Goal: Information Seeking & Learning: Compare options

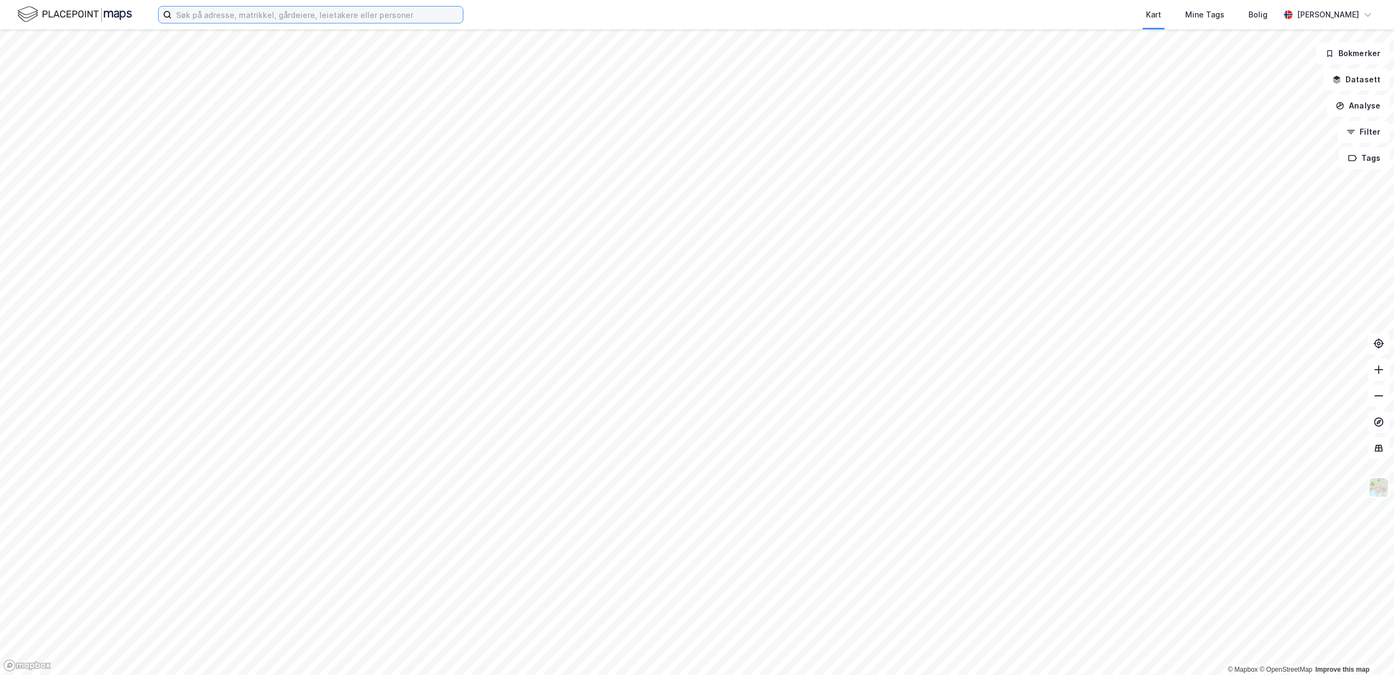
click at [303, 15] on input at bounding box center [317, 15] width 291 height 16
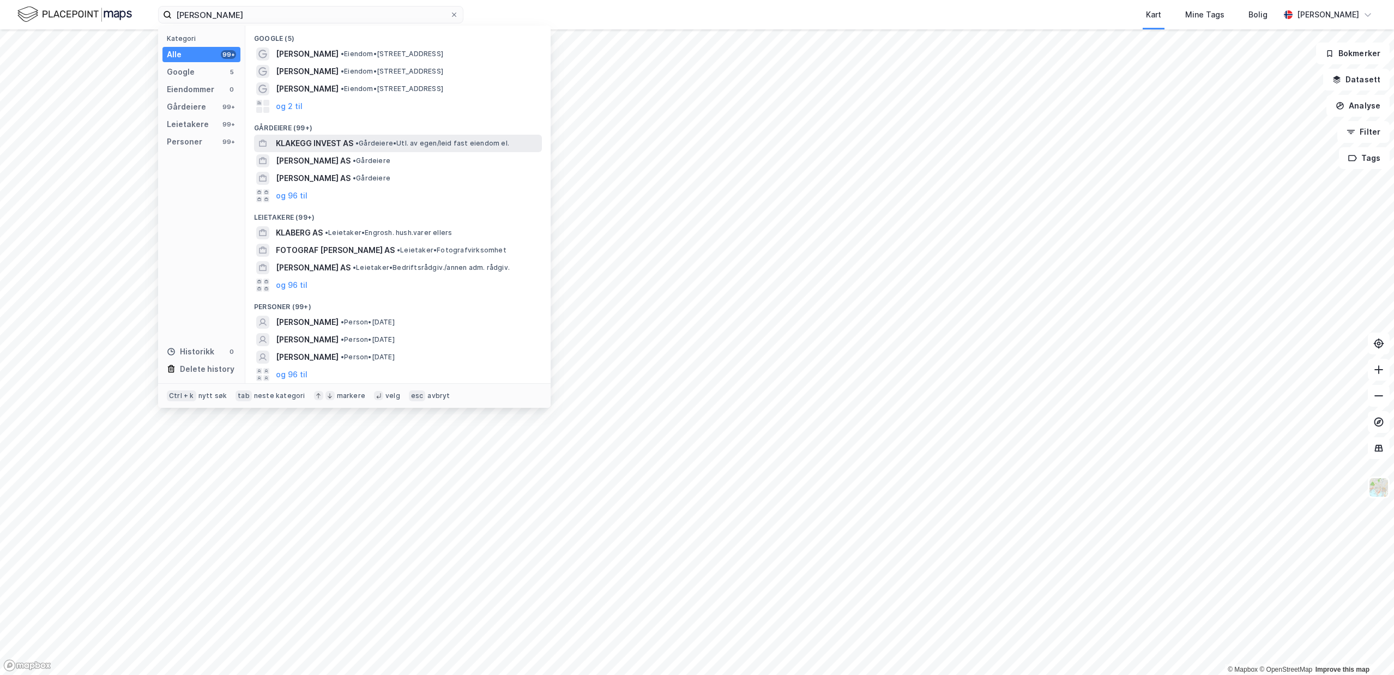
click at [375, 145] on span "• Gårdeiere • Utl. av egen/leid fast eiendom el." at bounding box center [433, 143] width 154 height 9
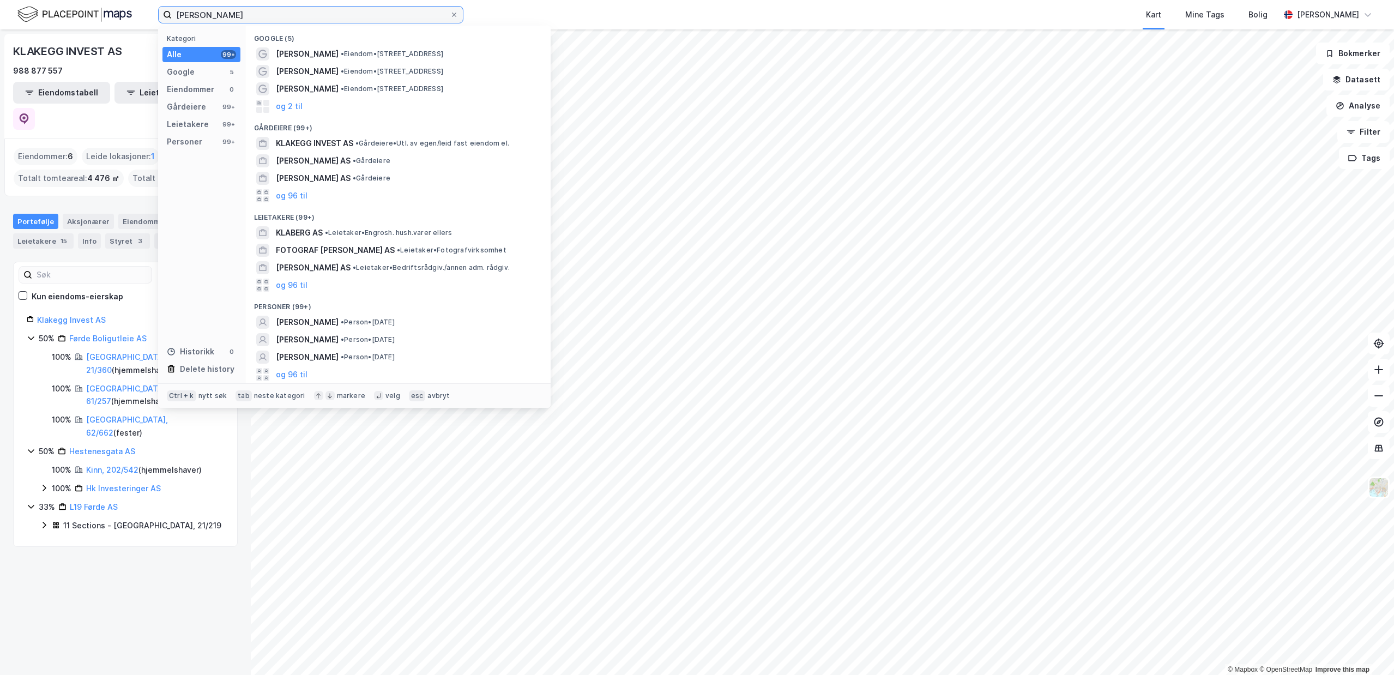
click at [219, 17] on input "[PERSON_NAME]" at bounding box center [311, 15] width 278 height 16
click at [233, 17] on input "[PERSON_NAME]" at bounding box center [311, 15] width 278 height 16
type input "[PERSON_NAME]"
click at [461, 13] on label "[PERSON_NAME]" at bounding box center [310, 14] width 305 height 17
click at [450, 13] on input "[PERSON_NAME]" at bounding box center [311, 15] width 278 height 16
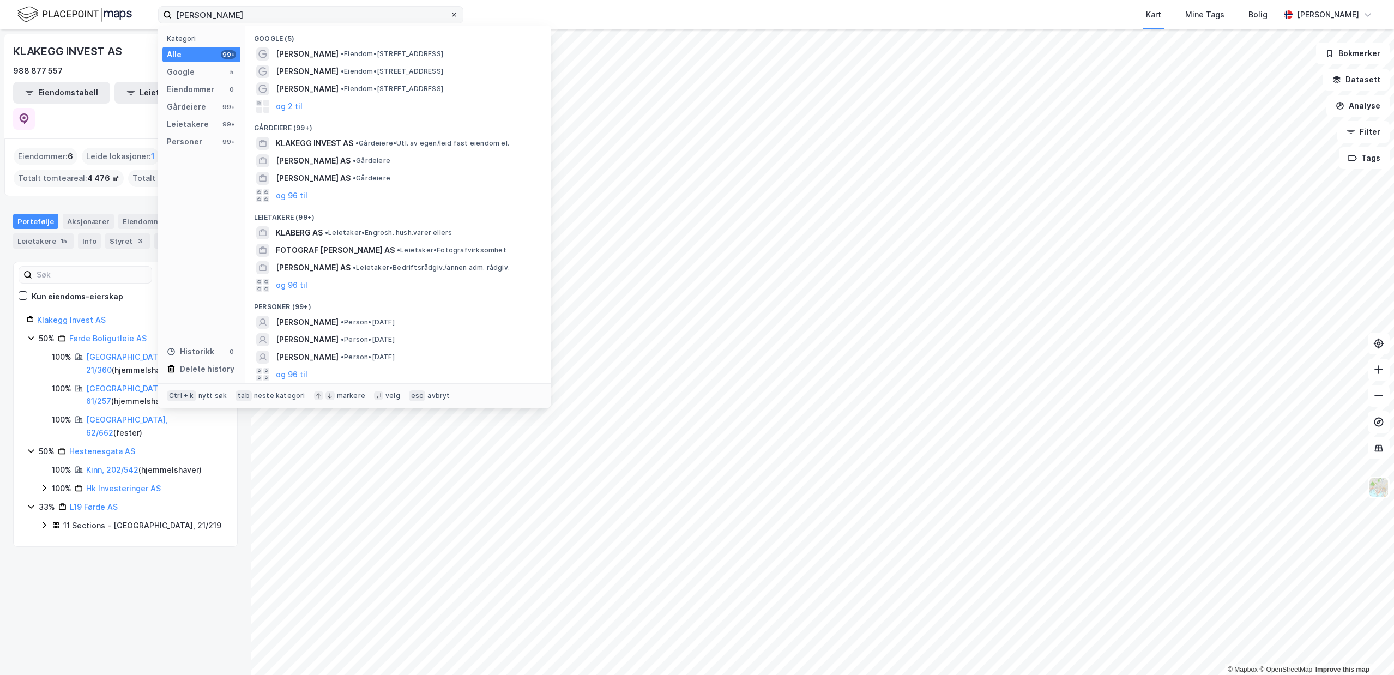
click at [456, 14] on icon at bounding box center [454, 14] width 7 height 7
click at [450, 14] on input "[PERSON_NAME]" at bounding box center [311, 15] width 278 height 16
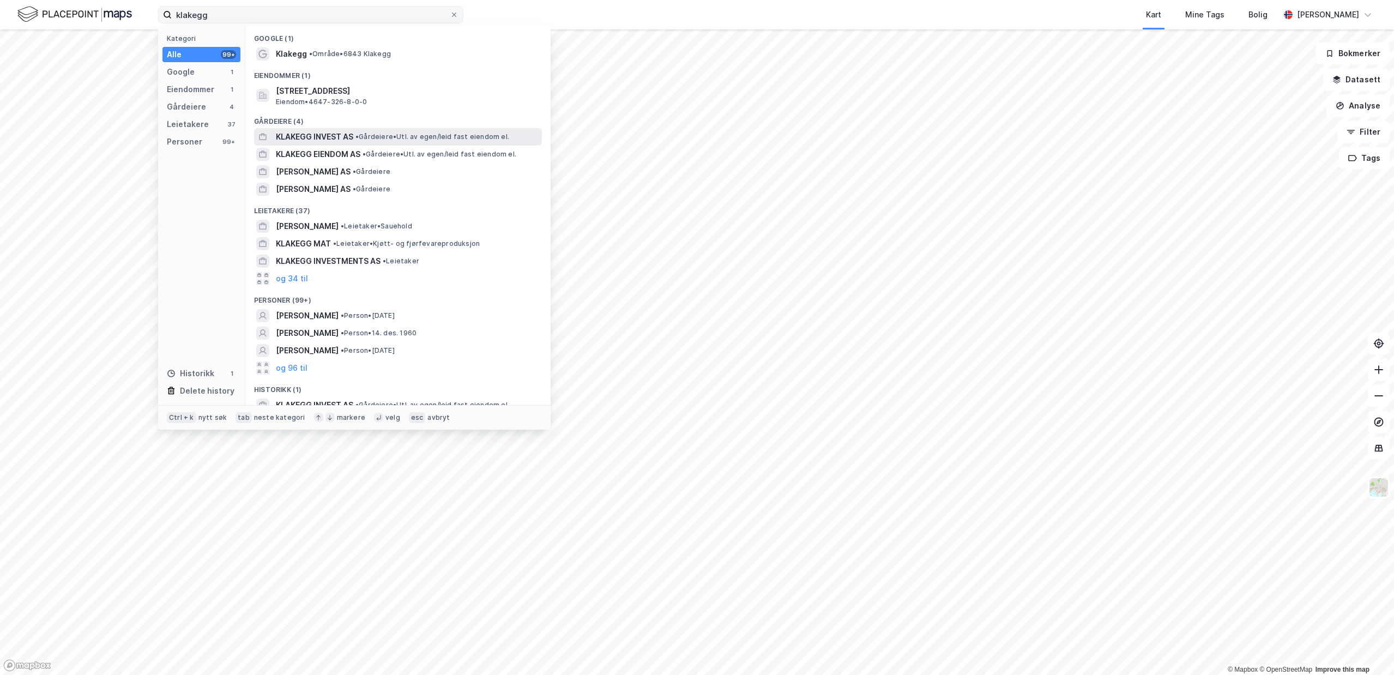
click at [472, 138] on span "• Gårdeiere • Utl. av egen/leid fast eiendom el." at bounding box center [433, 137] width 154 height 9
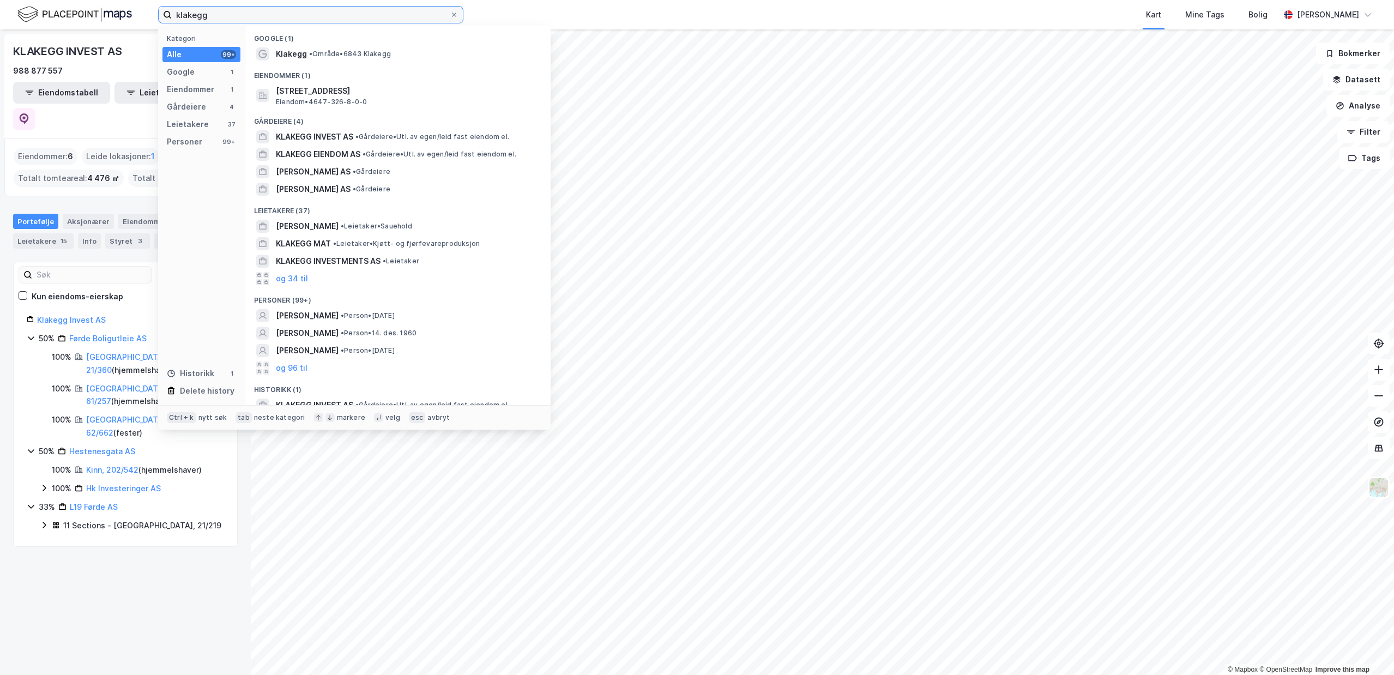
drag, startPoint x: 233, startPoint y: 12, endPoint x: -21, endPoint y: 14, distance: 254.7
click at [172, 14] on input "klakegg" at bounding box center [311, 15] width 278 height 16
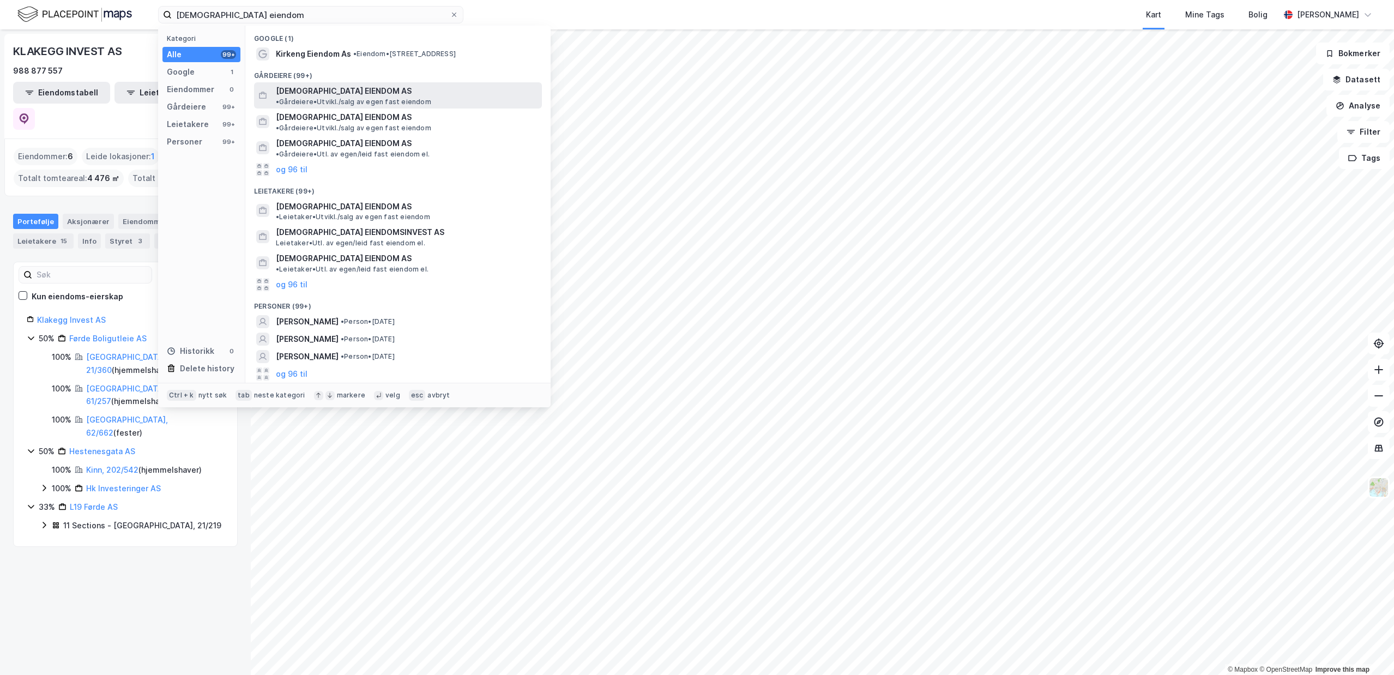
click at [431, 98] on span "• Gårdeiere • [GEOGRAPHIC_DATA]/salg av egen fast eiendom" at bounding box center [353, 102] width 155 height 9
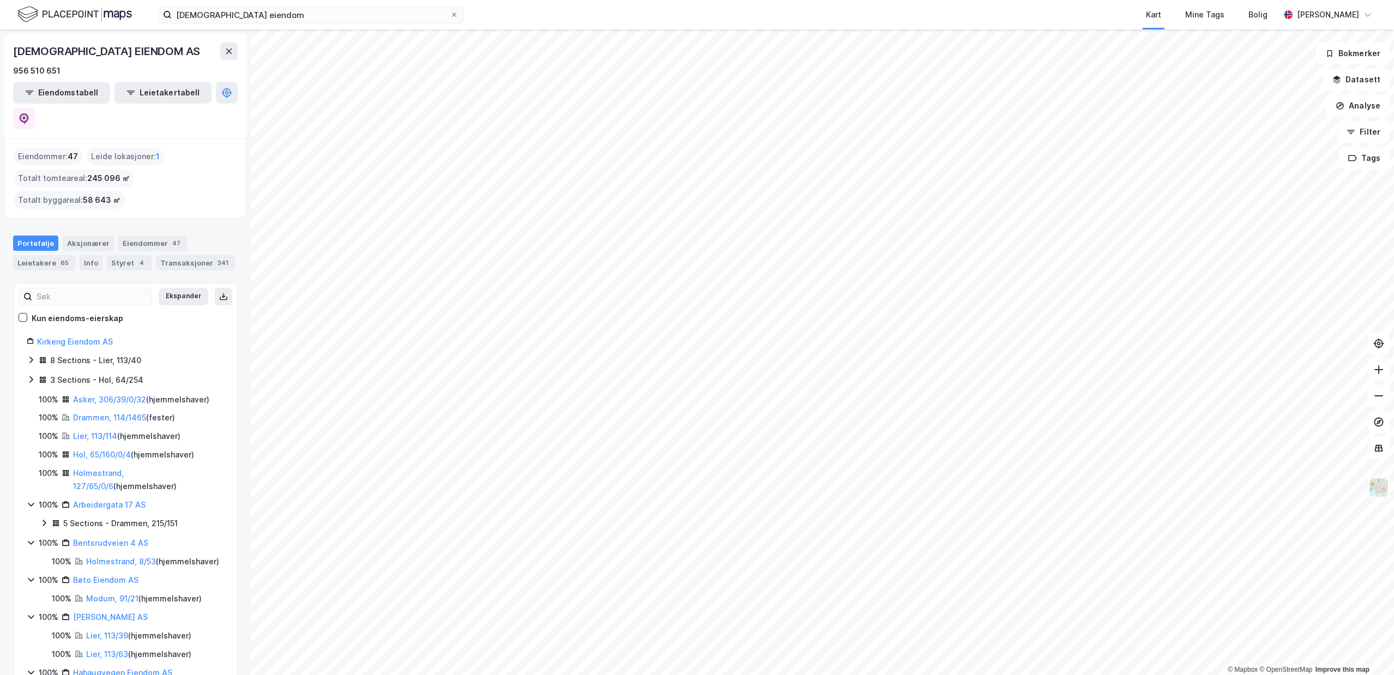
click at [268, 3] on div "[DEMOGRAPHIC_DATA] eiendom [GEOGRAPHIC_DATA] Tags Bolig [PERSON_NAME]" at bounding box center [697, 14] width 1394 height 29
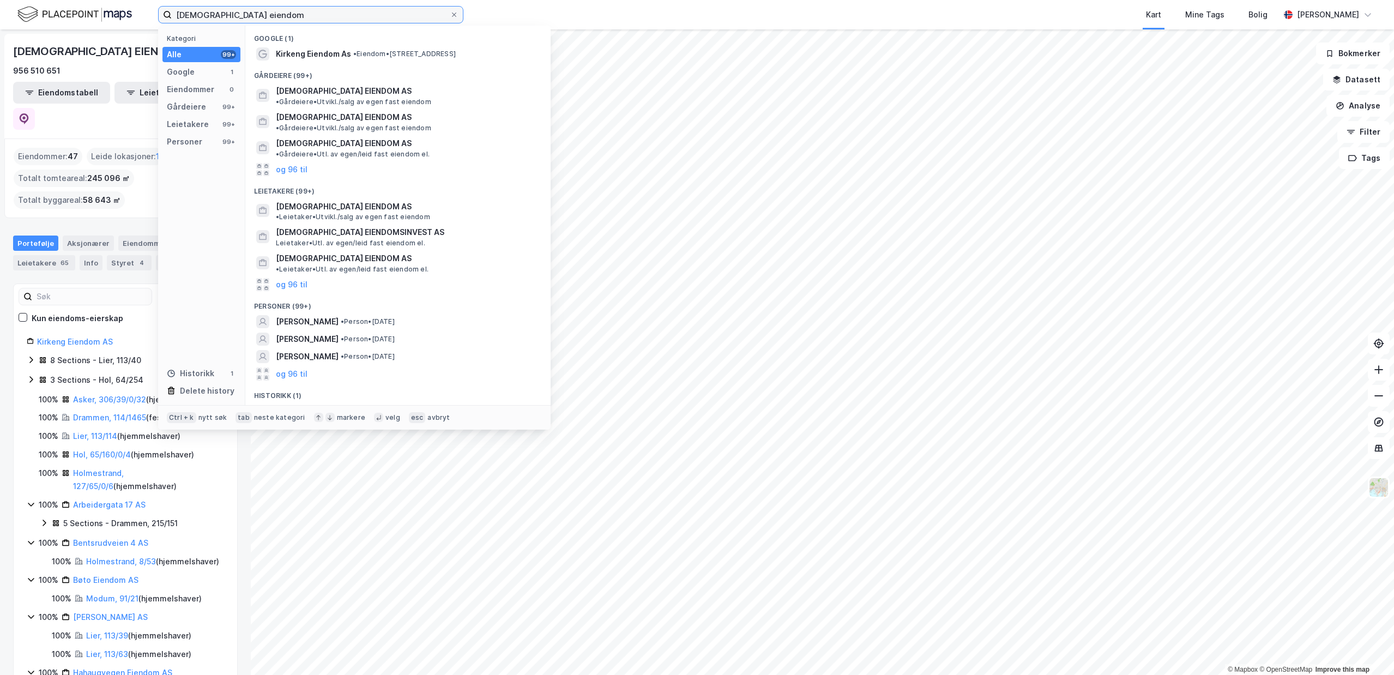
drag, startPoint x: 262, startPoint y: 15, endPoint x: -122, endPoint y: 31, distance: 383.7
click at [172, 23] on input "[DEMOGRAPHIC_DATA] eiendom" at bounding box center [311, 15] width 278 height 16
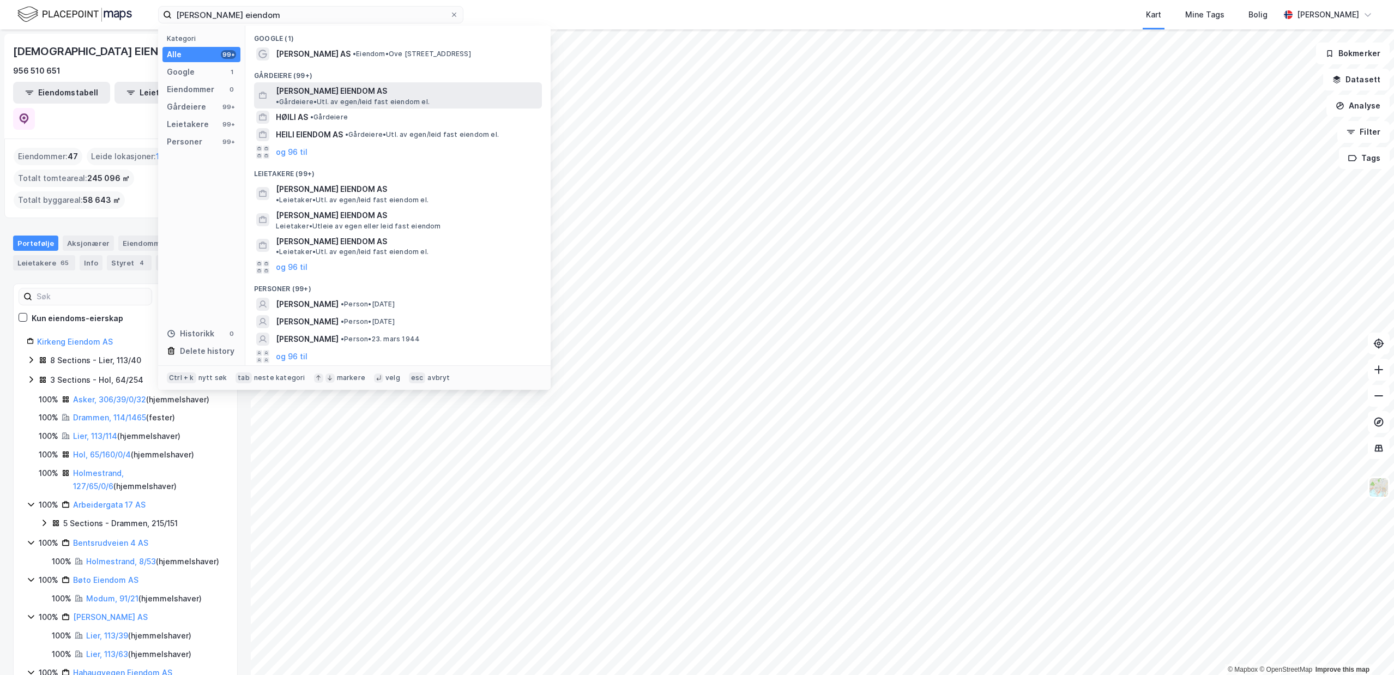
click at [333, 88] on span "[PERSON_NAME] EIENDOM AS" at bounding box center [331, 91] width 111 height 13
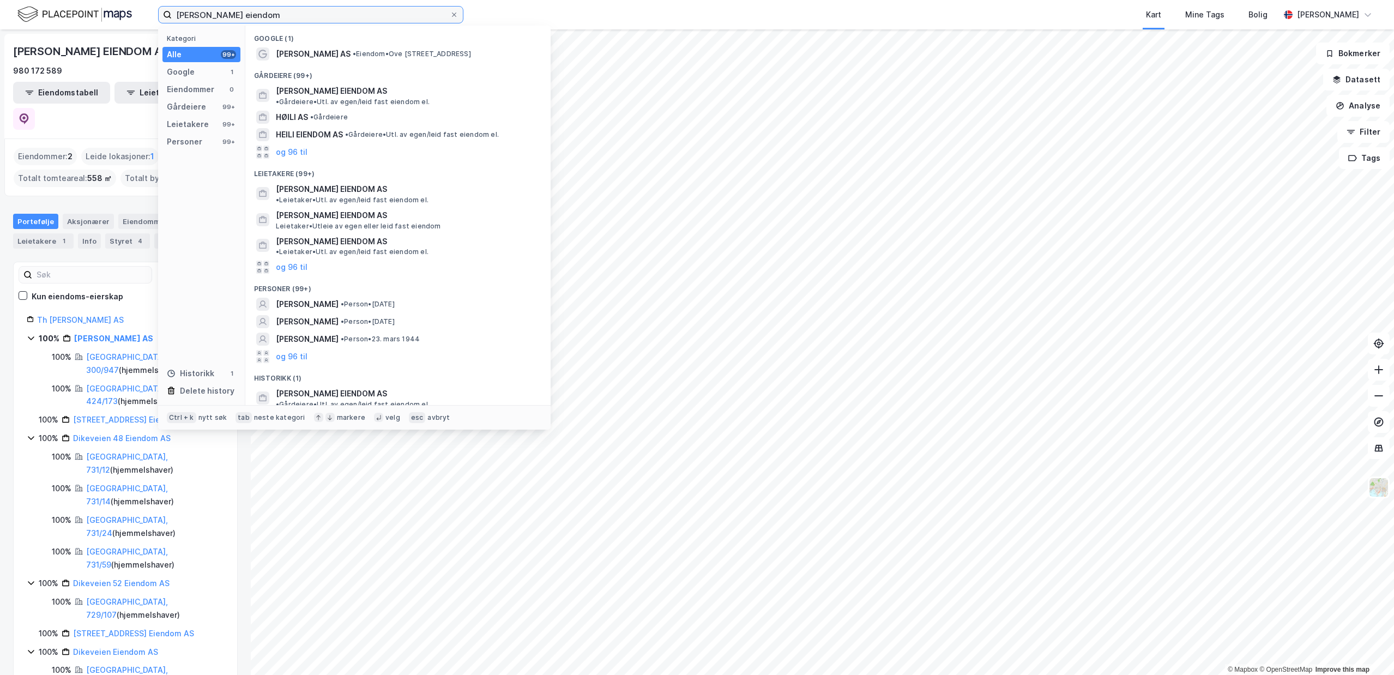
drag, startPoint x: 278, startPoint y: 15, endPoint x: -177, endPoint y: -1, distance: 455.1
click at [172, 7] on input "[PERSON_NAME] eiendom" at bounding box center [311, 15] width 278 height 16
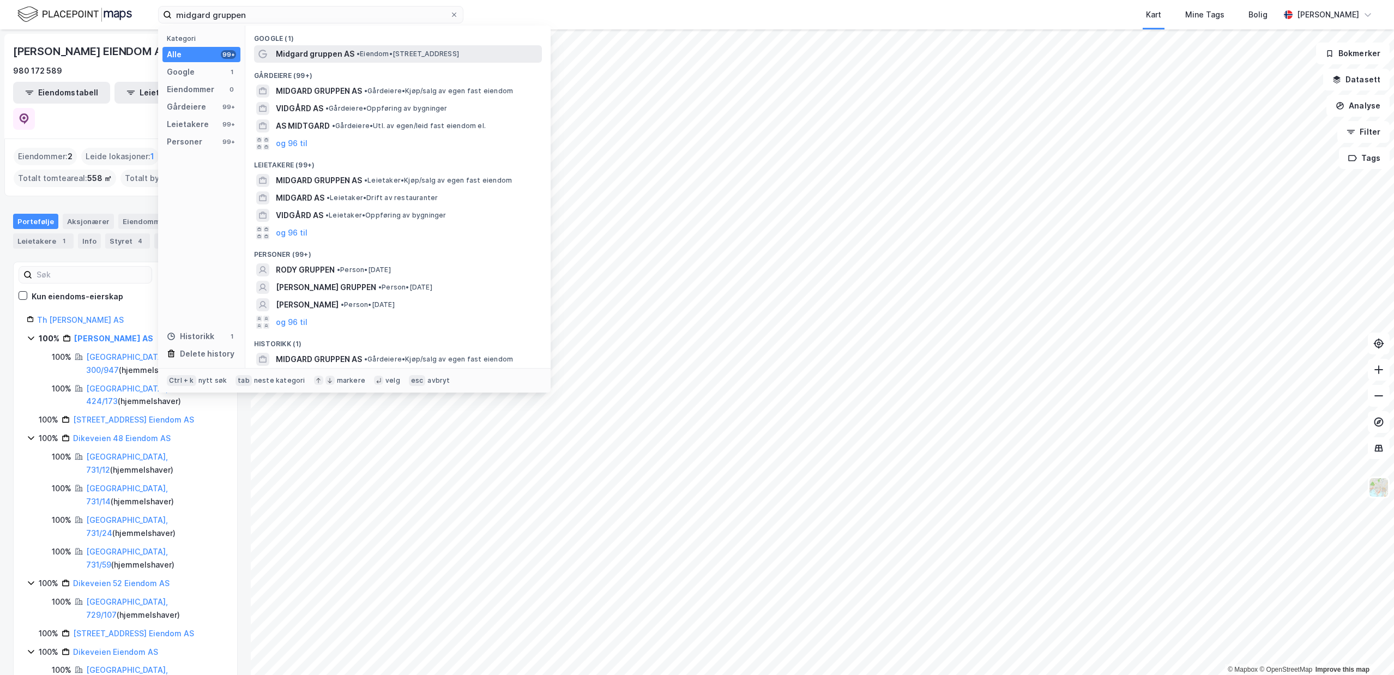
click at [388, 51] on span "• Eiendom • [STREET_ADDRESS]" at bounding box center [408, 54] width 103 height 9
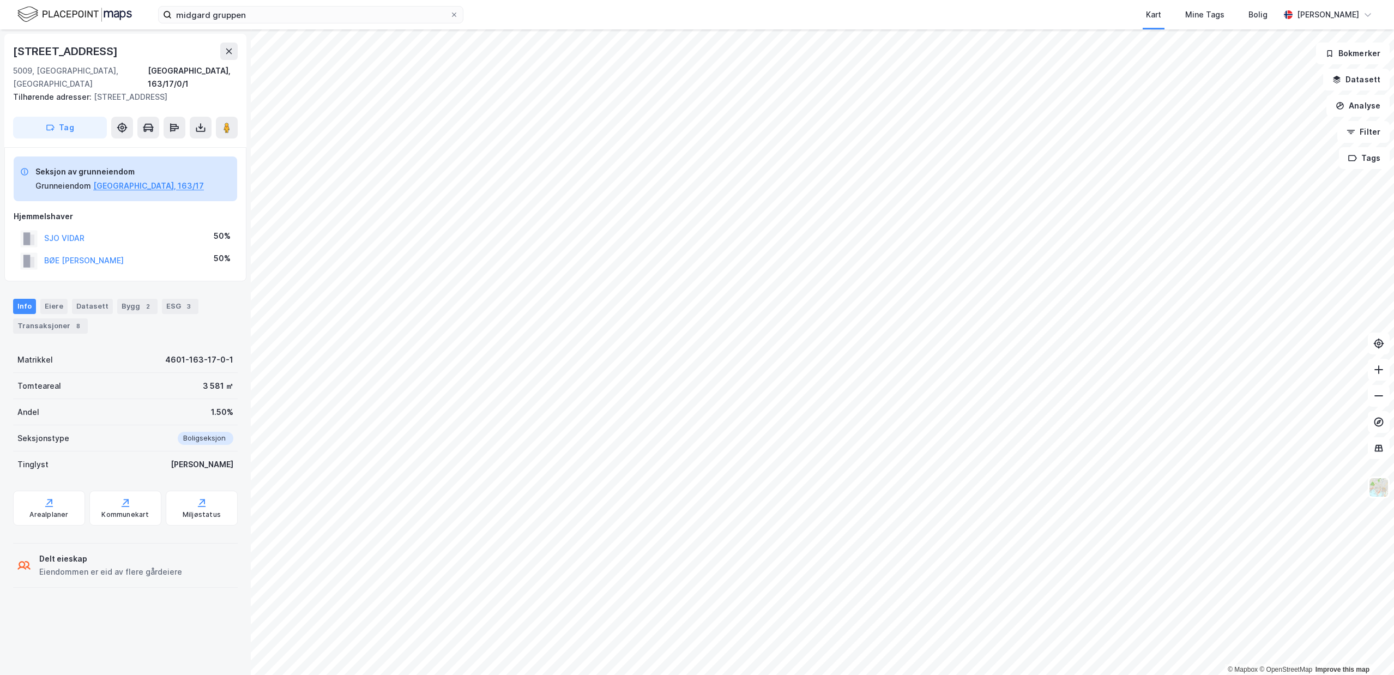
click at [293, 24] on div "midgard gruppen Kart Mine Tags Bolig [PERSON_NAME]" at bounding box center [697, 14] width 1394 height 29
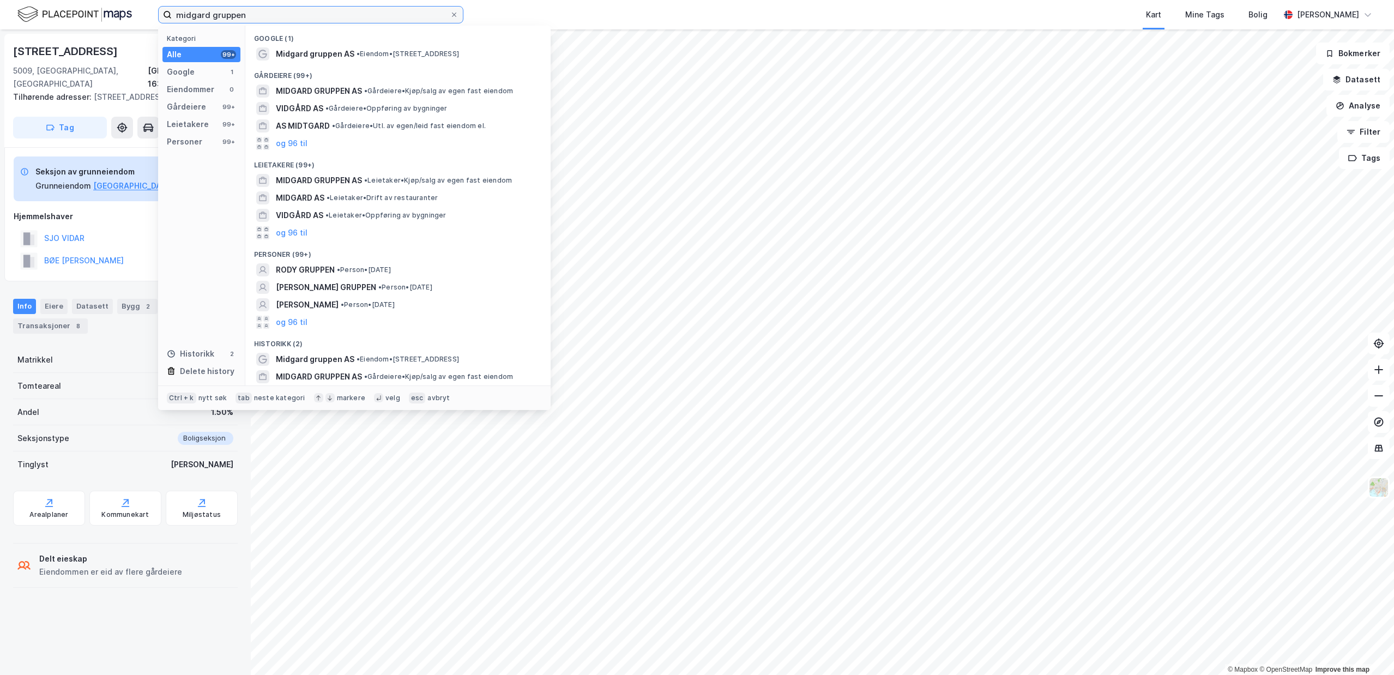
click at [282, 14] on input "midgard gruppen" at bounding box center [311, 15] width 278 height 16
click at [317, 92] on span "MIDGARD GRUPPEN AS" at bounding box center [319, 91] width 86 height 13
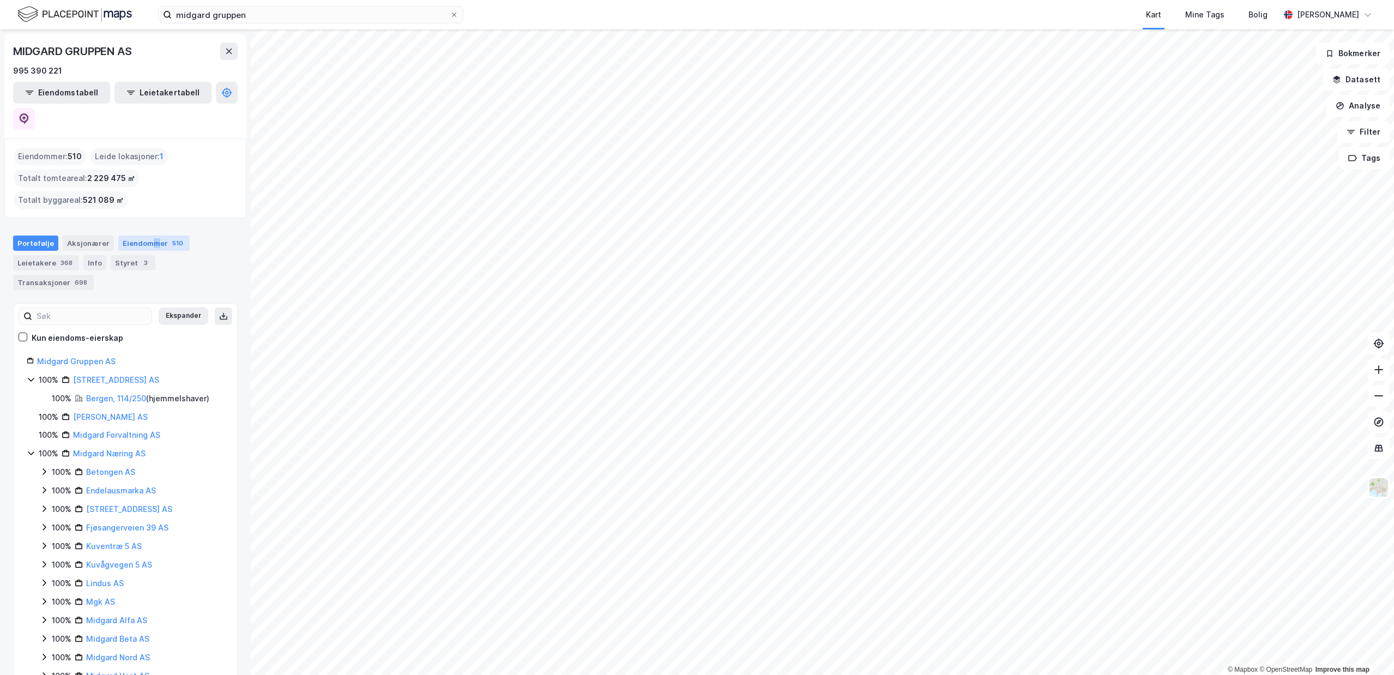
click at [150, 236] on div "Eiendommer 510" at bounding box center [153, 243] width 71 height 15
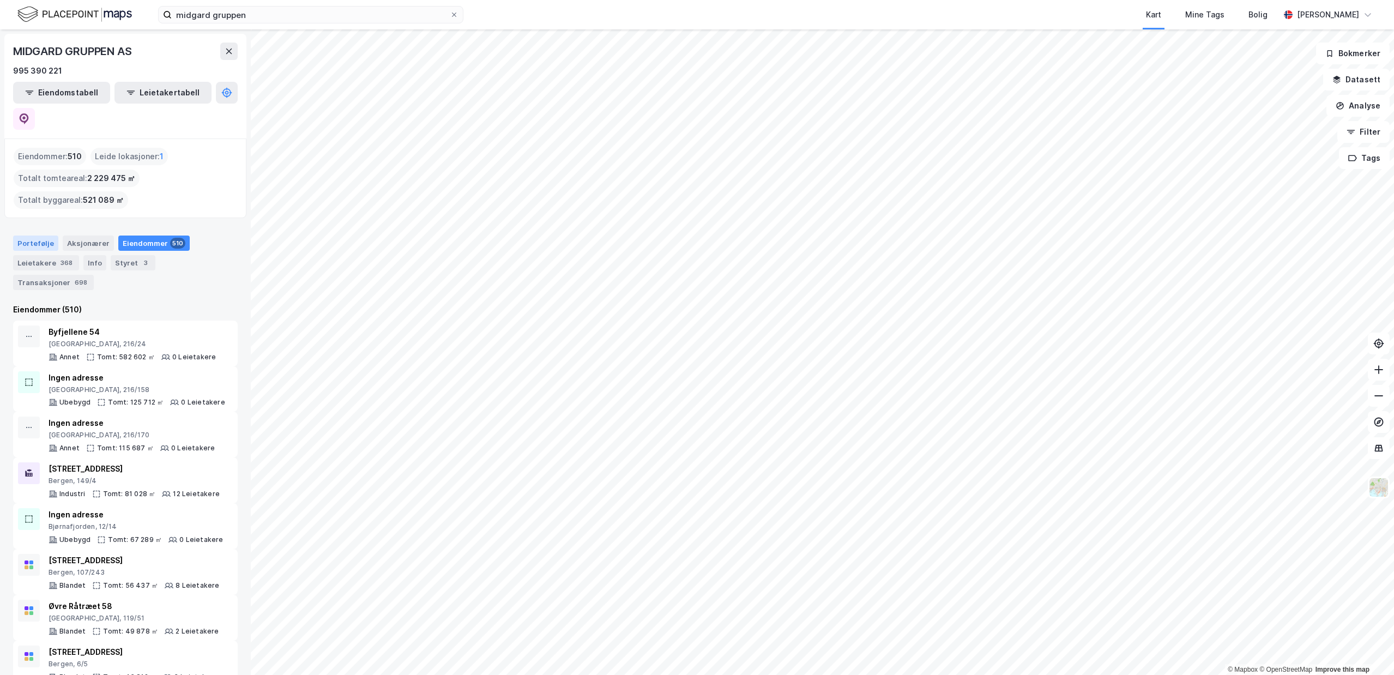
click at [50, 236] on div "Portefølje" at bounding box center [35, 243] width 45 height 15
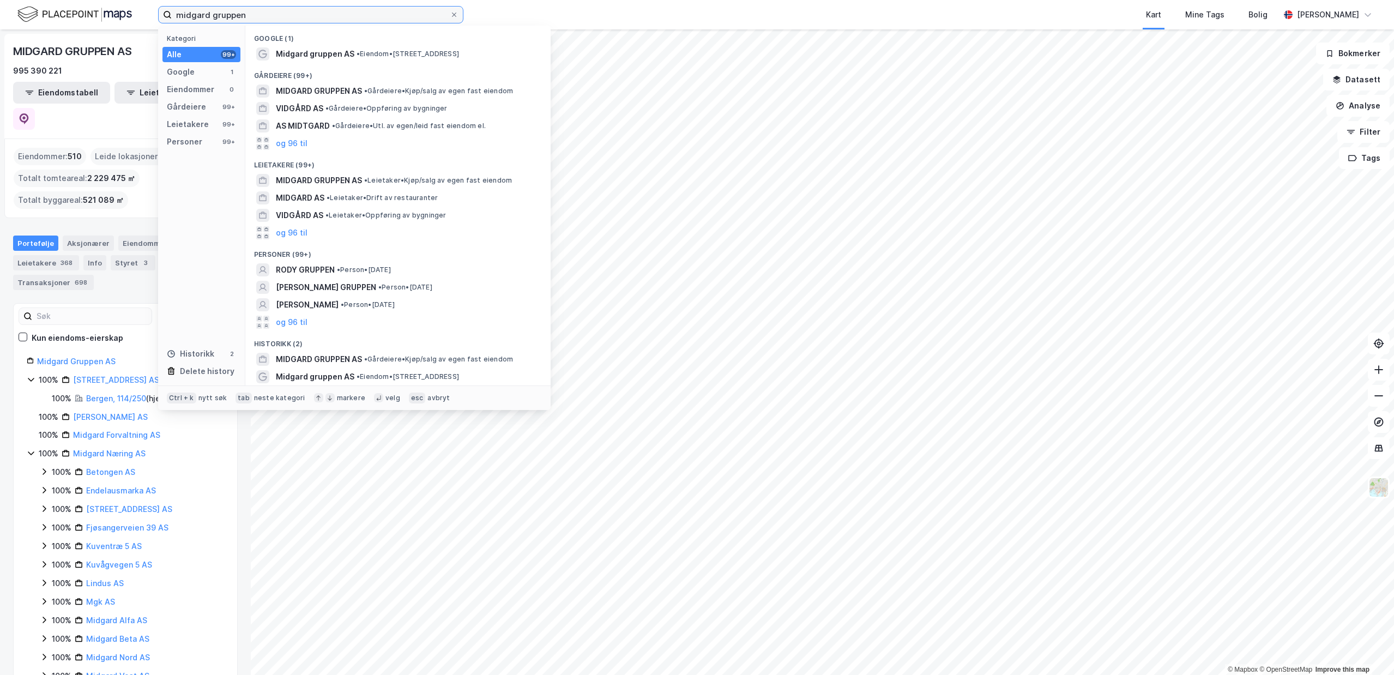
drag, startPoint x: 259, startPoint y: 19, endPoint x: 82, endPoint y: 36, distance: 177.5
click at [172, 23] on input "midgard gruppen" at bounding box center [311, 15] width 278 height 16
click at [302, 14] on input "midgard gruppen" at bounding box center [311, 15] width 278 height 16
drag, startPoint x: 324, startPoint y: 19, endPoint x: -29, endPoint y: 14, distance: 353.4
click at [172, 14] on input "midgard gruppen" at bounding box center [311, 15] width 278 height 16
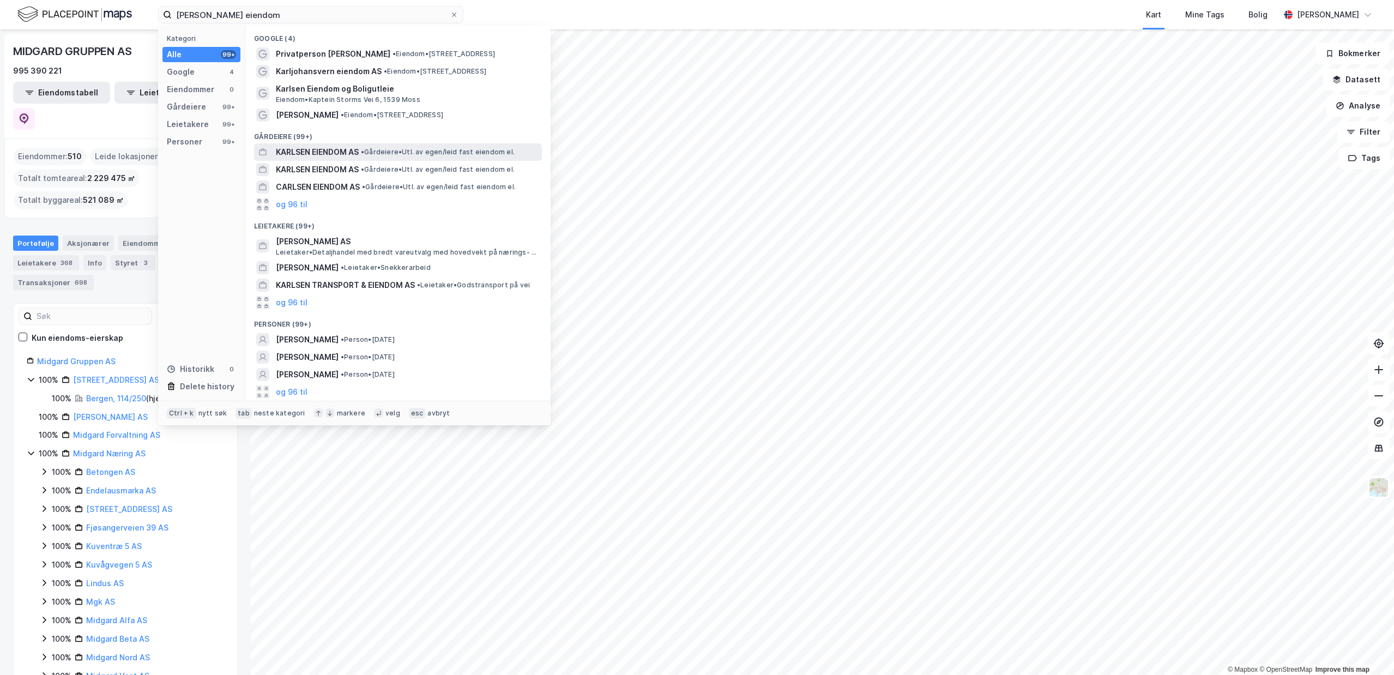
click at [420, 157] on div "KARLSEN EIENDOM AS • Gårdeiere • Utl. av egen/leid fast eiendom el." at bounding box center [408, 152] width 264 height 13
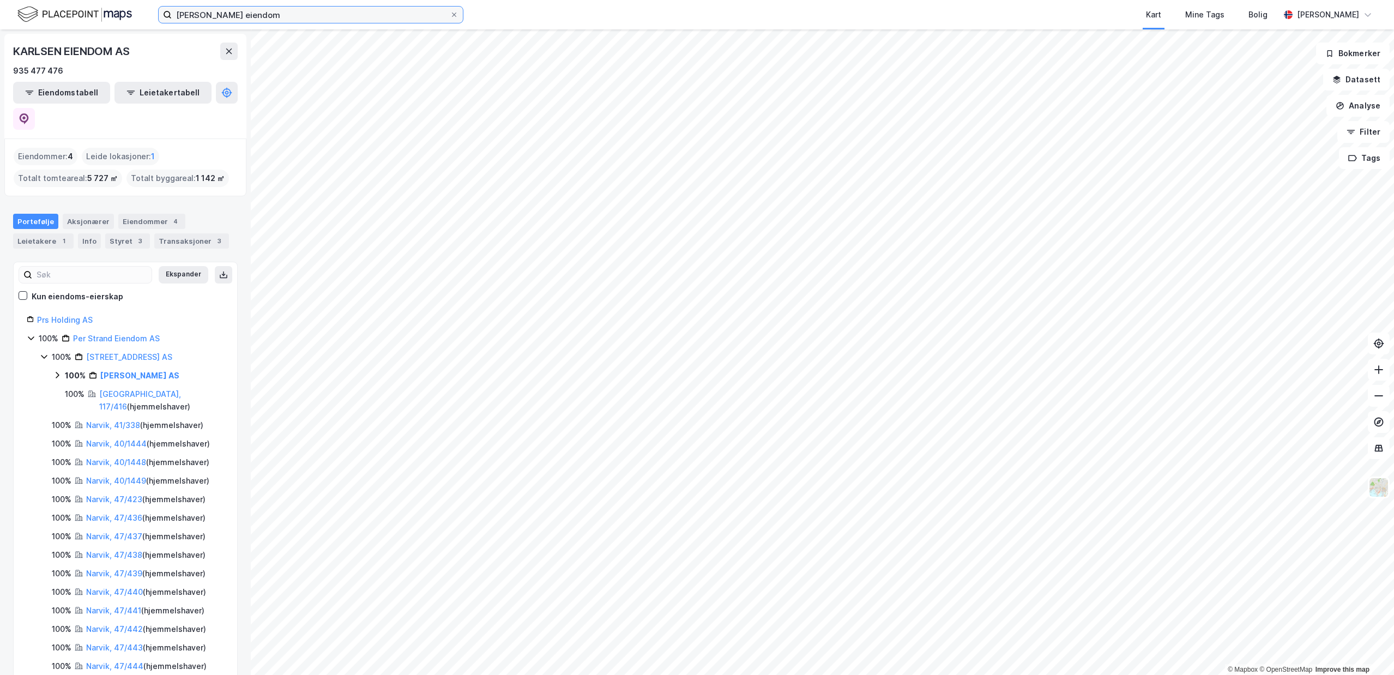
click at [261, 15] on input "[PERSON_NAME] eiendom" at bounding box center [311, 15] width 278 height 16
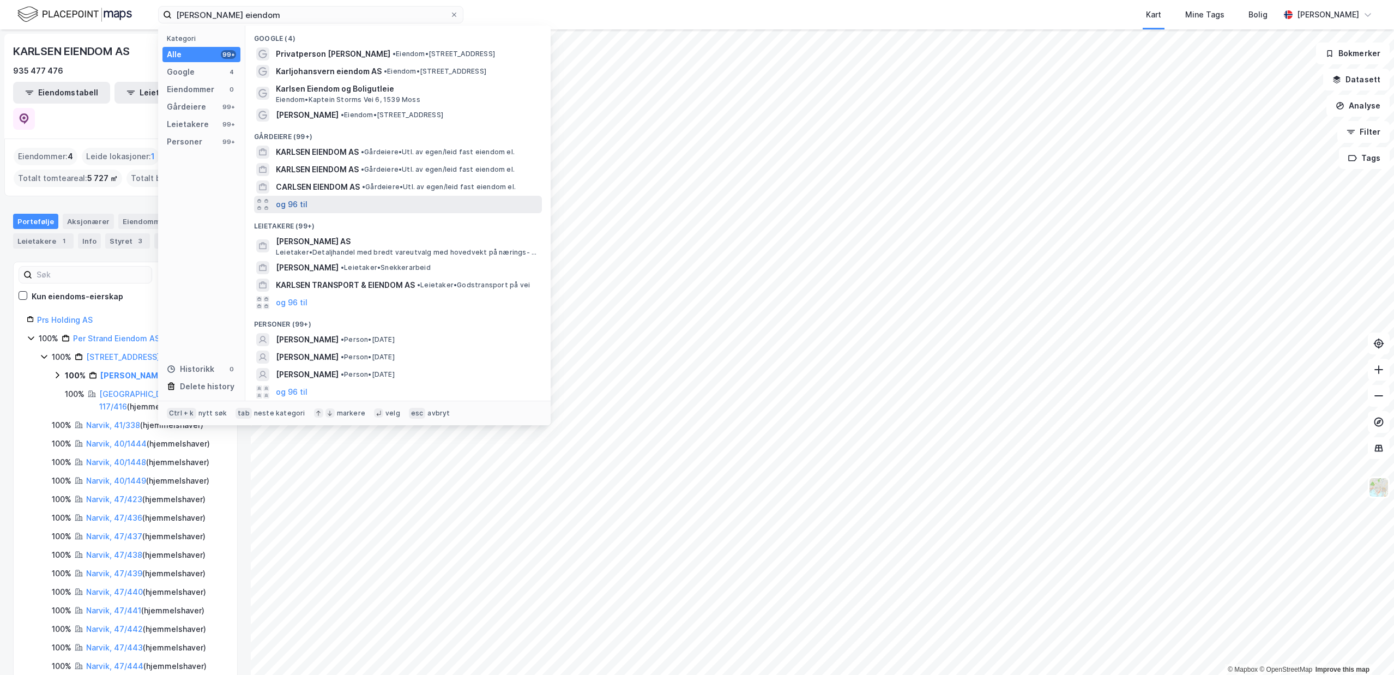
click at [298, 203] on button "og 96 til" at bounding box center [292, 204] width 32 height 13
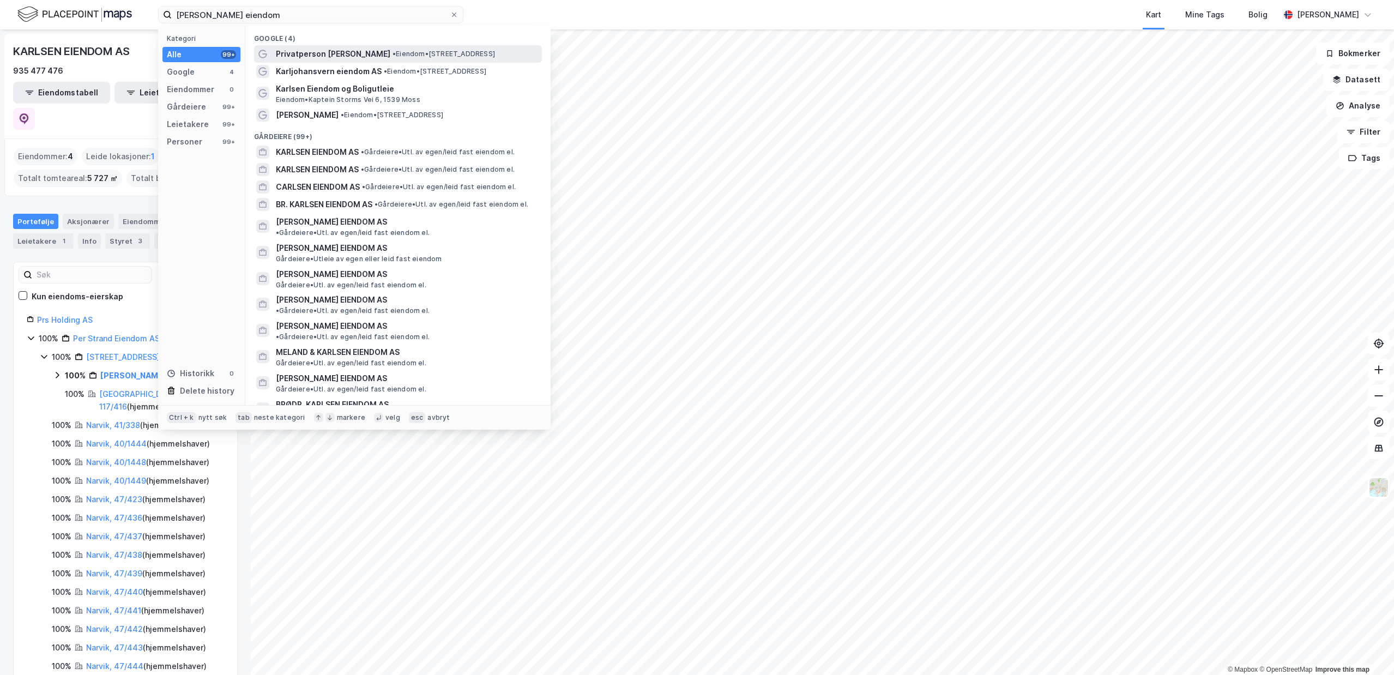
click at [372, 50] on span "Privatperson [PERSON_NAME]" at bounding box center [333, 53] width 115 height 13
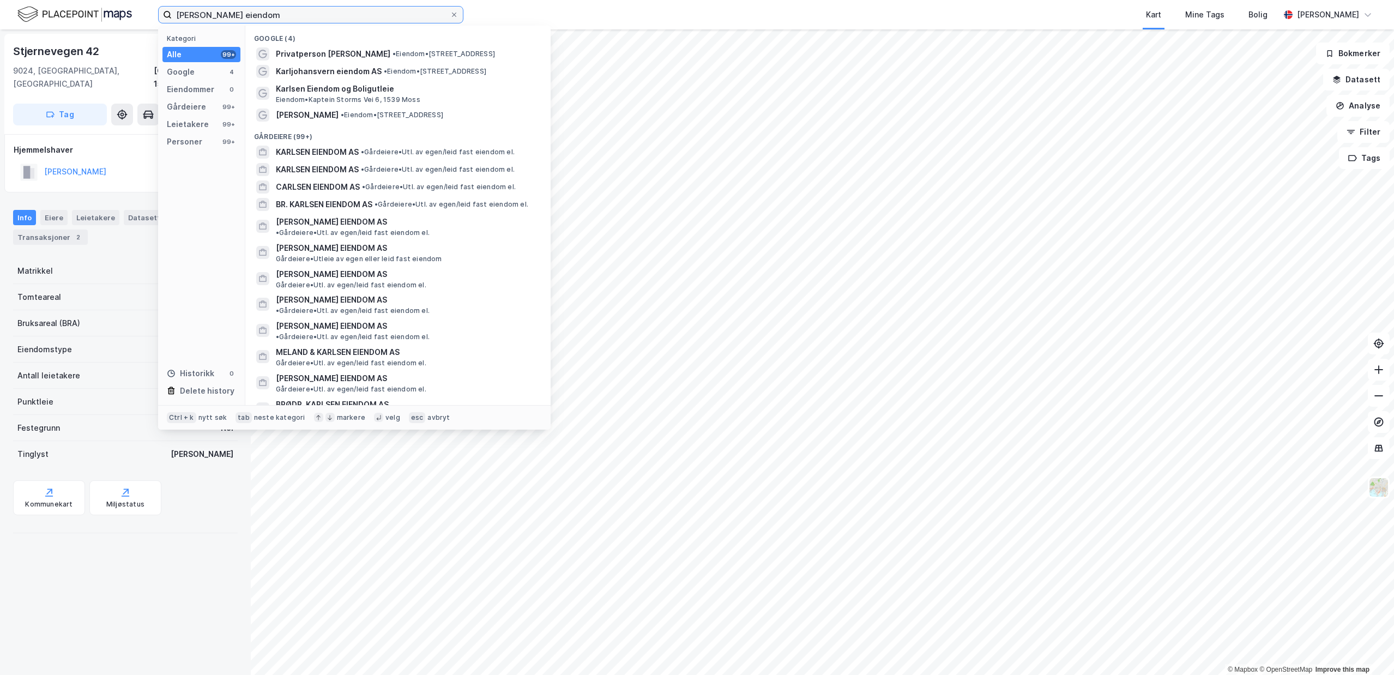
drag, startPoint x: 277, startPoint y: 22, endPoint x: 234, endPoint y: 24, distance: 43.1
click at [234, 23] on input "[PERSON_NAME] eiendom" at bounding box center [311, 15] width 278 height 16
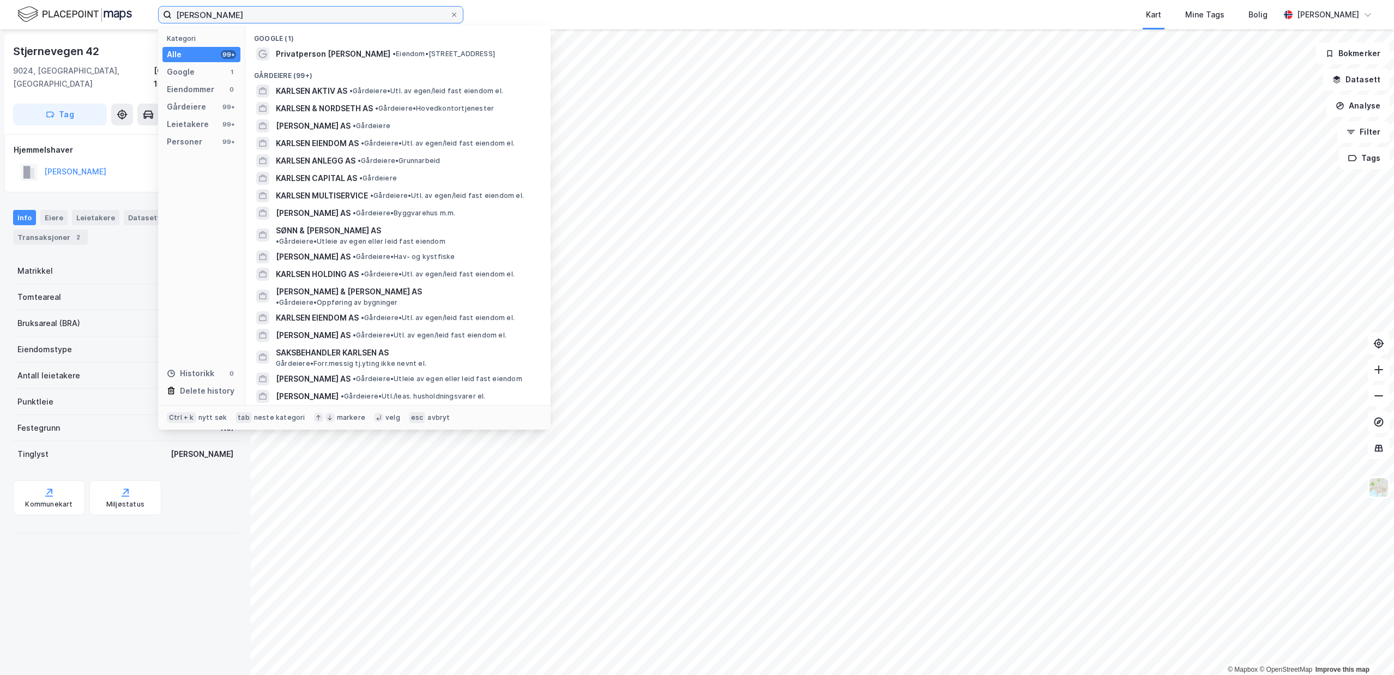
type input "[PERSON_NAME]"
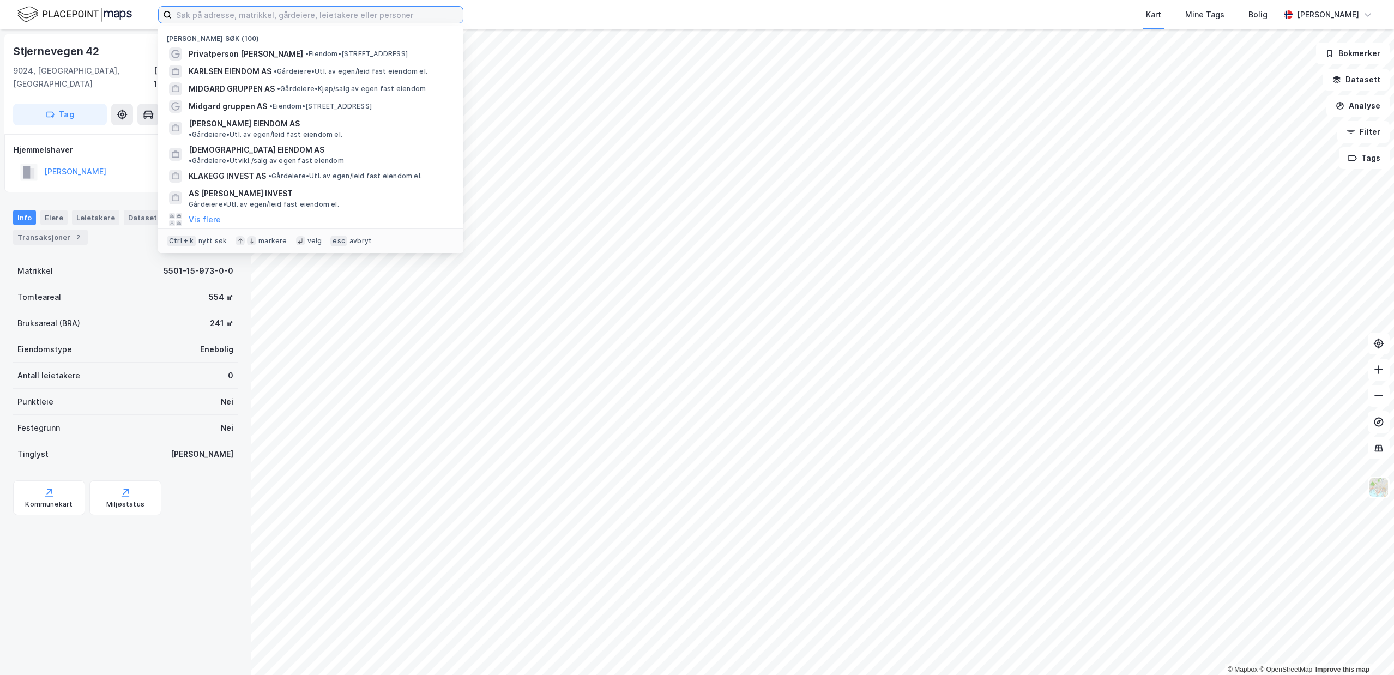
type input "j"
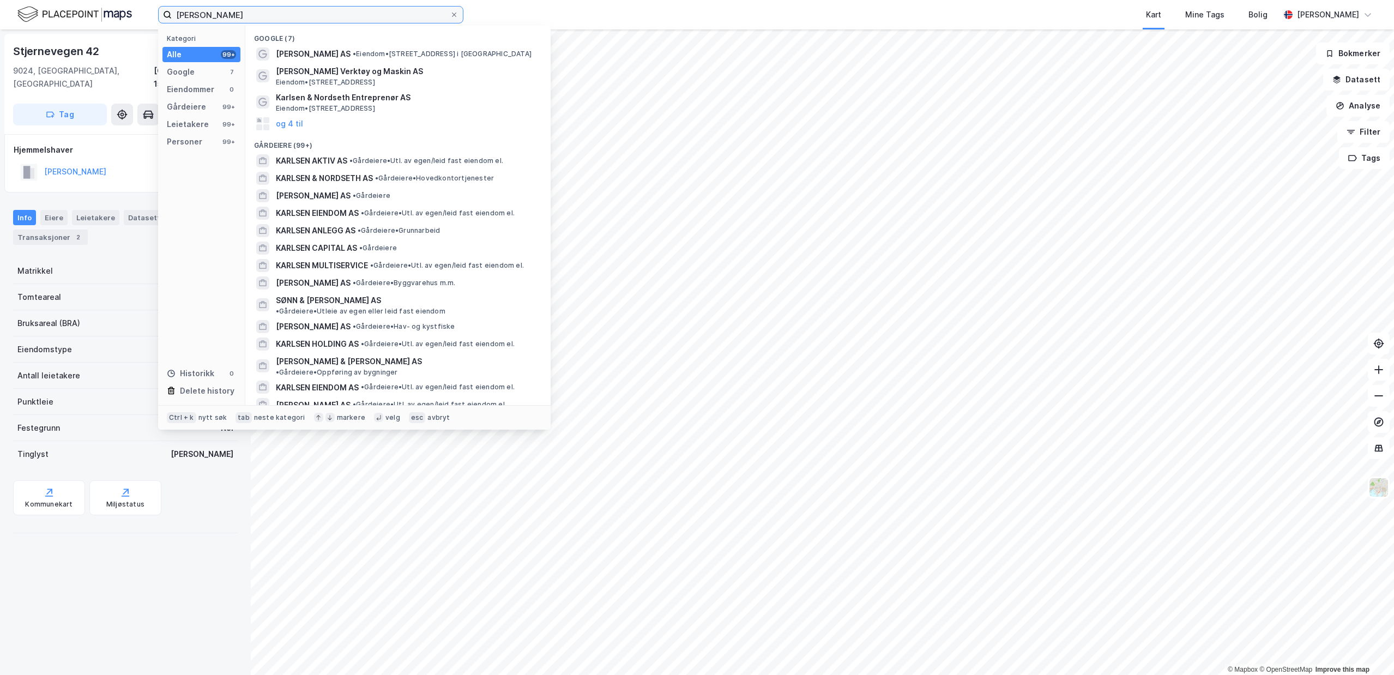
drag, startPoint x: 255, startPoint y: 16, endPoint x: -178, endPoint y: -33, distance: 435.8
click at [172, 7] on input "[PERSON_NAME]" at bounding box center [311, 15] width 278 height 16
paste input "[PERSON_NAME] Eiendom AS"
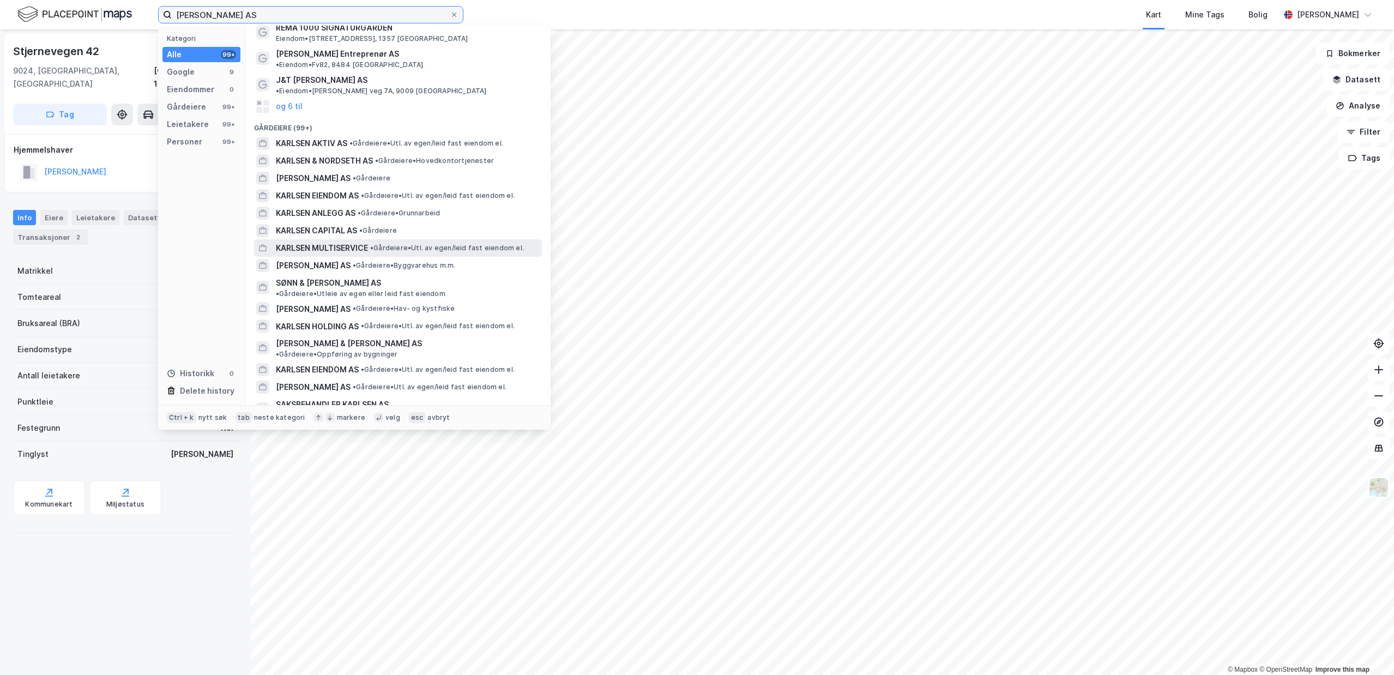
scroll to position [39, 0]
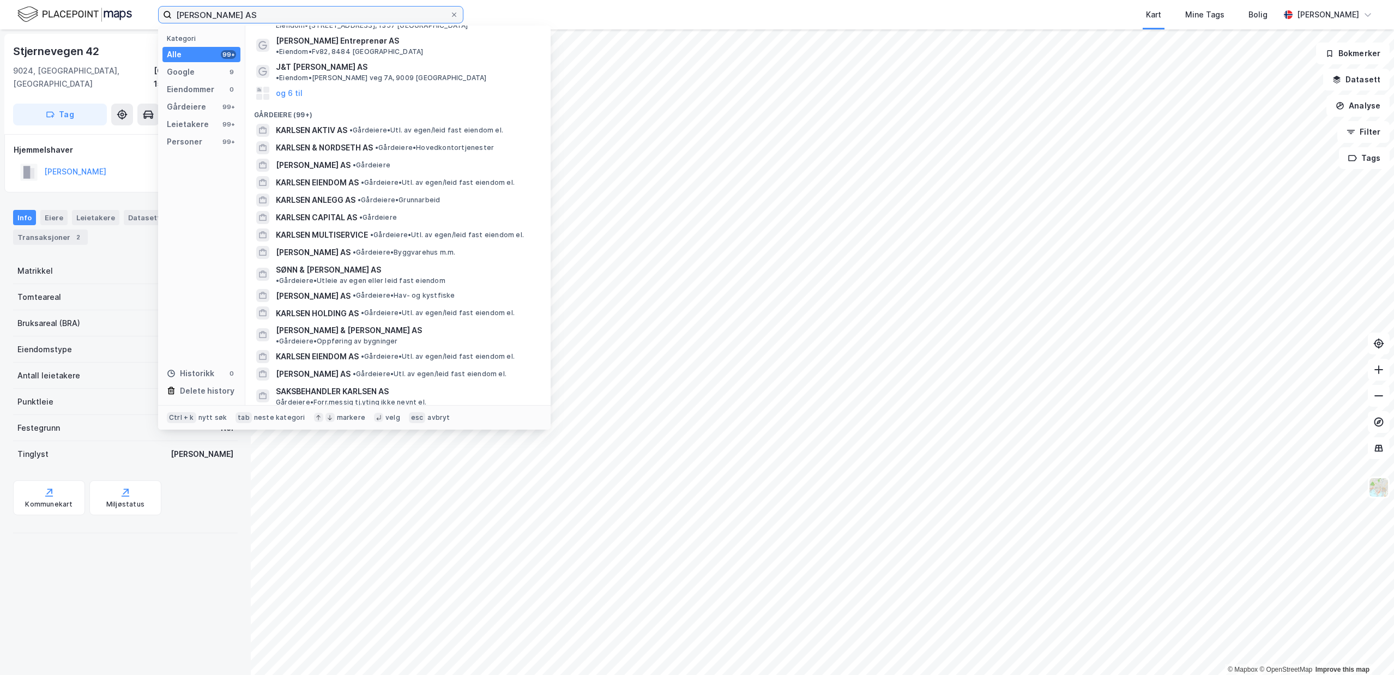
drag, startPoint x: 311, startPoint y: 14, endPoint x: -334, endPoint y: 28, distance: 645.3
click at [172, 23] on input "[PERSON_NAME] AS" at bounding box center [311, 15] width 278 height 16
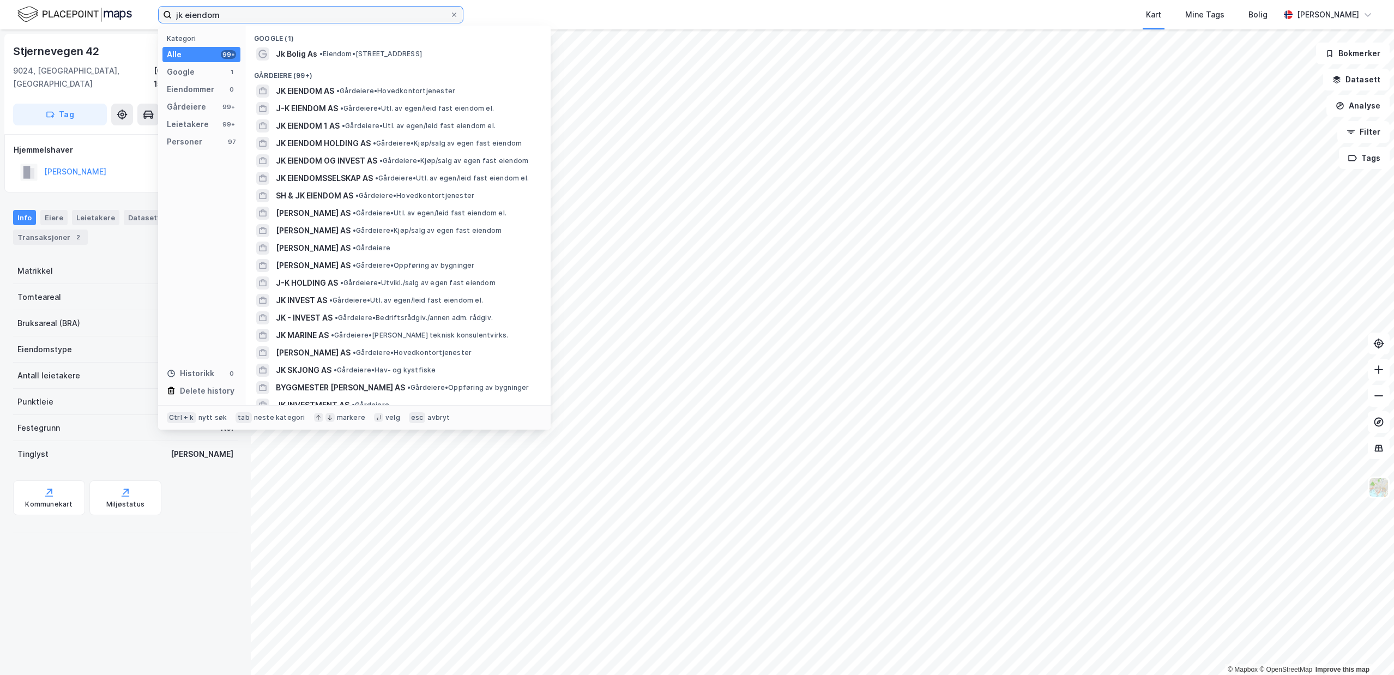
drag, startPoint x: 307, startPoint y: 19, endPoint x: -101, endPoint y: 17, distance: 408.4
click at [172, 17] on input "jk eiendom" at bounding box center [311, 15] width 278 height 16
paste input "Jk Eiendom AS"
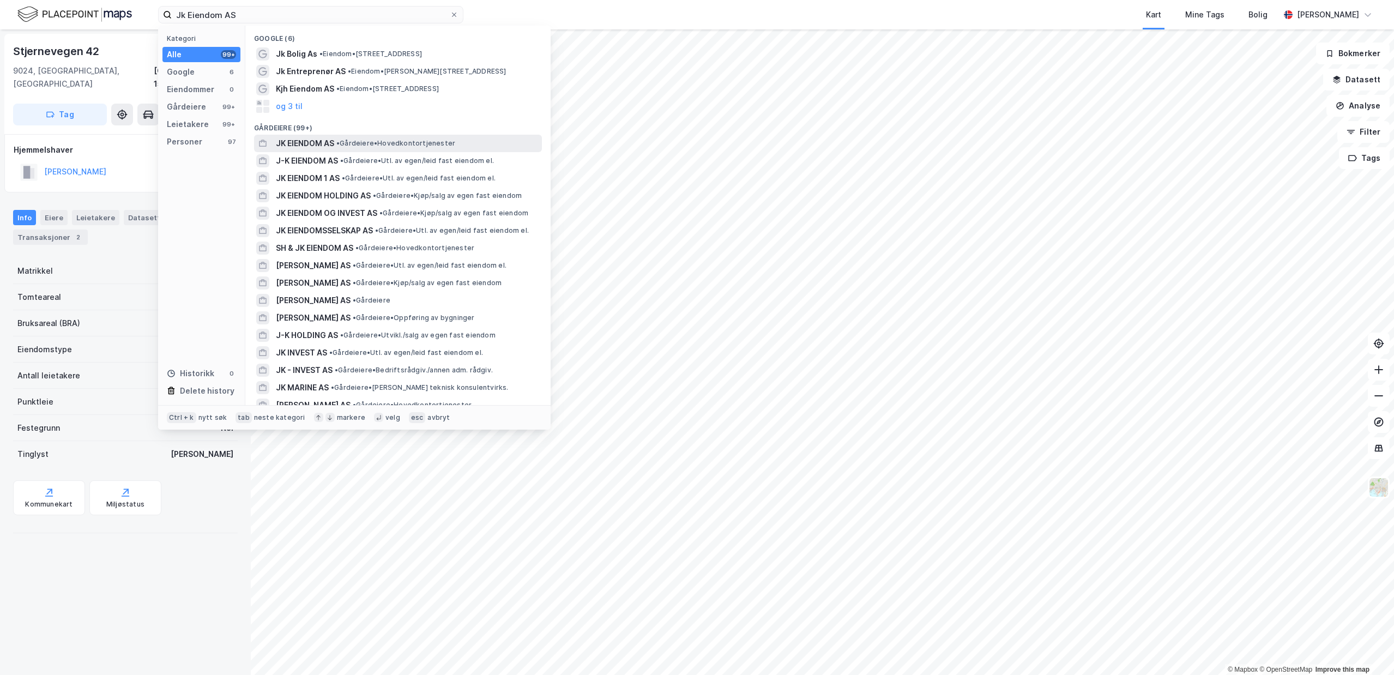
click at [408, 144] on span "• Gårdeiere • Hovedkontortjenester" at bounding box center [395, 143] width 119 height 9
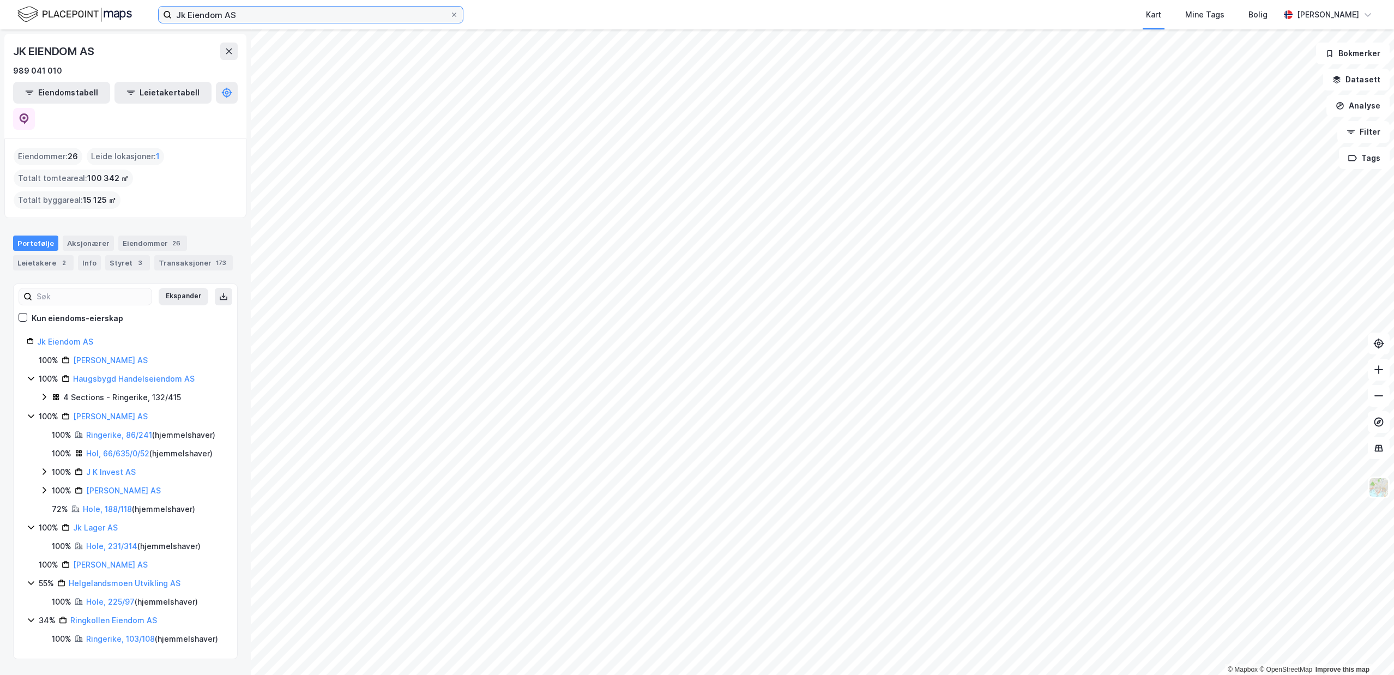
click at [223, 17] on input "Jk Eiendom AS" at bounding box center [311, 15] width 278 height 16
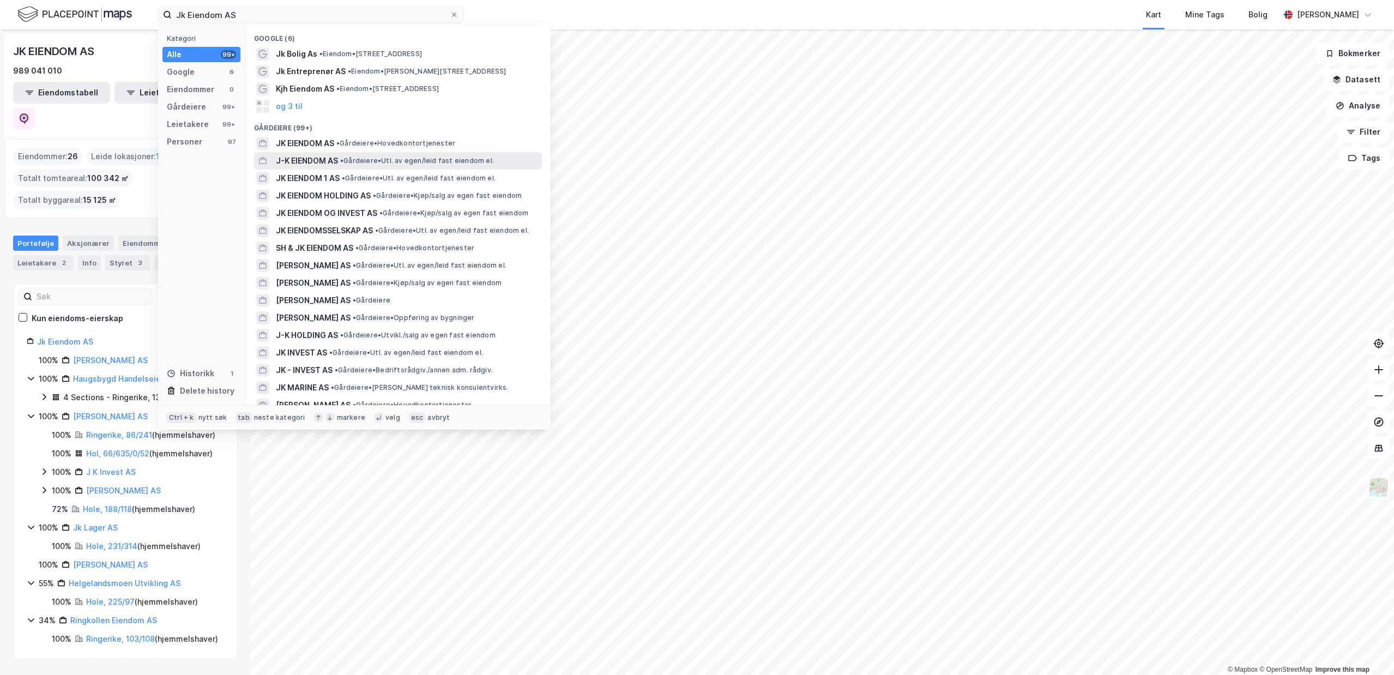
click at [464, 160] on span "• Gårdeiere • Utl. av egen/leid fast eiendom el." at bounding box center [417, 161] width 154 height 9
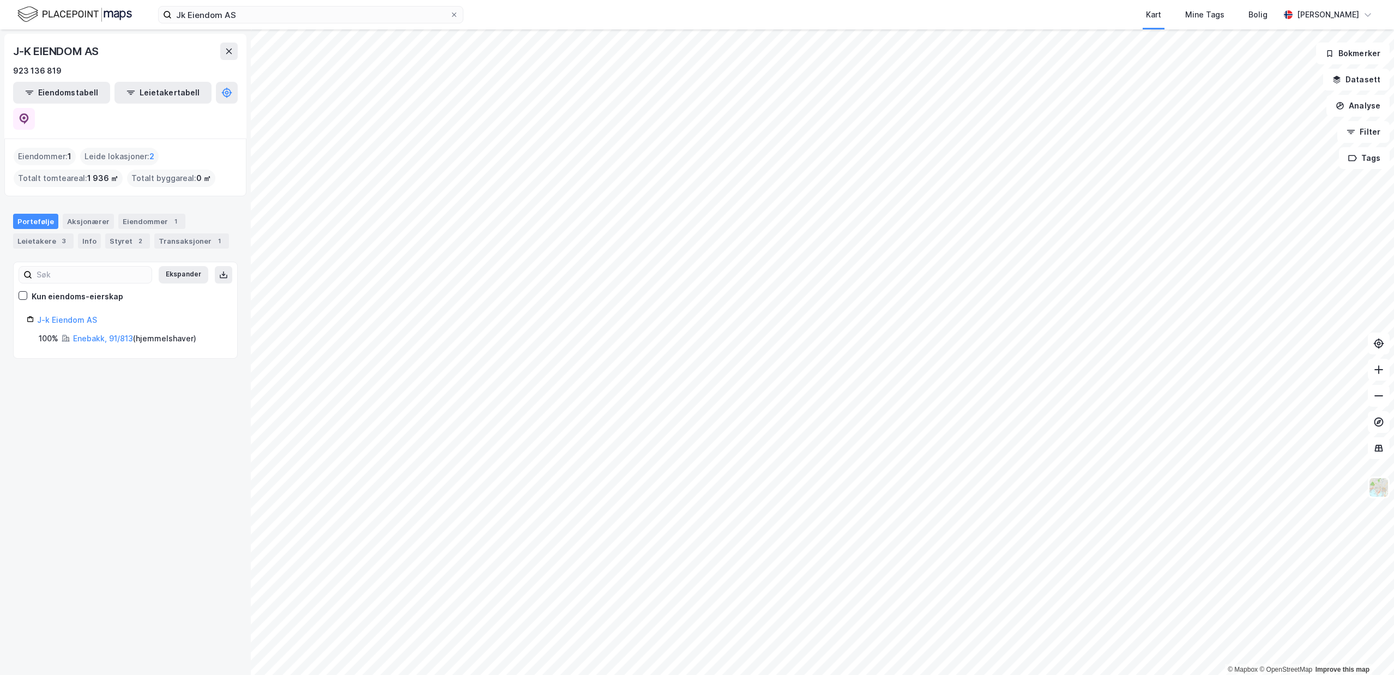
click at [211, 25] on div "Jk Eiendom AS Kart Mine Tags Bolig [PERSON_NAME]" at bounding box center [697, 14] width 1394 height 29
click at [215, 16] on input "Jk Eiendom AS" at bounding box center [311, 15] width 278 height 16
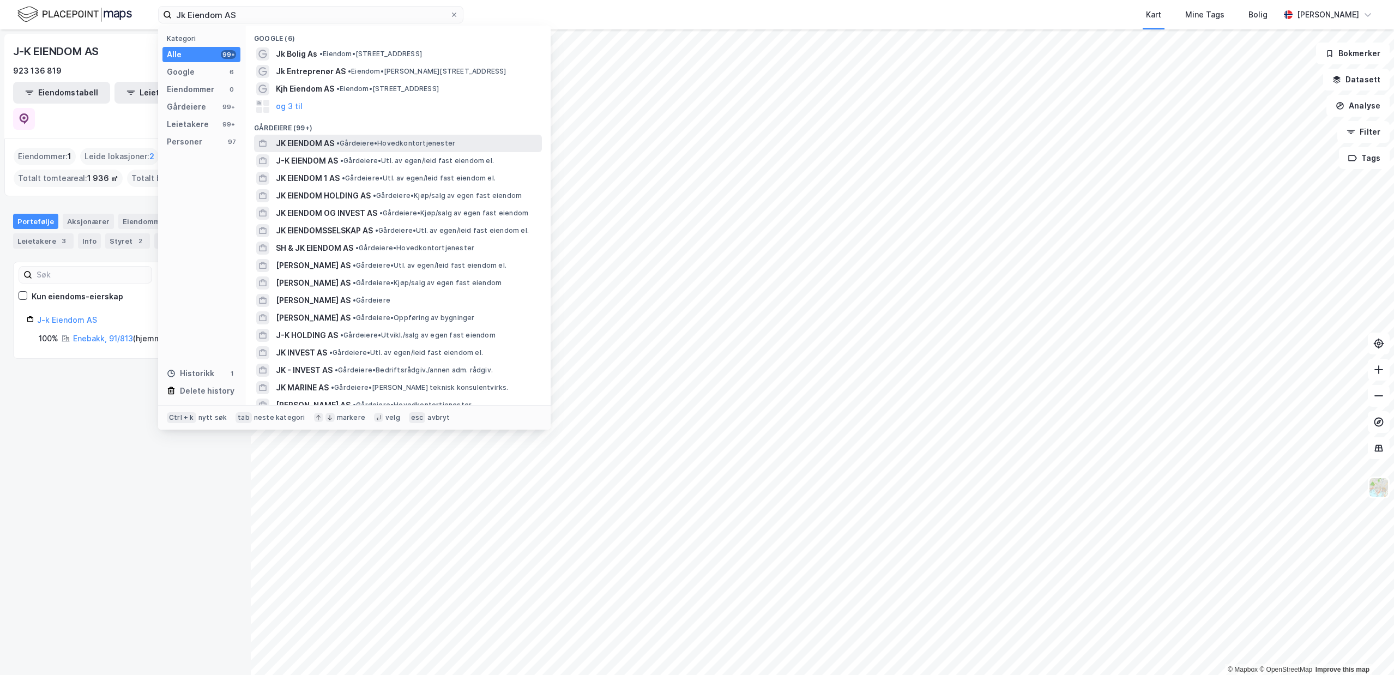
click at [340, 143] on span "•" at bounding box center [337, 143] width 3 height 8
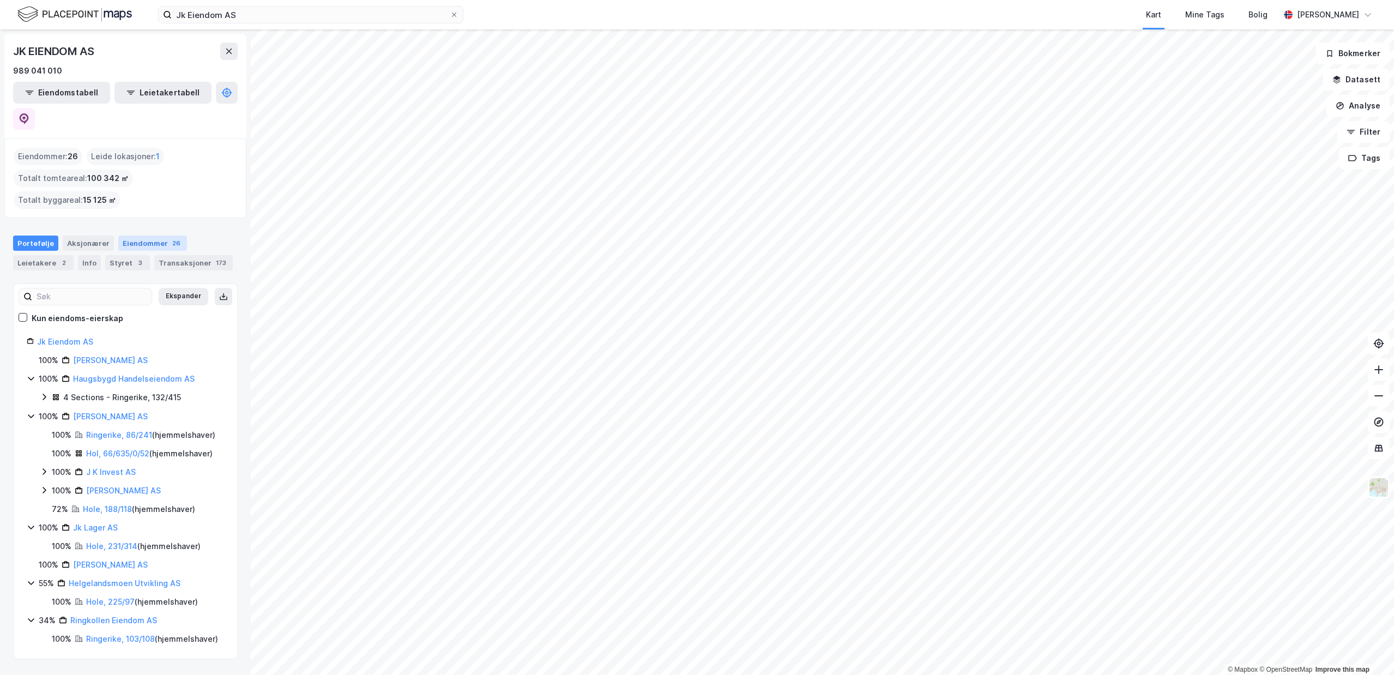
click at [159, 236] on div "Eiendommer 26" at bounding box center [152, 243] width 69 height 15
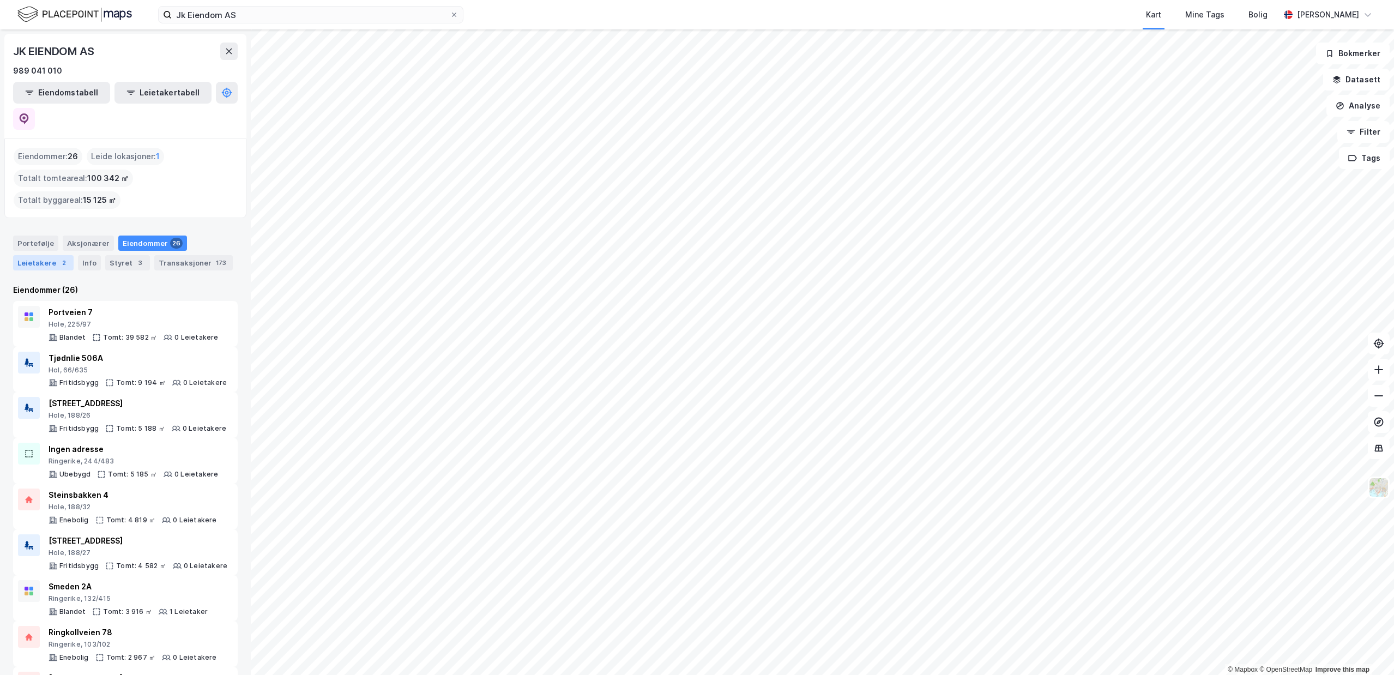
click at [35, 255] on div "Leietakere 2" at bounding box center [43, 262] width 61 height 15
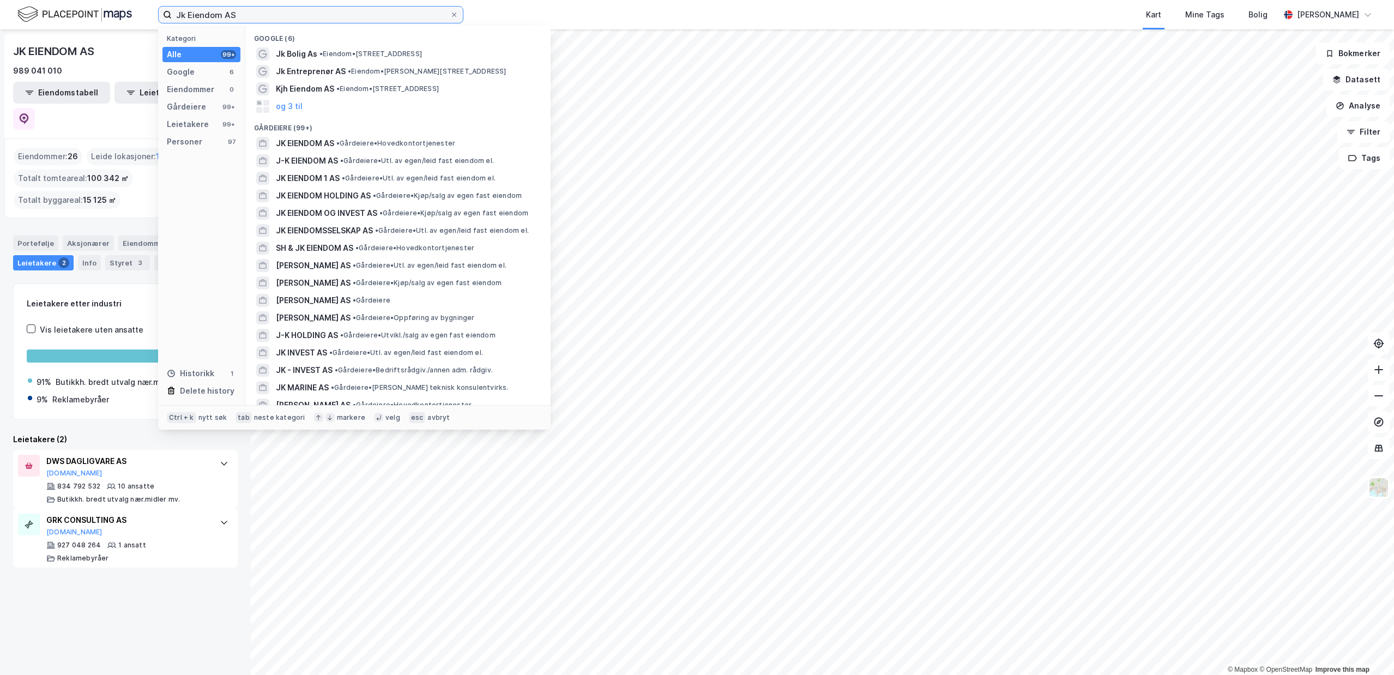
drag, startPoint x: 261, startPoint y: 8, endPoint x: -149, endPoint y: 13, distance: 409.6
click at [172, 13] on input "Jk Eiendom AS" at bounding box center [311, 15] width 278 height 16
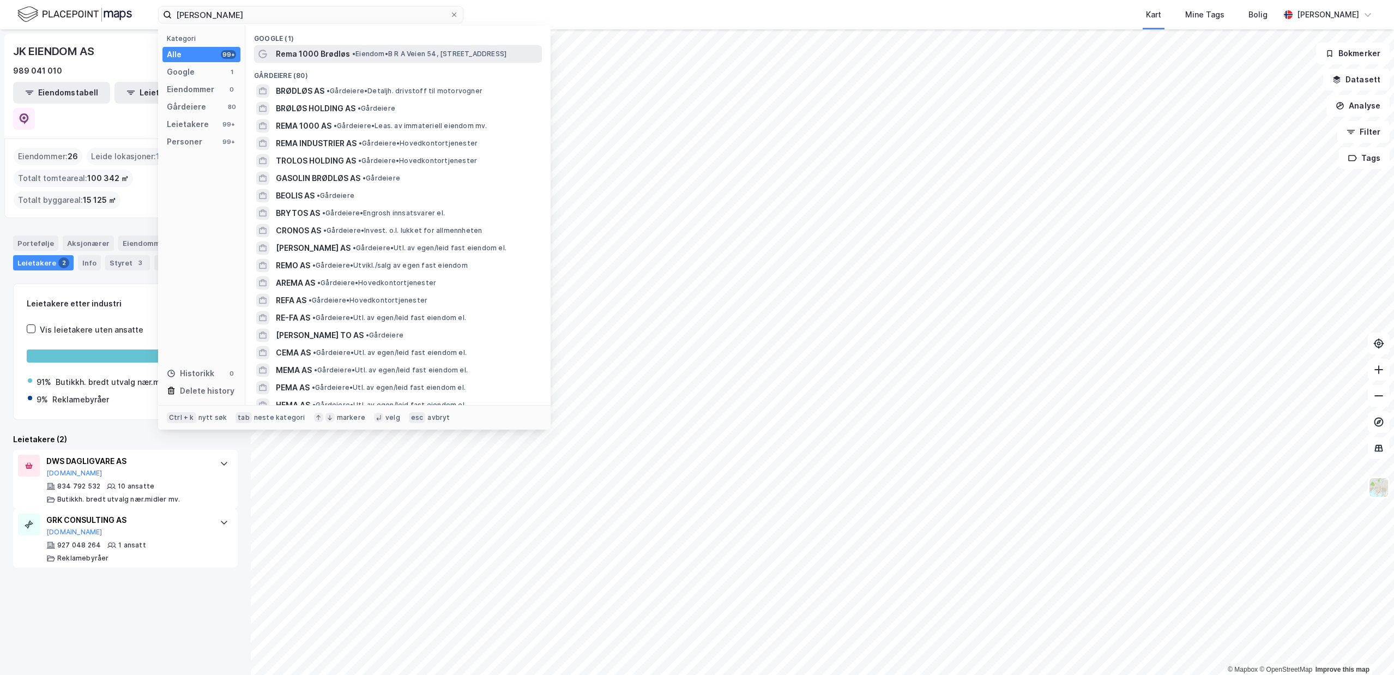
click at [454, 58] on div "Rema 1000 Brødløs • Eiendom • [STREET_ADDRESS]" at bounding box center [408, 53] width 264 height 13
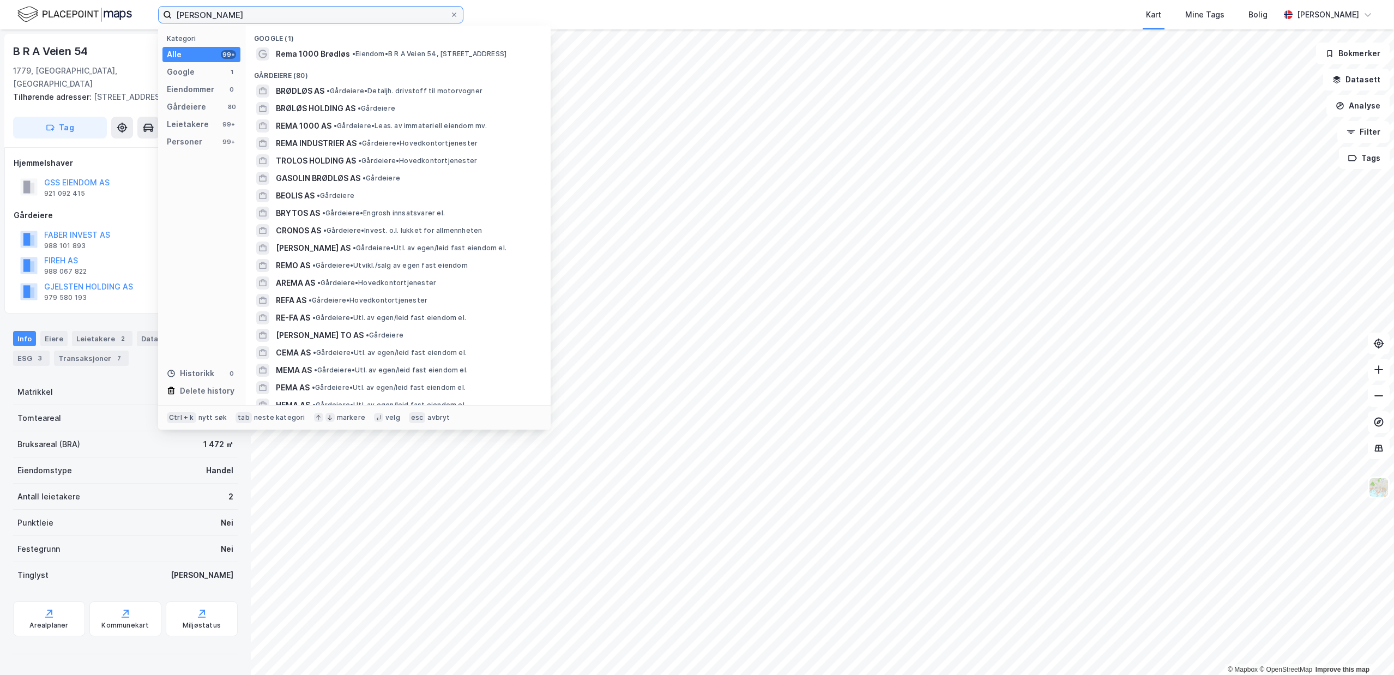
drag, startPoint x: 273, startPoint y: 7, endPoint x: -99, endPoint y: 7, distance: 371.9
click at [172, 7] on input "[PERSON_NAME]" at bounding box center [311, 15] width 278 height 16
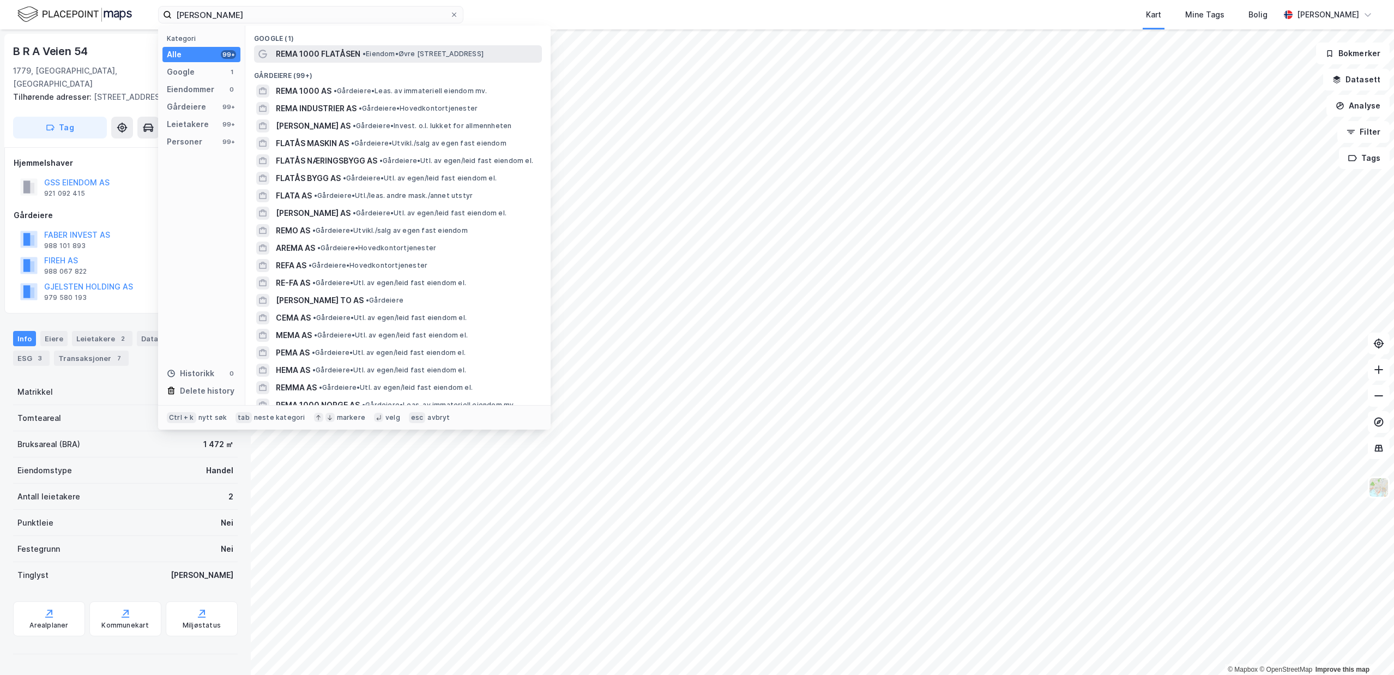
click at [363, 55] on span "•" at bounding box center [364, 54] width 3 height 8
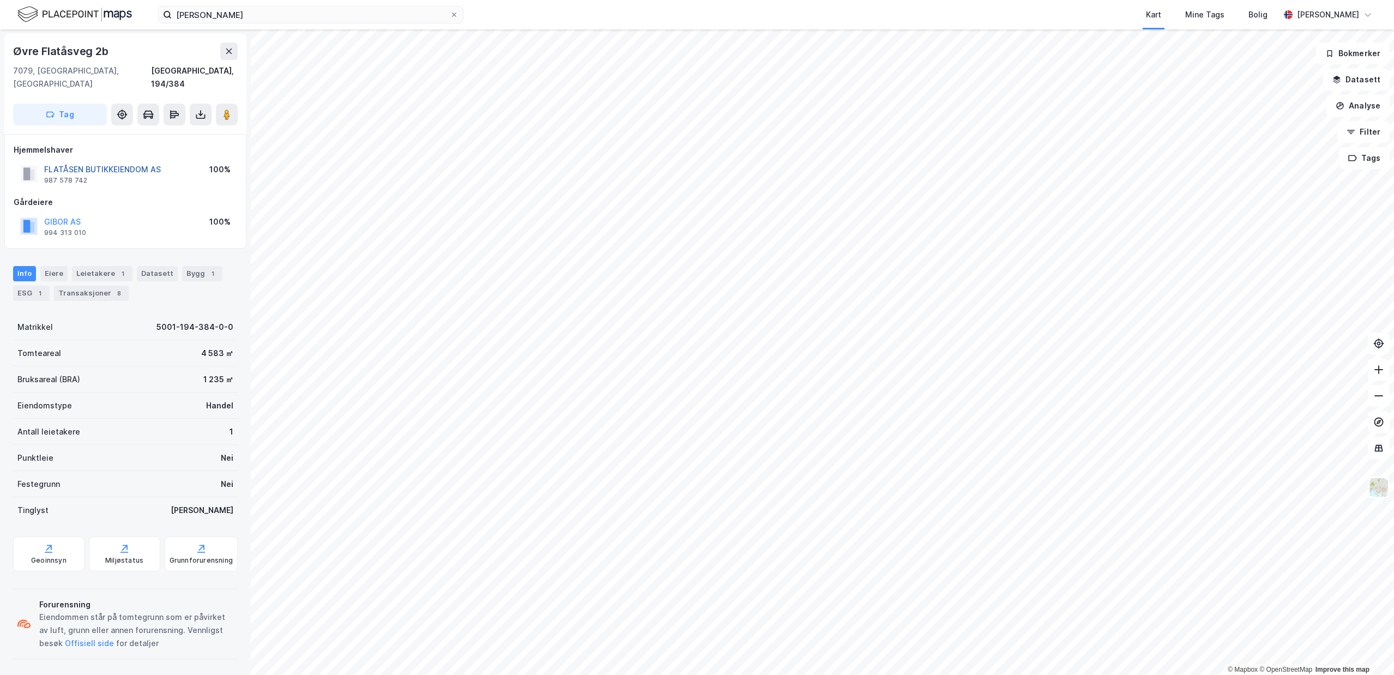
click at [0, 0] on button "FLATÅSEN BUTIKKEIENDOM AS" at bounding box center [0, 0] width 0 height 0
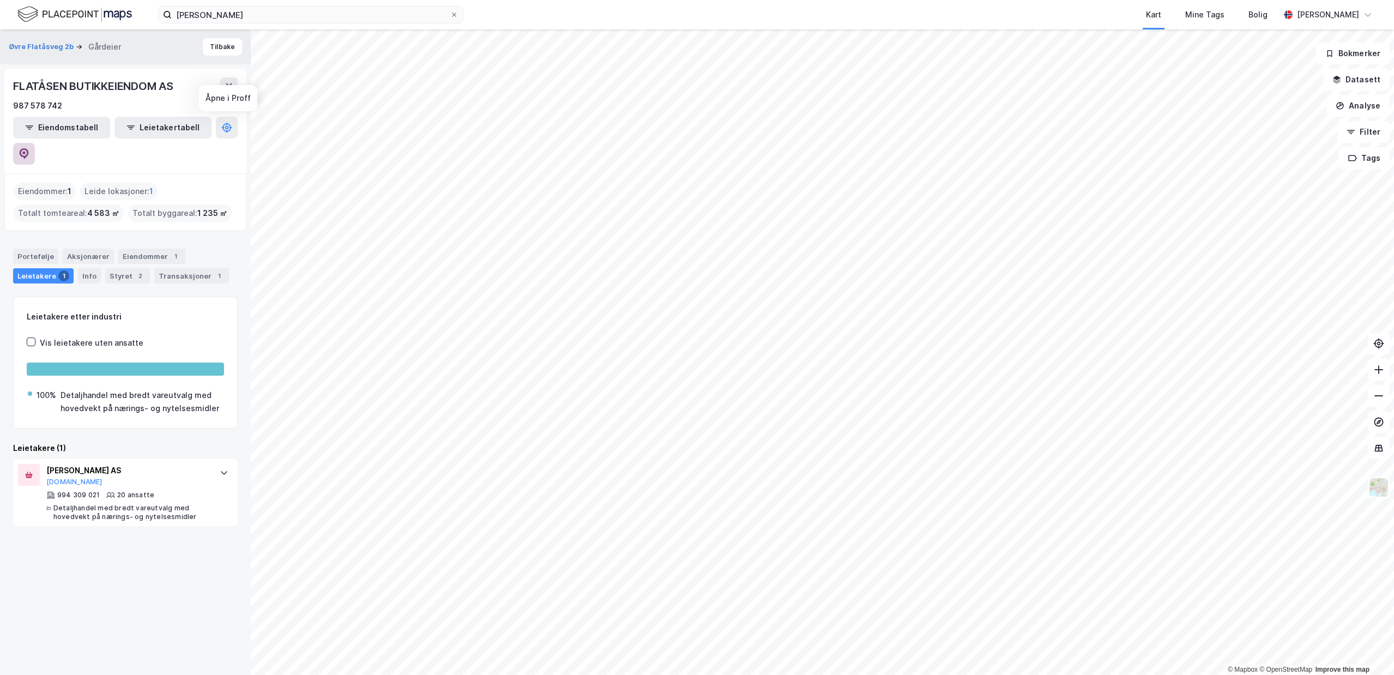
click at [35, 143] on button at bounding box center [24, 154] width 22 height 22
click at [61, 478] on button "[DOMAIN_NAME]" at bounding box center [74, 482] width 56 height 9
click at [135, 249] on div "Eiendommer 1" at bounding box center [151, 256] width 67 height 15
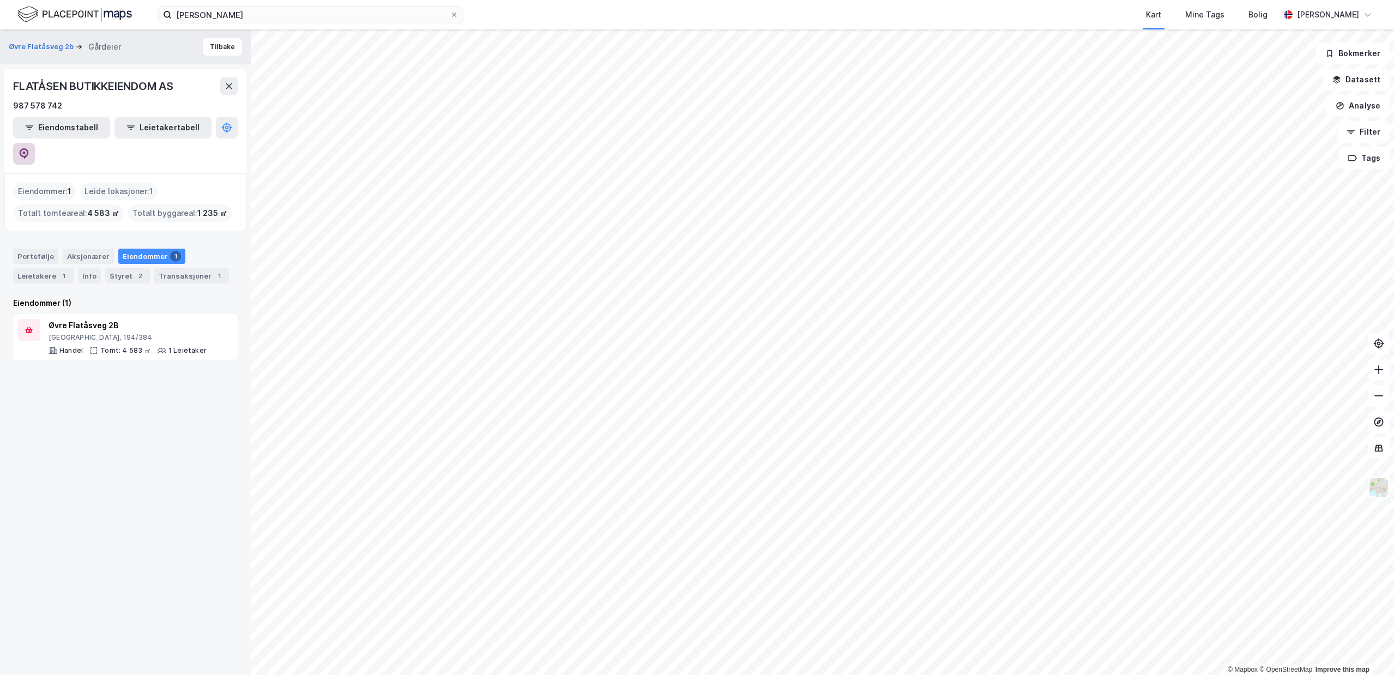
click at [29, 148] on icon at bounding box center [24, 153] width 11 height 11
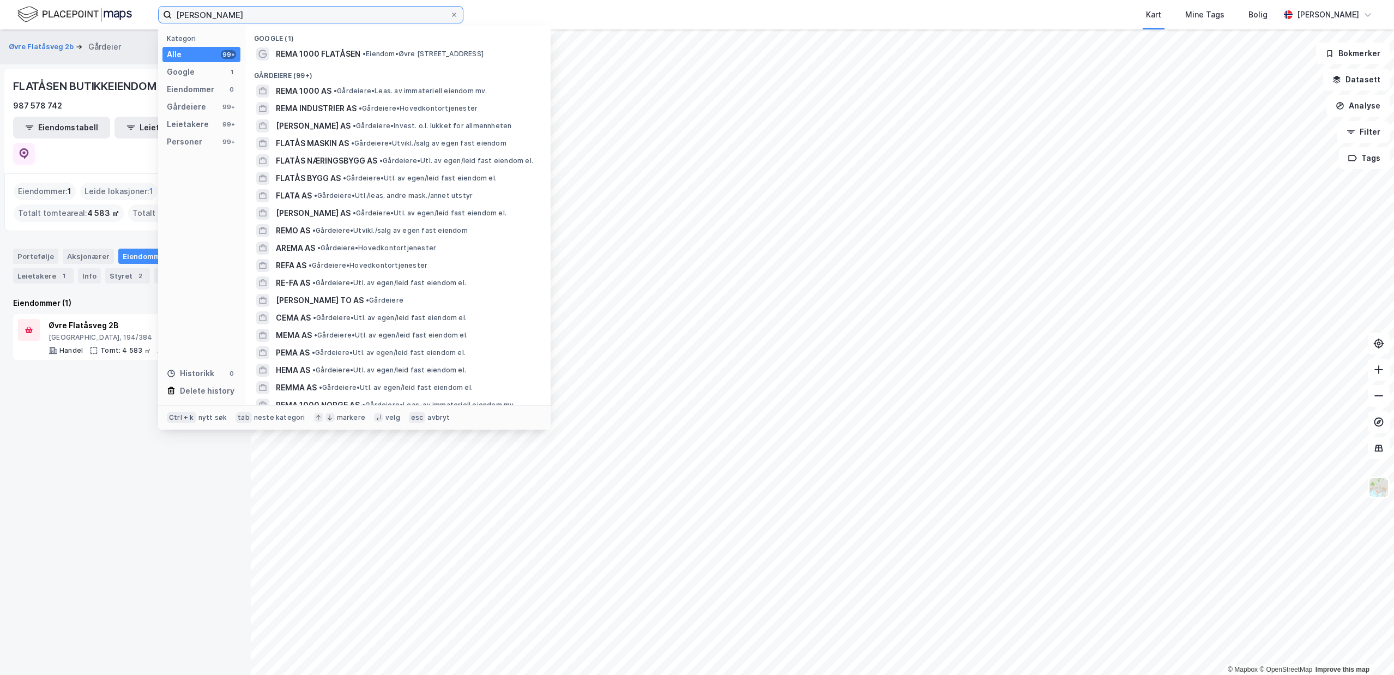
drag, startPoint x: 251, startPoint y: 13, endPoint x: -165, endPoint y: 15, distance: 416.6
click at [172, 15] on input "[PERSON_NAME]" at bounding box center [311, 15] width 278 height 16
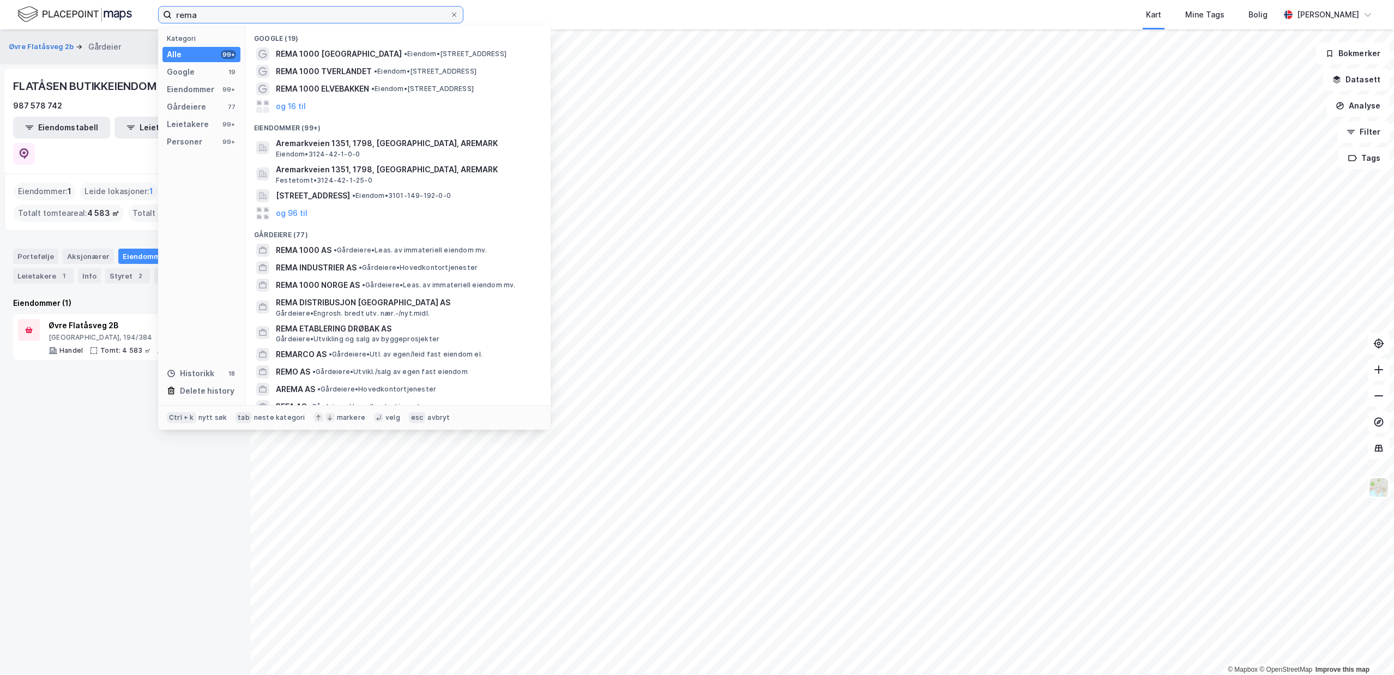
drag, startPoint x: 206, startPoint y: 16, endPoint x: 32, endPoint y: 15, distance: 174.5
click at [172, 15] on input "rema" at bounding box center [311, 15] width 278 height 16
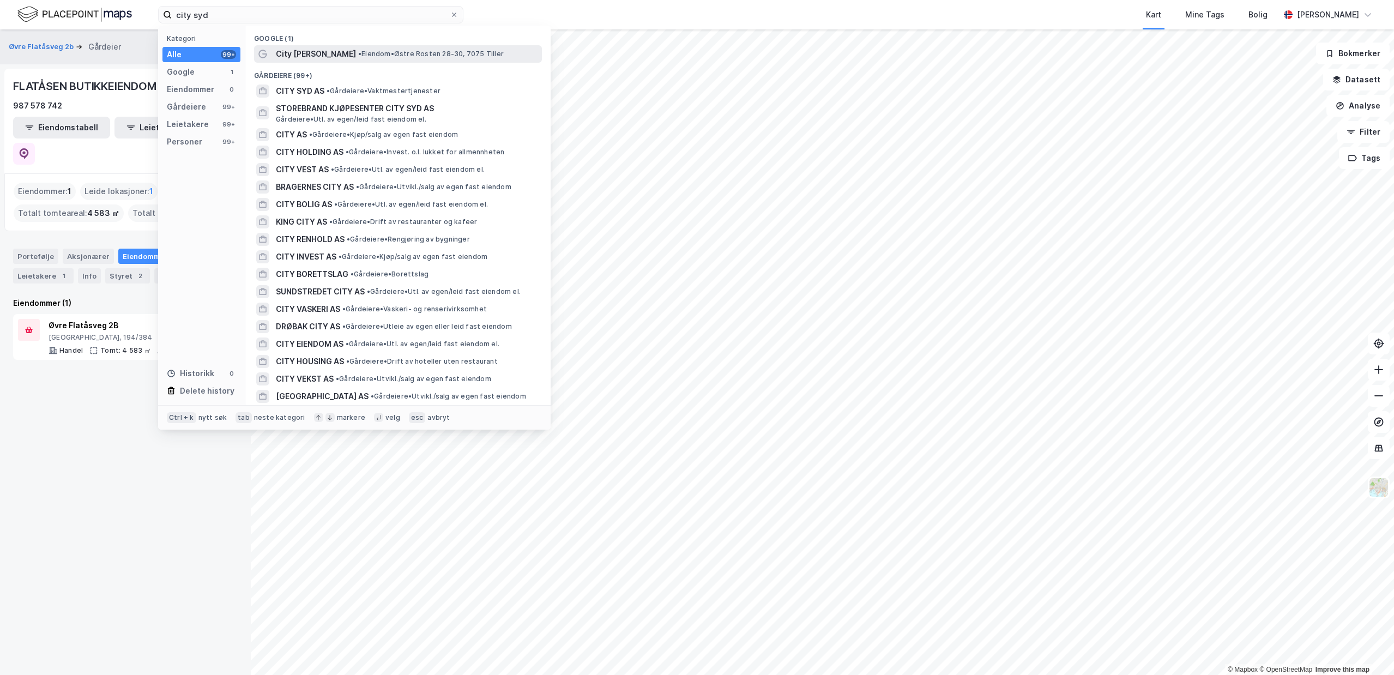
click at [372, 54] on span "• Eiendom • Østre Rosten 28-30, 7075 Tiller" at bounding box center [431, 54] width 146 height 9
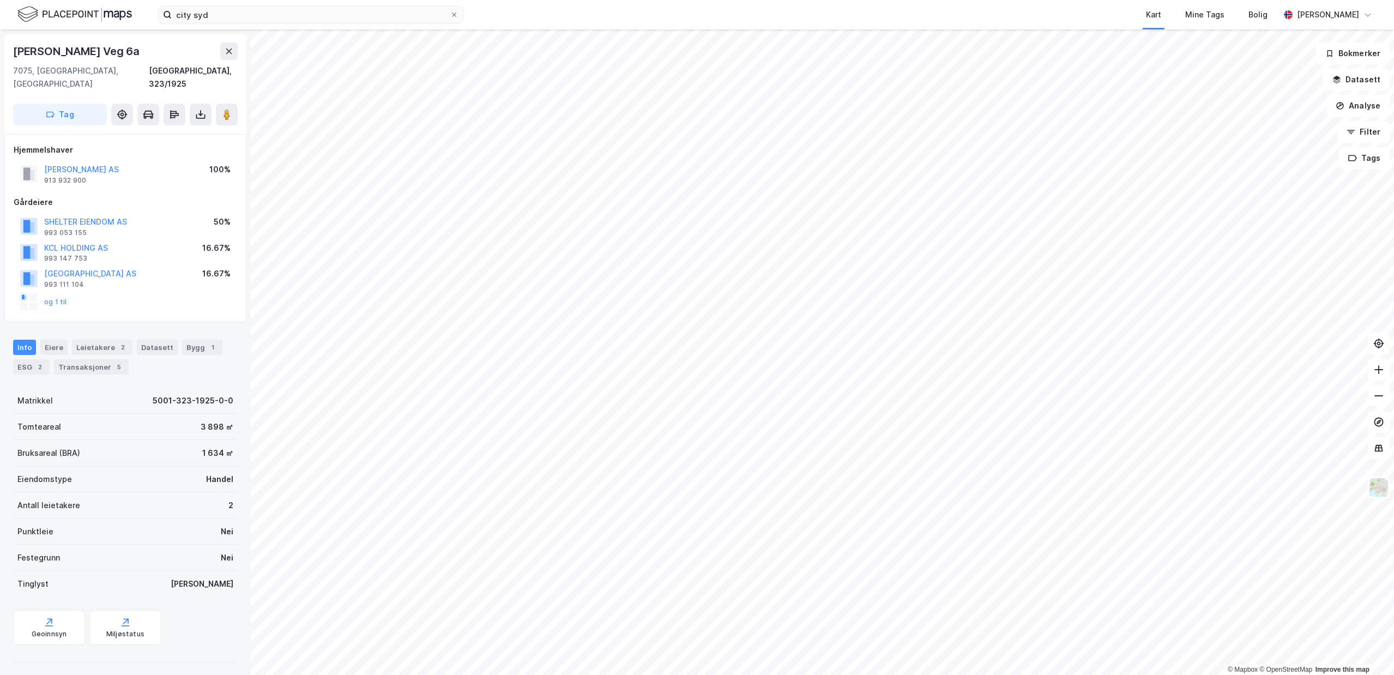
drag, startPoint x: 128, startPoint y: 158, endPoint x: 41, endPoint y: 160, distance: 86.7
click at [41, 161] on div "Lindbak Eiendom AS 913 932 900 100%" at bounding box center [126, 174] width 224 height 26
copy div "[PERSON_NAME] AS"
click at [0, 0] on button "[PERSON_NAME] AS" at bounding box center [0, 0] width 0 height 0
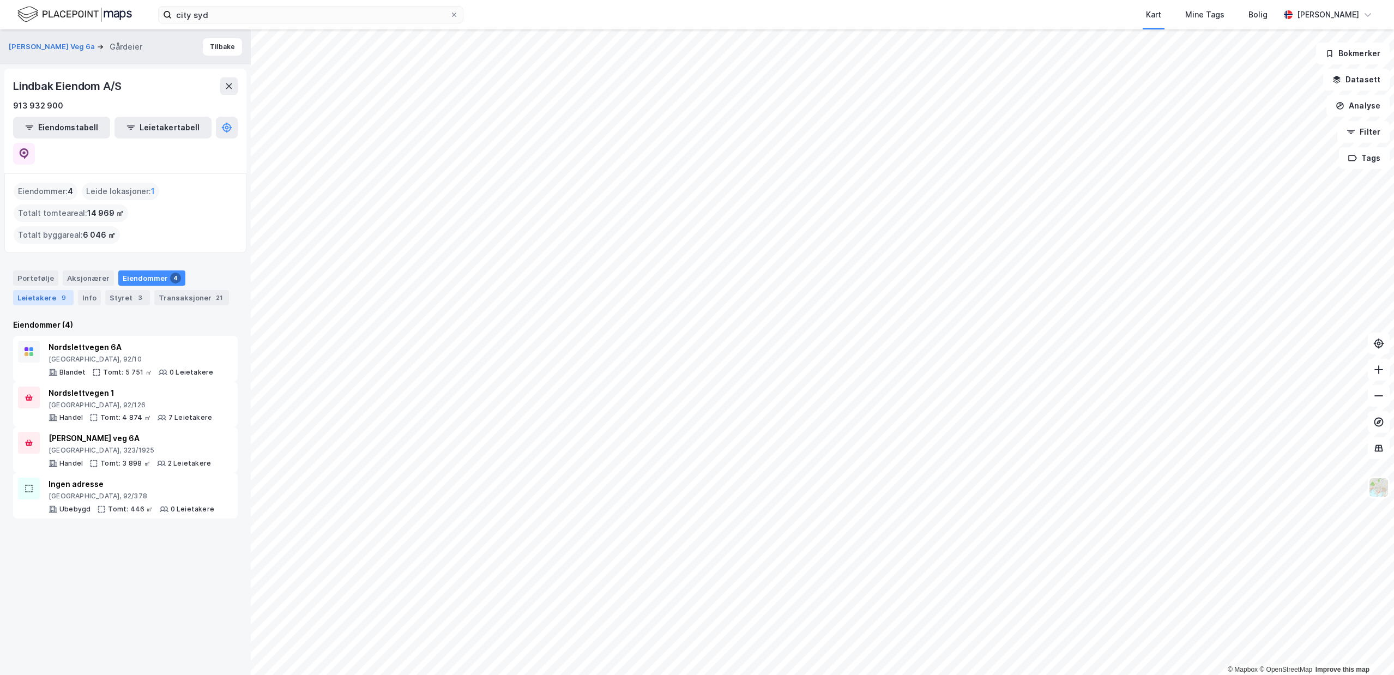
click at [40, 290] on div "Leietakere 9" at bounding box center [43, 297] width 61 height 15
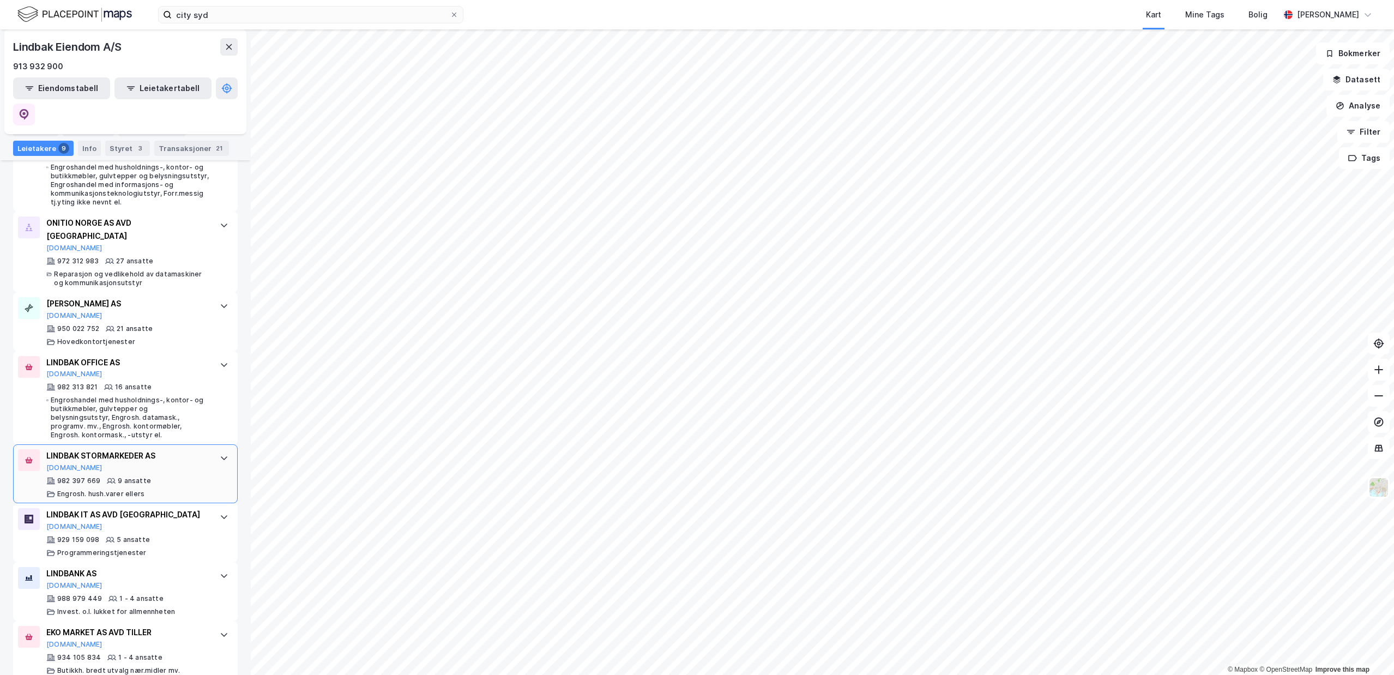
scroll to position [418, 0]
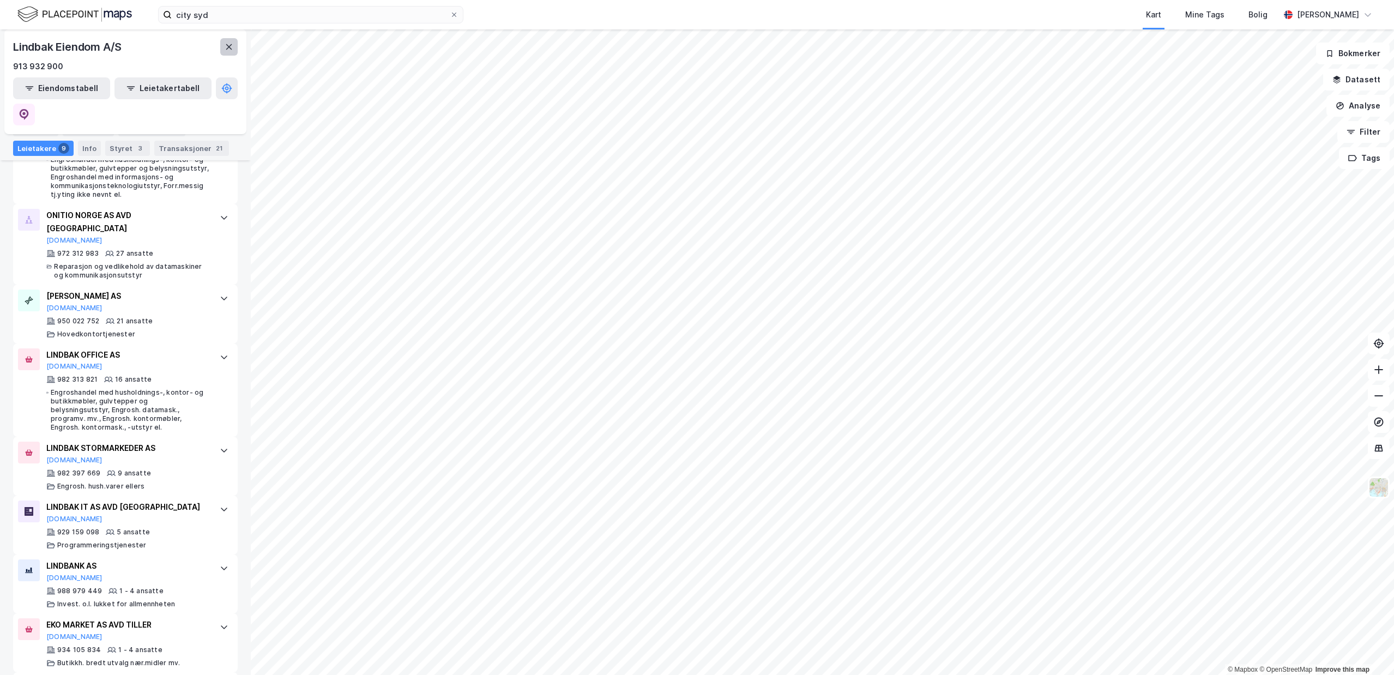
click at [224, 49] on button at bounding box center [228, 46] width 17 height 17
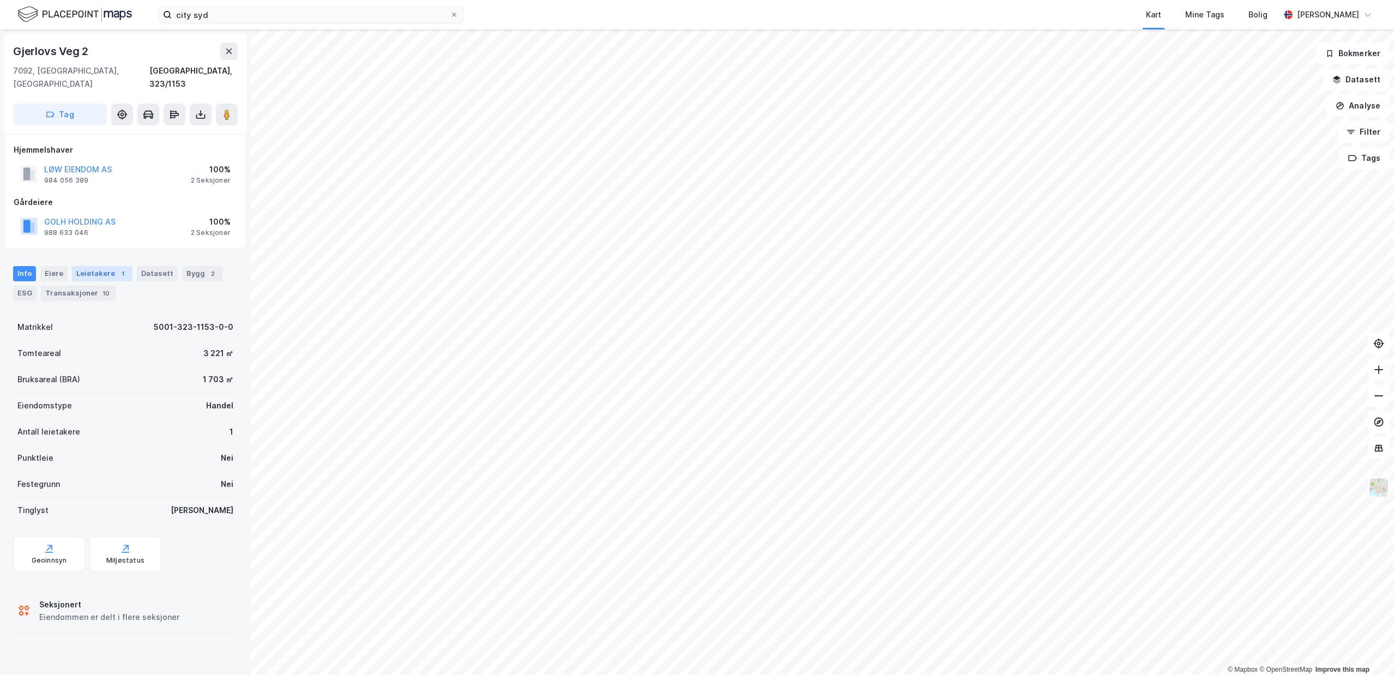
click at [87, 266] on div "Leietakere 1" at bounding box center [102, 273] width 61 height 15
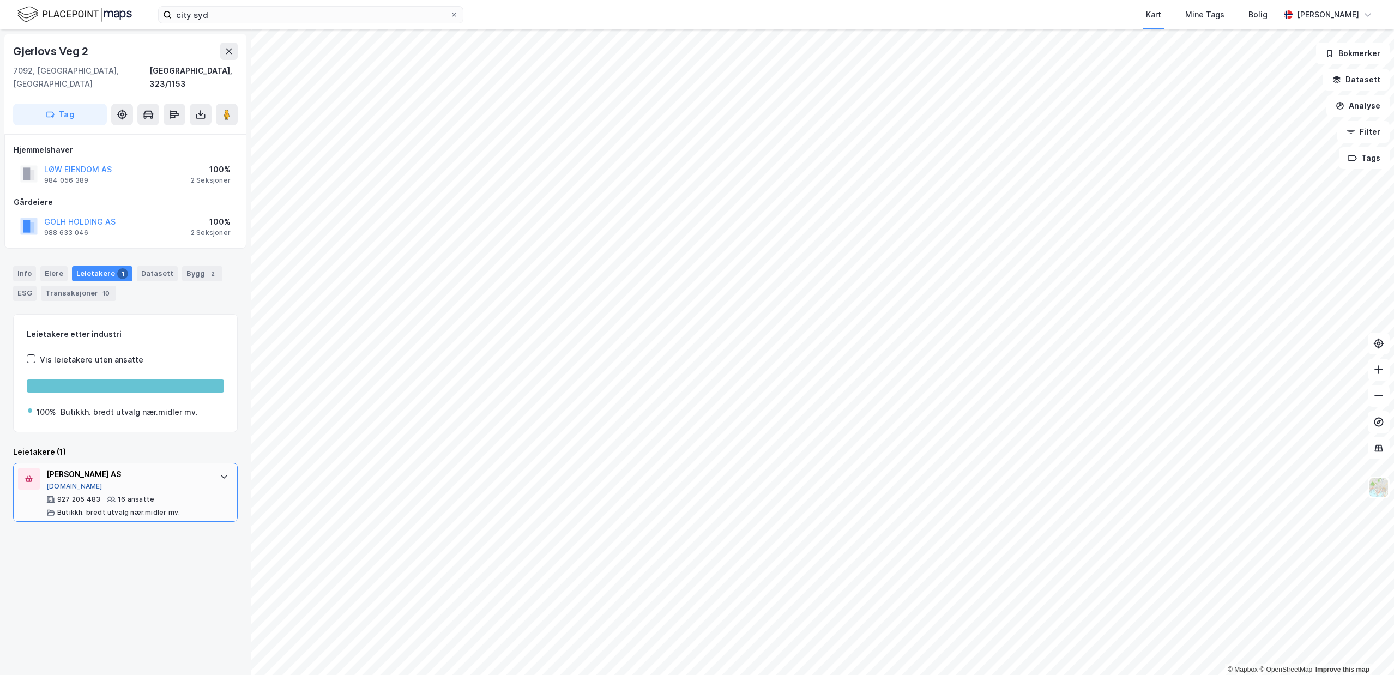
click at [61, 482] on button "[DOMAIN_NAME]" at bounding box center [74, 486] width 56 height 9
click at [229, 104] on button at bounding box center [227, 115] width 22 height 22
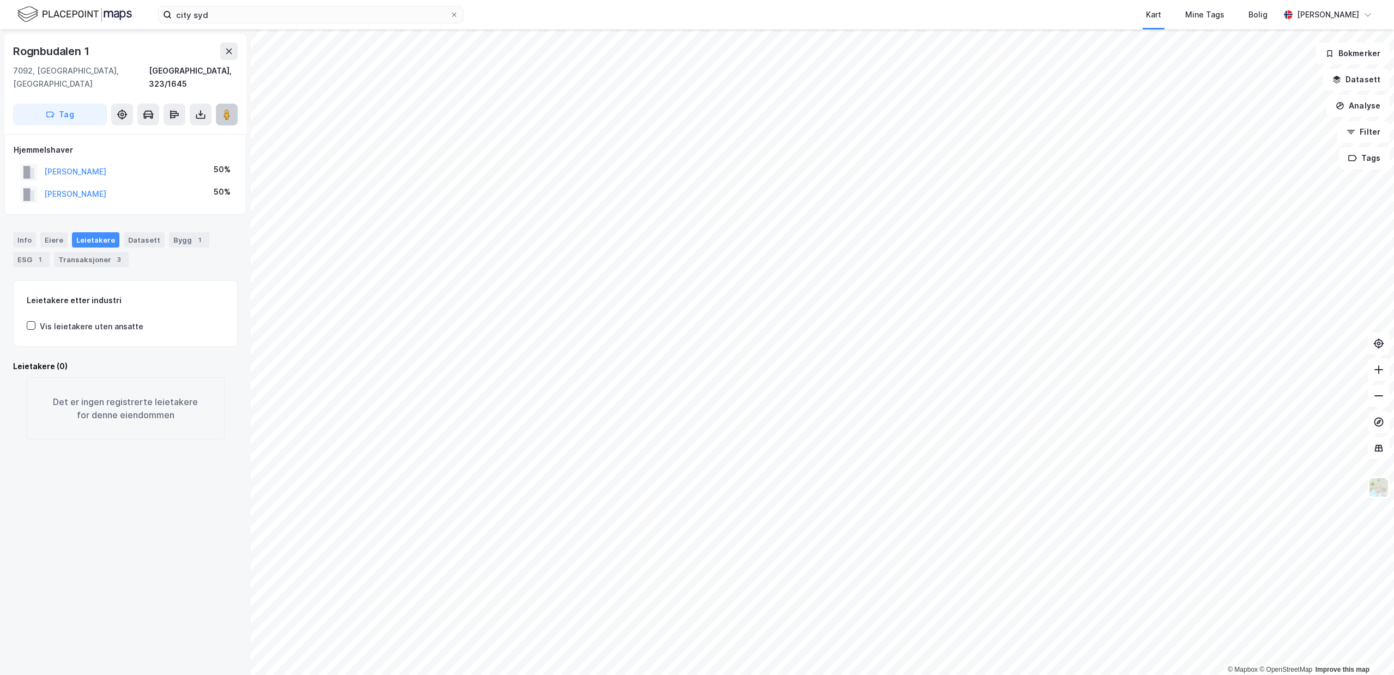
click at [233, 104] on button at bounding box center [227, 115] width 22 height 22
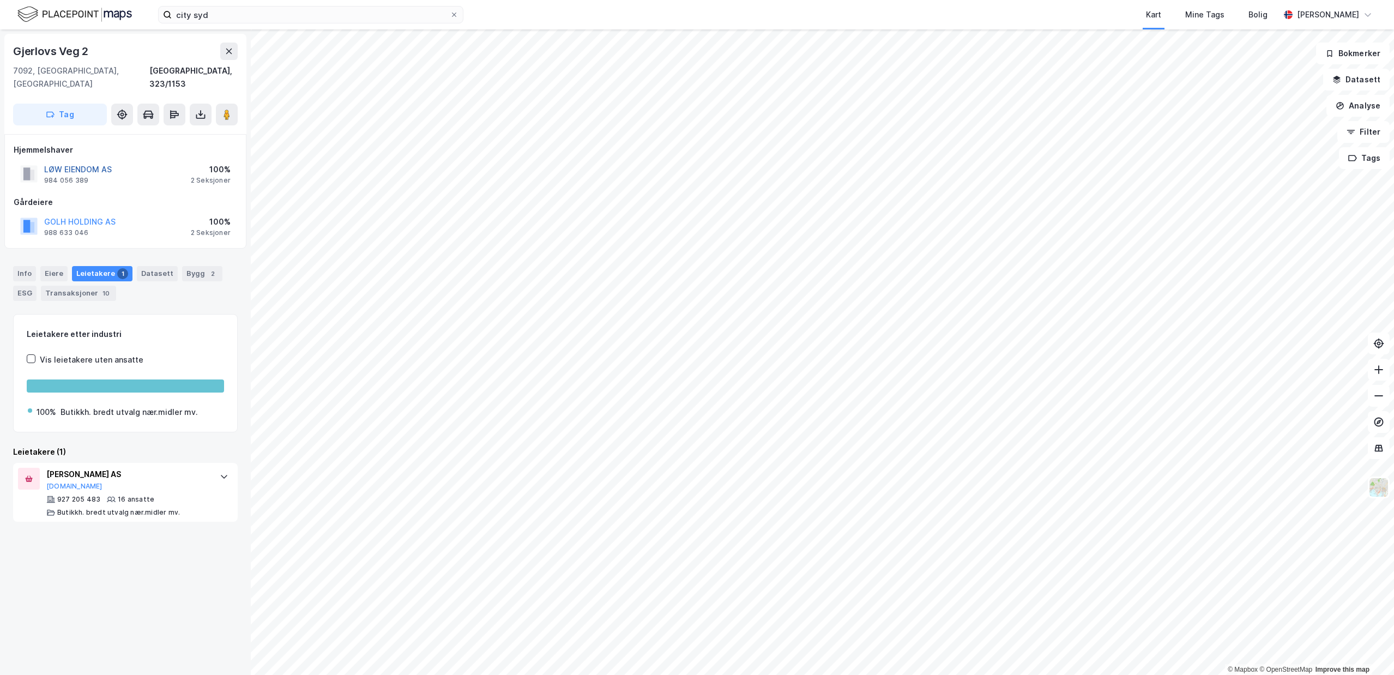
click at [0, 0] on button "LØW EIENDOM AS" at bounding box center [0, 0] width 0 height 0
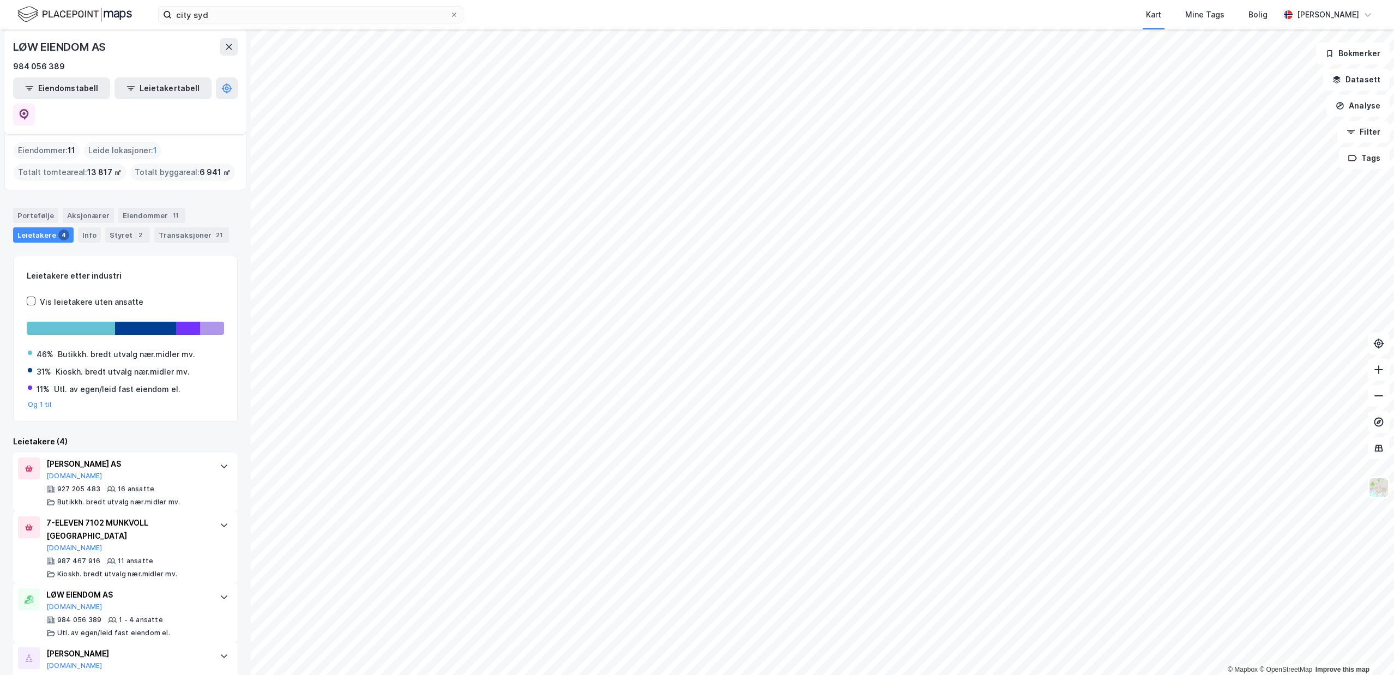
scroll to position [2, 0]
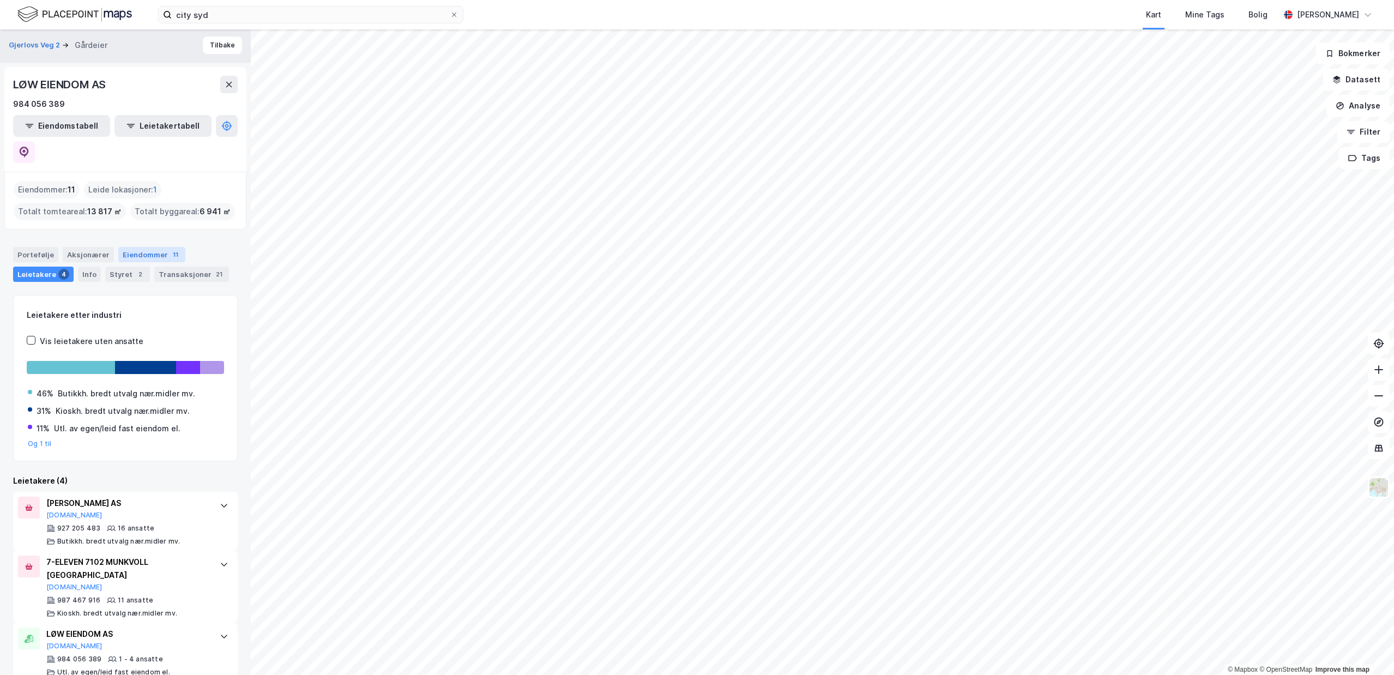
click at [140, 247] on div "Eiendommer 11" at bounding box center [151, 254] width 67 height 15
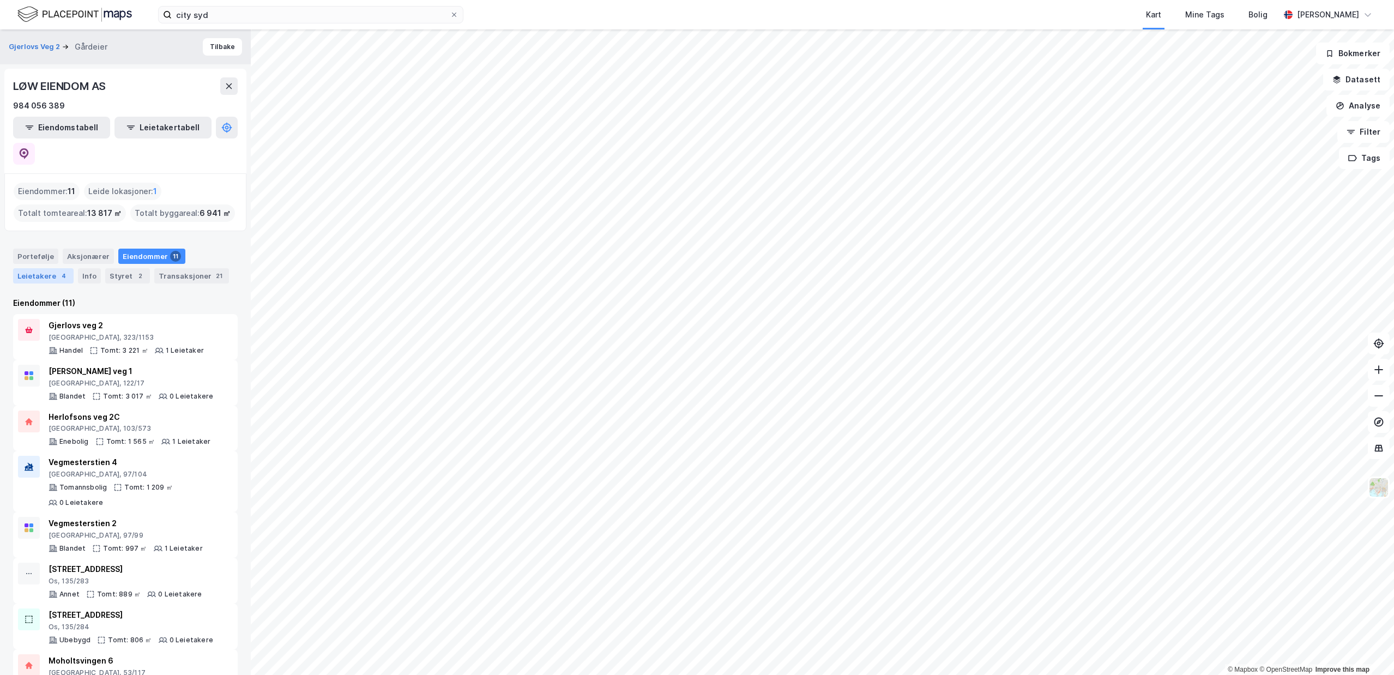
click at [38, 268] on div "Leietakere 4" at bounding box center [43, 275] width 61 height 15
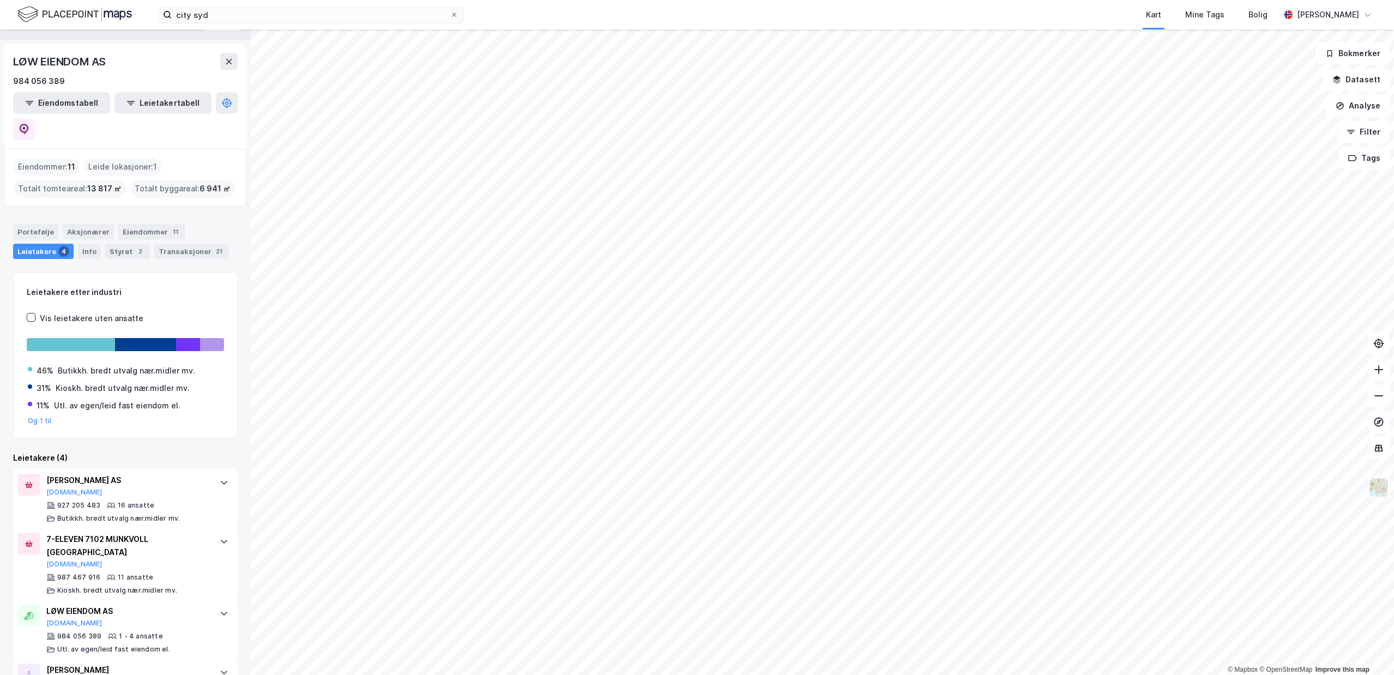
scroll to position [41, 0]
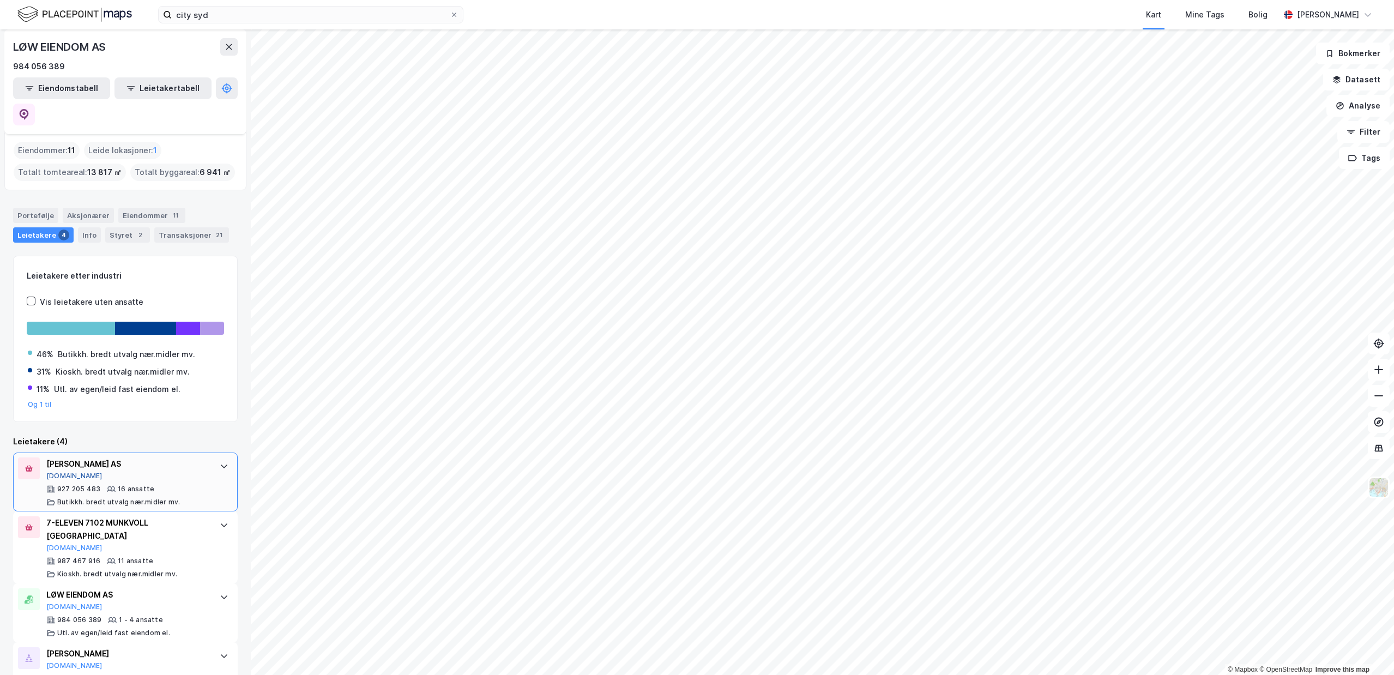
click at [63, 472] on button "[DOMAIN_NAME]" at bounding box center [74, 476] width 56 height 9
click at [109, 458] on div "[PERSON_NAME] AS" at bounding box center [127, 464] width 163 height 13
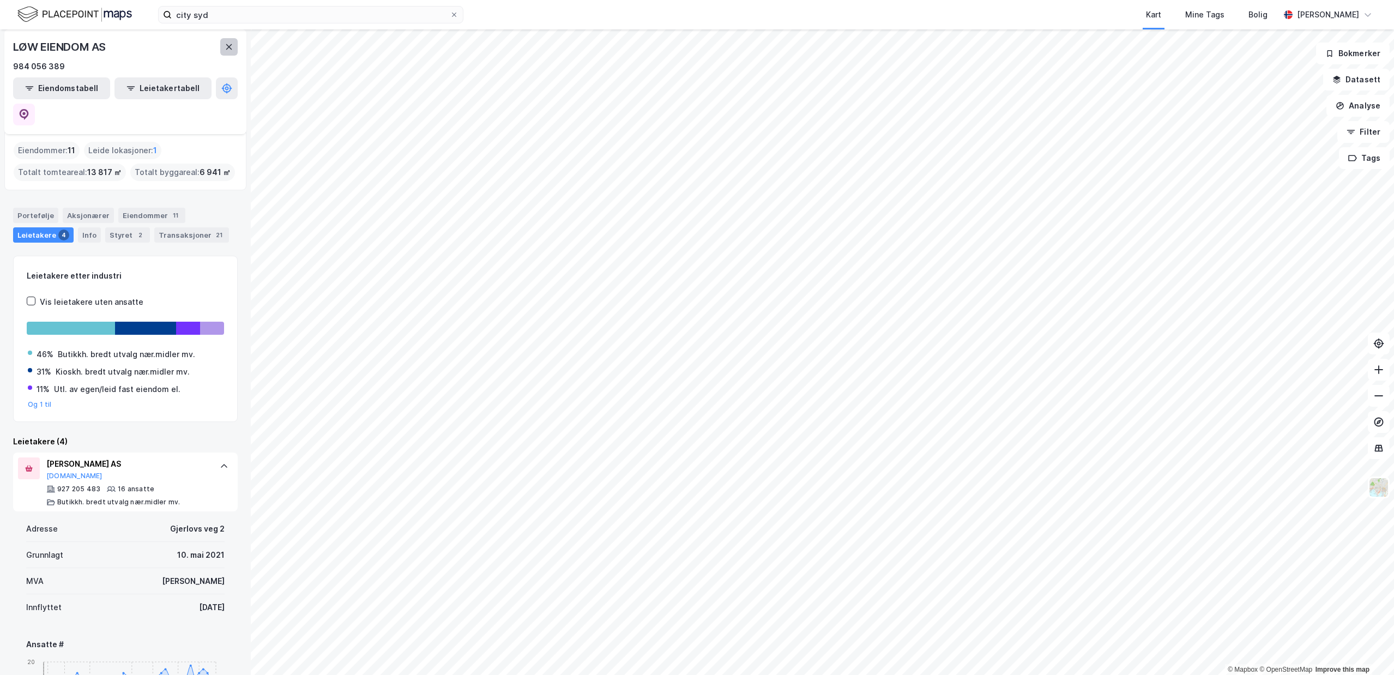
click at [231, 47] on icon at bounding box center [229, 47] width 9 height 9
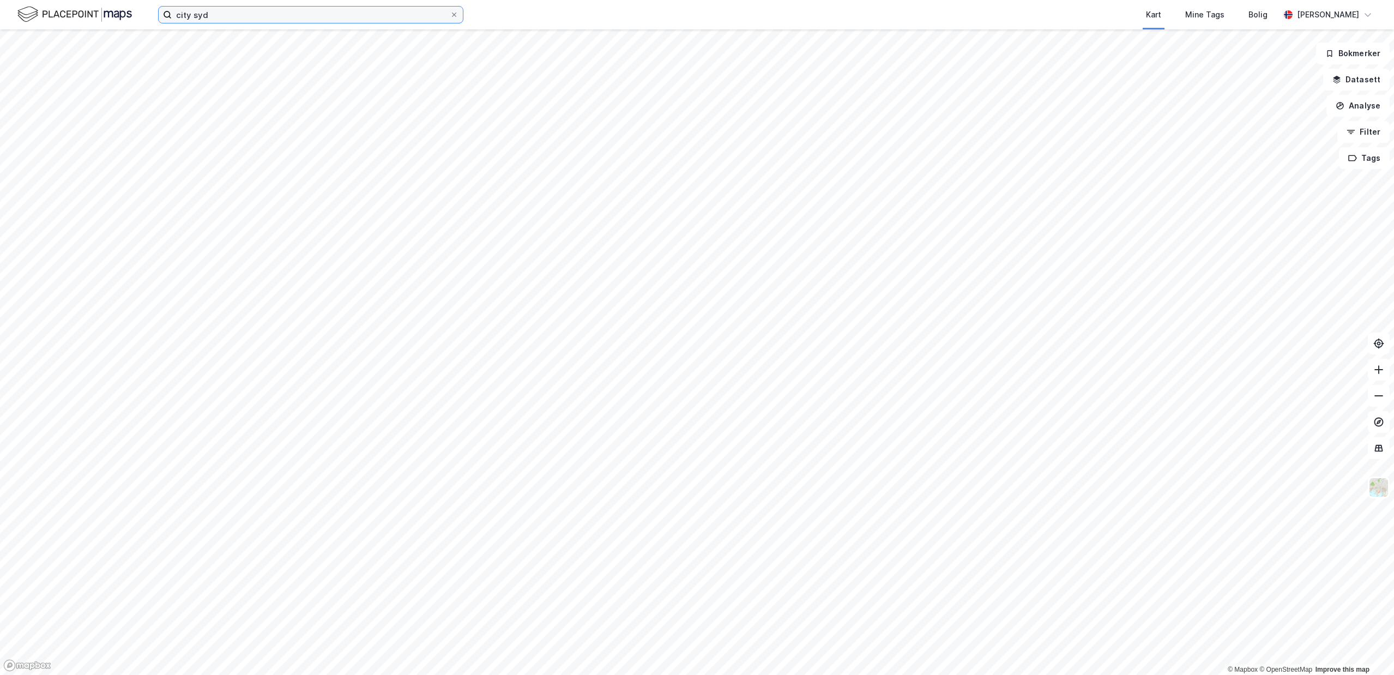
click at [256, 13] on input "city syd" at bounding box center [311, 15] width 278 height 16
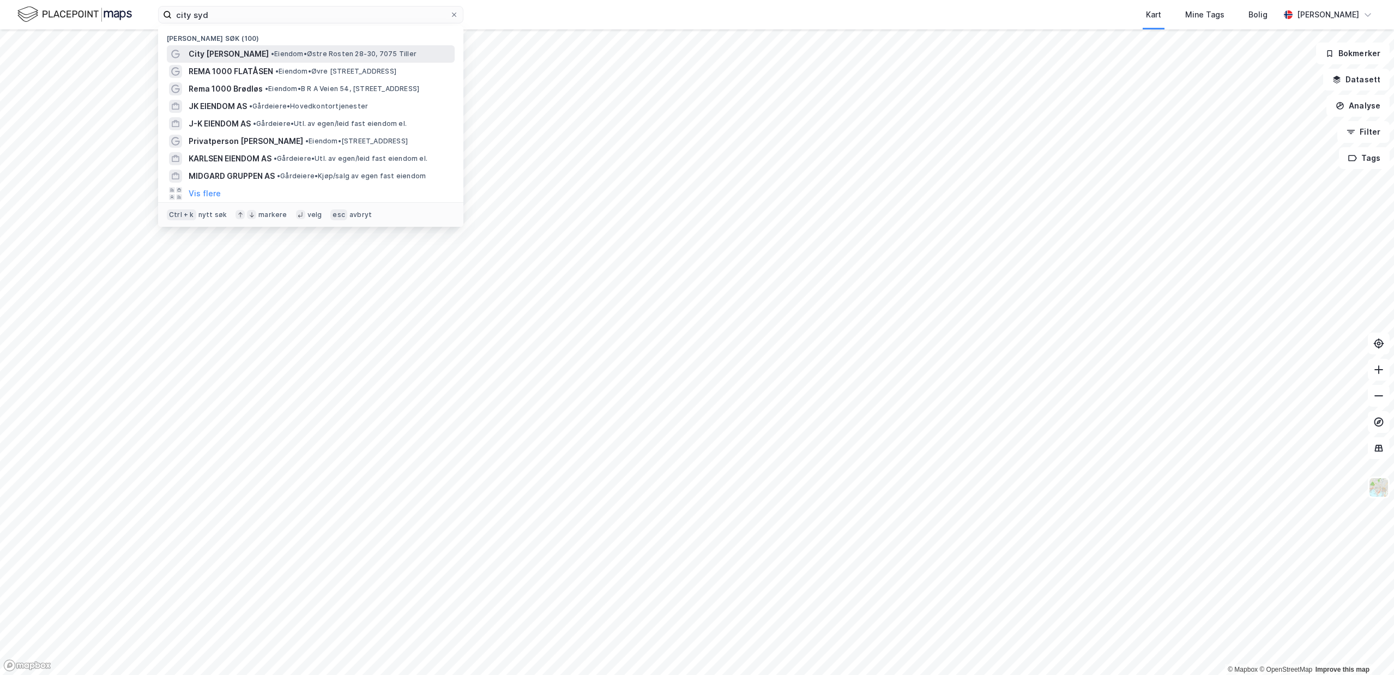
click at [266, 52] on span "City [PERSON_NAME]" at bounding box center [229, 53] width 80 height 13
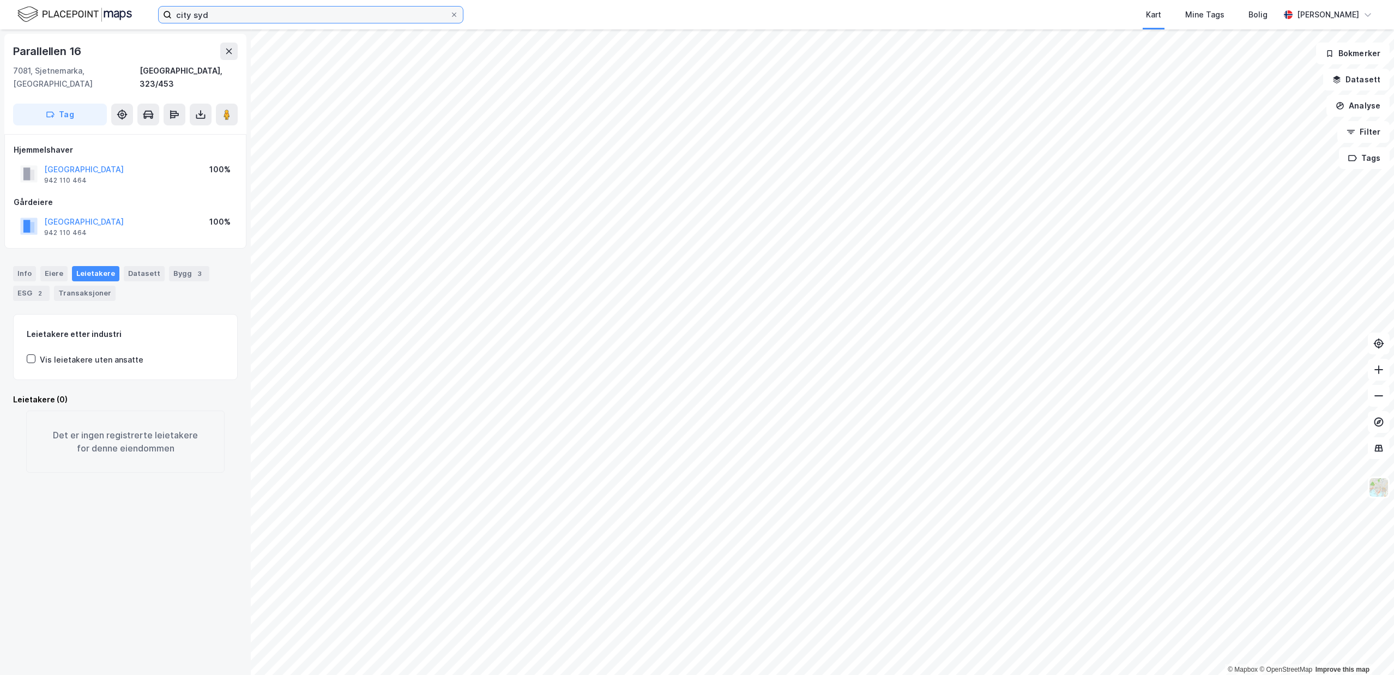
click at [384, 11] on input "city syd" at bounding box center [311, 15] width 278 height 16
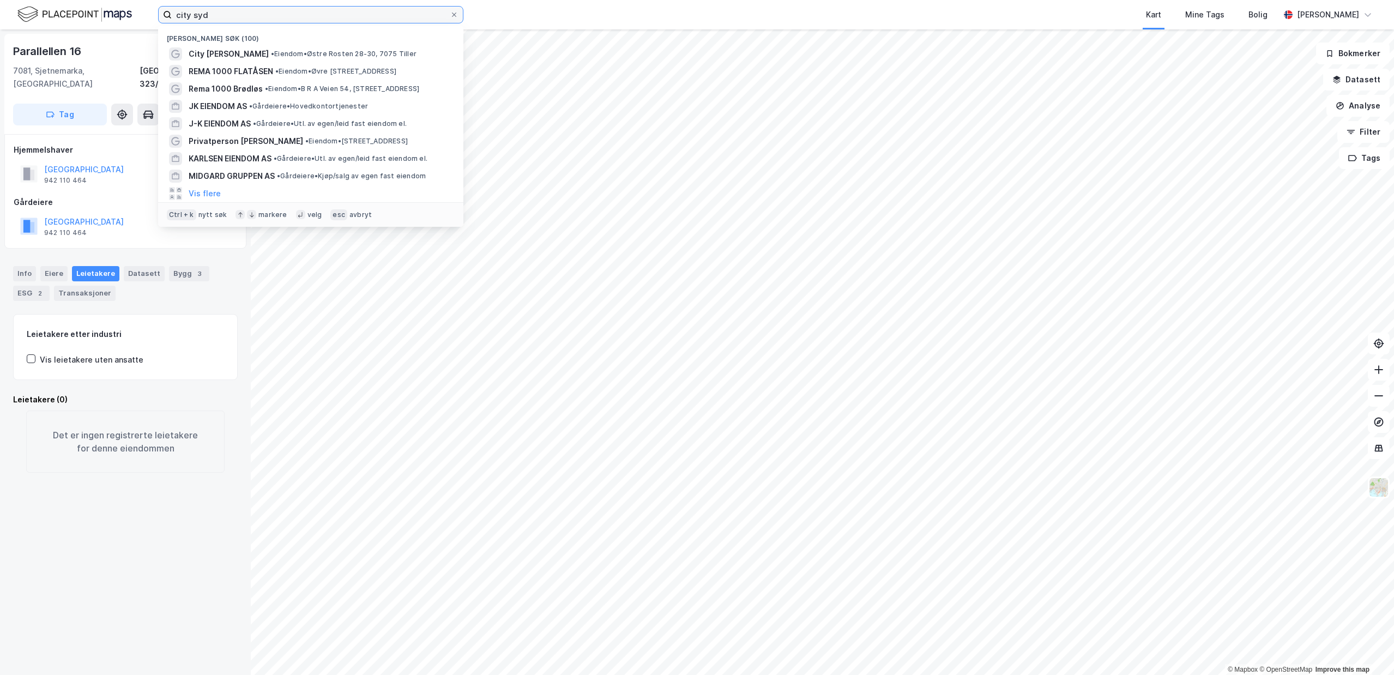
click at [386, 11] on input "city syd" at bounding box center [311, 15] width 278 height 16
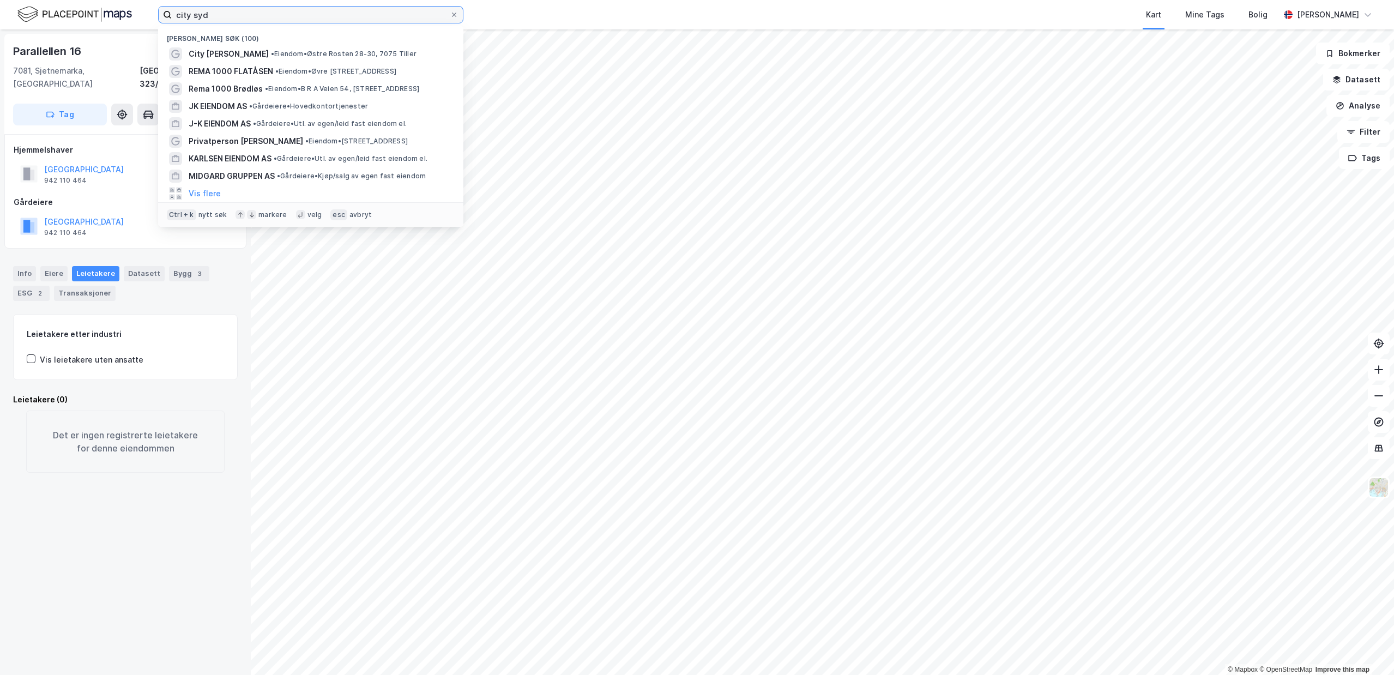
paste input "Gjerlovs veg 2, 7092 Tiller"
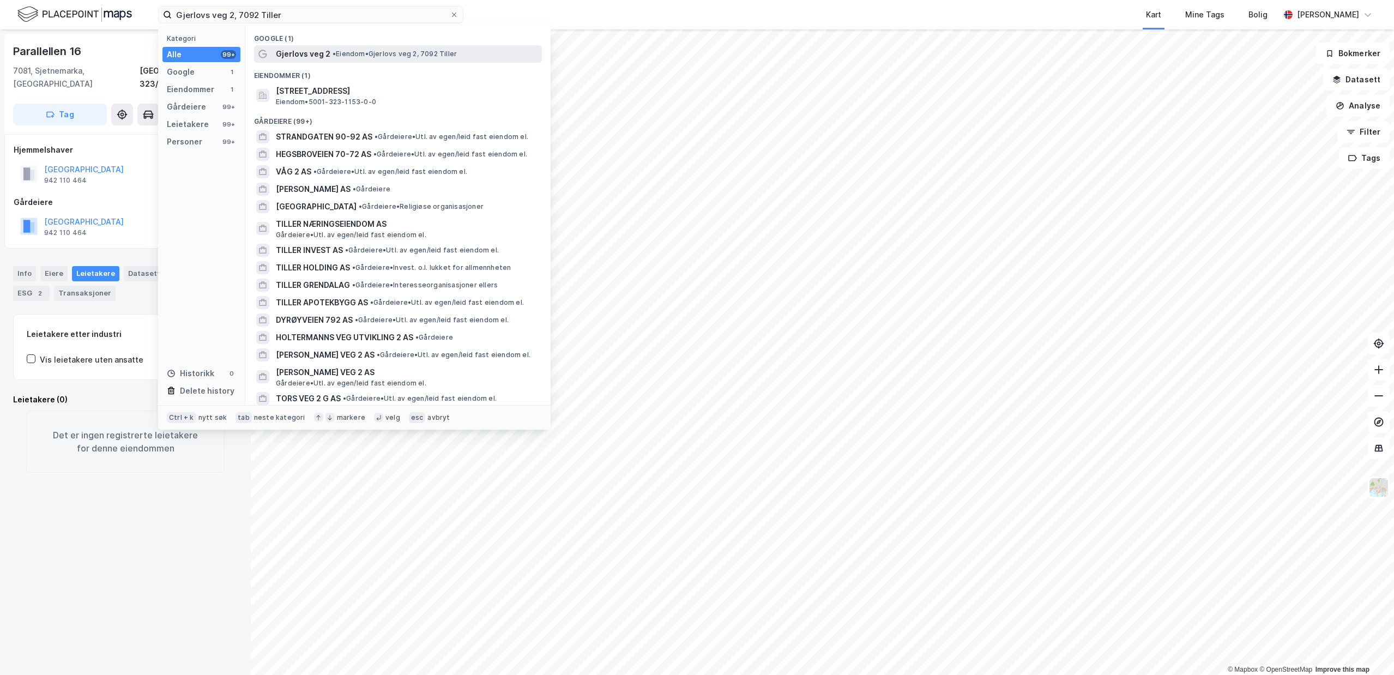
click at [375, 56] on span "• Eiendom • [STREET_ADDRESS]" at bounding box center [395, 54] width 124 height 9
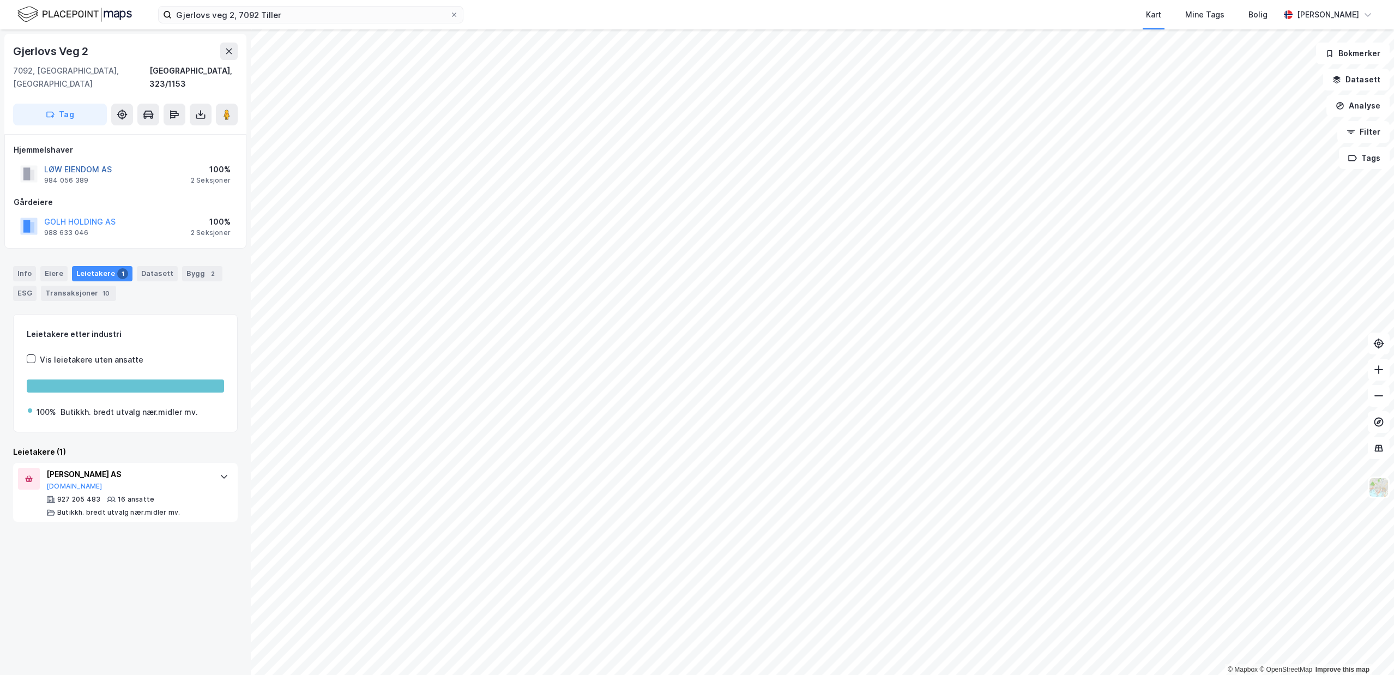
click at [0, 0] on button "LØW EIENDOM AS" at bounding box center [0, 0] width 0 height 0
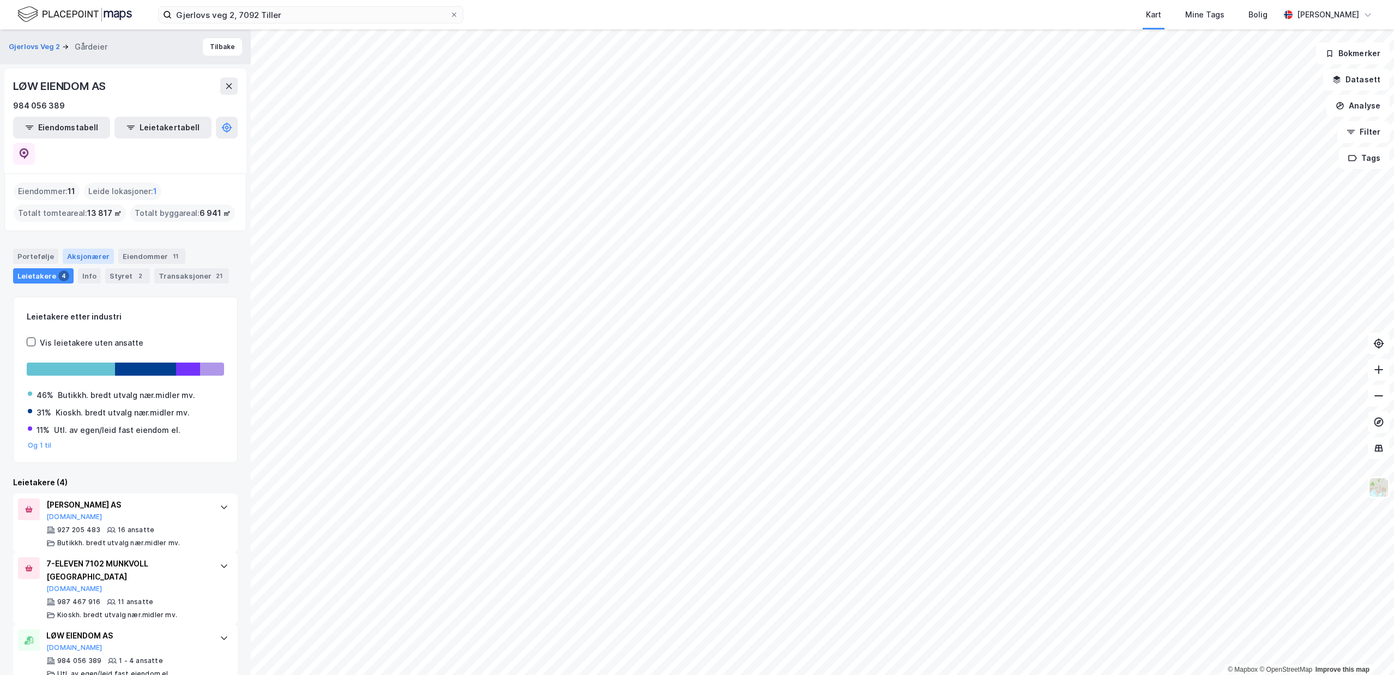
click at [76, 249] on div "Aksjonærer" at bounding box center [88, 256] width 51 height 15
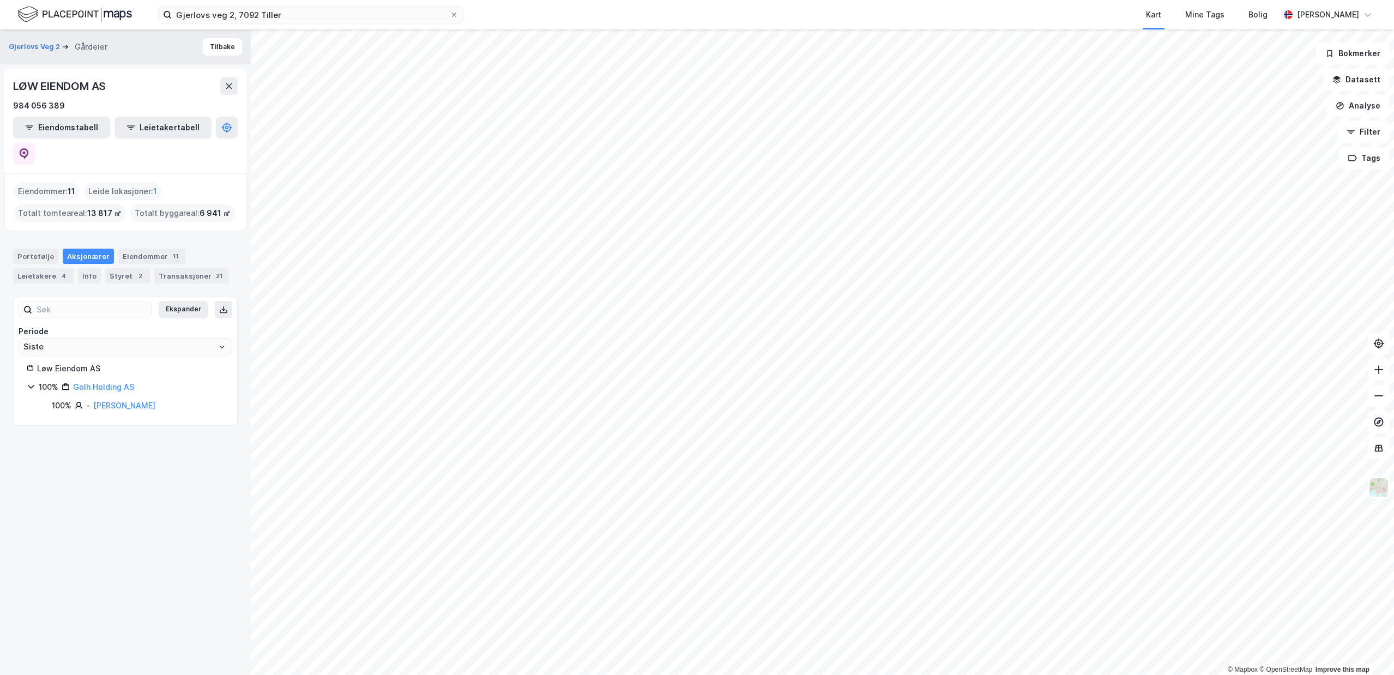
drag, startPoint x: 197, startPoint y: 380, endPoint x: 87, endPoint y: 382, distance: 110.2
click at [88, 399] on div "100% - [PERSON_NAME]" at bounding box center [138, 405] width 172 height 13
copy div "- [PERSON_NAME]"
click at [227, 11] on input "Gjerlovs veg 2, 7092 Tiller" at bounding box center [311, 15] width 278 height 16
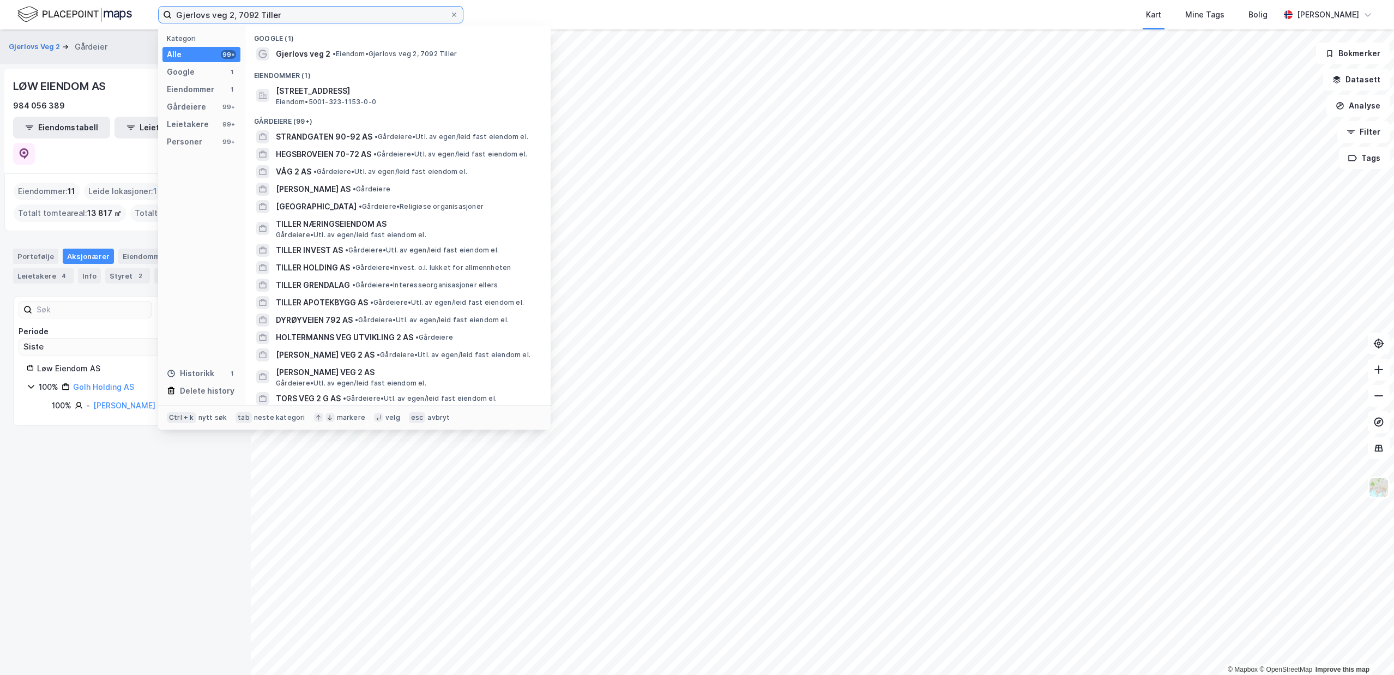
drag, startPoint x: 284, startPoint y: 17, endPoint x: 23, endPoint y: 27, distance: 260.8
click at [172, 23] on input "Gjerlovs veg 2, 7092 Tiller" at bounding box center [311, 15] width 278 height 16
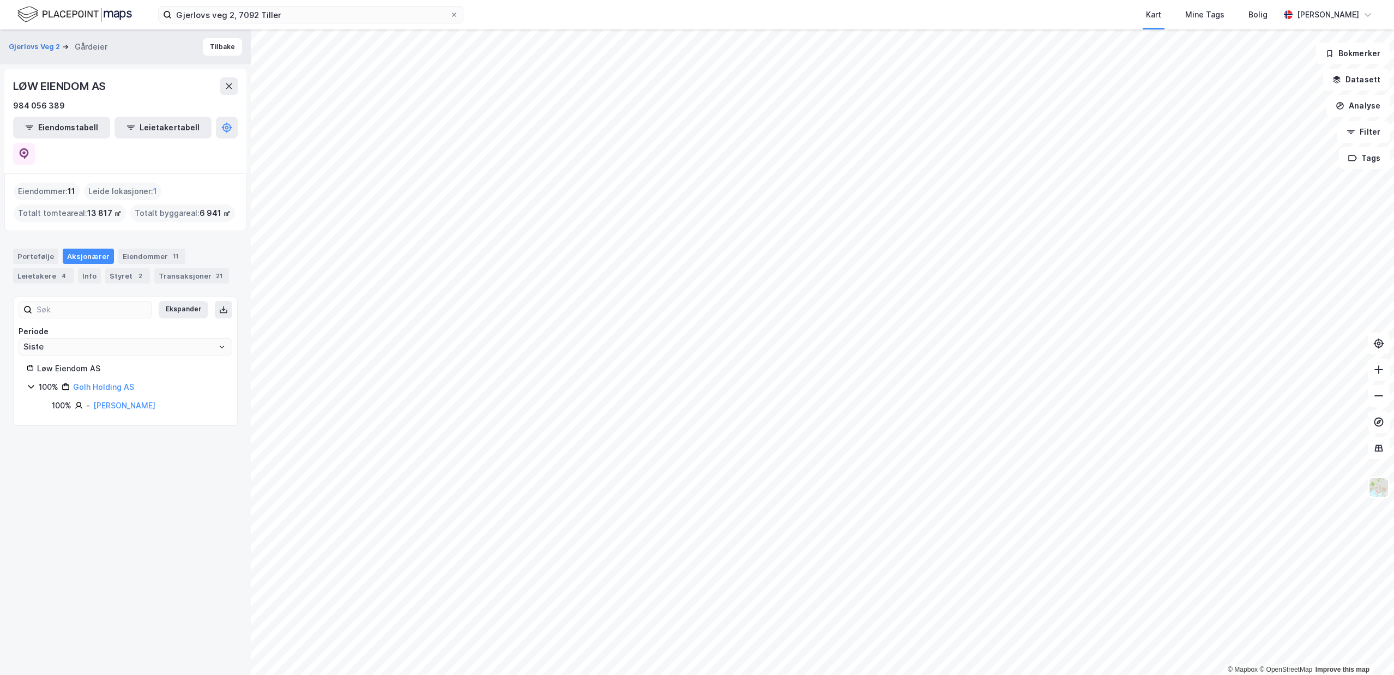
click at [95, 454] on div "Gjerlovs Veg 2 Gårdeier Tilbake LØW EIENDOM AS 984 056 389 Eiendomstabell Leiet…" at bounding box center [125, 352] width 251 height 646
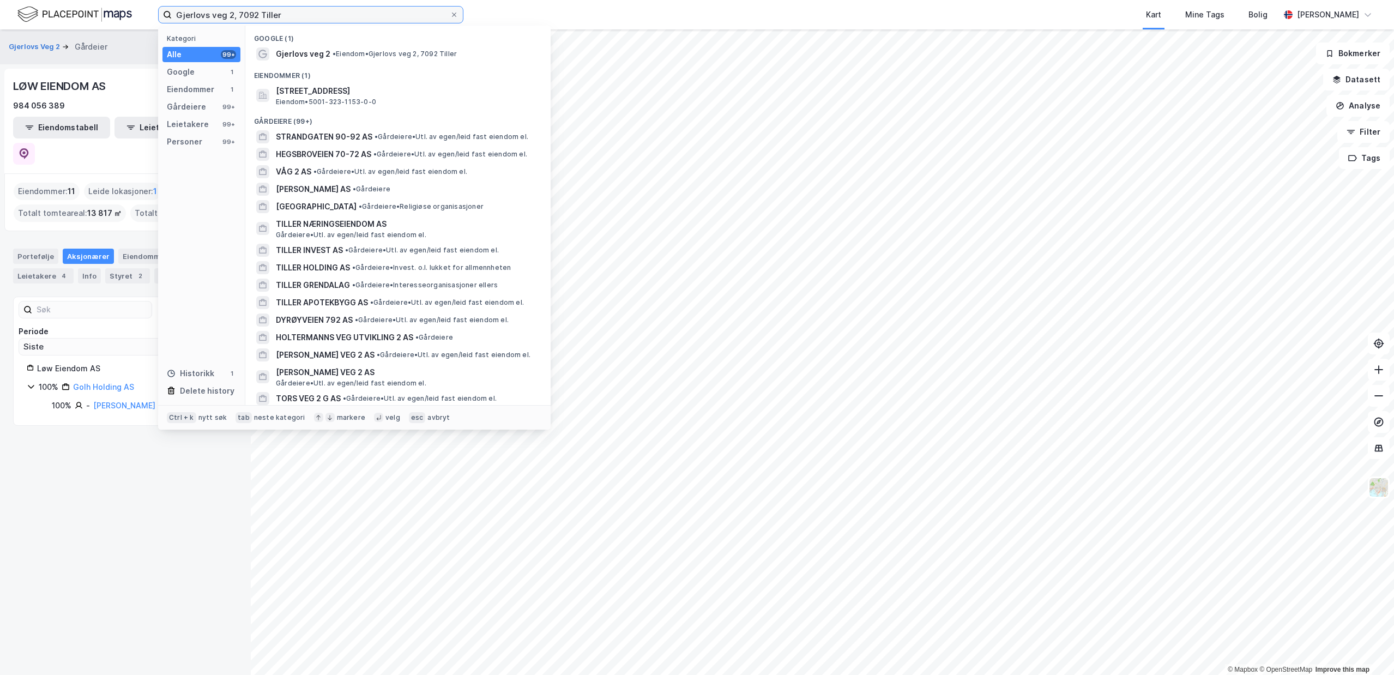
drag, startPoint x: 351, startPoint y: 16, endPoint x: -109, endPoint y: 17, distance: 459.7
click at [172, 17] on input "Gjerlovs veg 2, 7092 Tiller" at bounding box center [311, 15] width 278 height 16
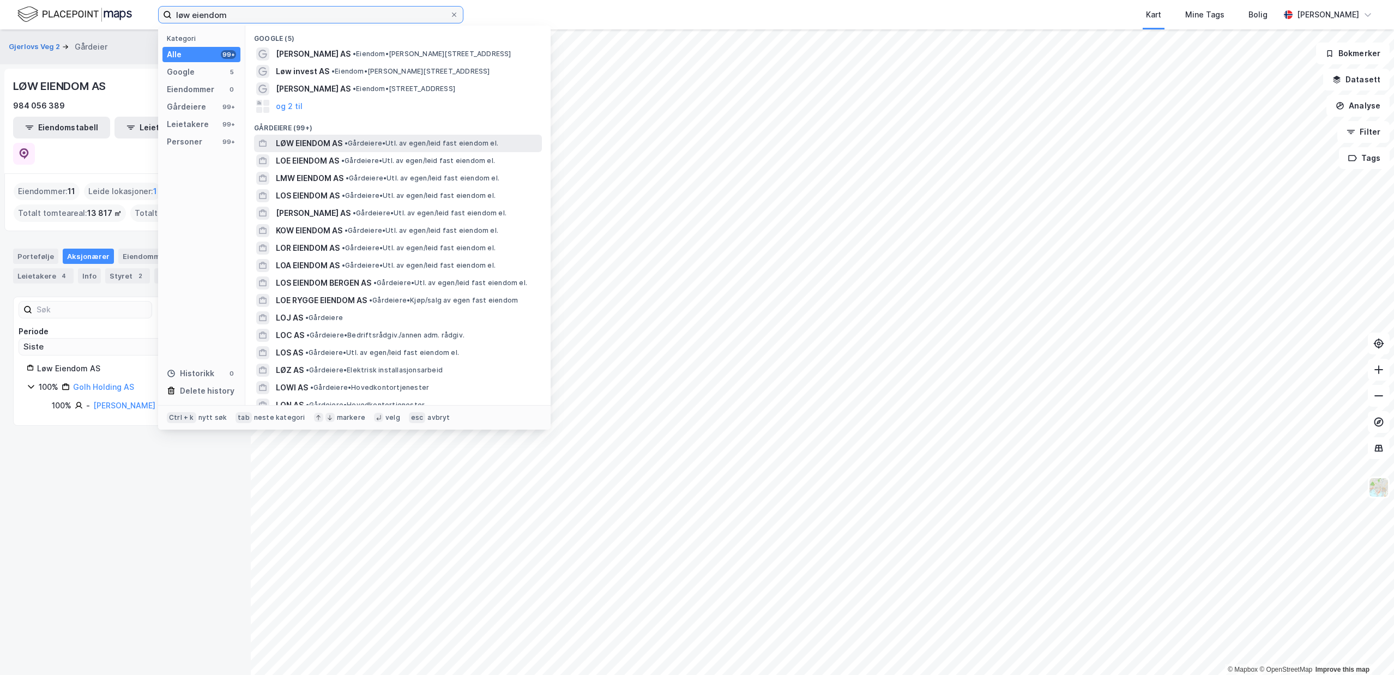
type input "løw eiendom"
click at [338, 143] on span "LØW EIENDOM AS" at bounding box center [309, 143] width 67 height 13
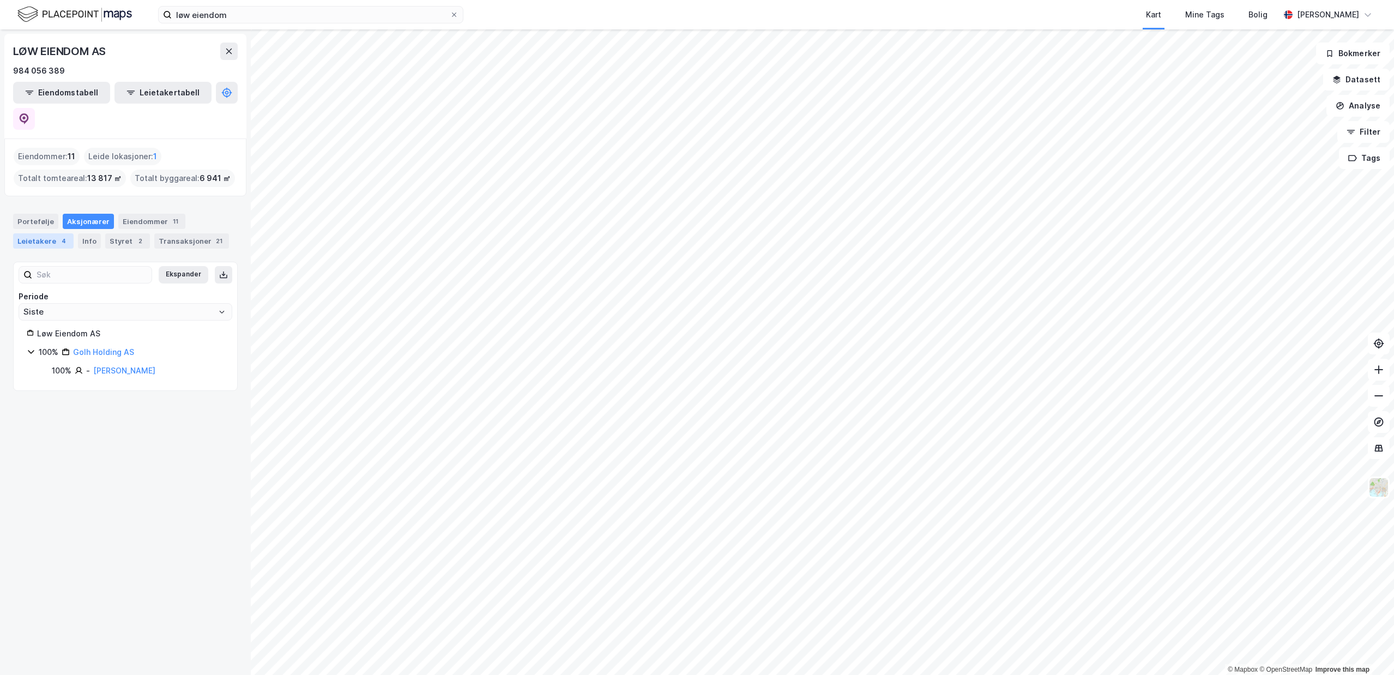
click at [51, 233] on div "Leietakere 4" at bounding box center [43, 240] width 61 height 15
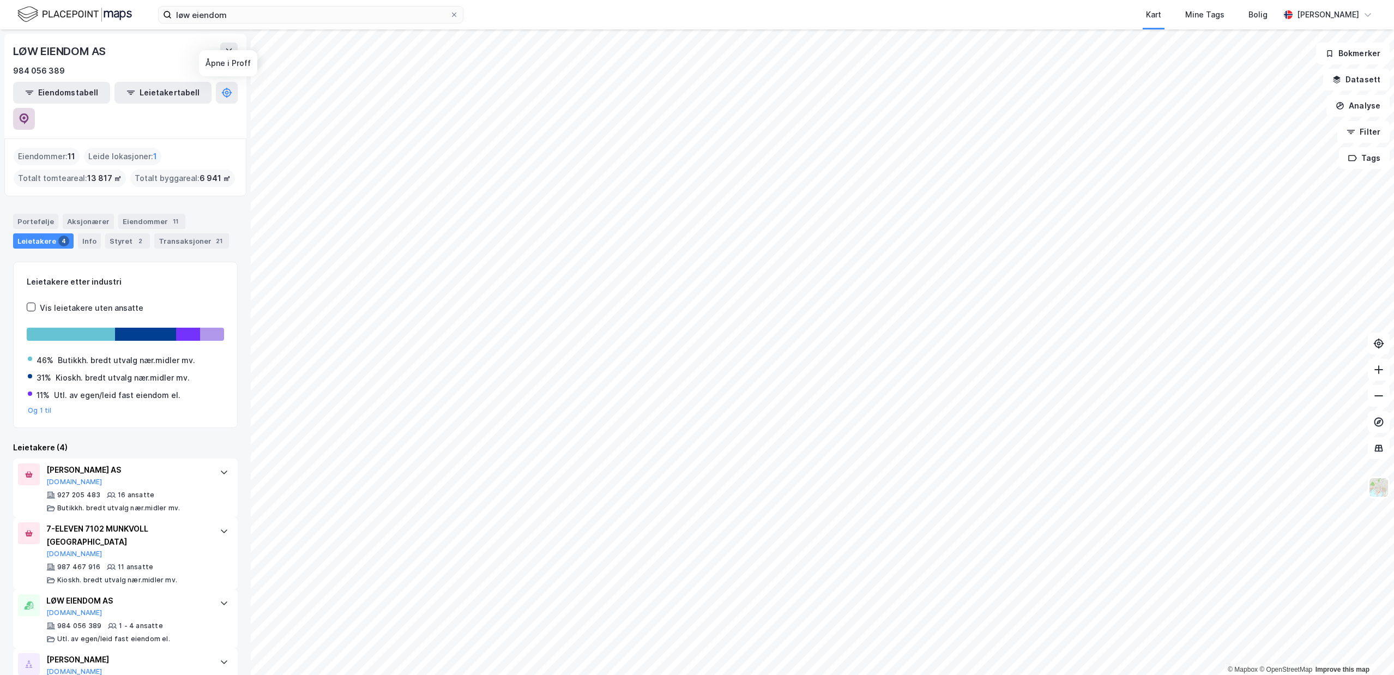
click at [35, 108] on button at bounding box center [24, 119] width 22 height 22
click at [178, 233] on div "Transaksjoner 21" at bounding box center [191, 240] width 75 height 15
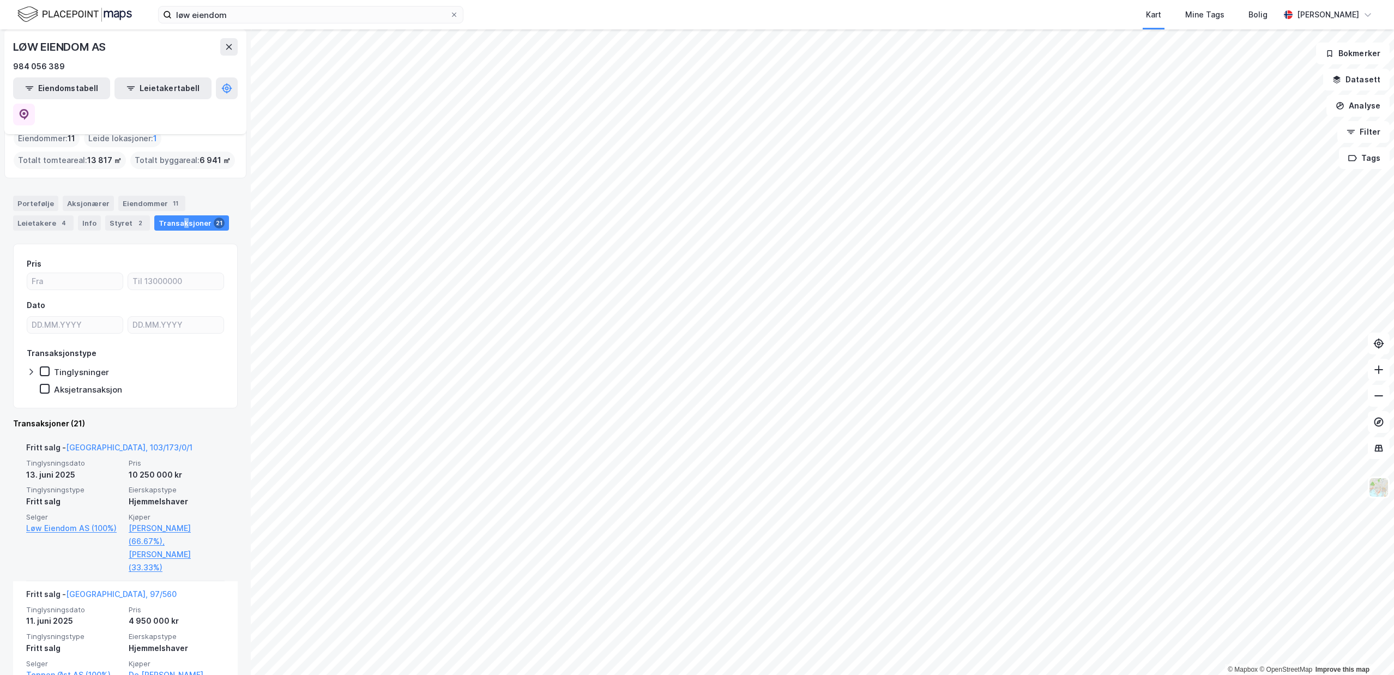
scroll to position [39, 0]
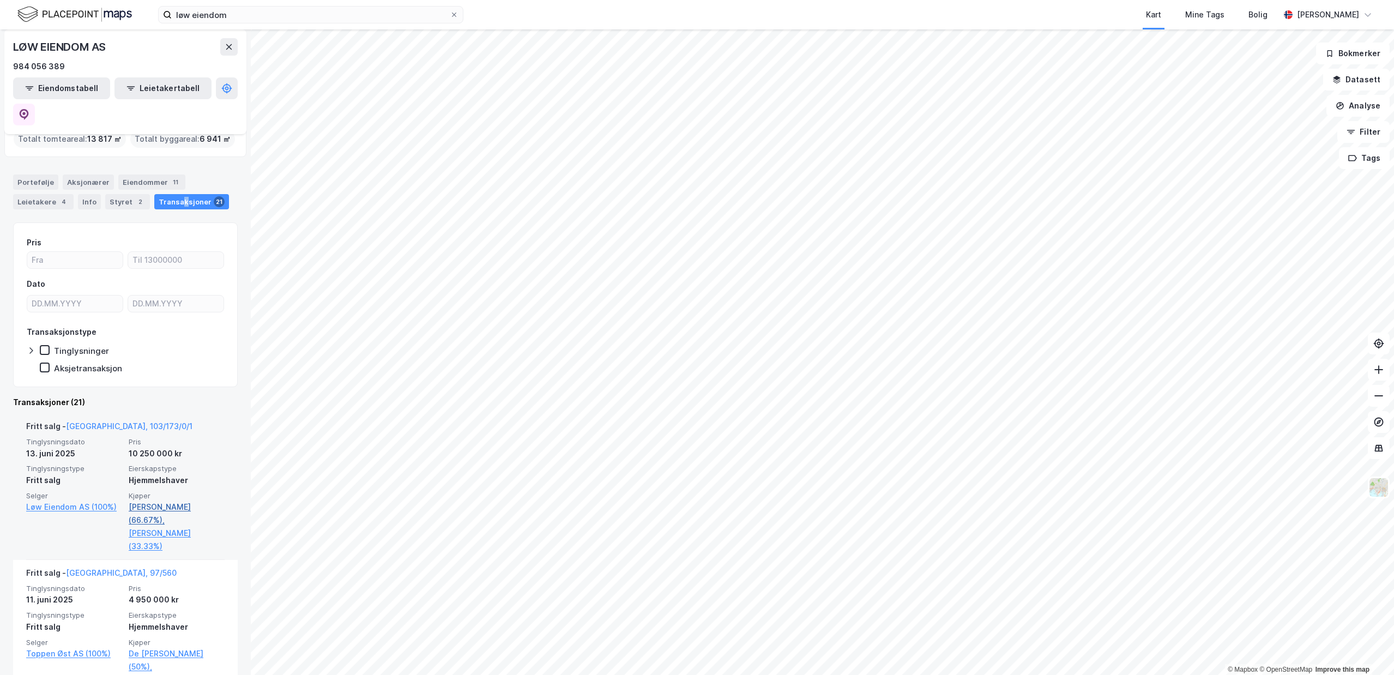
click at [165, 501] on link "[PERSON_NAME] (66.67%)," at bounding box center [177, 514] width 96 height 26
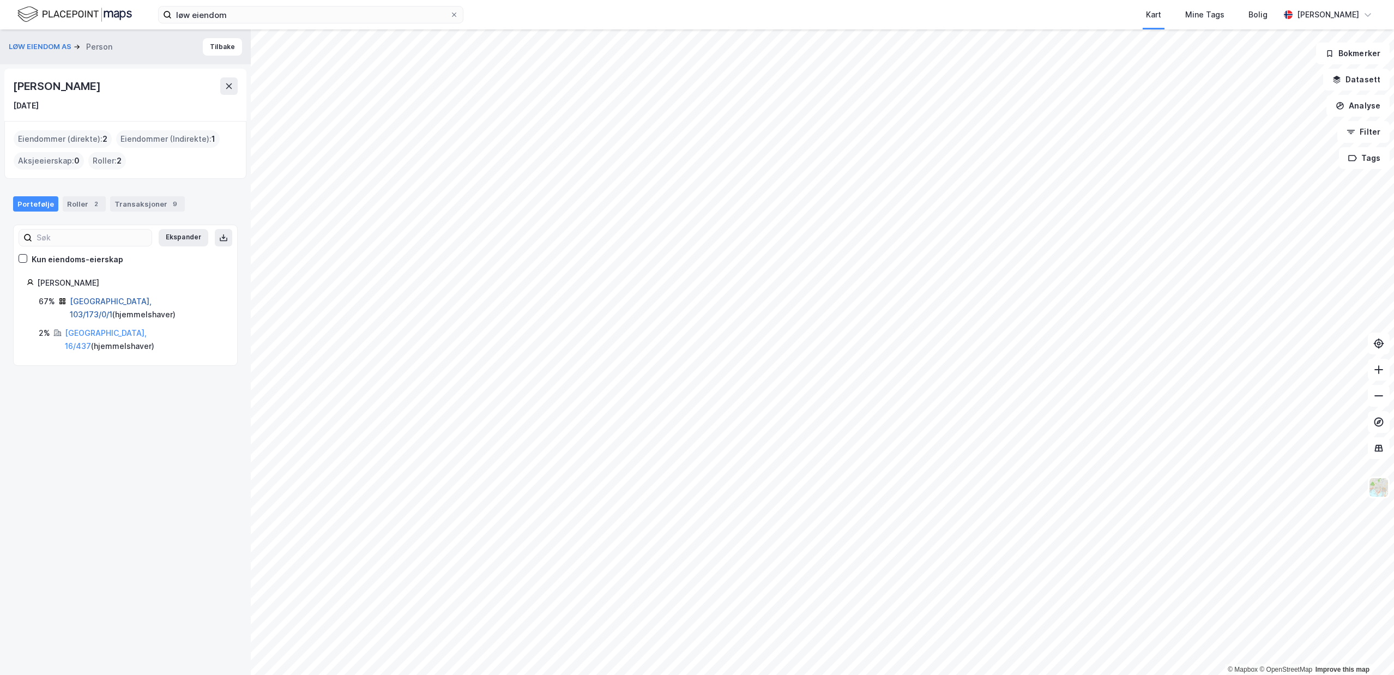
click at [133, 303] on link "[GEOGRAPHIC_DATA], 103/173/0/1" at bounding box center [111, 308] width 82 height 22
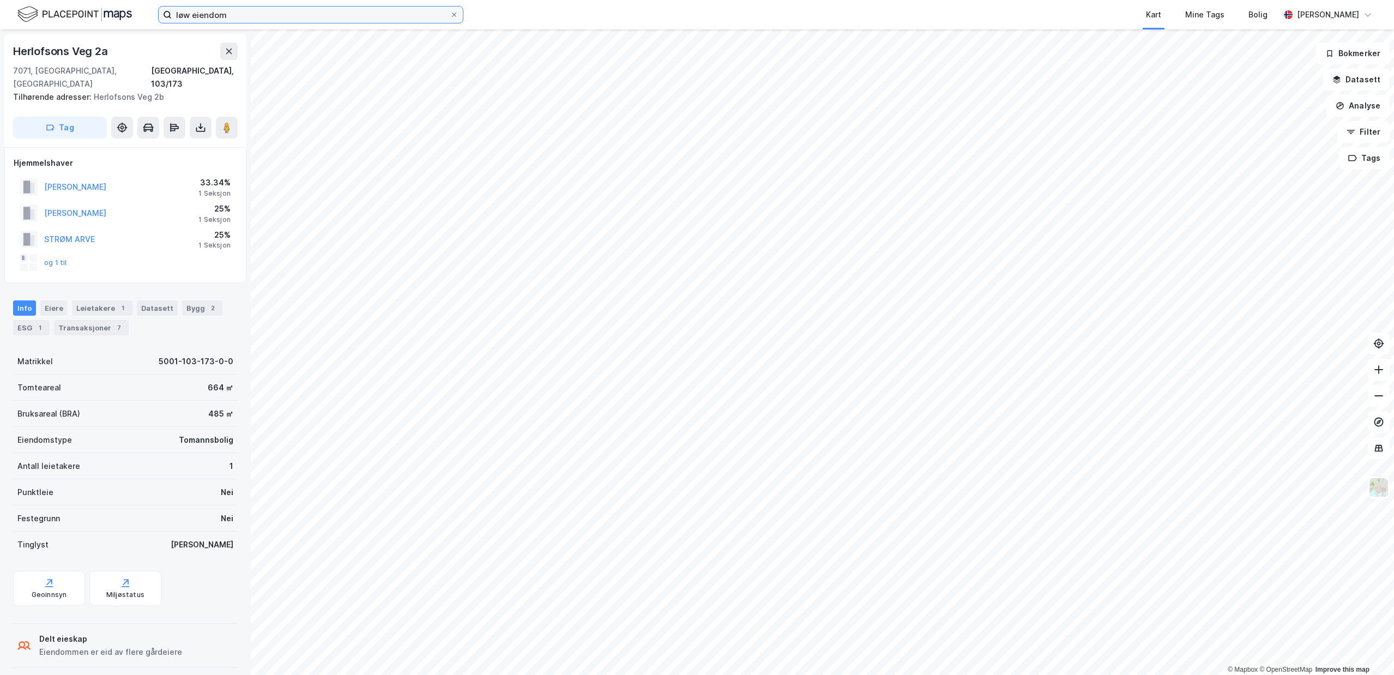
click at [237, 11] on input "løw eiendom" at bounding box center [311, 15] width 278 height 16
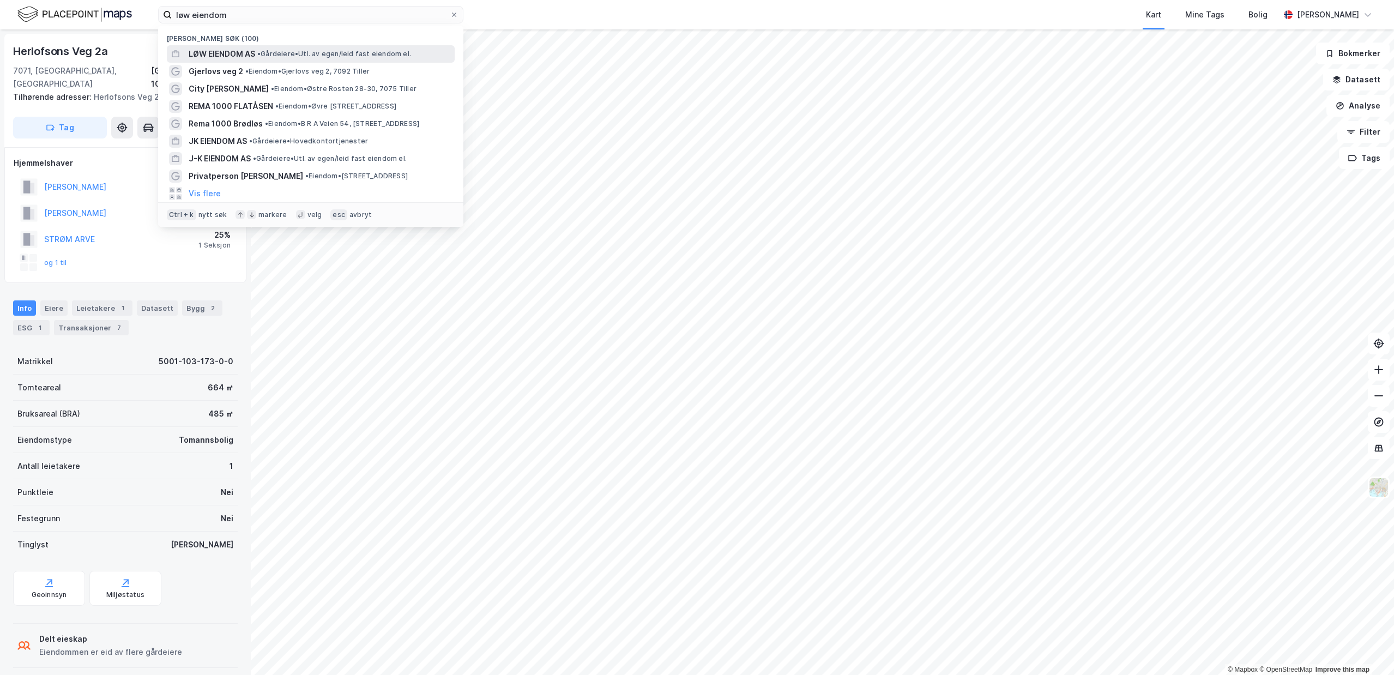
click at [252, 48] on span "LØW EIENDOM AS" at bounding box center [222, 53] width 67 height 13
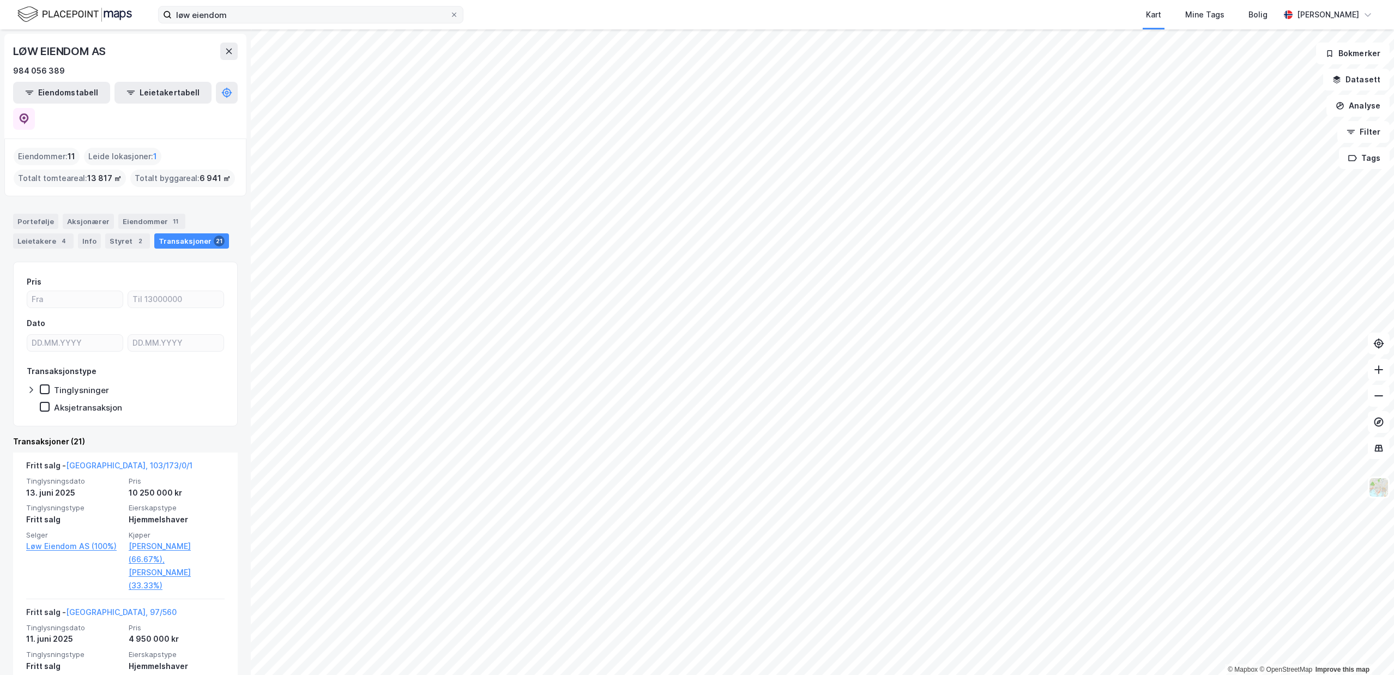
click at [460, 15] on label "løw eiendom" at bounding box center [310, 14] width 305 height 17
click at [450, 15] on input "løw eiendom" at bounding box center [311, 15] width 278 height 16
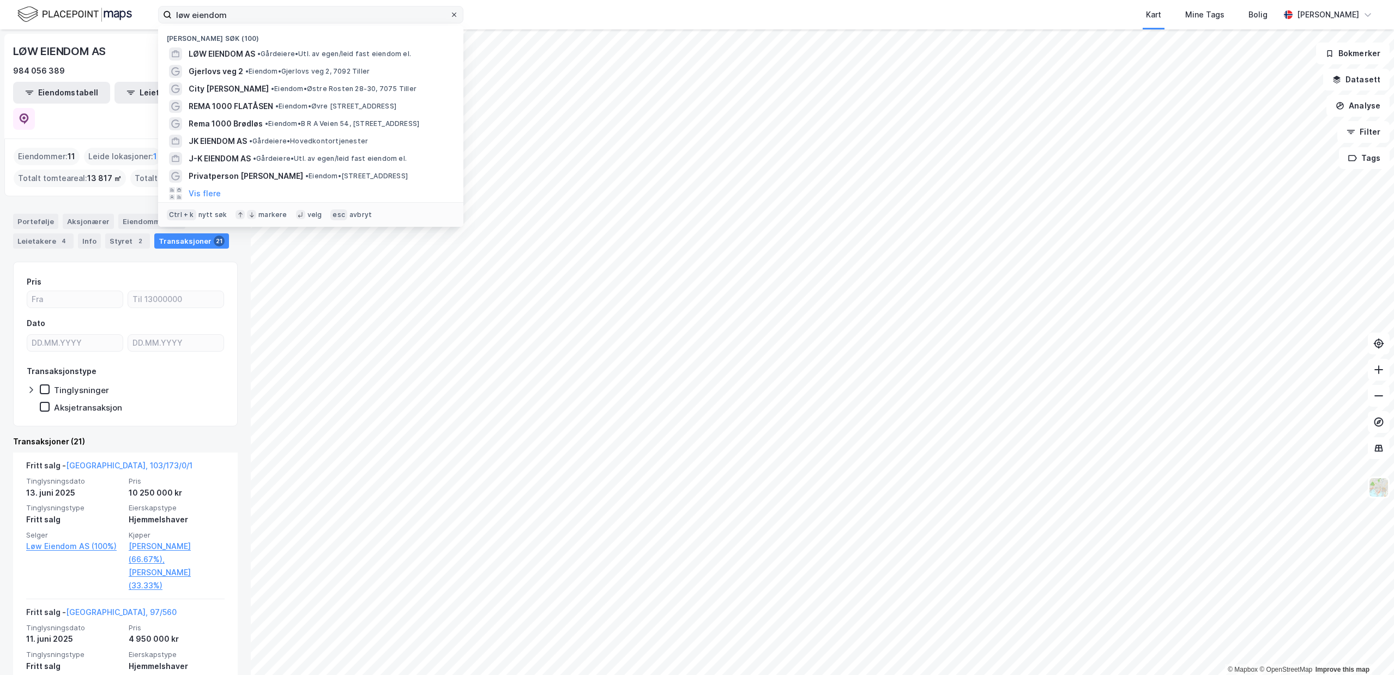
click at [452, 16] on icon at bounding box center [454, 14] width 7 height 7
click at [450, 16] on input "løw eiendom" at bounding box center [311, 15] width 278 height 16
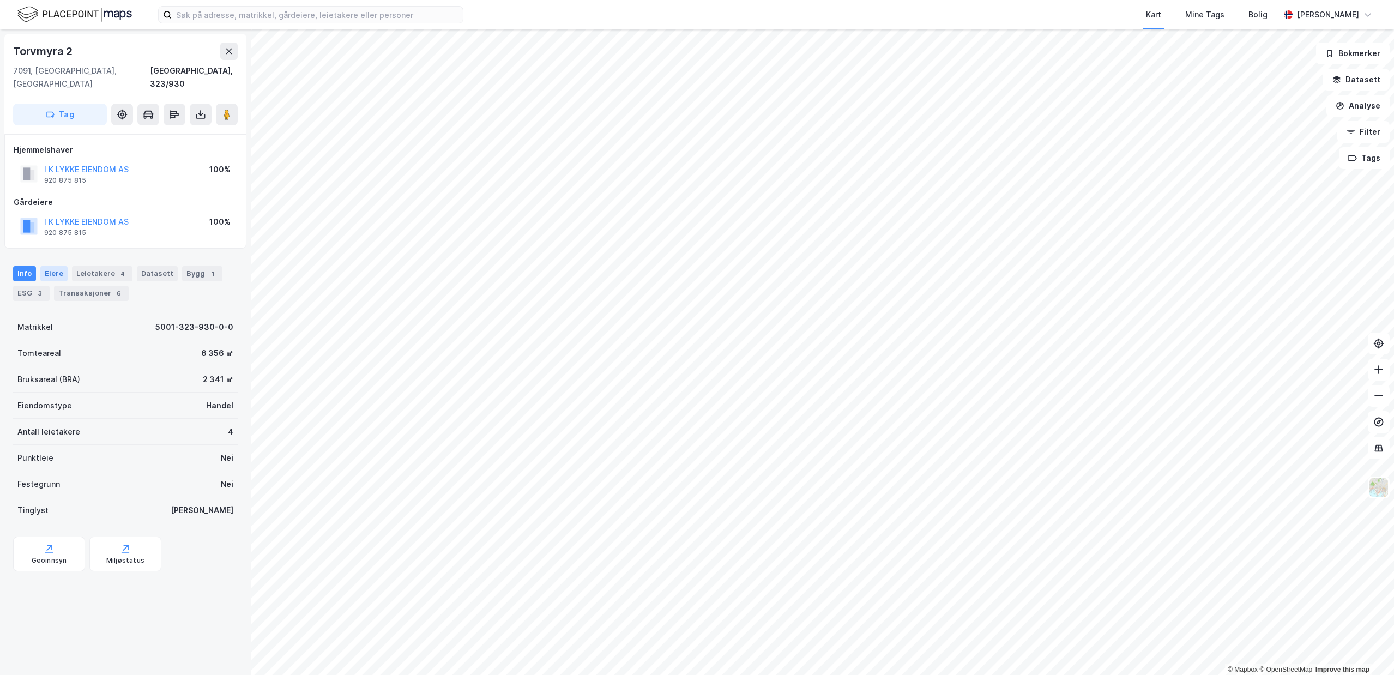
click at [51, 266] on div "Eiere" at bounding box center [53, 273] width 27 height 15
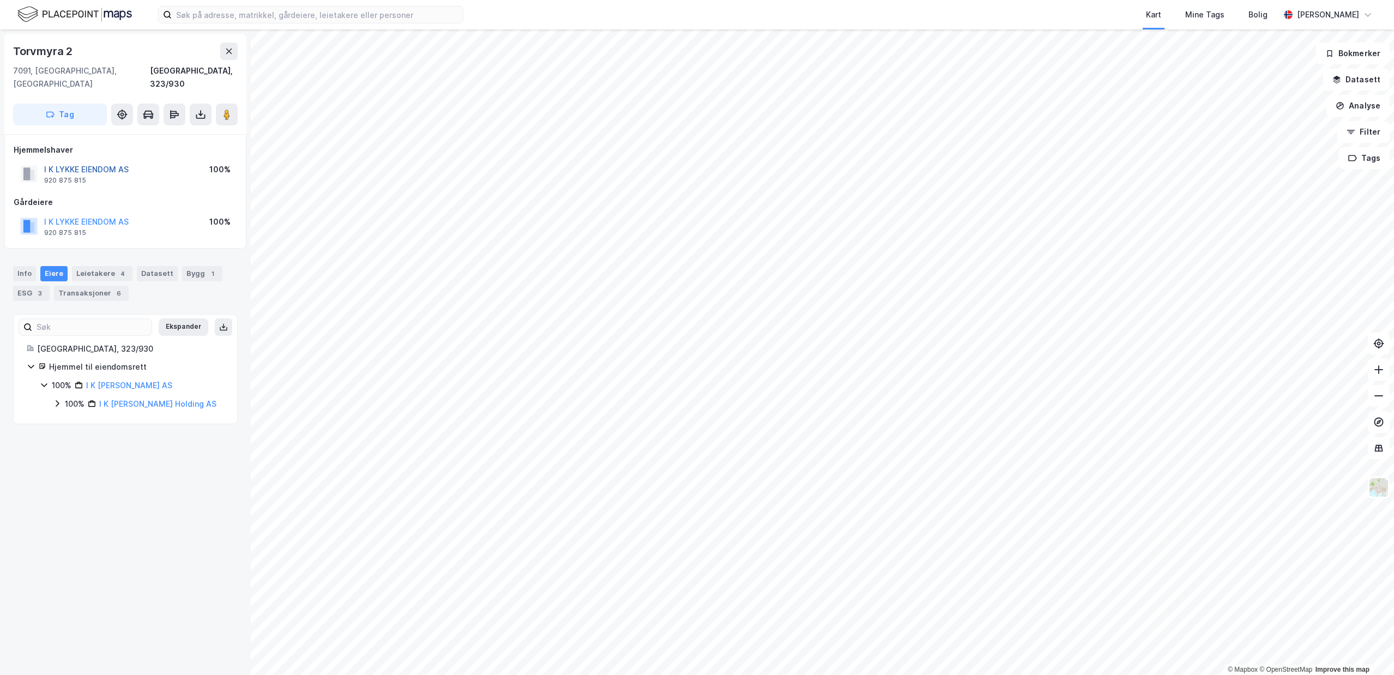
click at [0, 0] on button "I K LYKKE EIENDOM AS" at bounding box center [0, 0] width 0 height 0
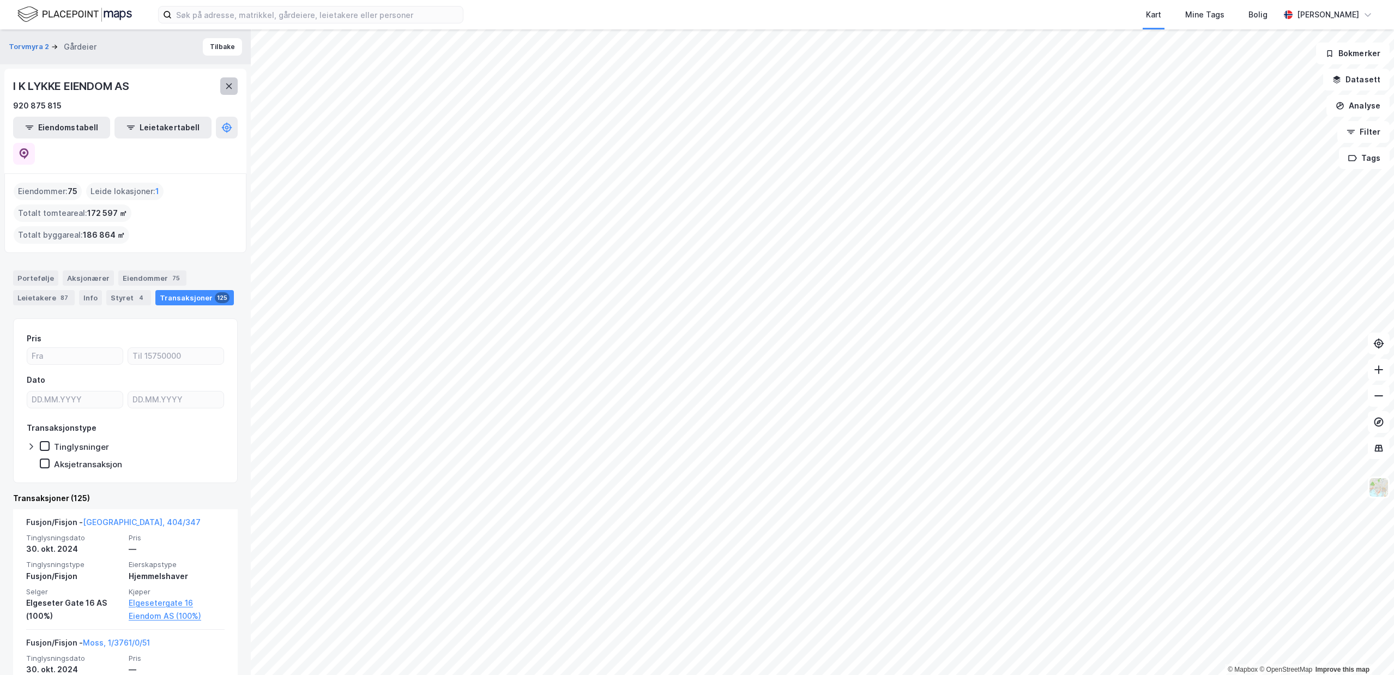
click at [226, 82] on icon at bounding box center [229, 86] width 9 height 9
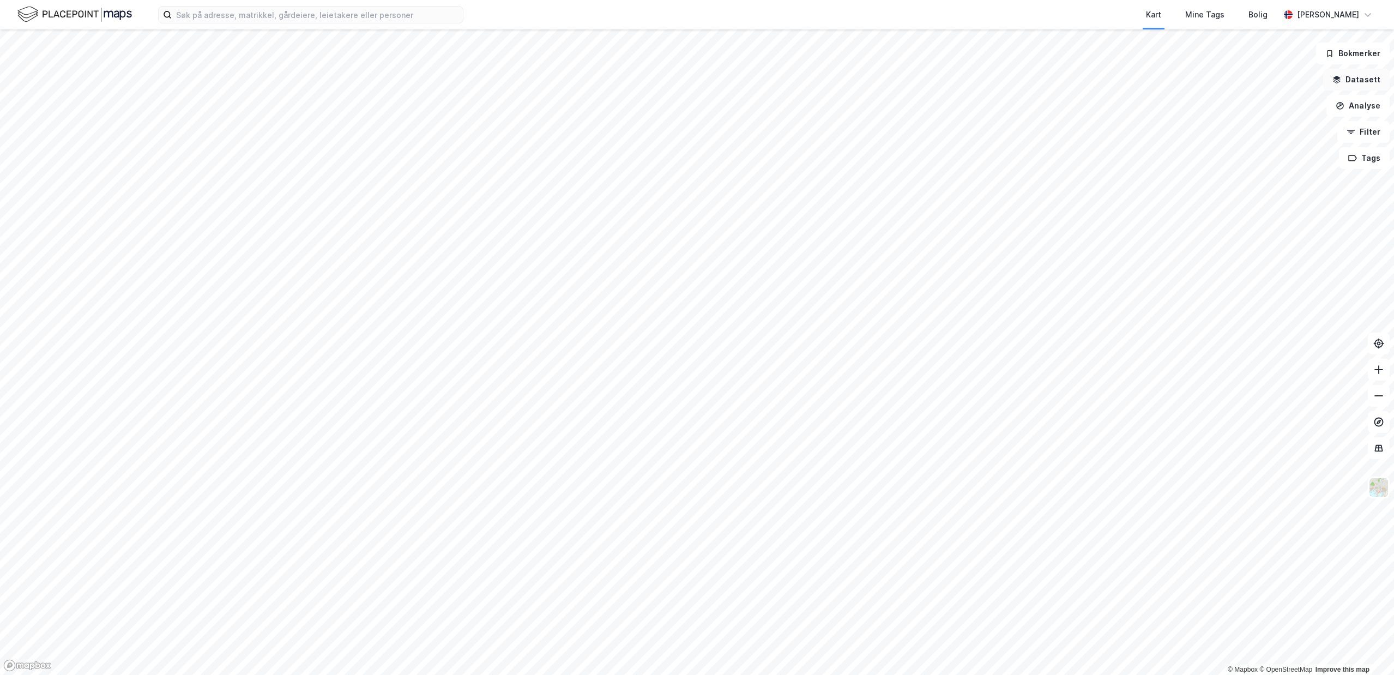
click at [1369, 82] on button "Datasett" at bounding box center [1356, 80] width 67 height 22
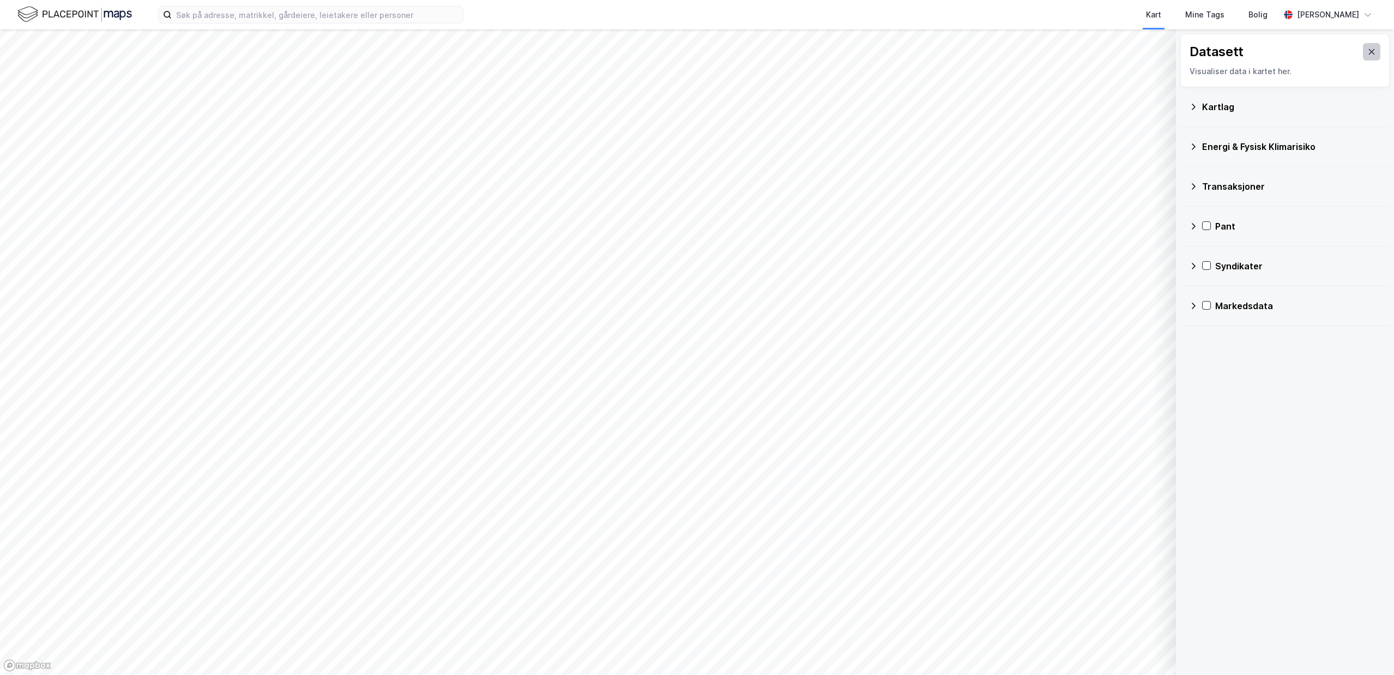
click at [1368, 50] on icon at bounding box center [1372, 51] width 9 height 9
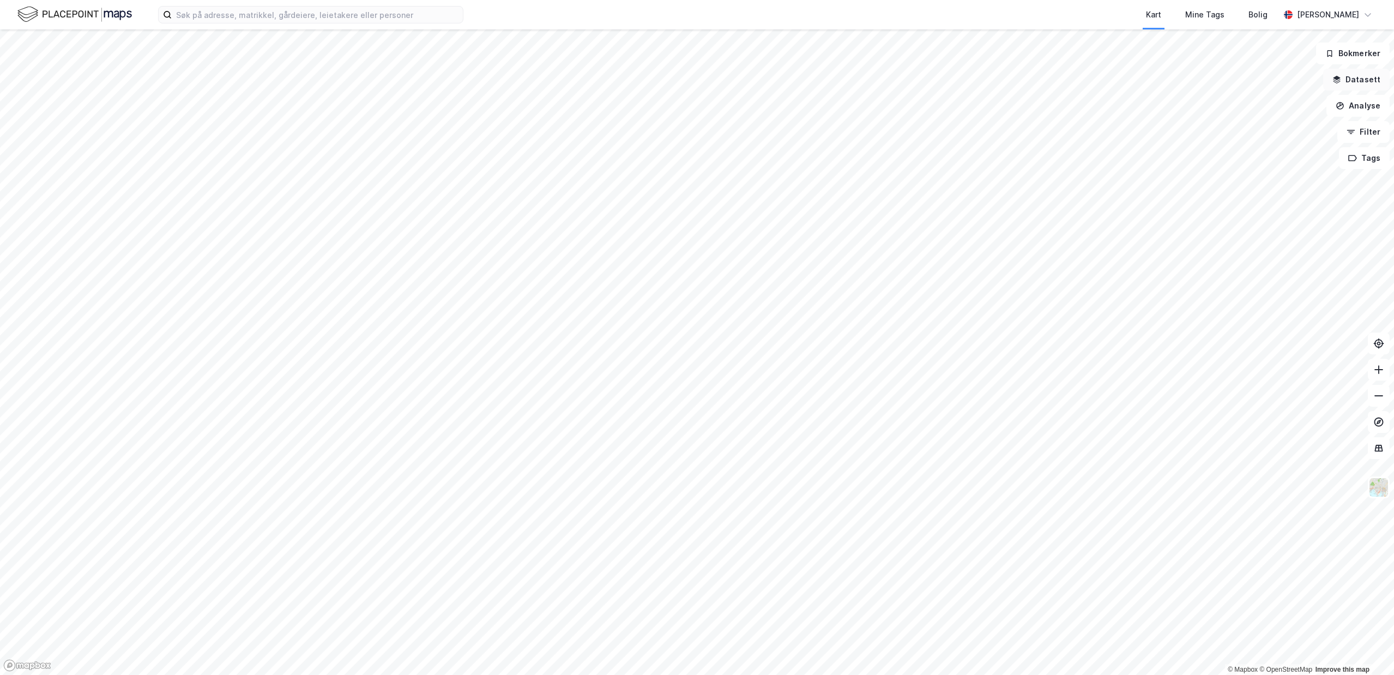
click at [1356, 87] on button "Datasett" at bounding box center [1356, 80] width 67 height 22
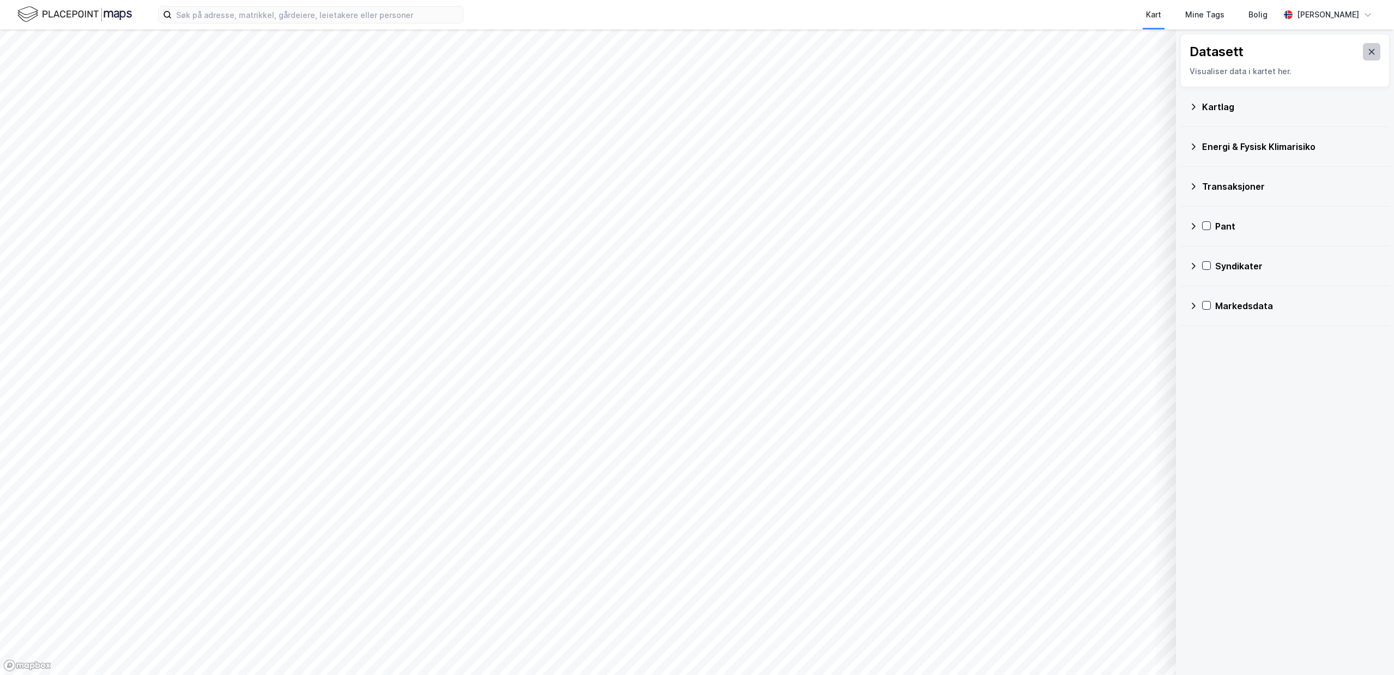
click at [1368, 52] on icon at bounding box center [1372, 51] width 9 height 9
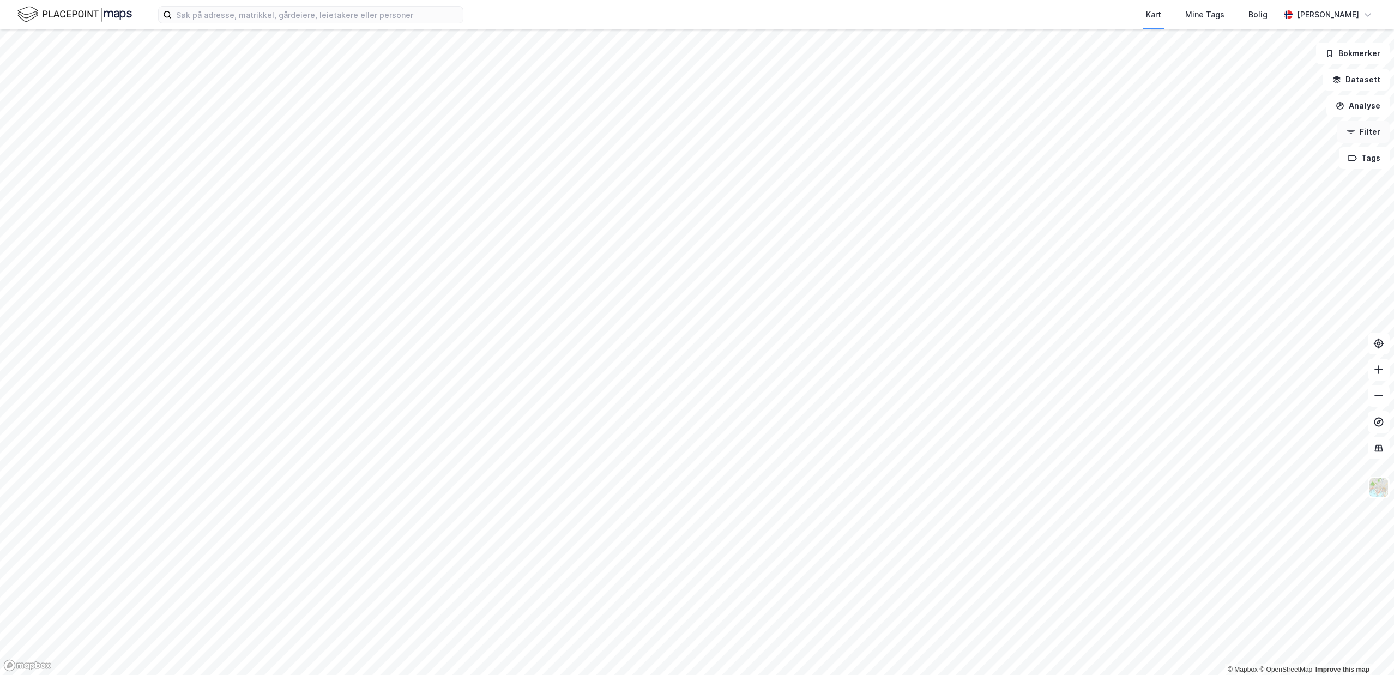
click at [1375, 133] on button "Filter" at bounding box center [1364, 132] width 52 height 22
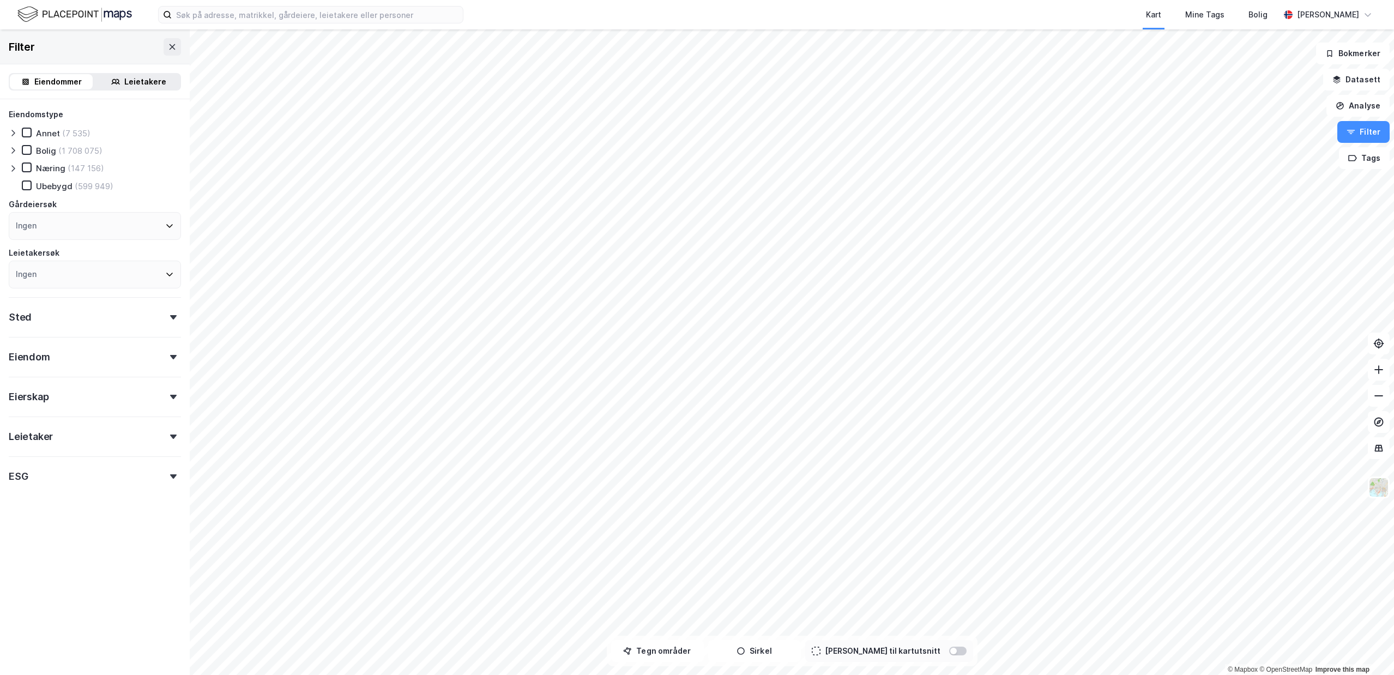
click at [115, 442] on div "Leietaker" at bounding box center [95, 432] width 172 height 31
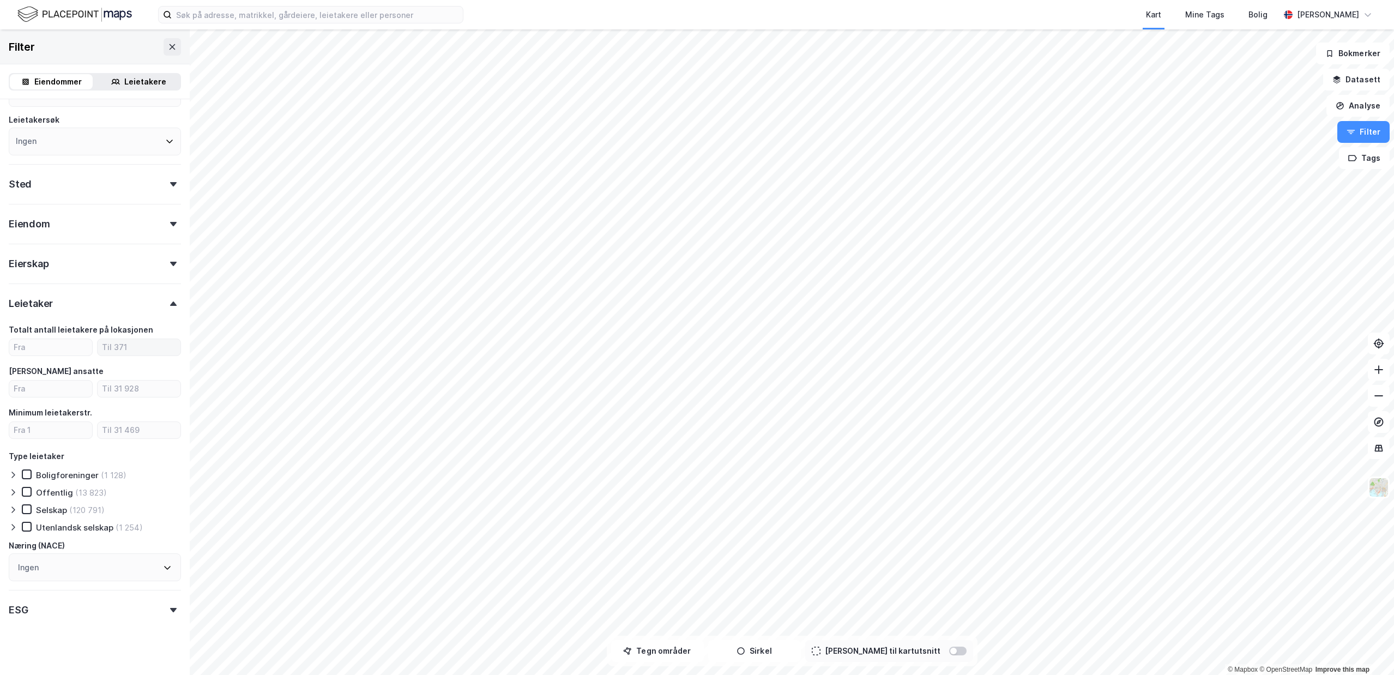
scroll to position [142, 0]
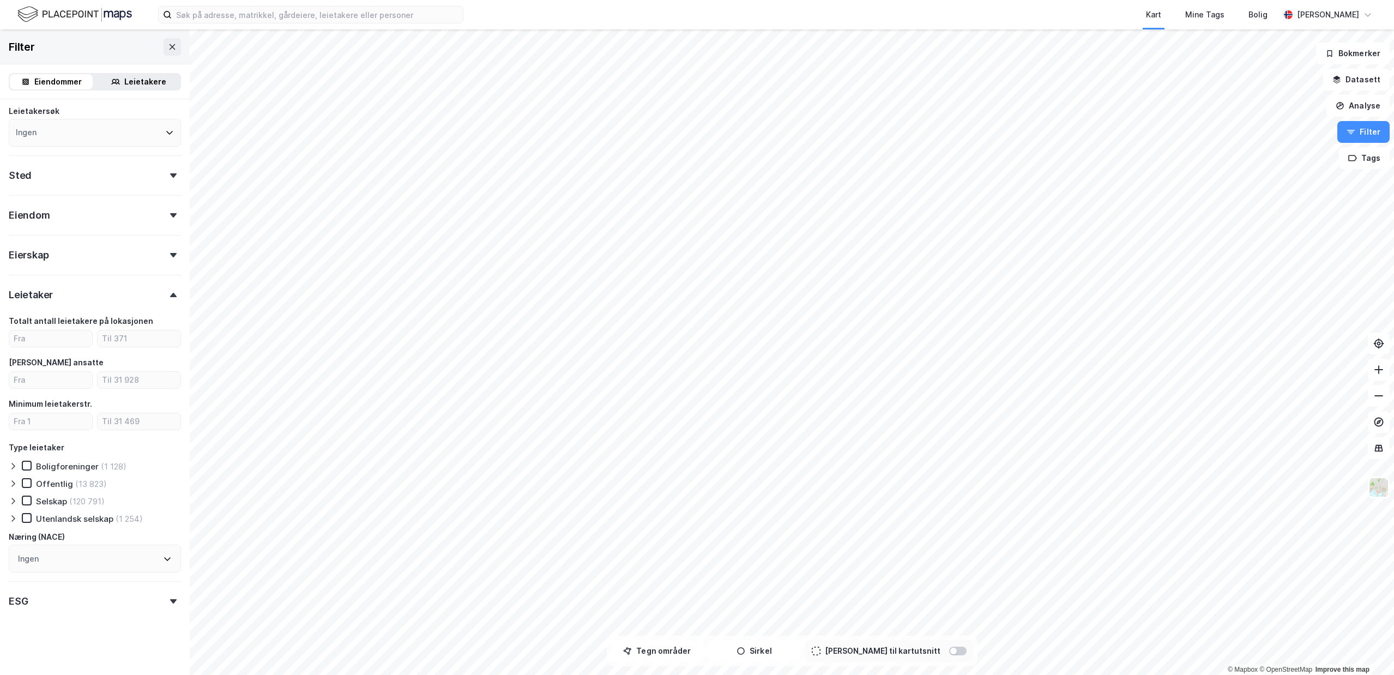
click at [111, 556] on div "Ingen" at bounding box center [95, 559] width 172 height 28
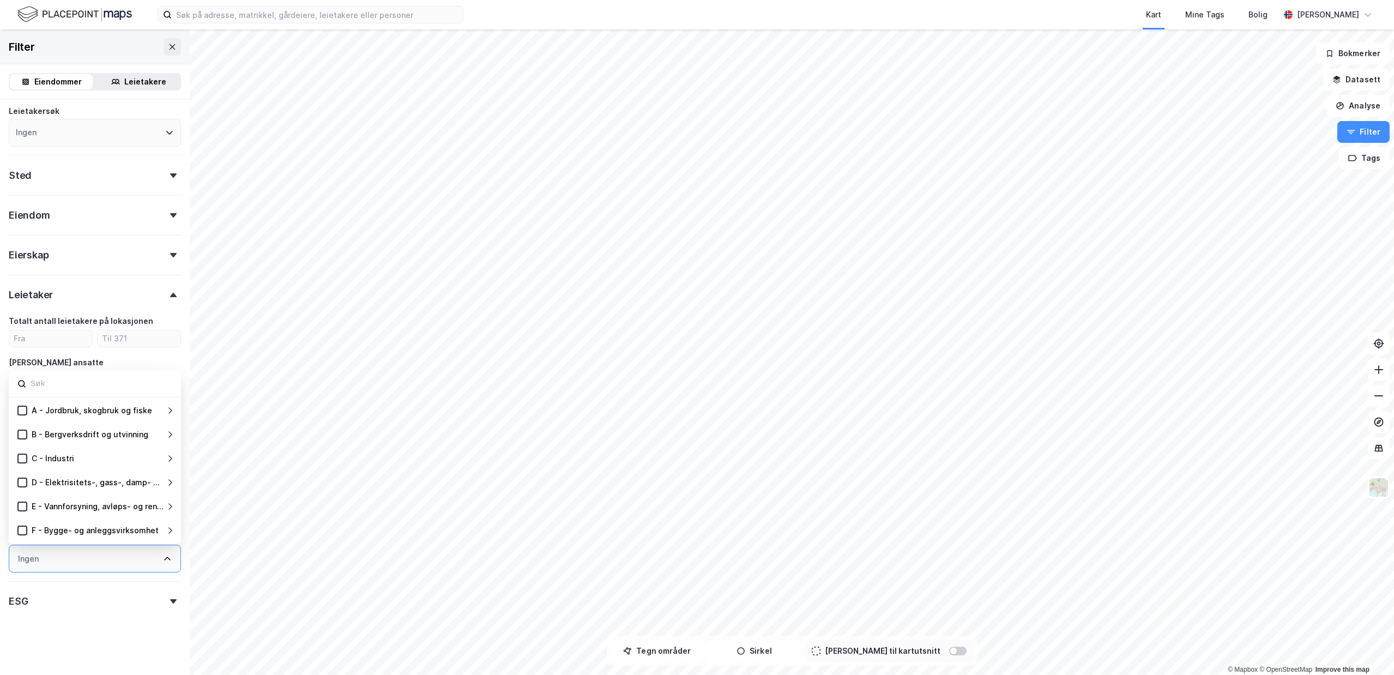
click at [111, 556] on div "Ingen" at bounding box center [95, 559] width 172 height 28
click at [94, 386] on input at bounding box center [100, 383] width 143 height 15
type input "bredt"
click at [39, 478] on icon at bounding box center [36, 476] width 8 height 8
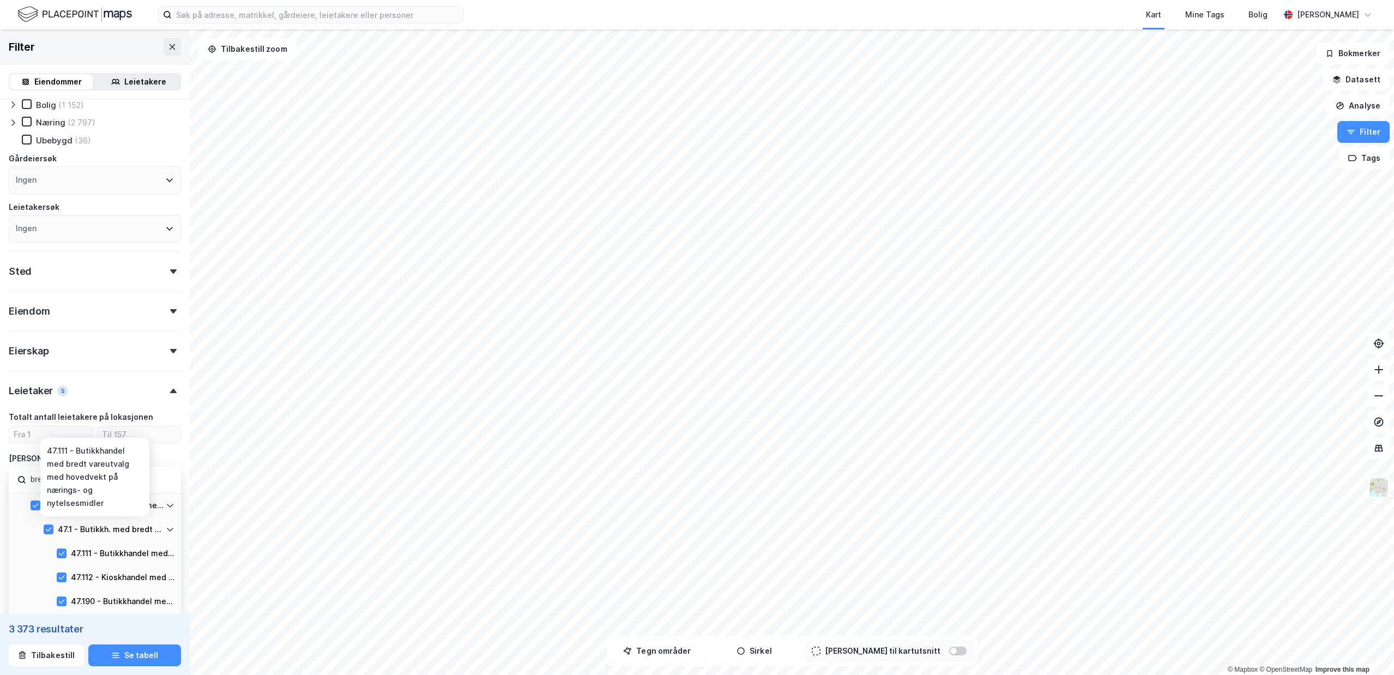
scroll to position [136, 0]
click at [35, 513] on icon at bounding box center [36, 514] width 8 height 8
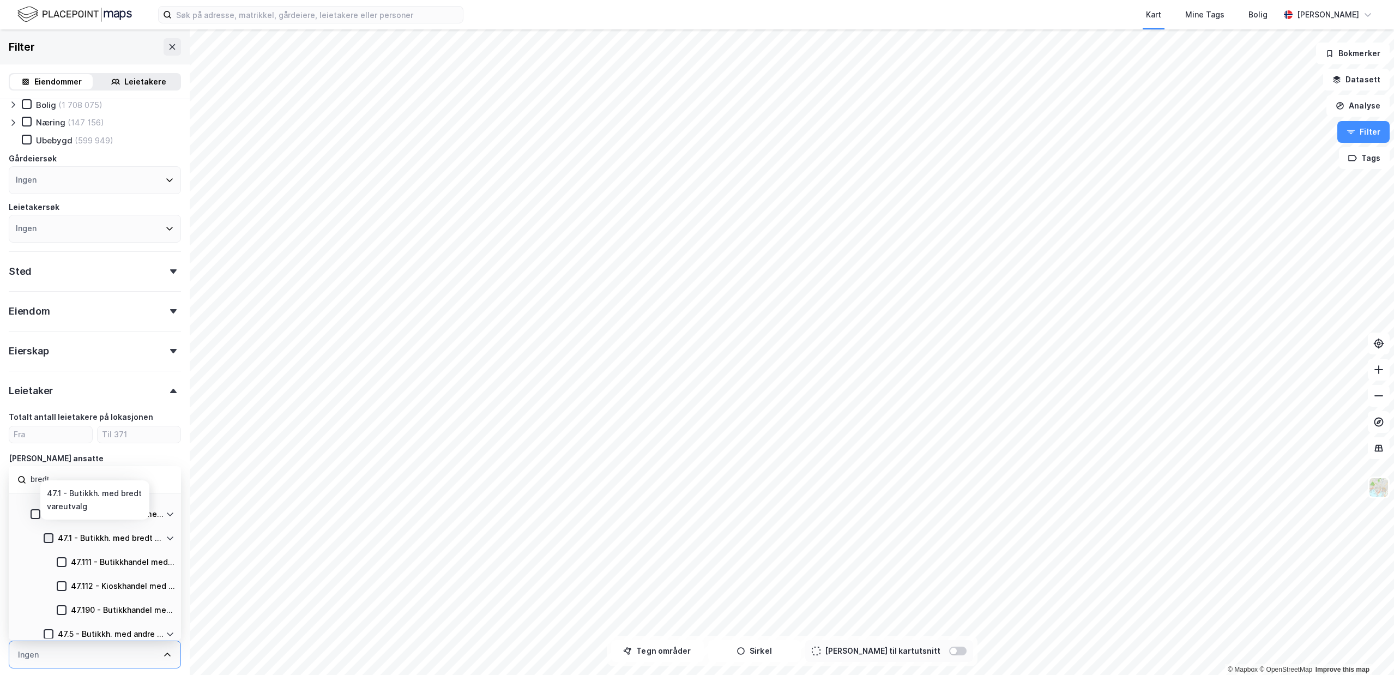
click at [45, 539] on icon at bounding box center [49, 538] width 8 height 8
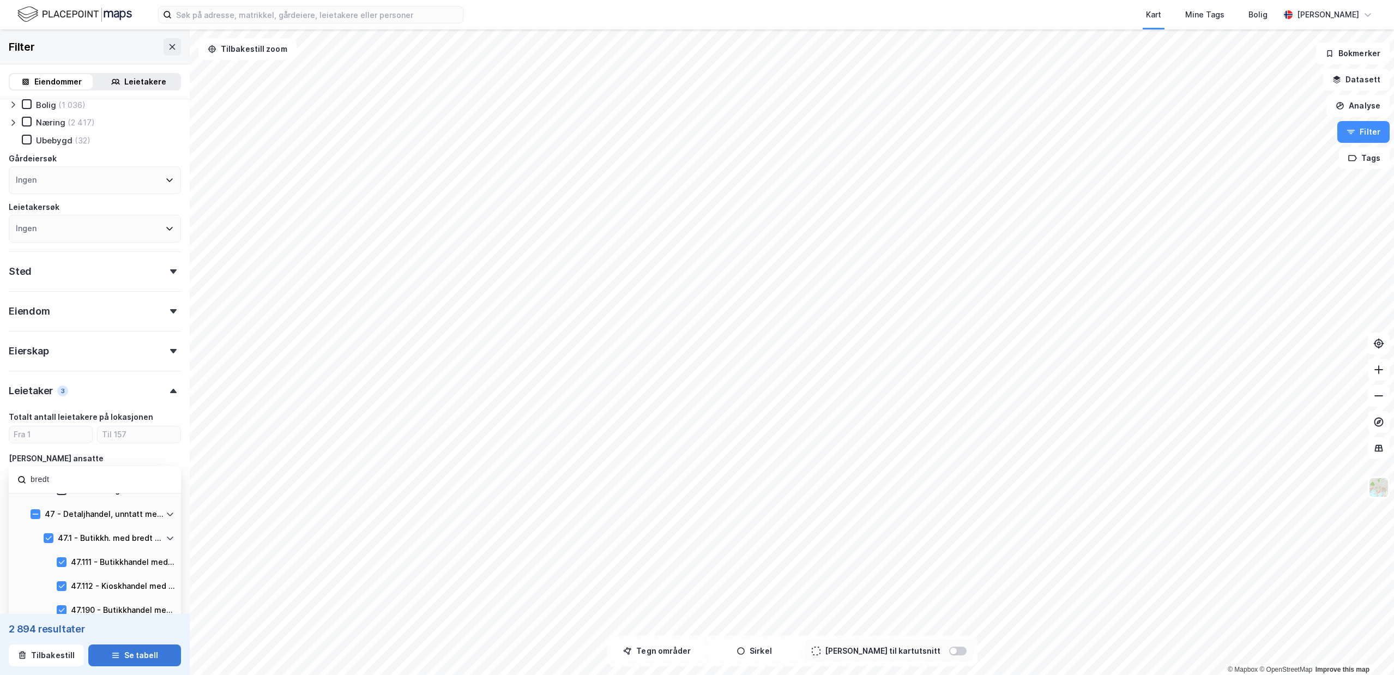
click at [174, 664] on button "Se tabell" at bounding box center [134, 656] width 93 height 22
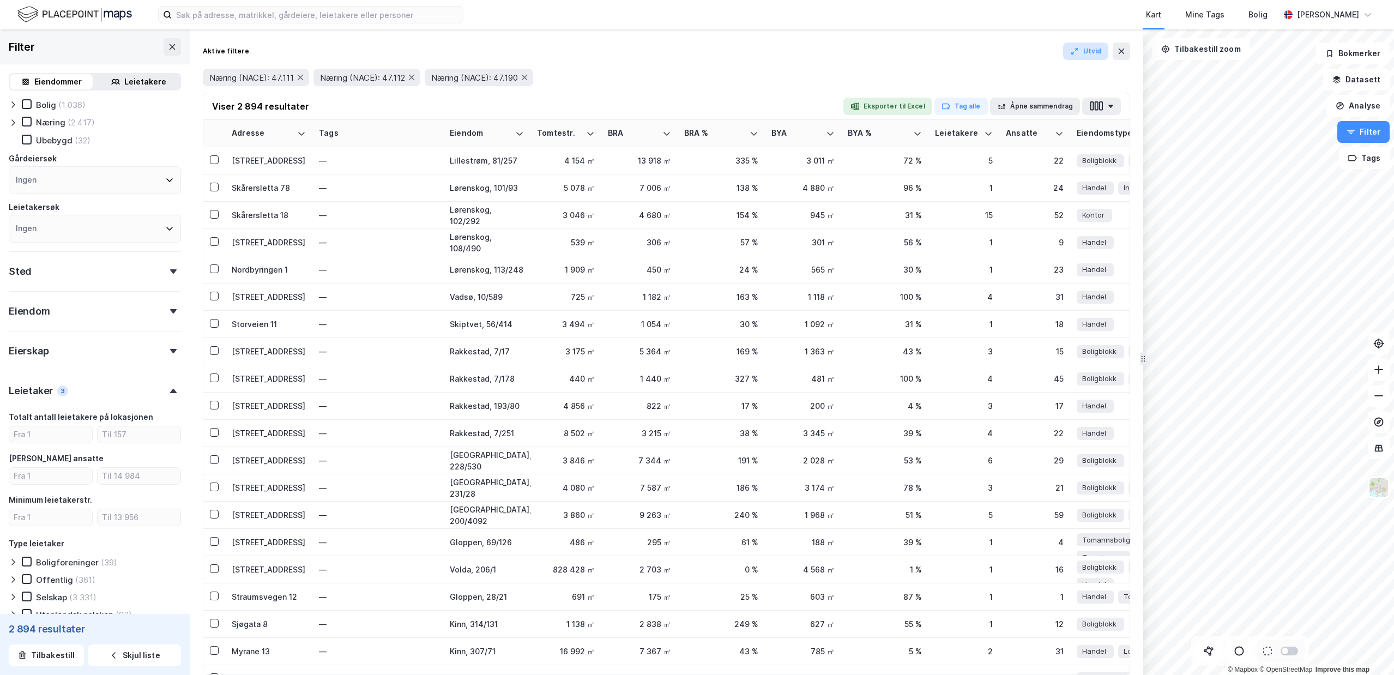
click at [1082, 50] on button "Utvid" at bounding box center [1086, 51] width 46 height 17
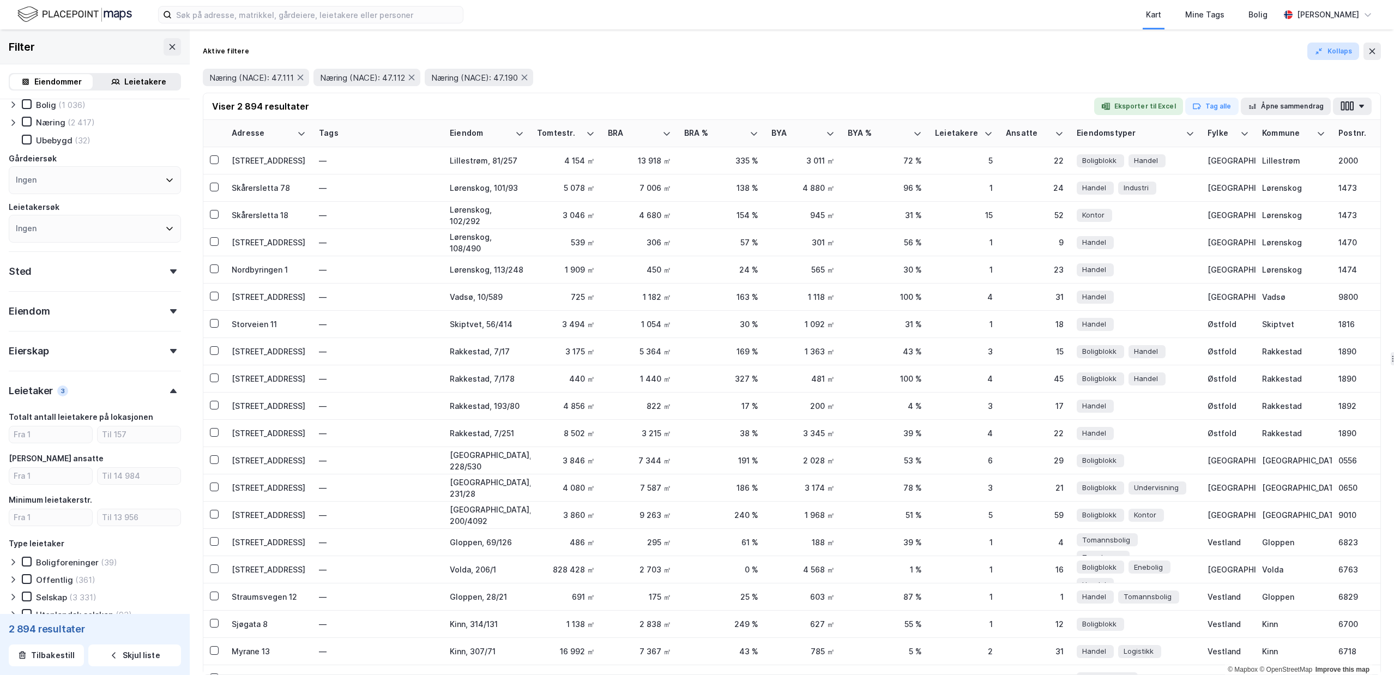
click at [1326, 51] on button "Kollaps" at bounding box center [1334, 51] width 52 height 17
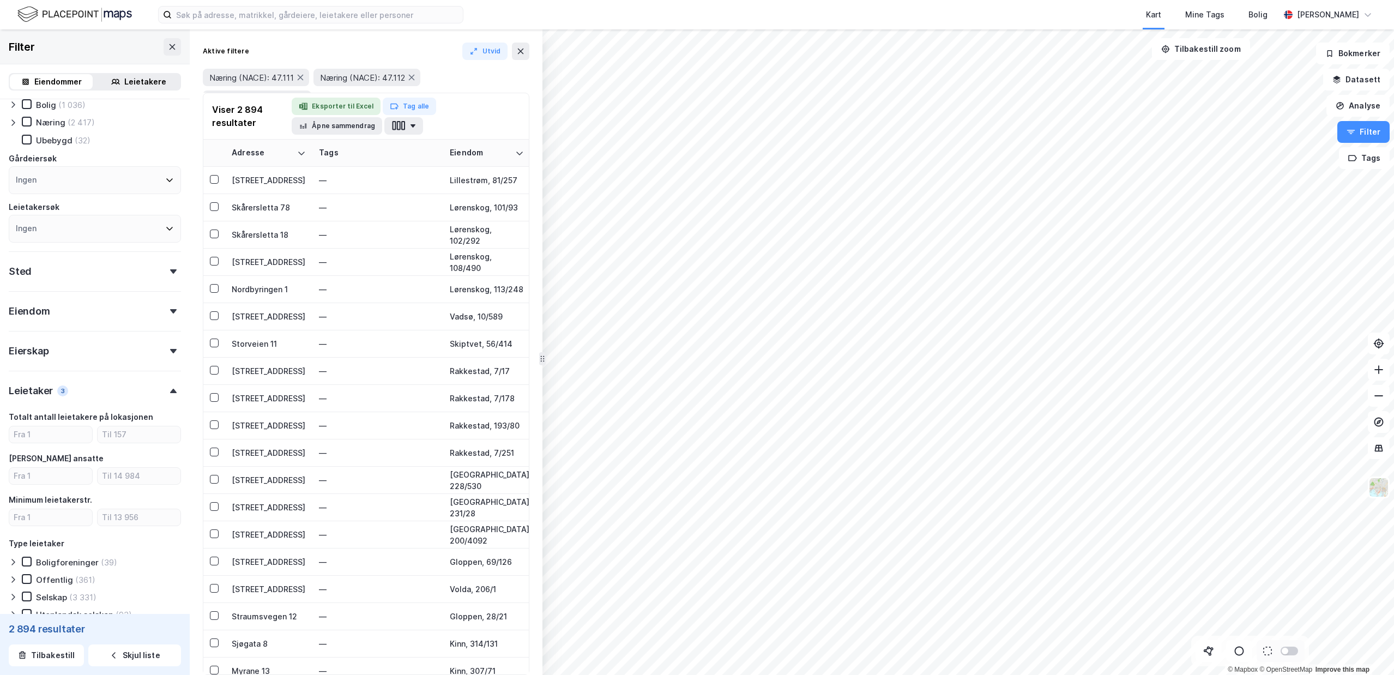
drag, startPoint x: 1141, startPoint y: 360, endPoint x: 538, endPoint y: 355, distance: 602.6
click at [538, 355] on div "Aktive filtere Utvid Næring (NACE): 47.111 Næring (NACE): 47.112 Næring (NACE):…" at bounding box center [366, 352] width 353 height 646
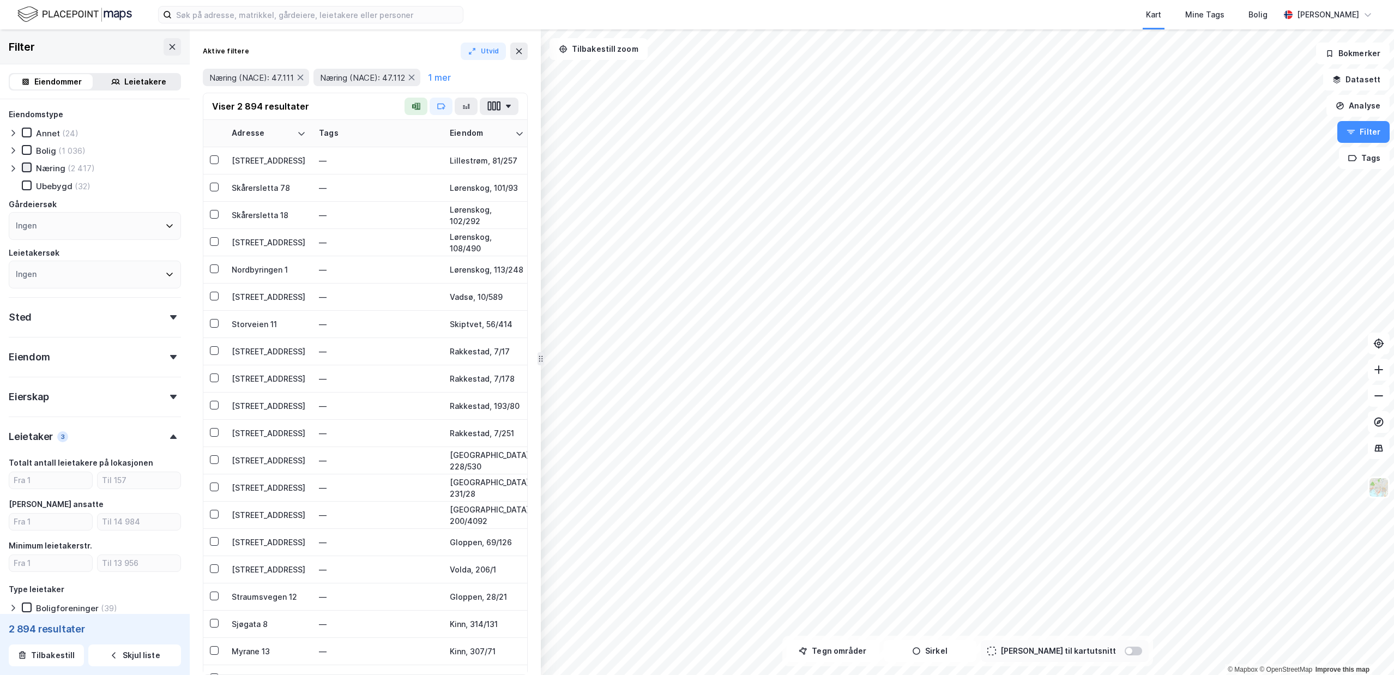
click at [29, 167] on icon at bounding box center [27, 168] width 8 height 8
click at [942, 661] on button "Sirkel" at bounding box center [930, 651] width 93 height 22
click at [868, 647] on button "Tegn områder" at bounding box center [833, 651] width 93 height 22
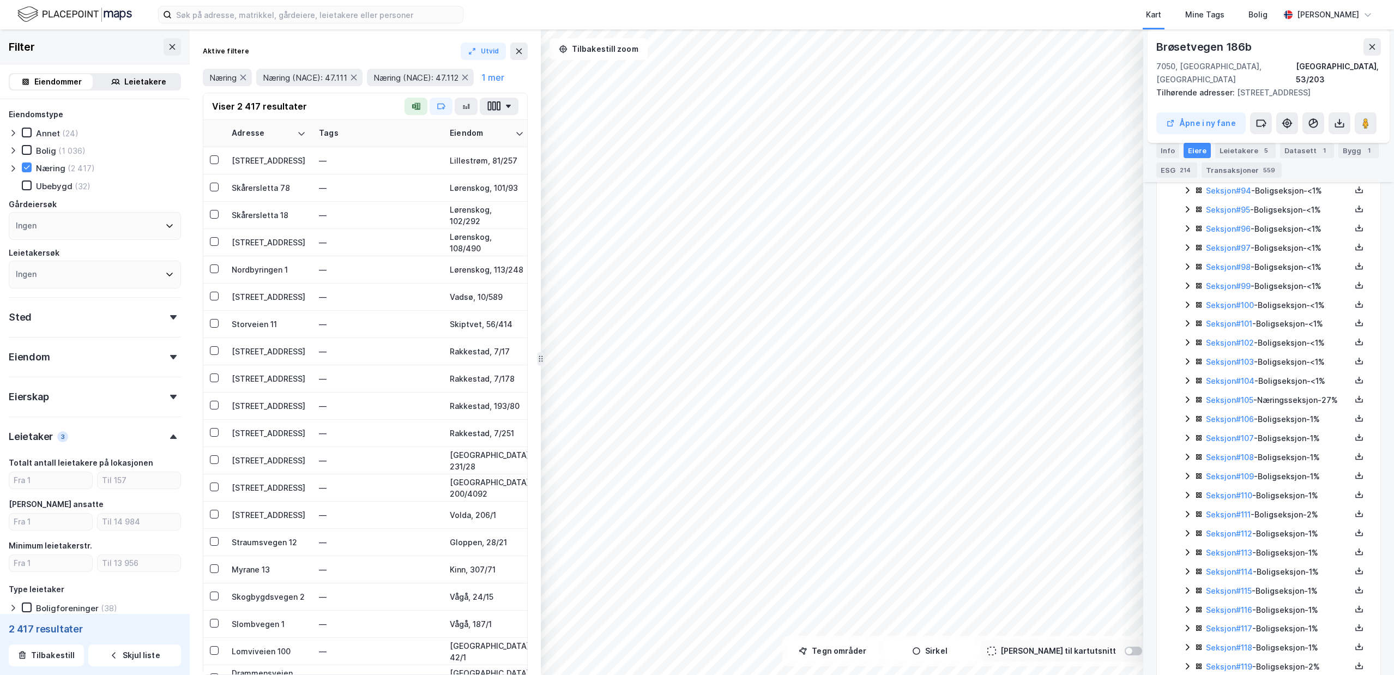
scroll to position [2238, 0]
click at [1189, 360] on icon at bounding box center [1187, 364] width 9 height 9
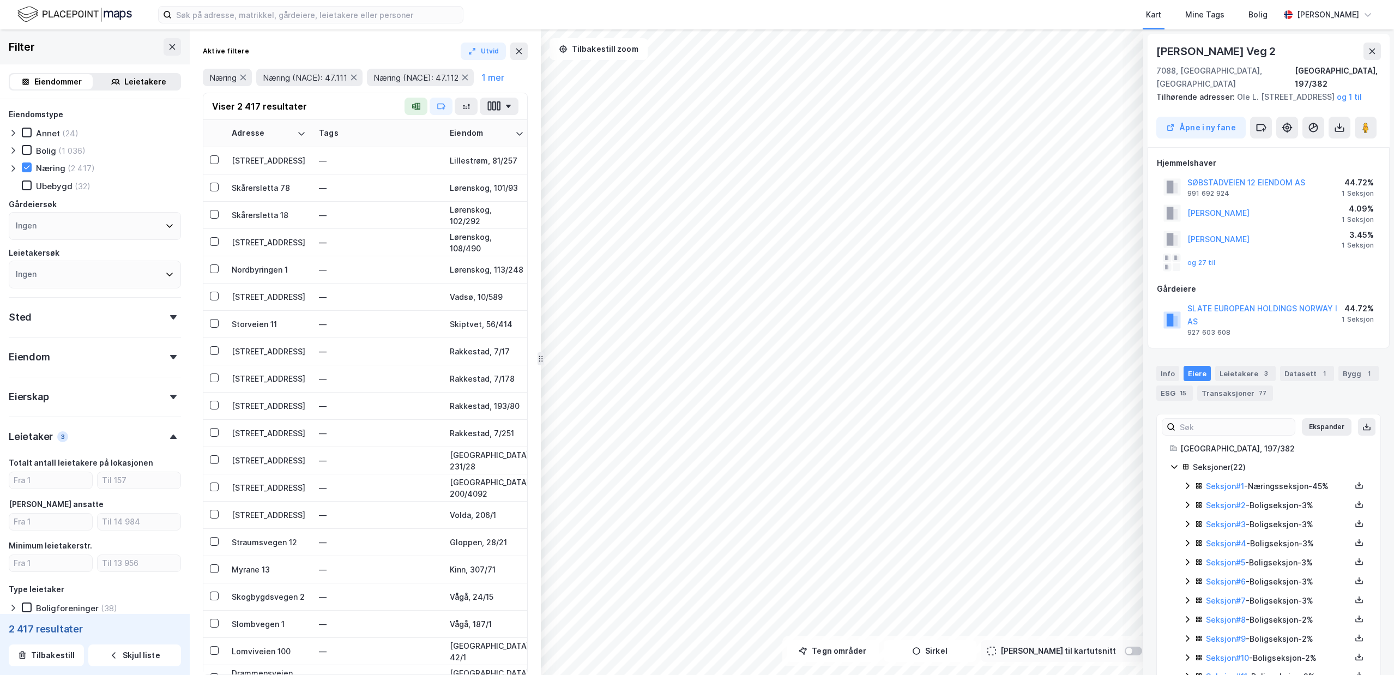
scroll to position [239, 0]
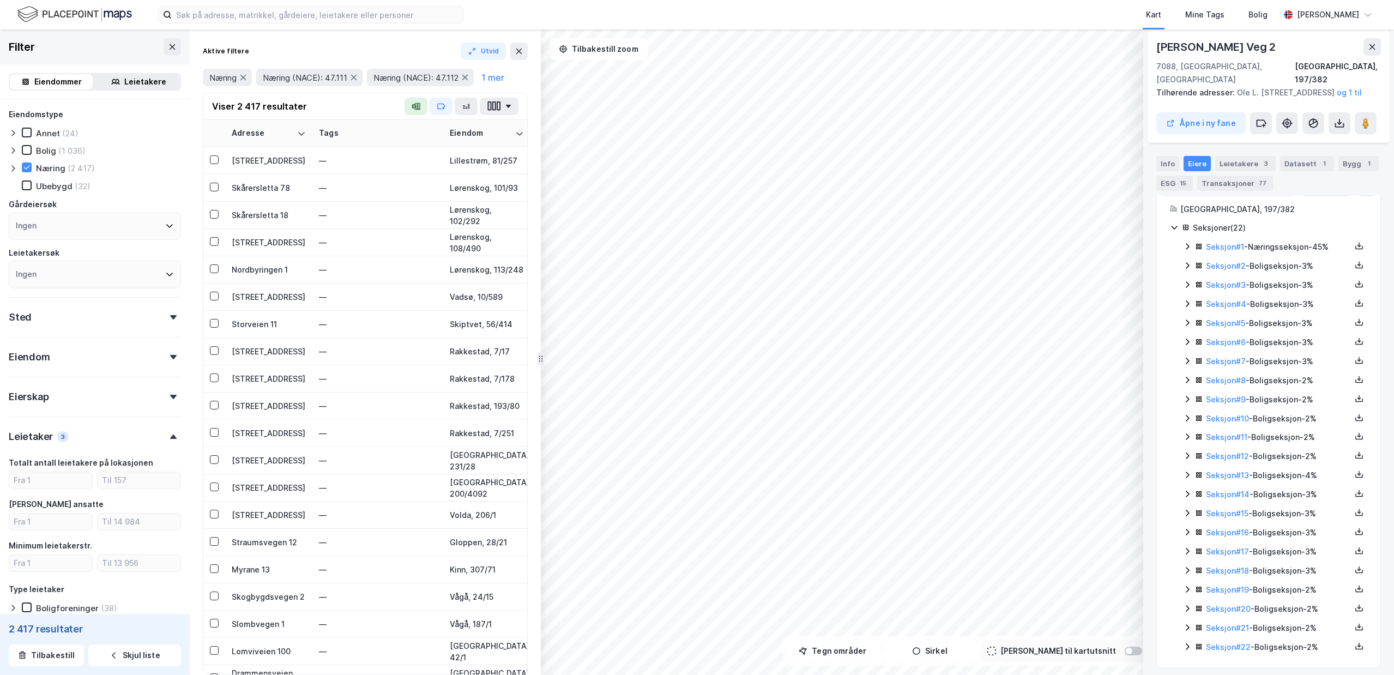
click at [1188, 244] on icon at bounding box center [1187, 246] width 9 height 9
click at [1224, 311] on icon at bounding box center [1227, 315] width 9 height 9
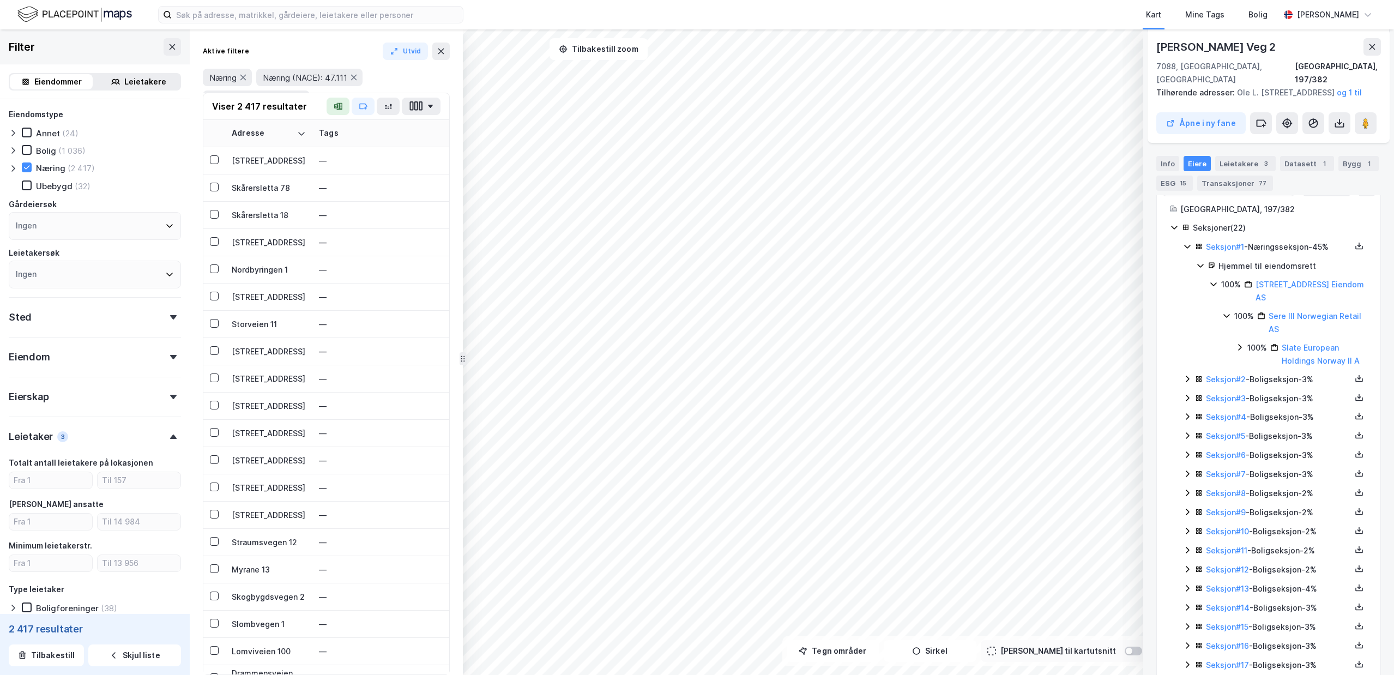
drag, startPoint x: 539, startPoint y: 360, endPoint x: 438, endPoint y: 378, distance: 103.1
click at [438, 378] on div "Aktive filtere Utvid Næring Næring (NACE): 47.111 Næring (NACE): 47.112 1 mer V…" at bounding box center [326, 352] width 273 height 646
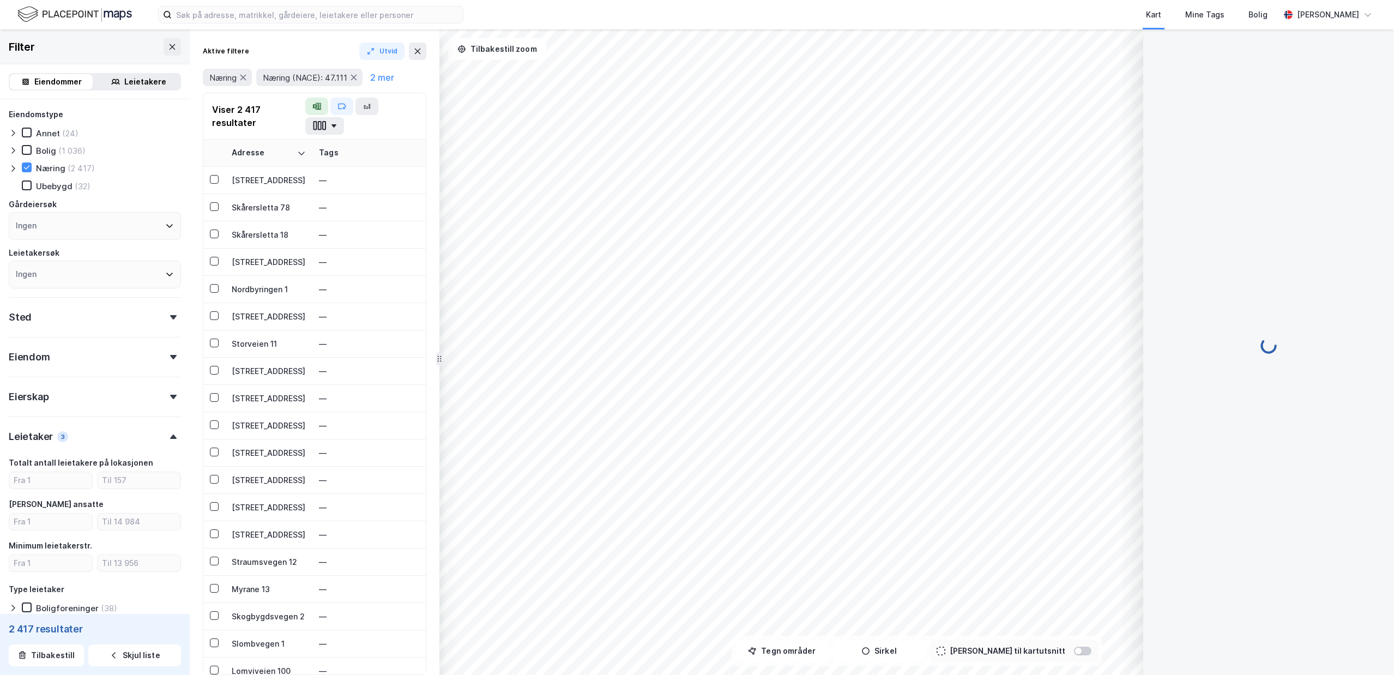
scroll to position [0, 0]
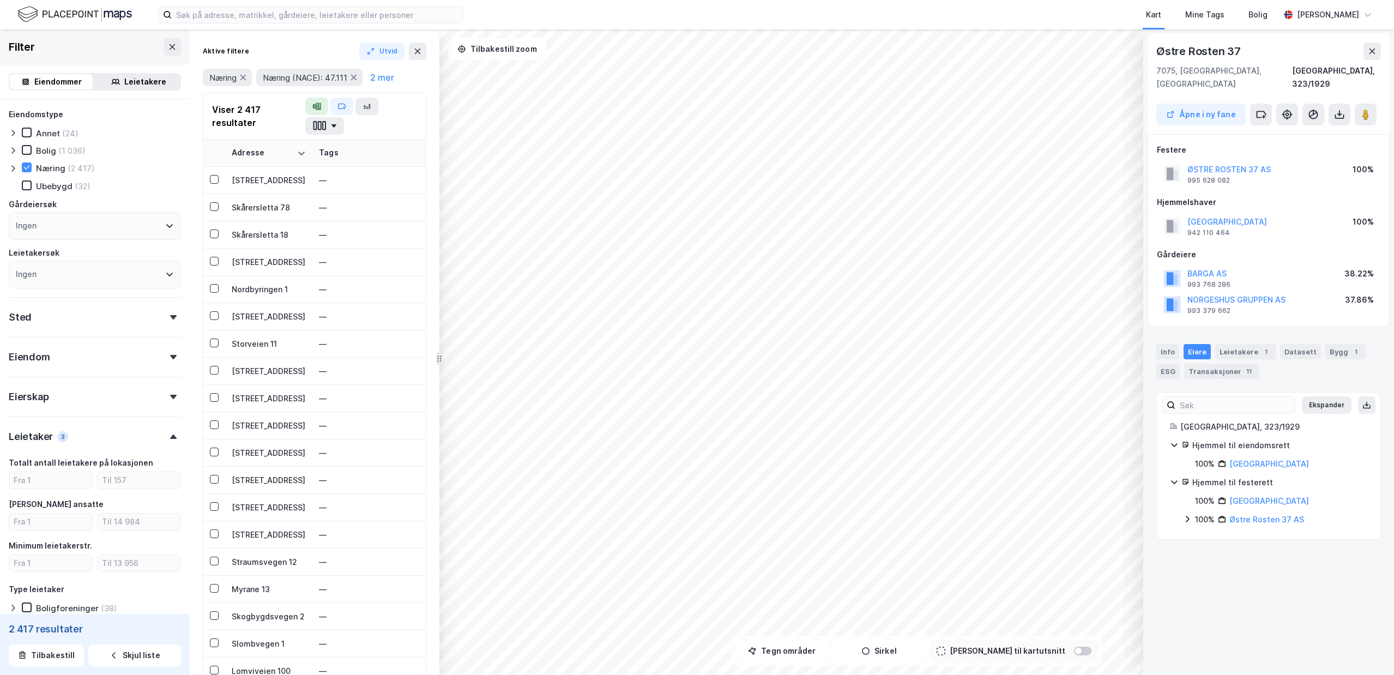
click at [1202, 511] on div "© Mapbox © OpenStreetMap Improve this map [GEOGRAPHIC_DATA] 37 7075, [GEOGRAPHI…" at bounding box center [697, 352] width 1394 height 646
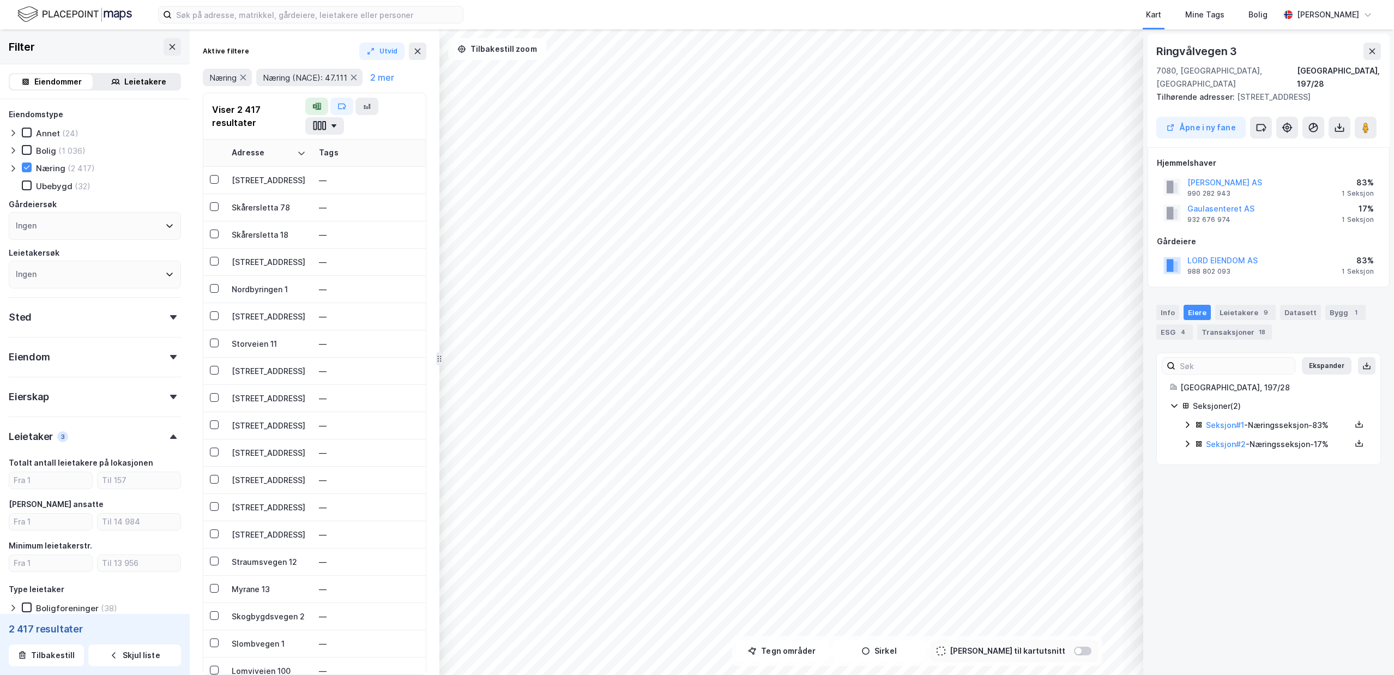
click at [64, 273] on div "Ingen" at bounding box center [95, 275] width 172 height 28
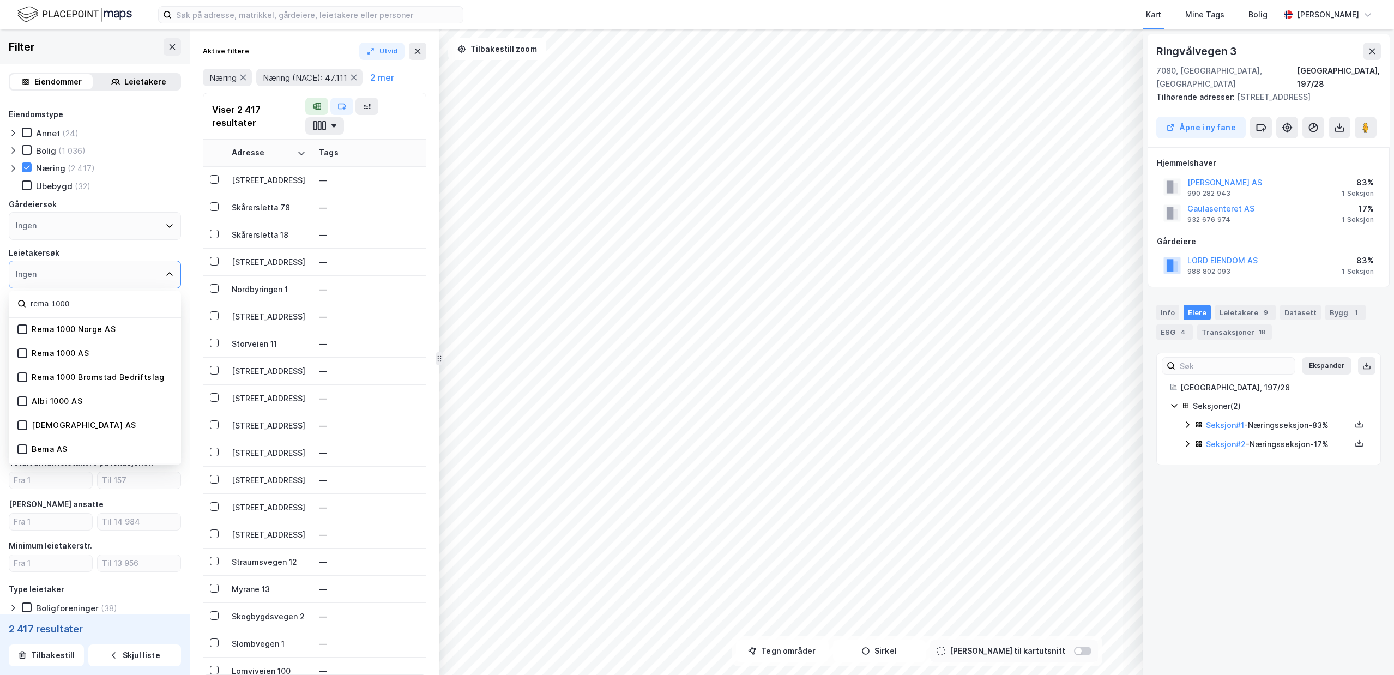
type input "rema 1000"
click at [35, 334] on div "Rema 1000 Norge AS" at bounding box center [74, 329] width 84 height 10
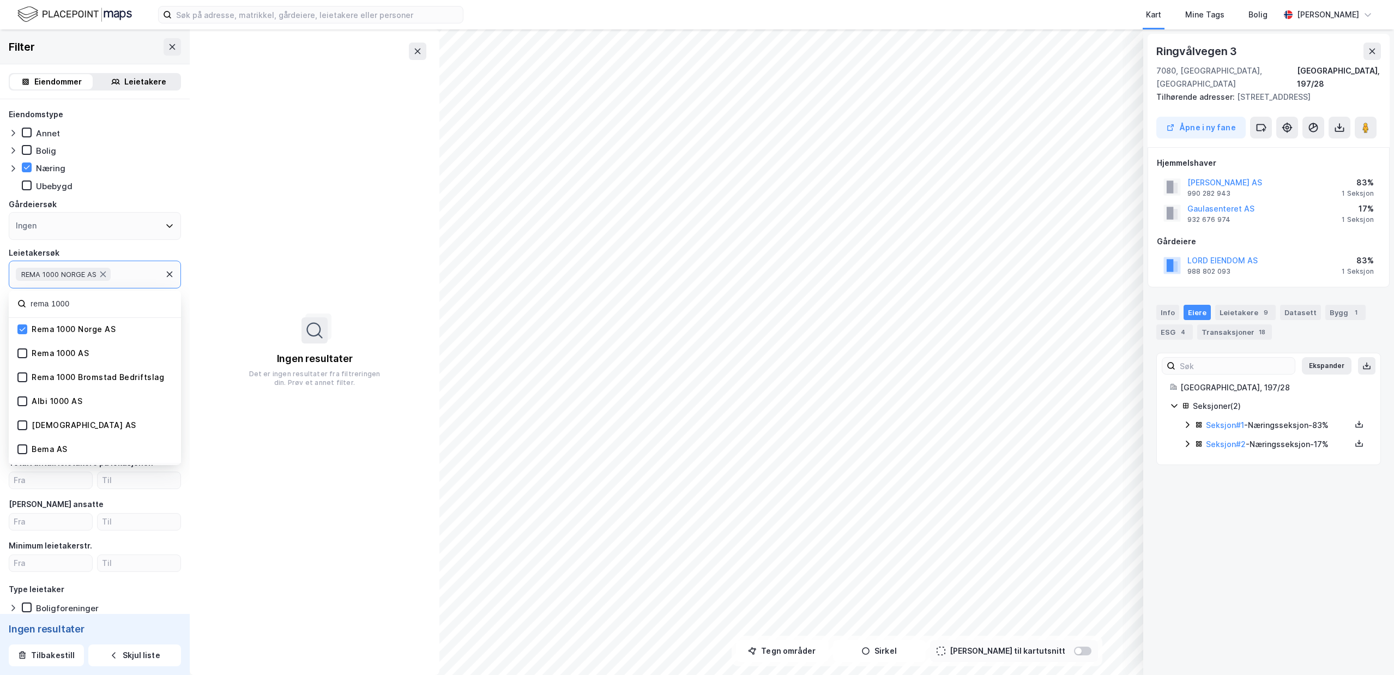
click at [34, 334] on div "Rema 1000 Norge AS" at bounding box center [74, 329] width 84 height 10
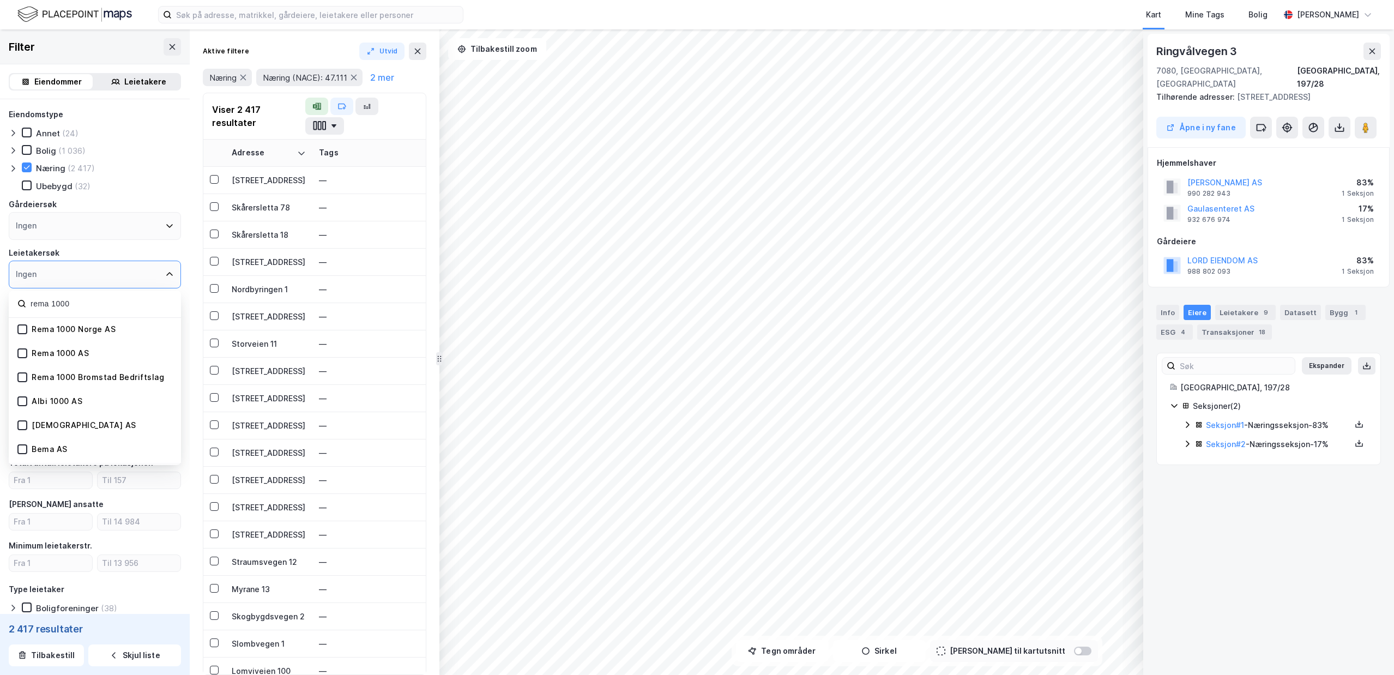
click at [34, 352] on div "Rema 1000 AS" at bounding box center [60, 353] width 57 height 10
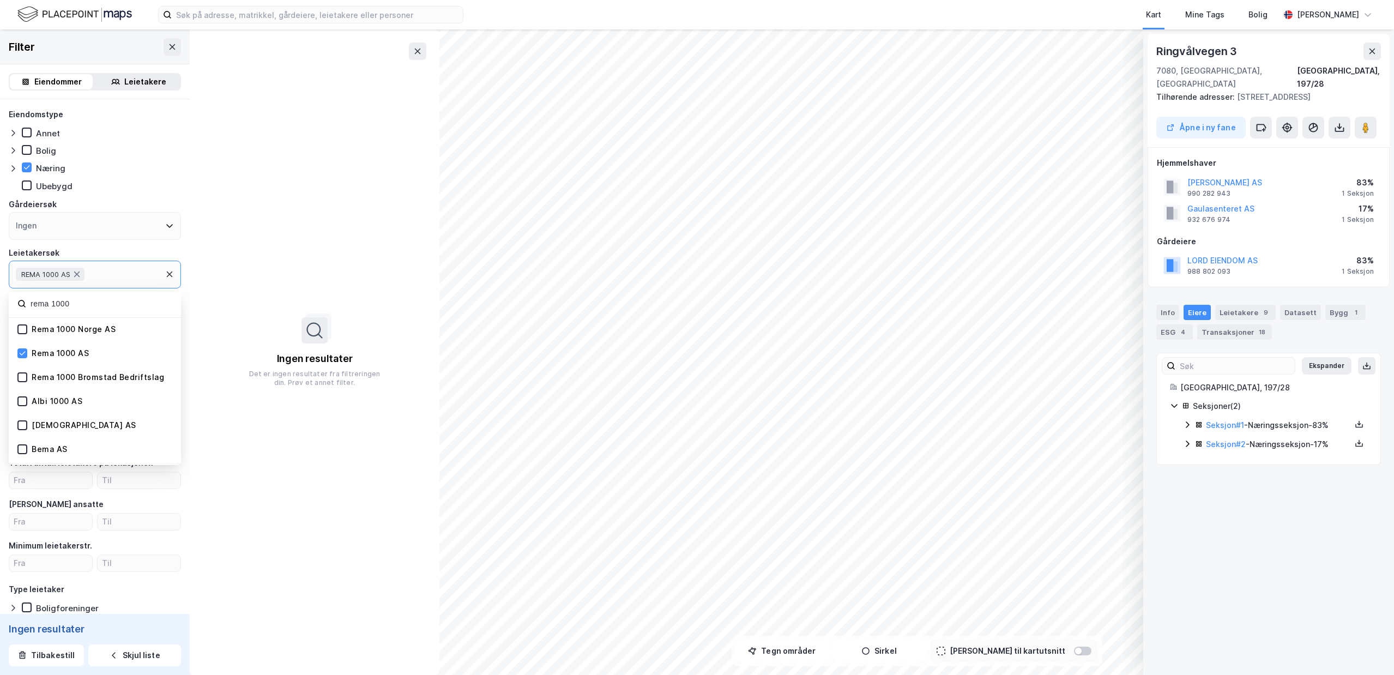
click at [34, 352] on div "Rema 1000 AS" at bounding box center [60, 353] width 57 height 10
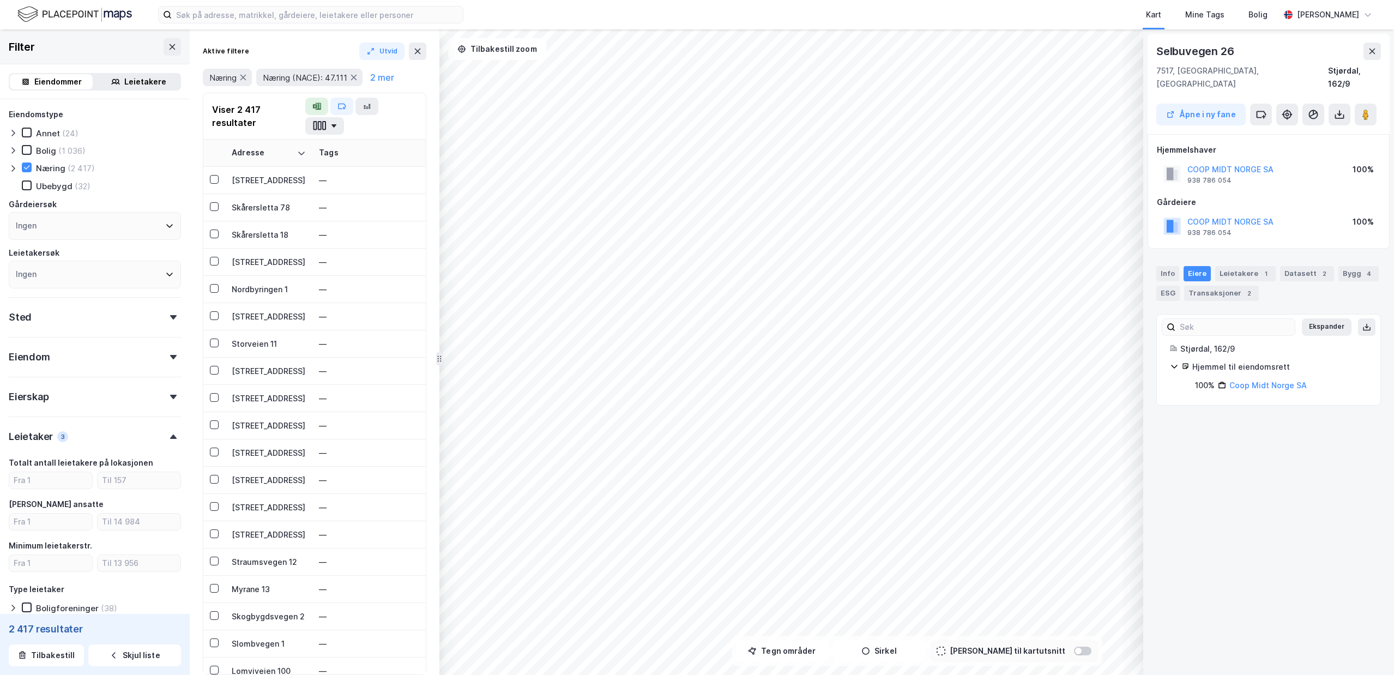
click at [1182, 326] on div "© Mapbox © OpenStreetMap Improve this map [STREET_ADDRESS] i ny fane Hjemmelsha…" at bounding box center [697, 352] width 1394 height 646
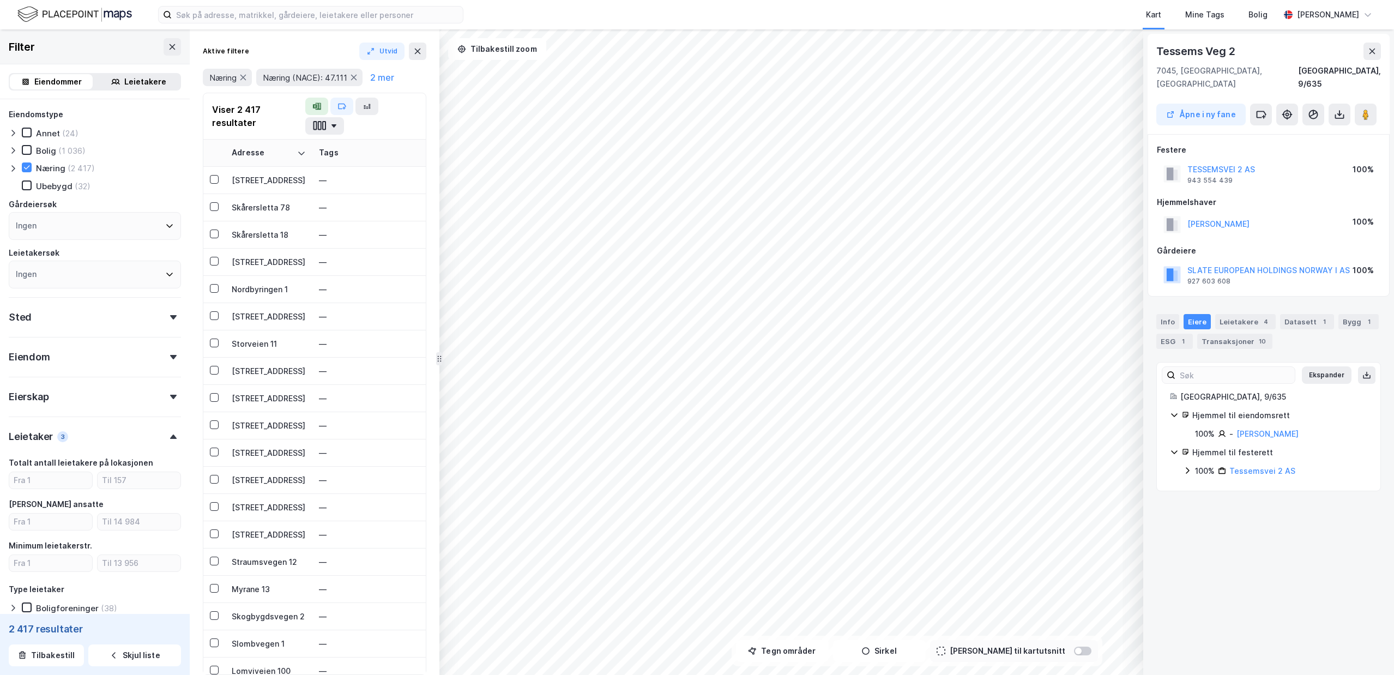
click at [1194, 527] on div "© Mapbox © OpenStreetMap Improve this map [STREET_ADDRESS], [GEOGRAPHIC_DATA] […" at bounding box center [697, 352] width 1394 height 646
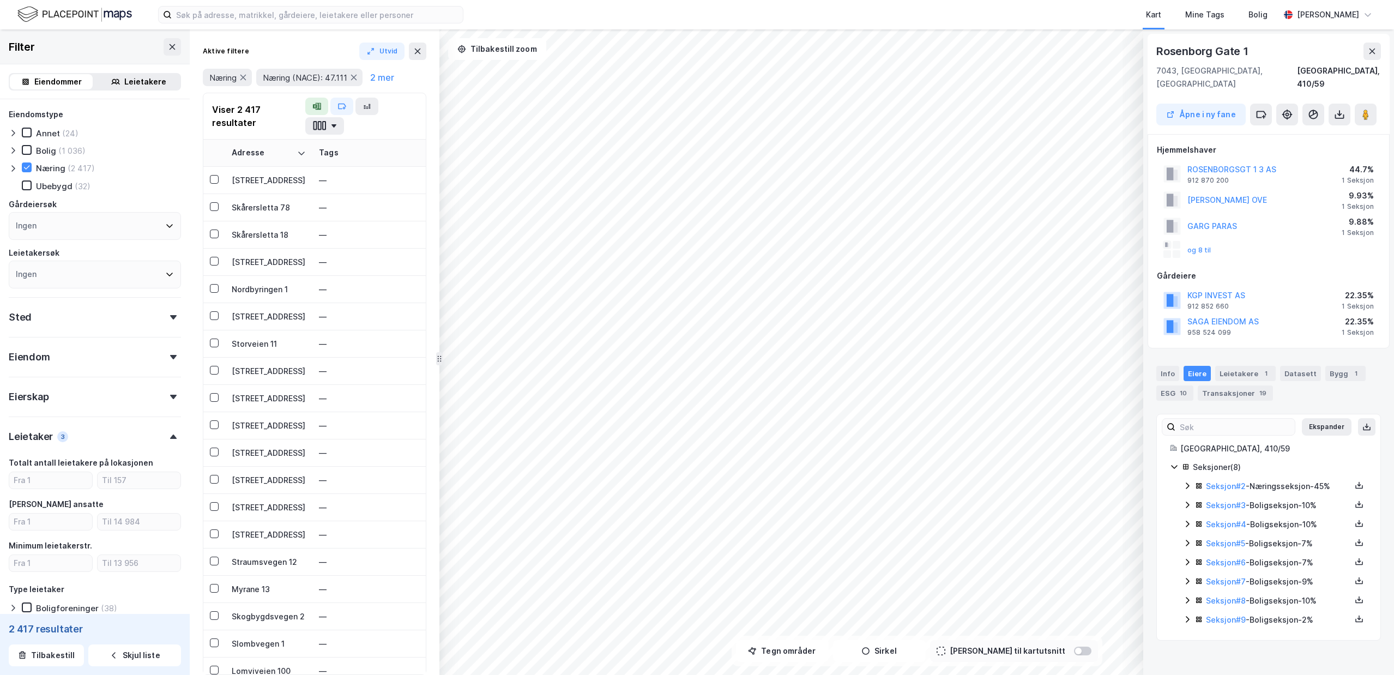
click at [1185, 482] on icon at bounding box center [1187, 486] width 9 height 9
click at [1226, 538] on icon at bounding box center [1227, 542] width 9 height 9
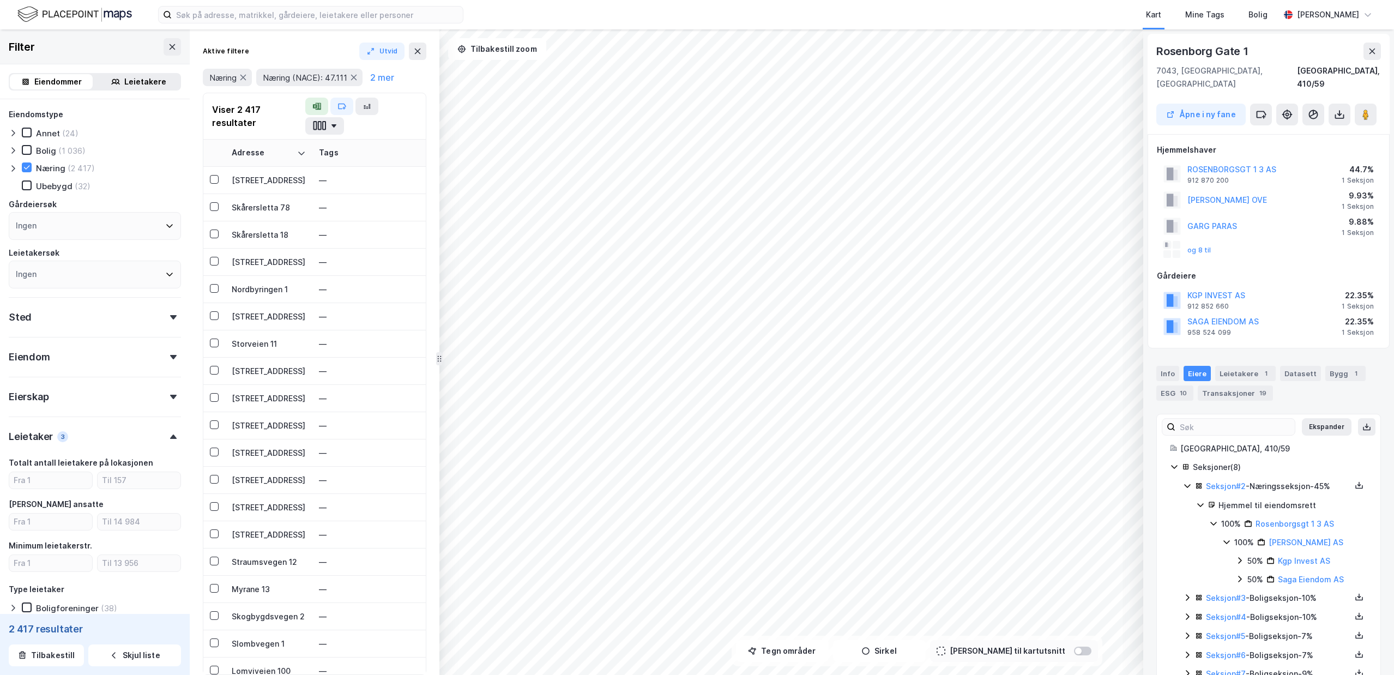
click at [1240, 576] on icon at bounding box center [1240, 579] width 4 height 7
click at [1240, 557] on icon at bounding box center [1240, 560] width 4 height 7
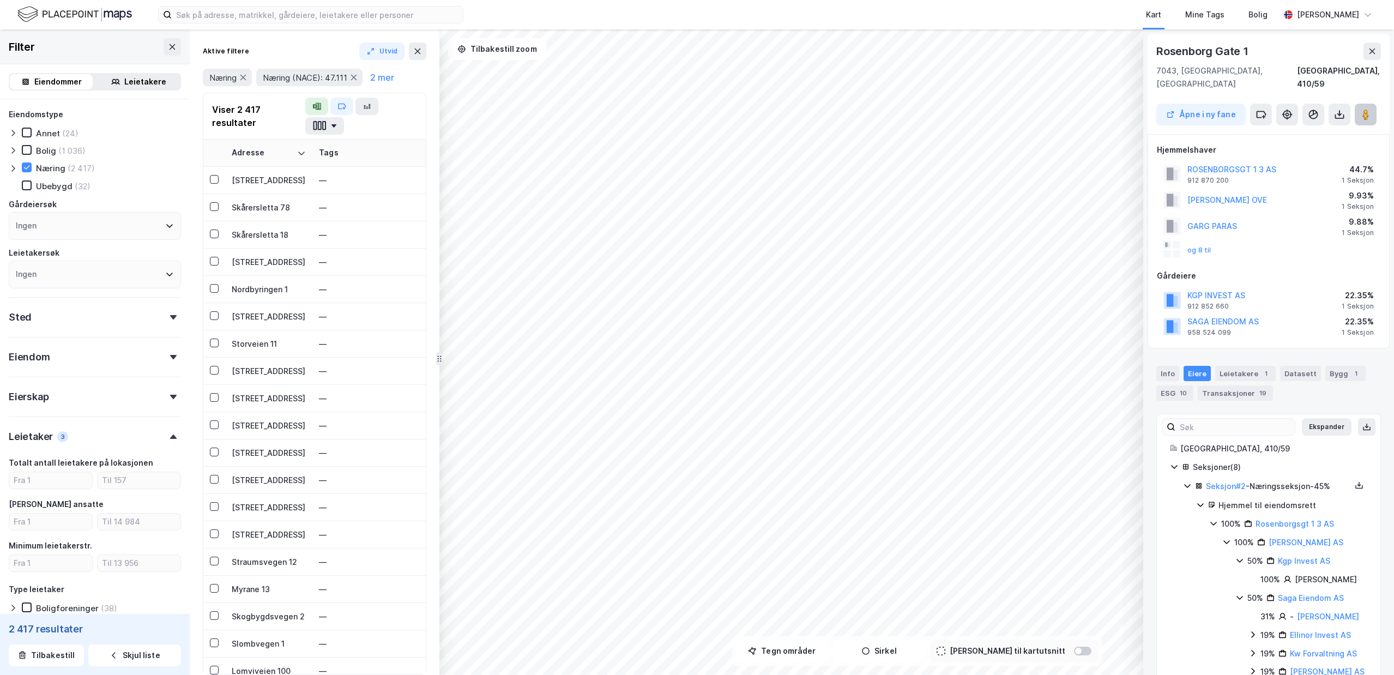
click at [1374, 104] on button at bounding box center [1366, 115] width 22 height 22
click at [1307, 519] on link "Rosenborgsgt 1 3 AS" at bounding box center [1295, 523] width 79 height 9
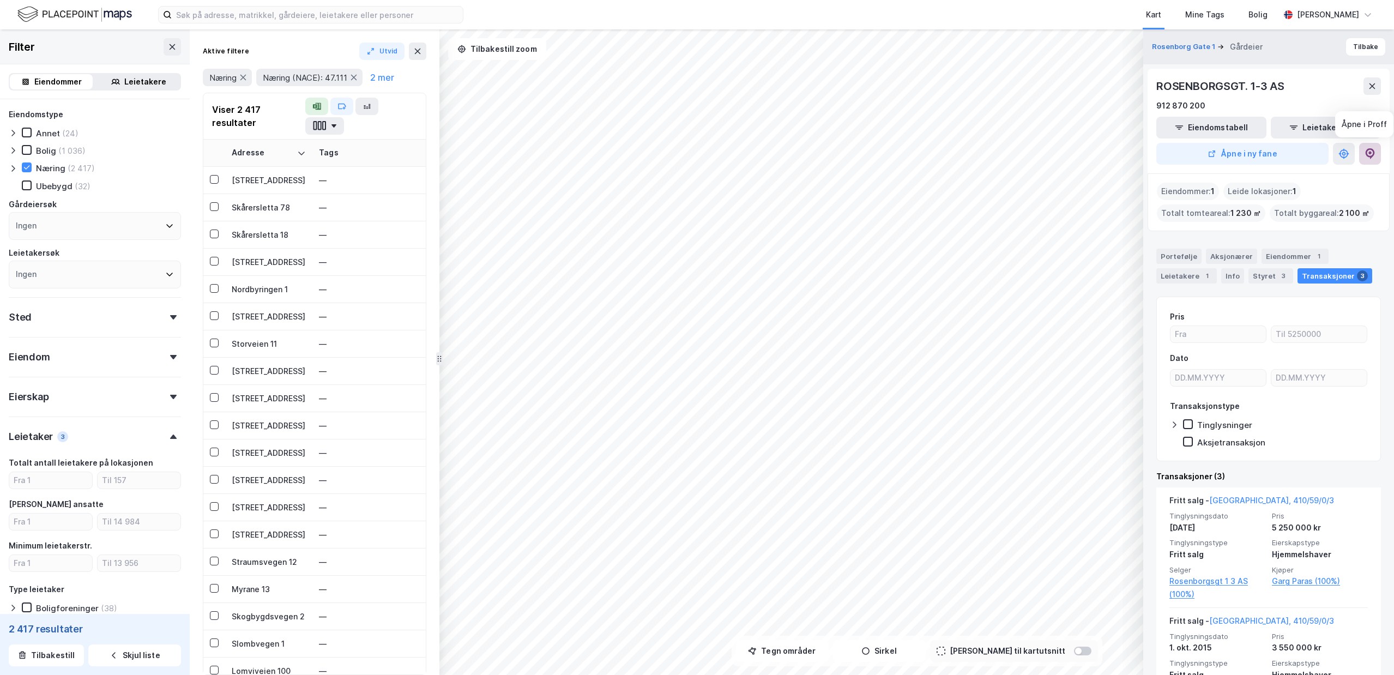
click at [1369, 155] on icon at bounding box center [1370, 153] width 11 height 11
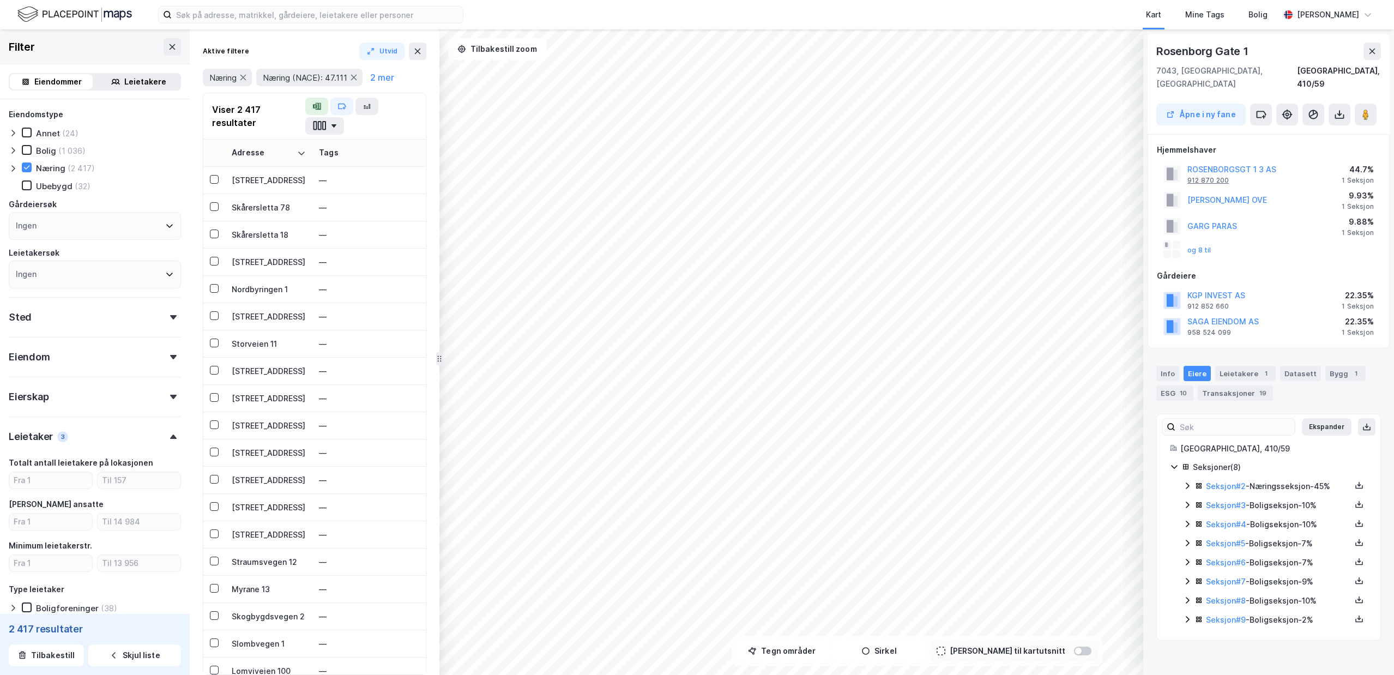
click at [1222, 176] on div "912 870 200" at bounding box center [1208, 180] width 41 height 9
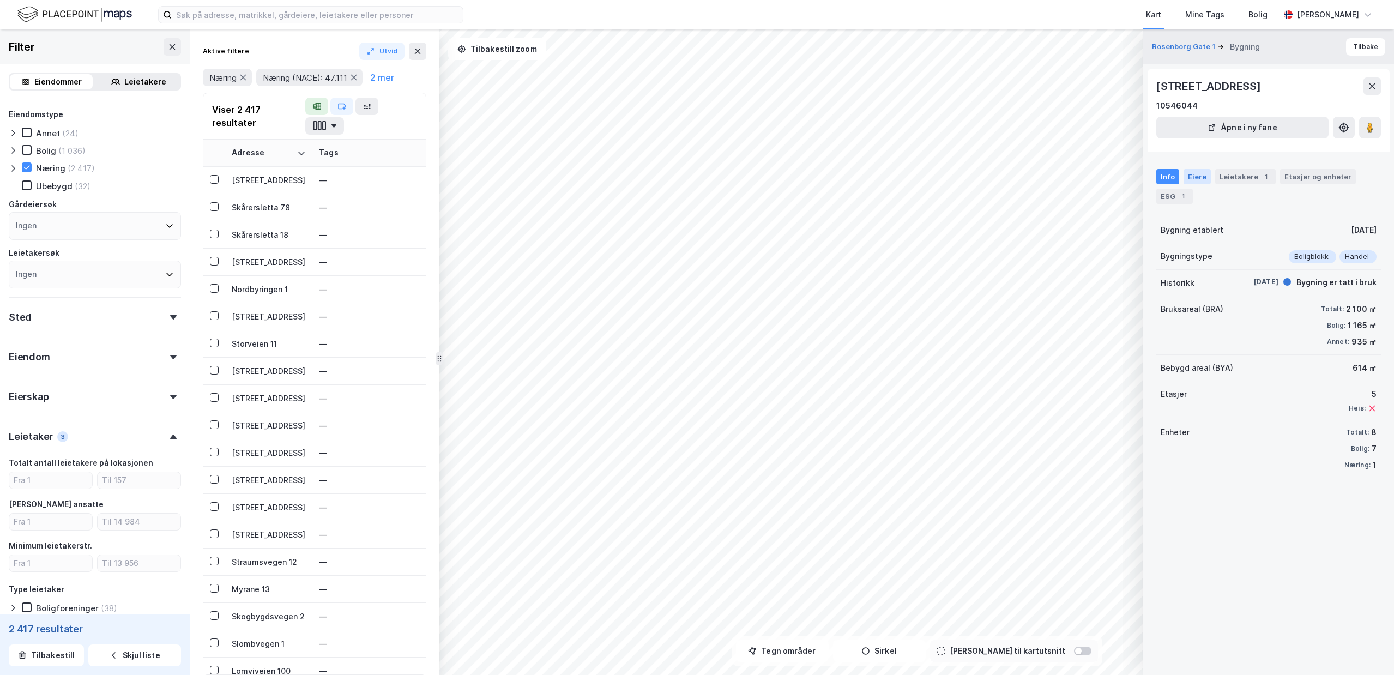
click at [1203, 176] on div "Eiere" at bounding box center [1197, 176] width 27 height 15
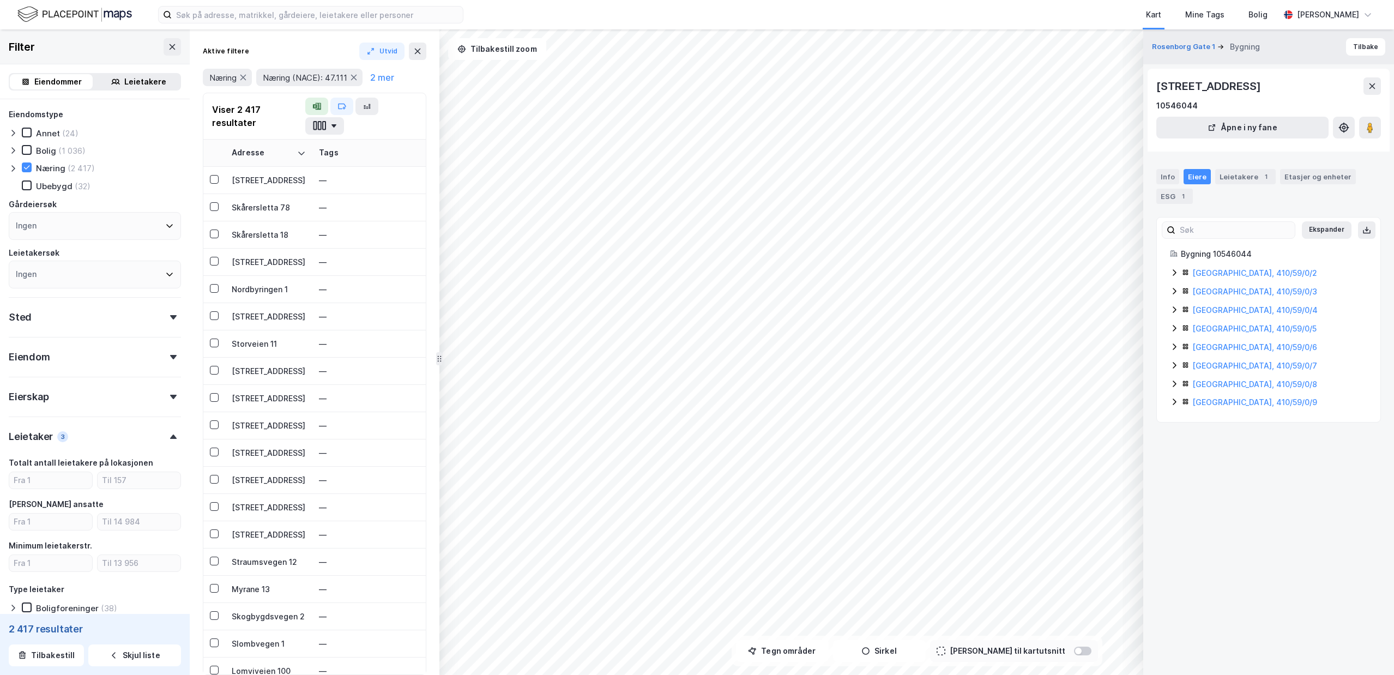
click at [1178, 270] on icon at bounding box center [1174, 272] width 9 height 9
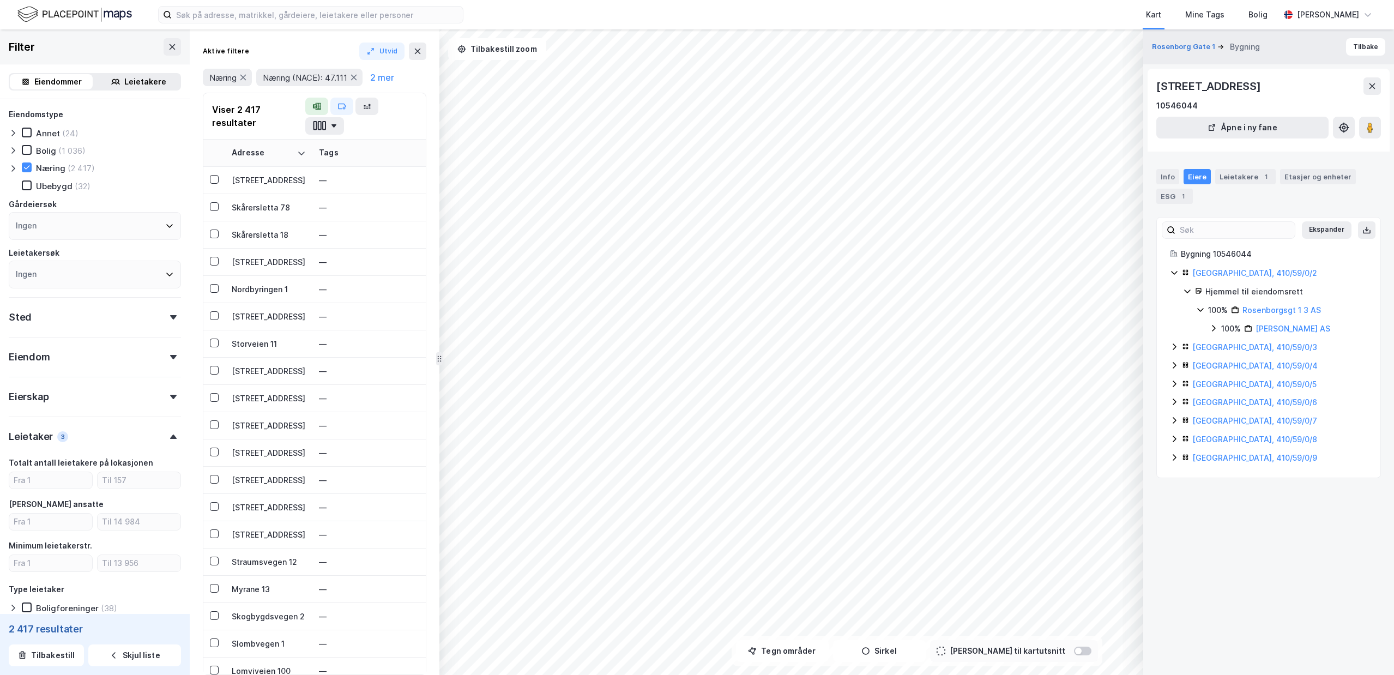
click at [1204, 311] on icon at bounding box center [1200, 309] width 9 height 9
click at [1197, 310] on icon at bounding box center [1200, 309] width 9 height 9
click at [1213, 328] on icon at bounding box center [1214, 328] width 9 height 9
click at [1228, 345] on icon at bounding box center [1227, 347] width 4 height 7
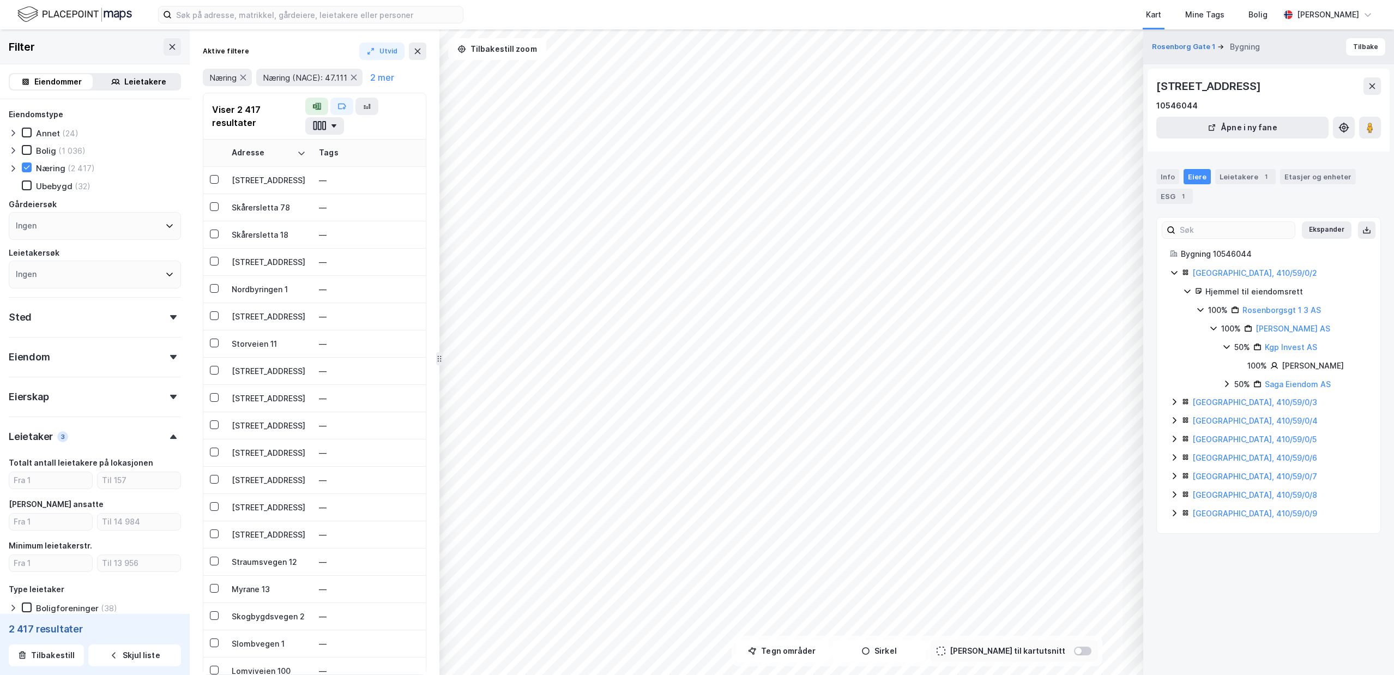
click at [1231, 383] on icon at bounding box center [1227, 384] width 9 height 9
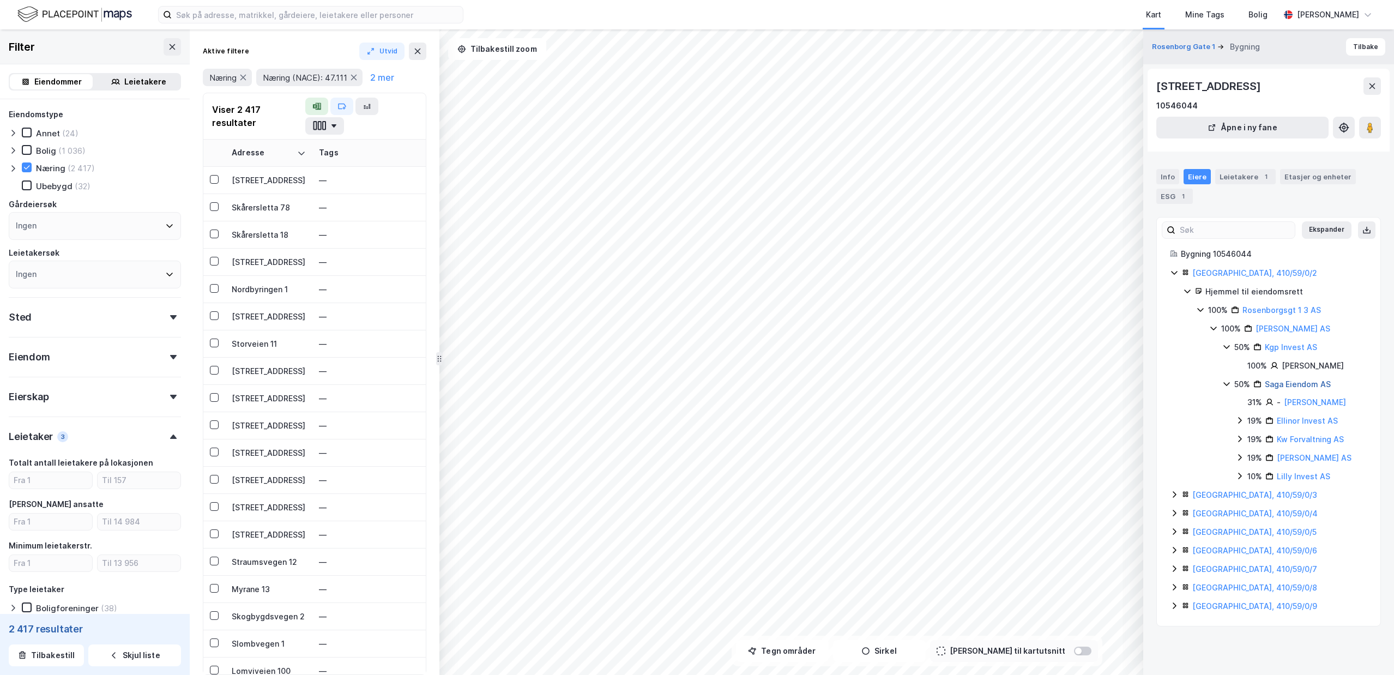
click at [1288, 387] on link "Saga Eiendom AS" at bounding box center [1298, 384] width 66 height 9
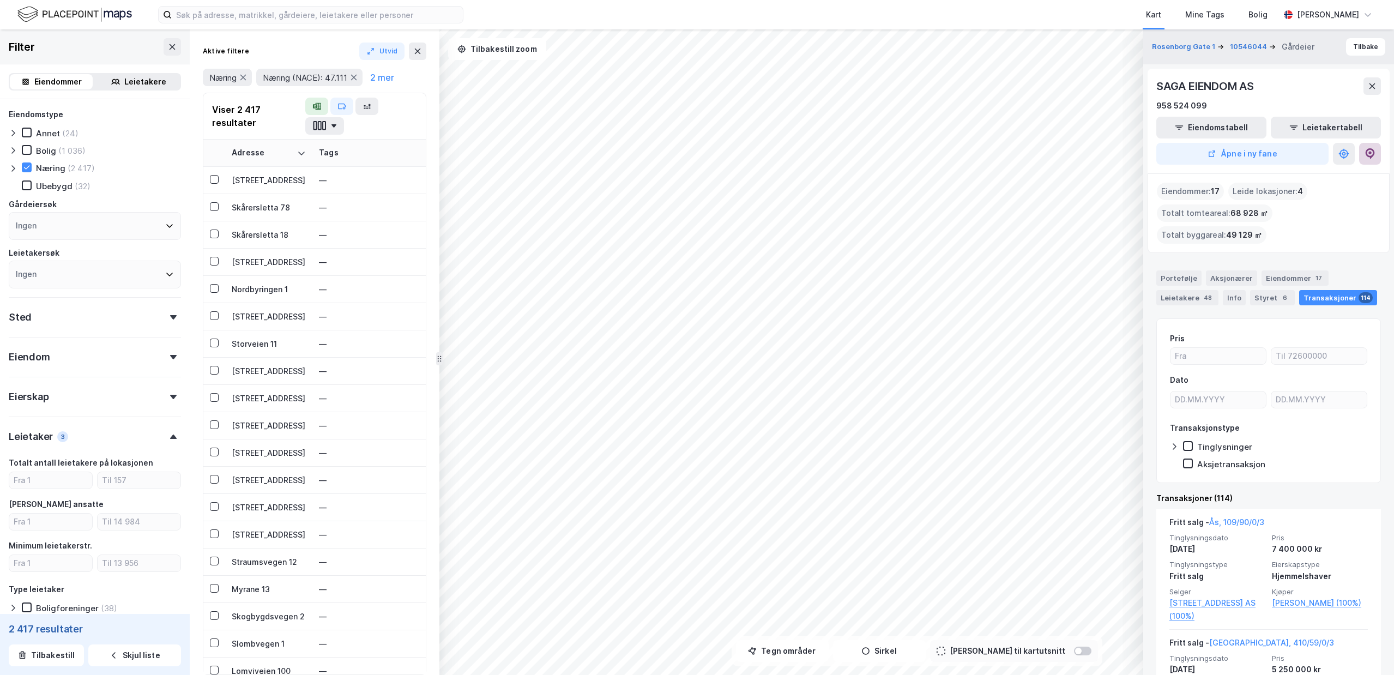
click at [1364, 155] on button at bounding box center [1370, 154] width 22 height 22
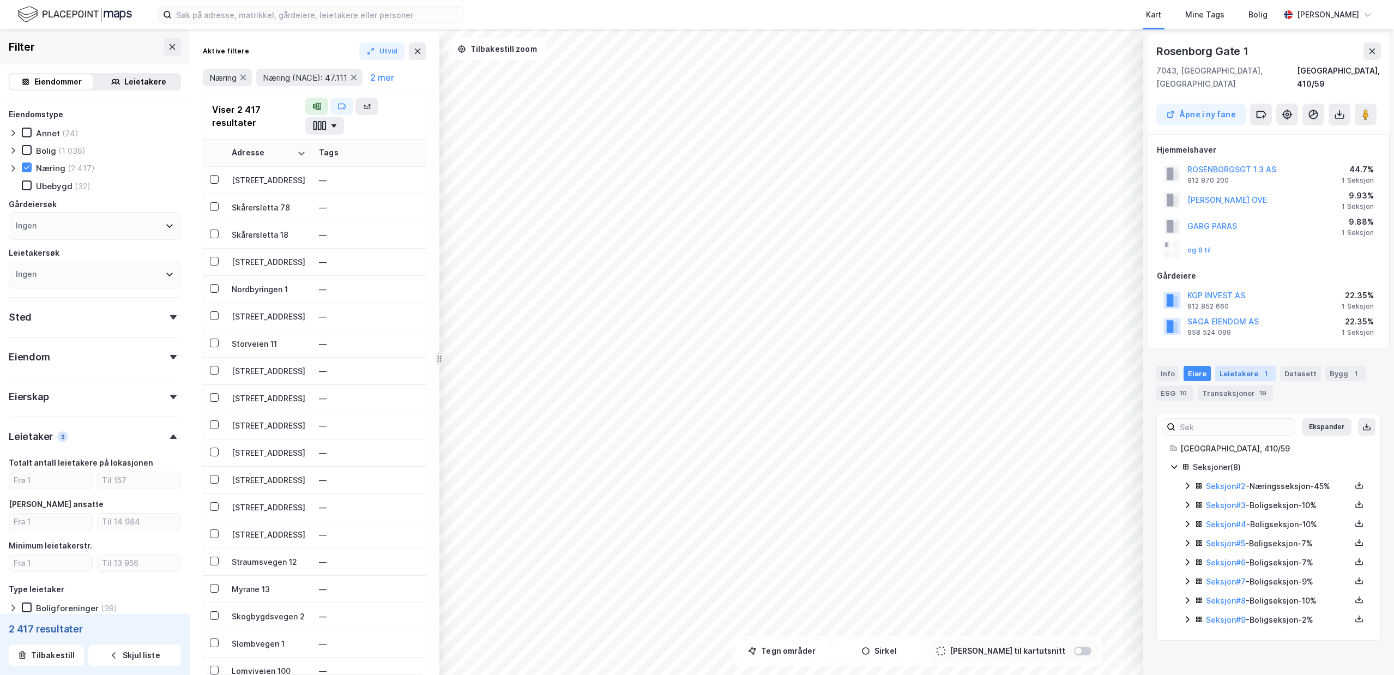
click at [1249, 366] on div "Leietakere 1" at bounding box center [1246, 373] width 61 height 15
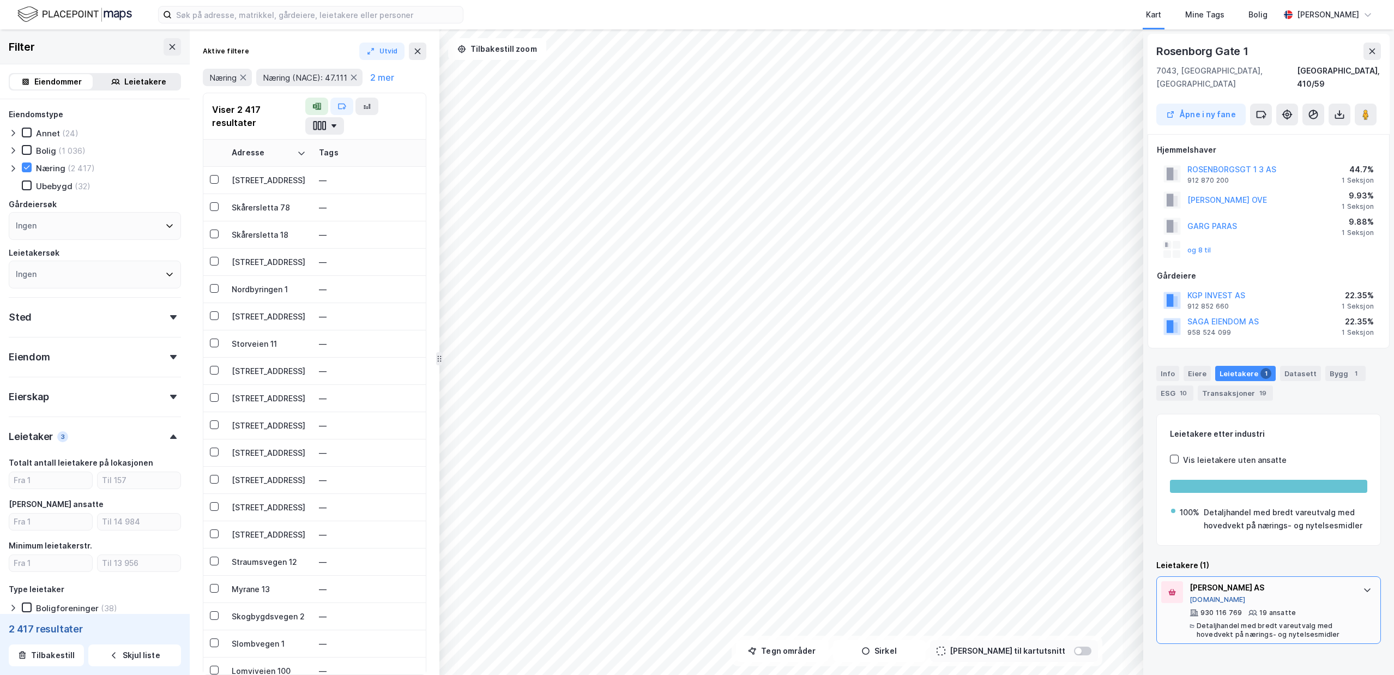
click at [1207, 595] on button "[DOMAIN_NAME]" at bounding box center [1218, 599] width 56 height 9
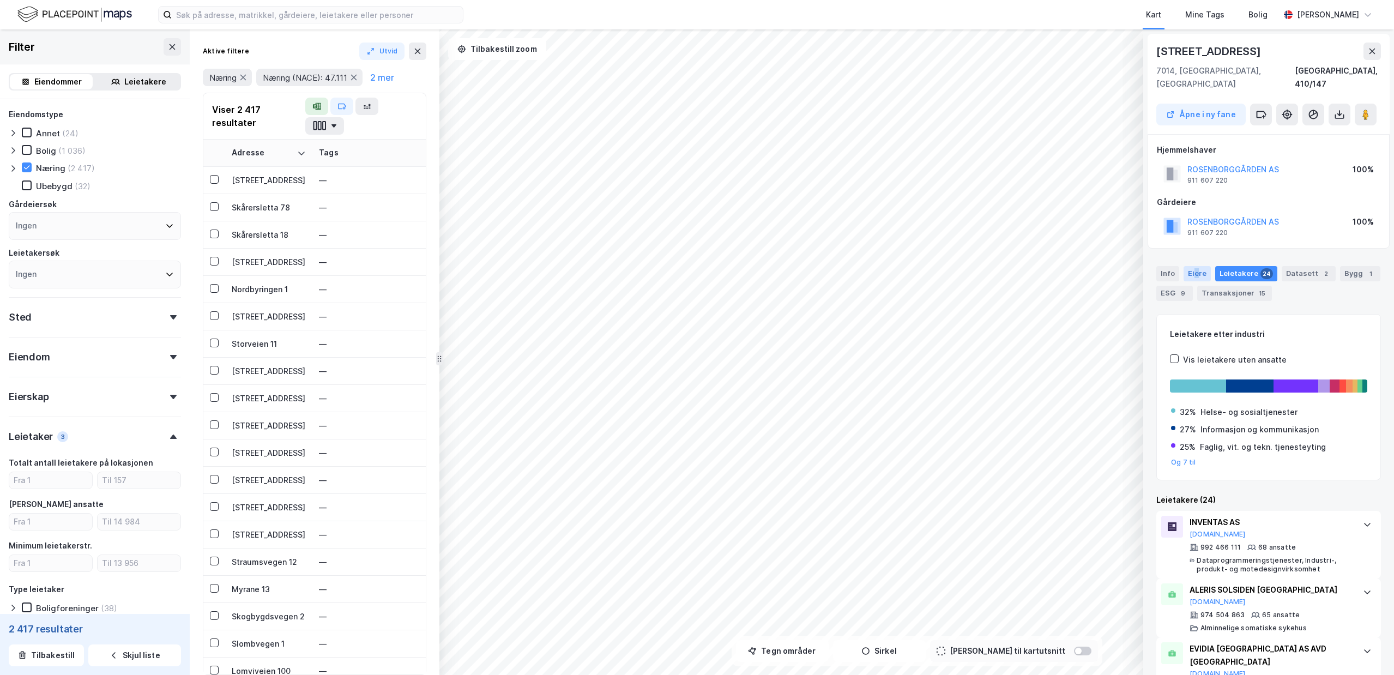
click at [1195, 266] on div "Eiere" at bounding box center [1197, 273] width 27 height 15
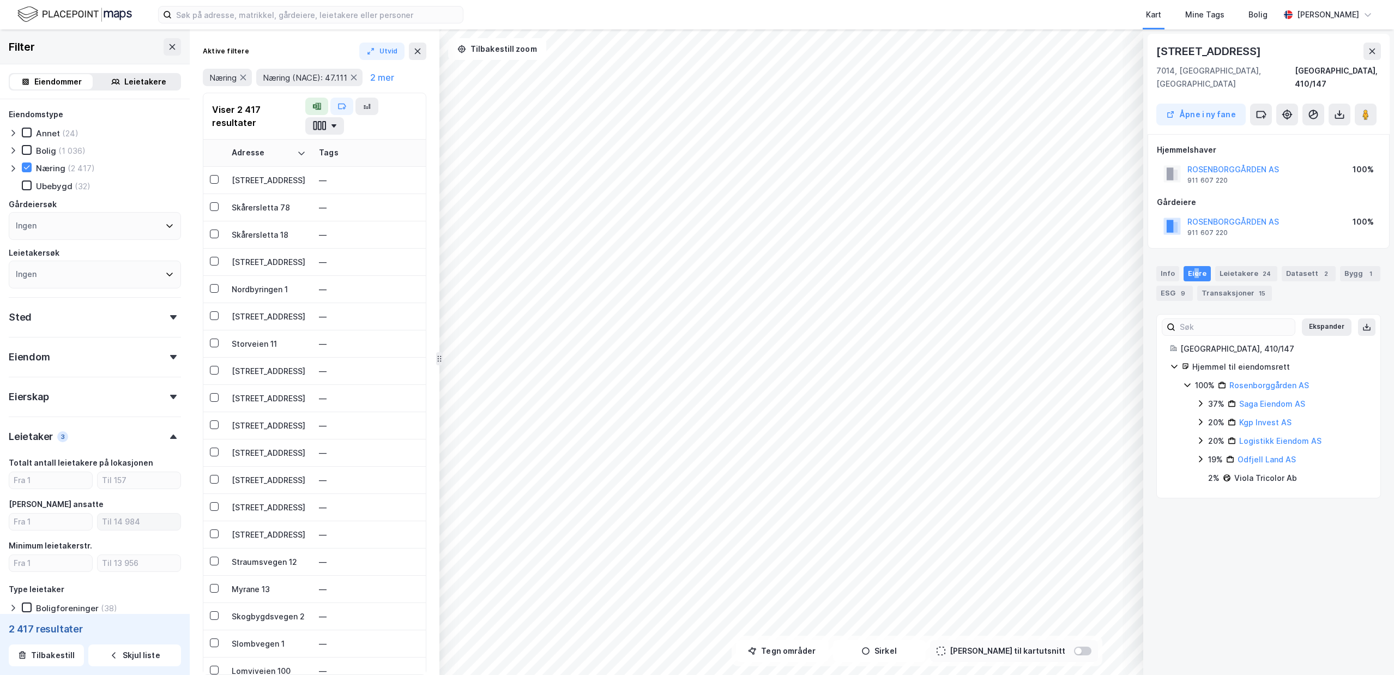
click at [129, 519] on div "© Mapbox © OpenStreetMap Improve this map [STREET_ADDRESS], 410/147 Åpne i ny f…" at bounding box center [697, 352] width 1394 height 646
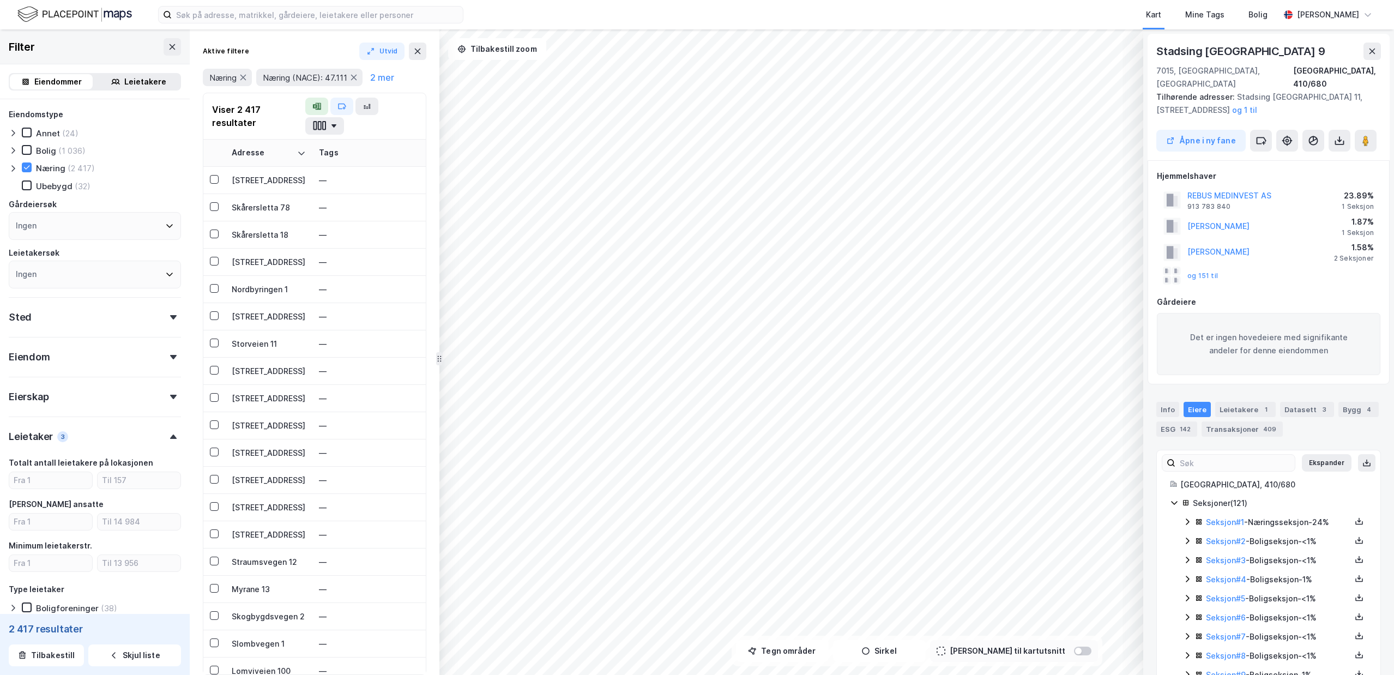
click at [1186, 518] on icon at bounding box center [1187, 522] width 9 height 9
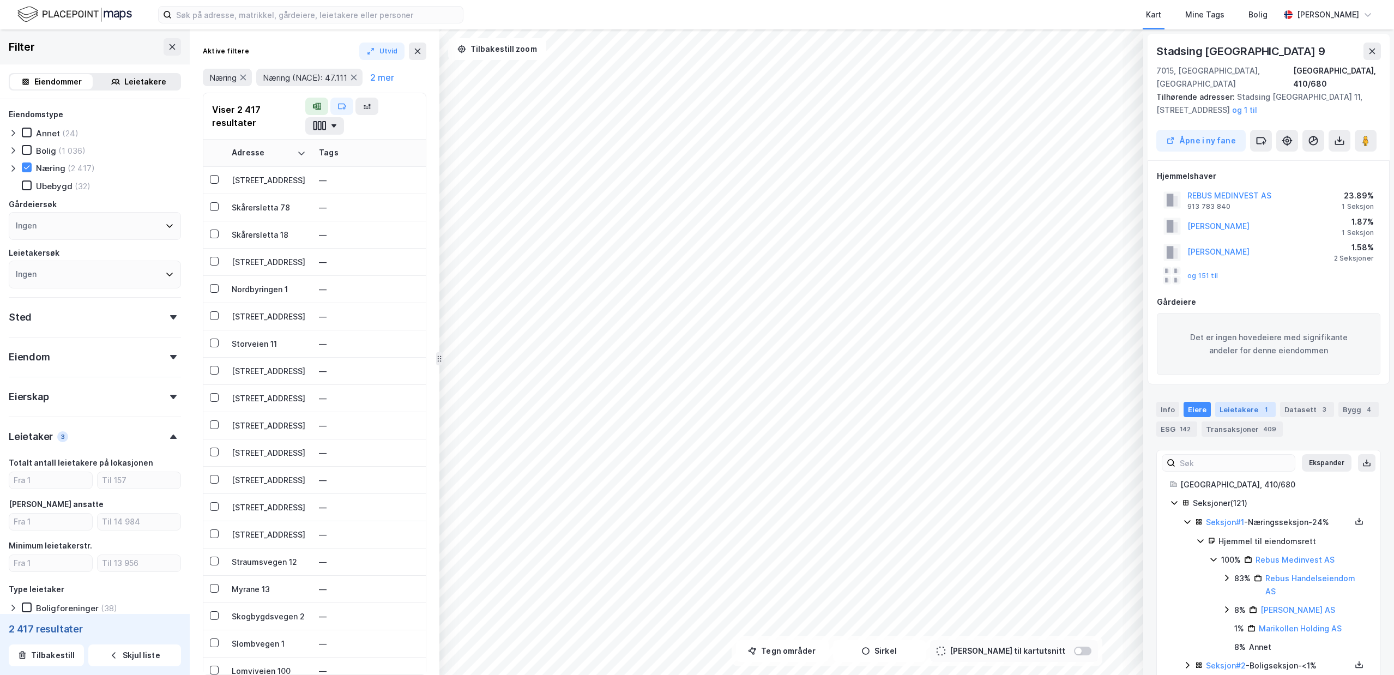
click at [1261, 404] on div "1" at bounding box center [1266, 409] width 11 height 11
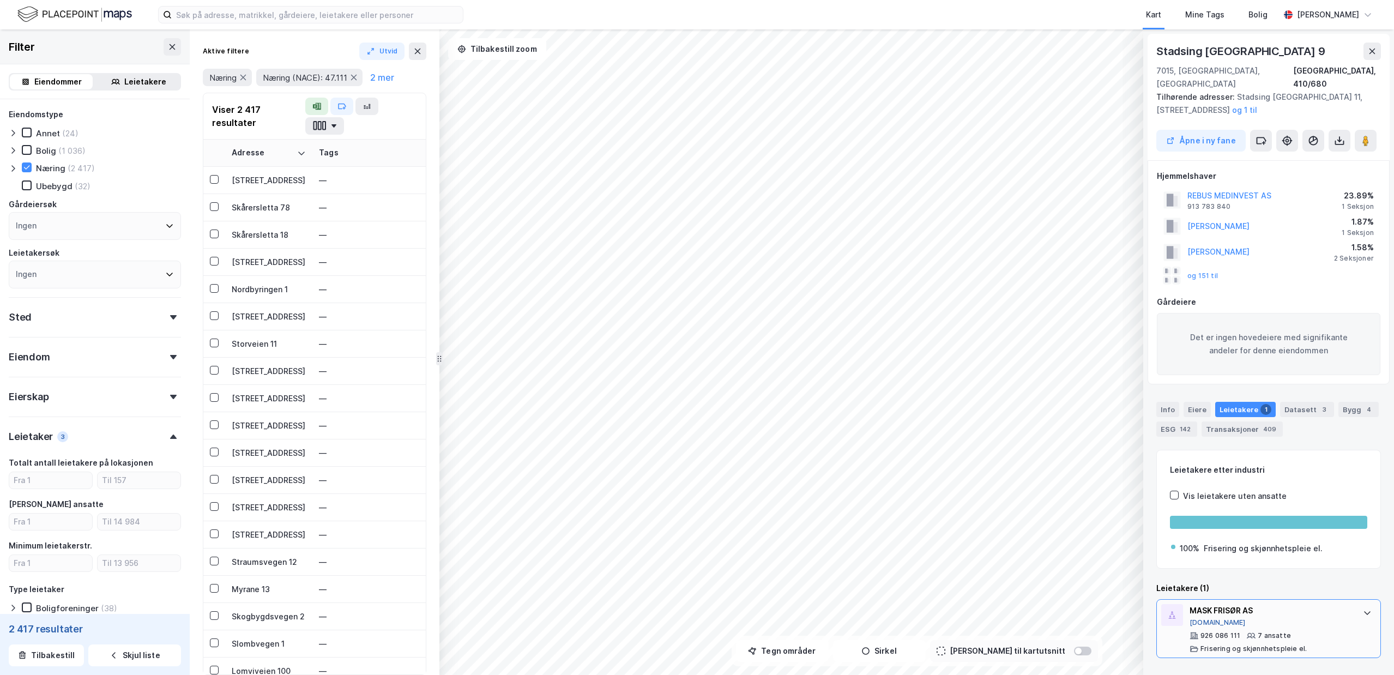
click at [1211, 618] on button "[DOMAIN_NAME]" at bounding box center [1218, 622] width 56 height 9
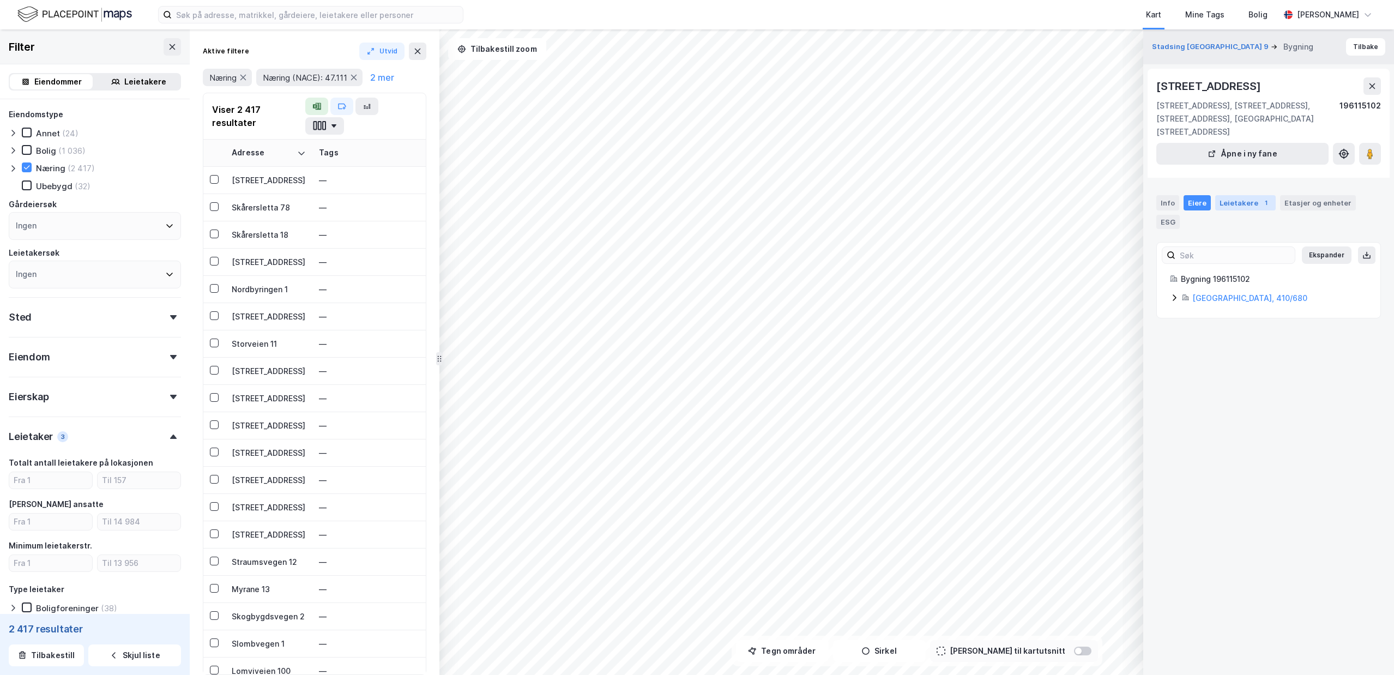
click at [1261, 208] on div "1" at bounding box center [1266, 202] width 11 height 11
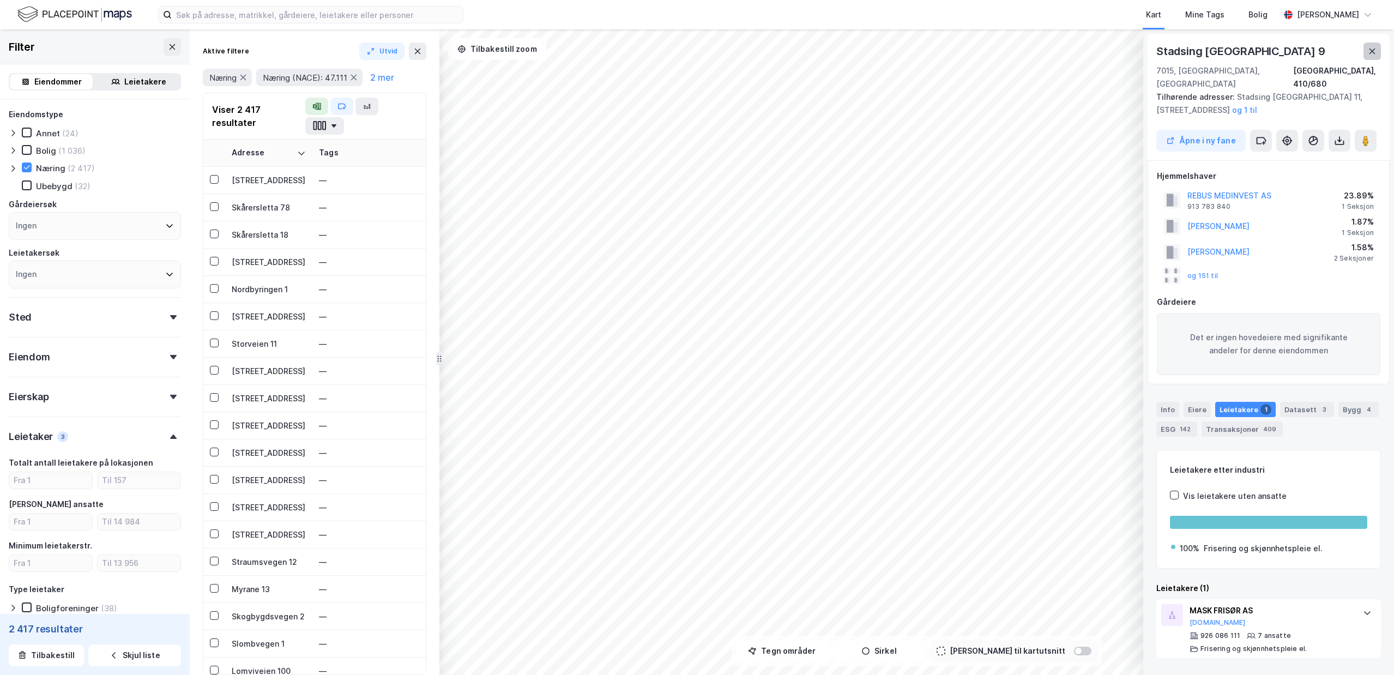
click at [1373, 50] on icon at bounding box center [1373, 51] width 6 height 5
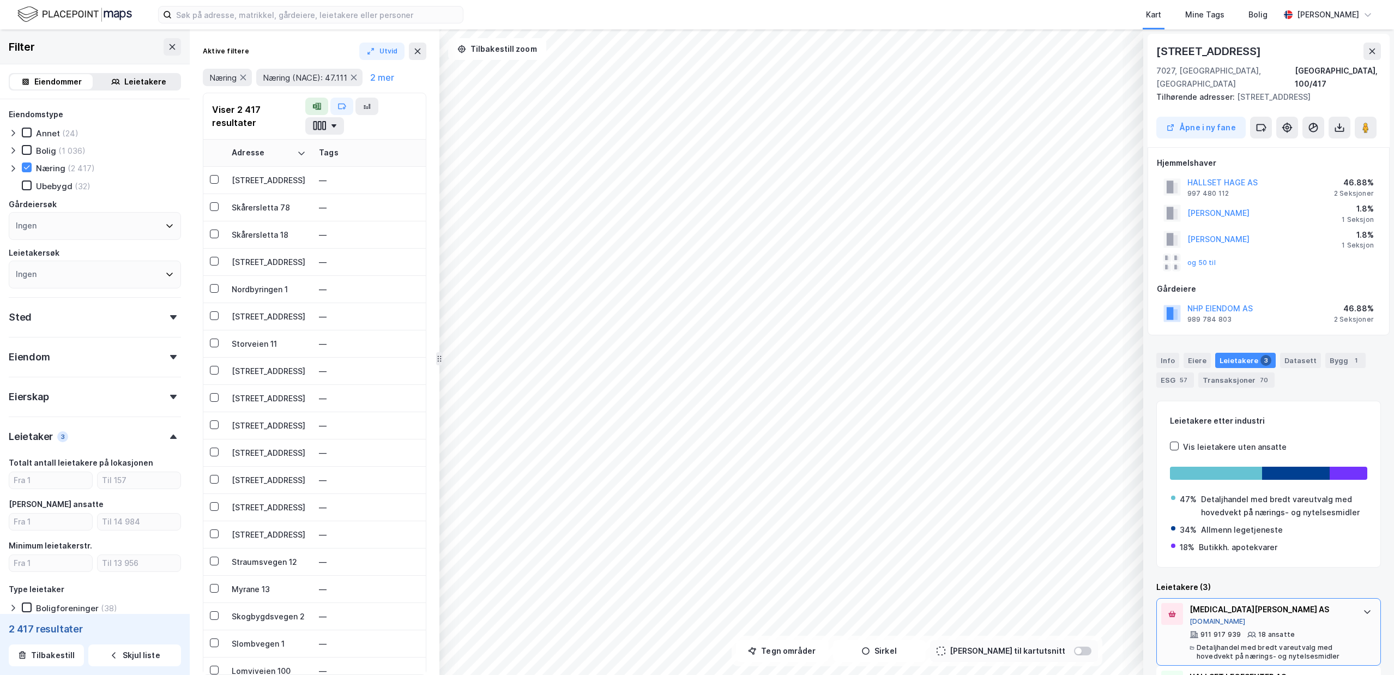
click at [1205, 622] on button "[DOMAIN_NAME]" at bounding box center [1218, 621] width 56 height 9
click at [1193, 363] on div "Eiere" at bounding box center [1197, 360] width 27 height 15
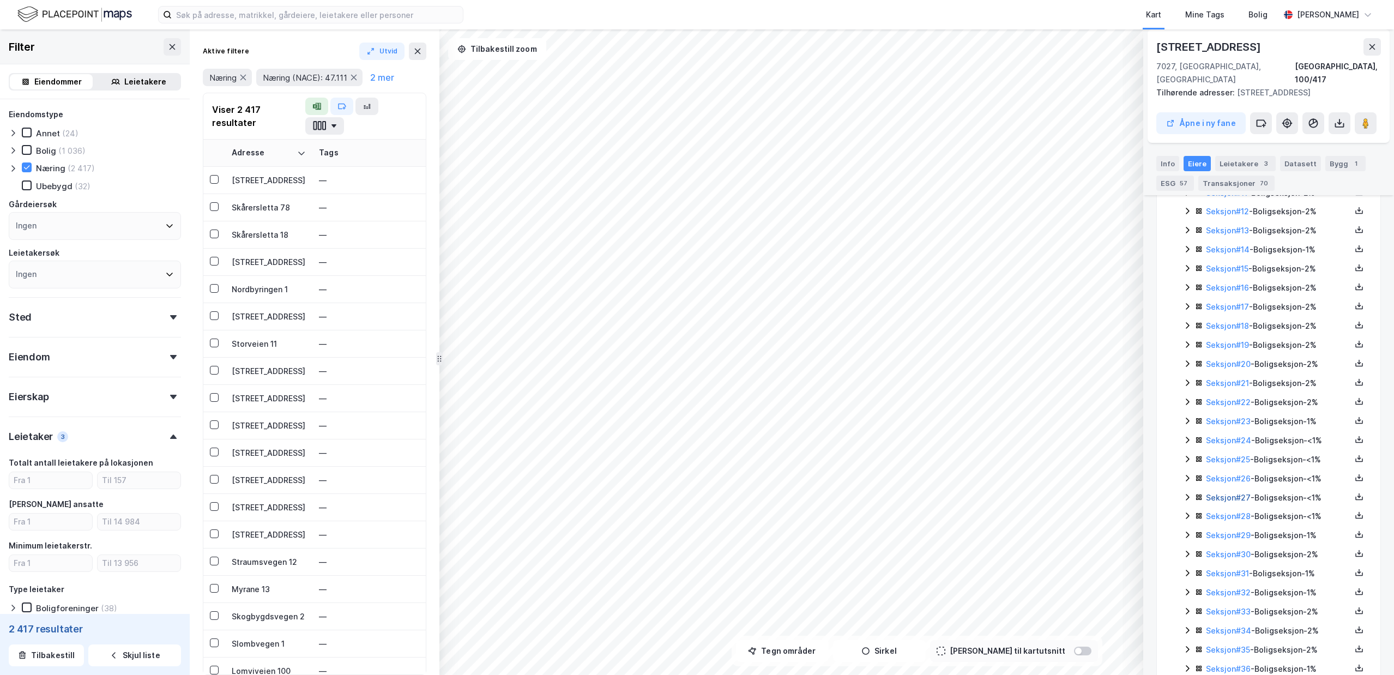
scroll to position [565, 0]
click at [1184, 628] on icon at bounding box center [1187, 632] width 9 height 9
click at [1225, 628] on icon at bounding box center [1227, 632] width 9 height 9
click at [1190, 665] on icon at bounding box center [1187, 669] width 9 height 9
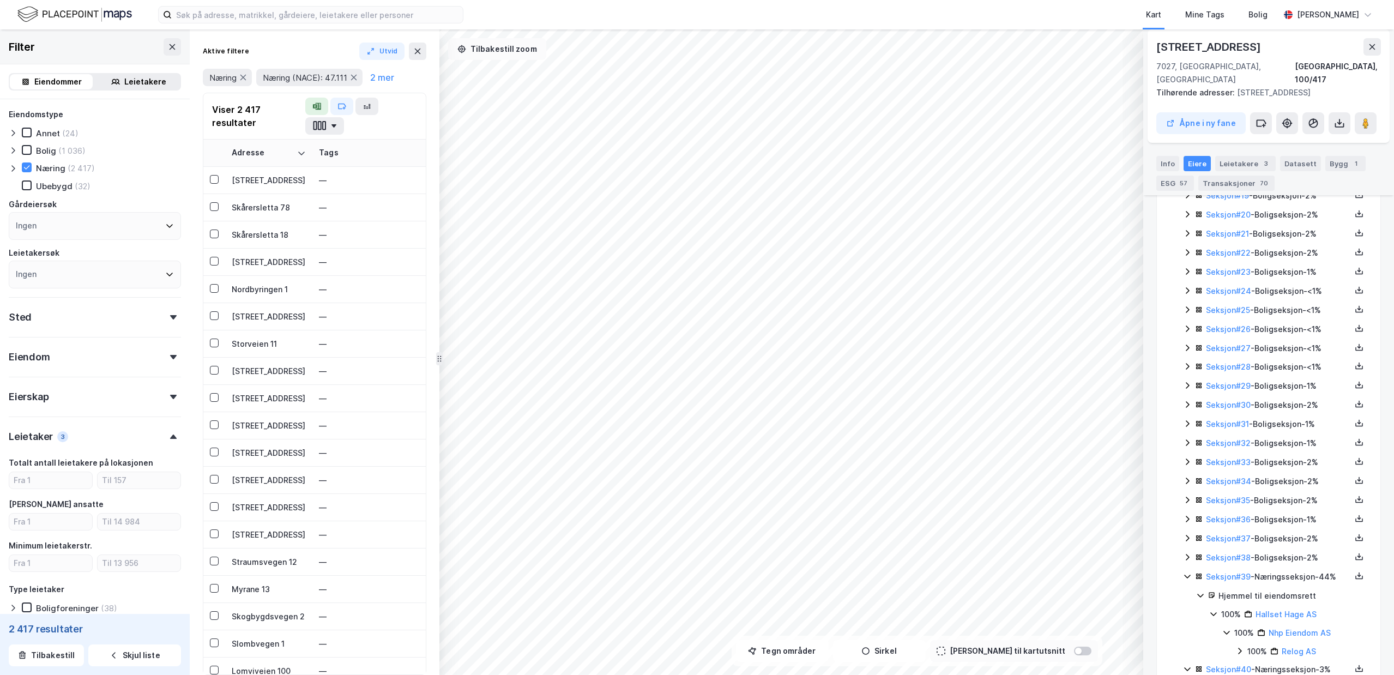
click at [489, 43] on button "Tilbakestill zoom" at bounding box center [497, 49] width 98 height 22
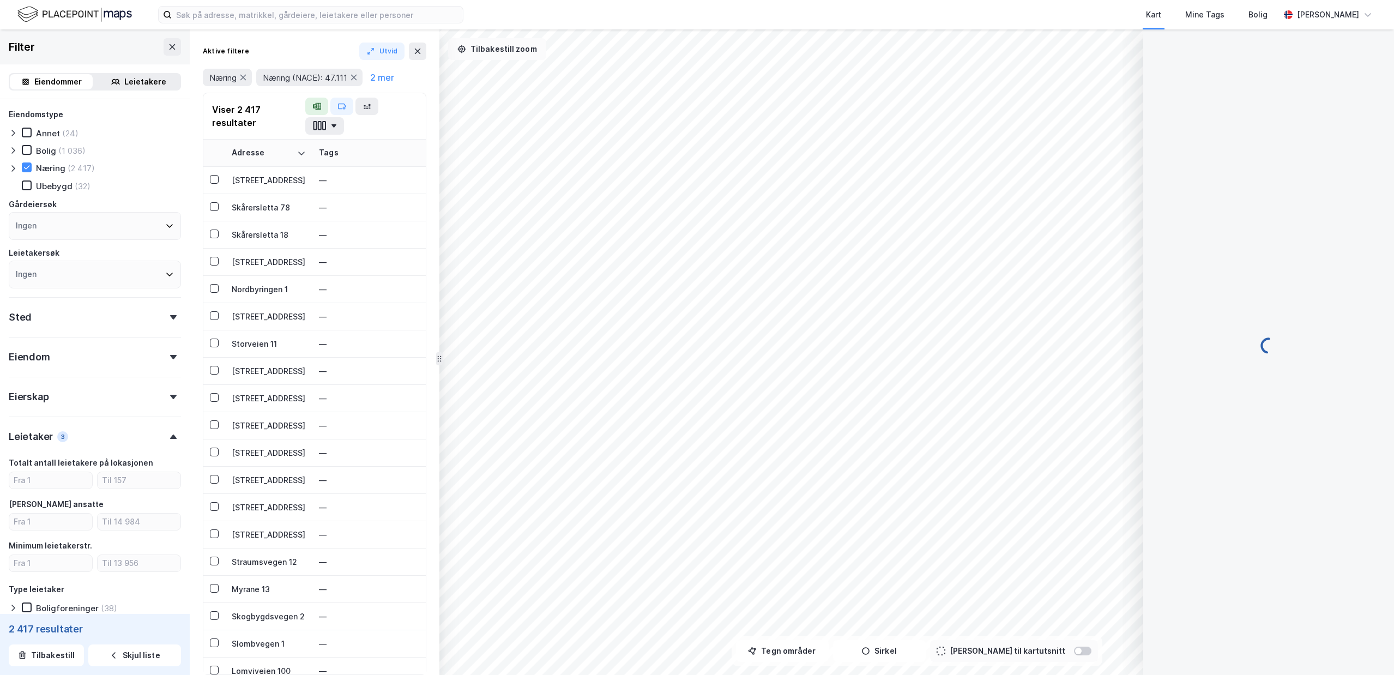
scroll to position [0, 0]
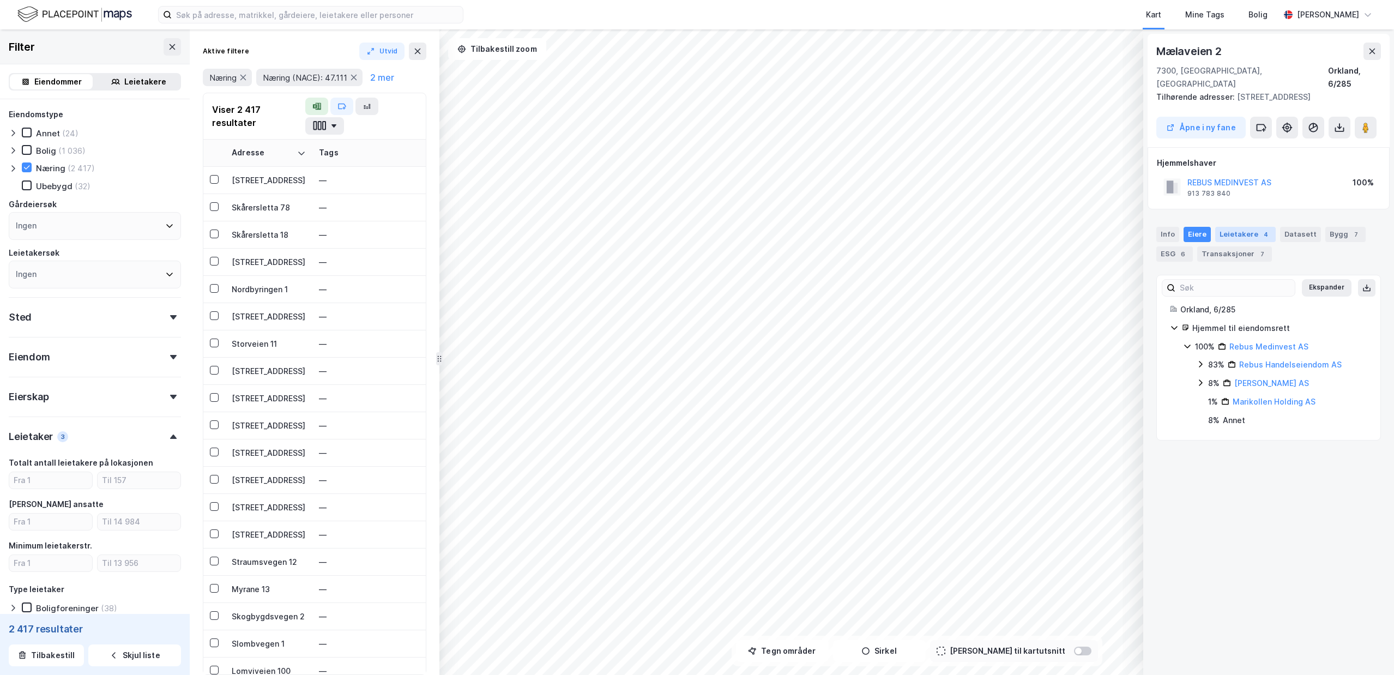
click at [1249, 227] on div "Leietakere 4" at bounding box center [1246, 234] width 61 height 15
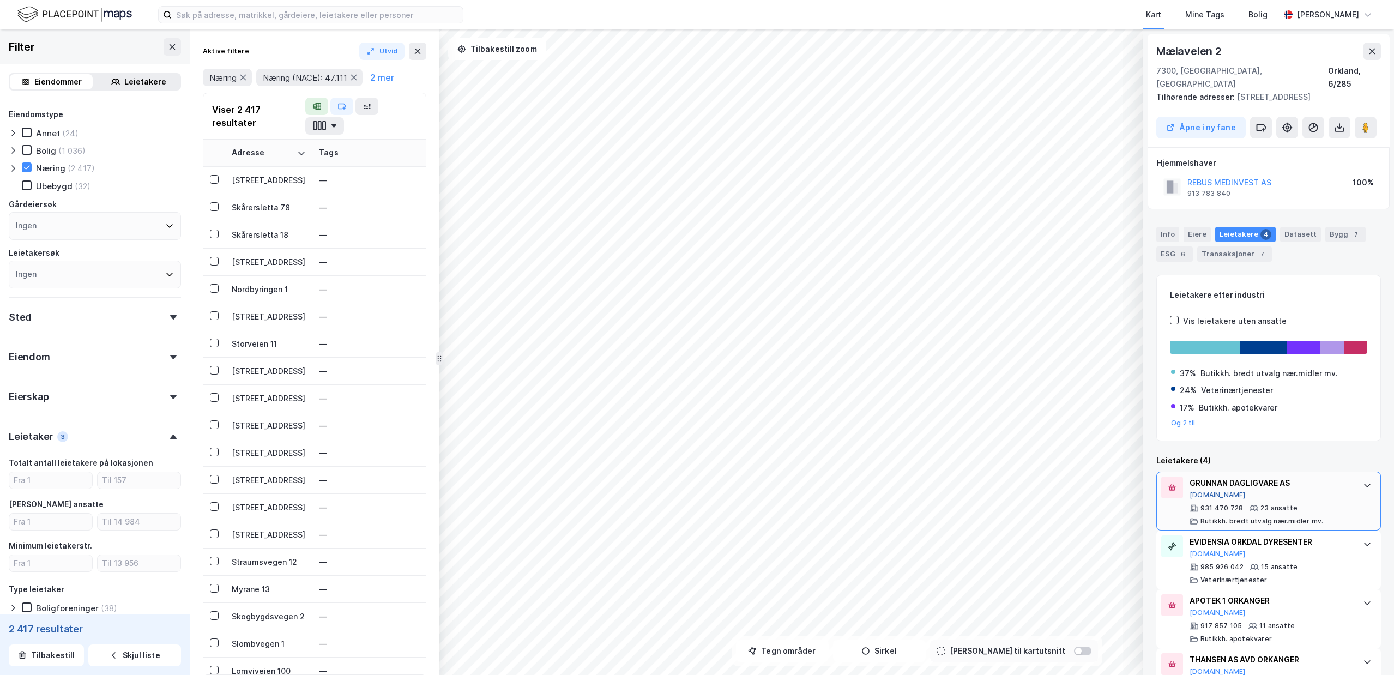
click at [1210, 491] on button "[DOMAIN_NAME]" at bounding box center [1218, 495] width 56 height 9
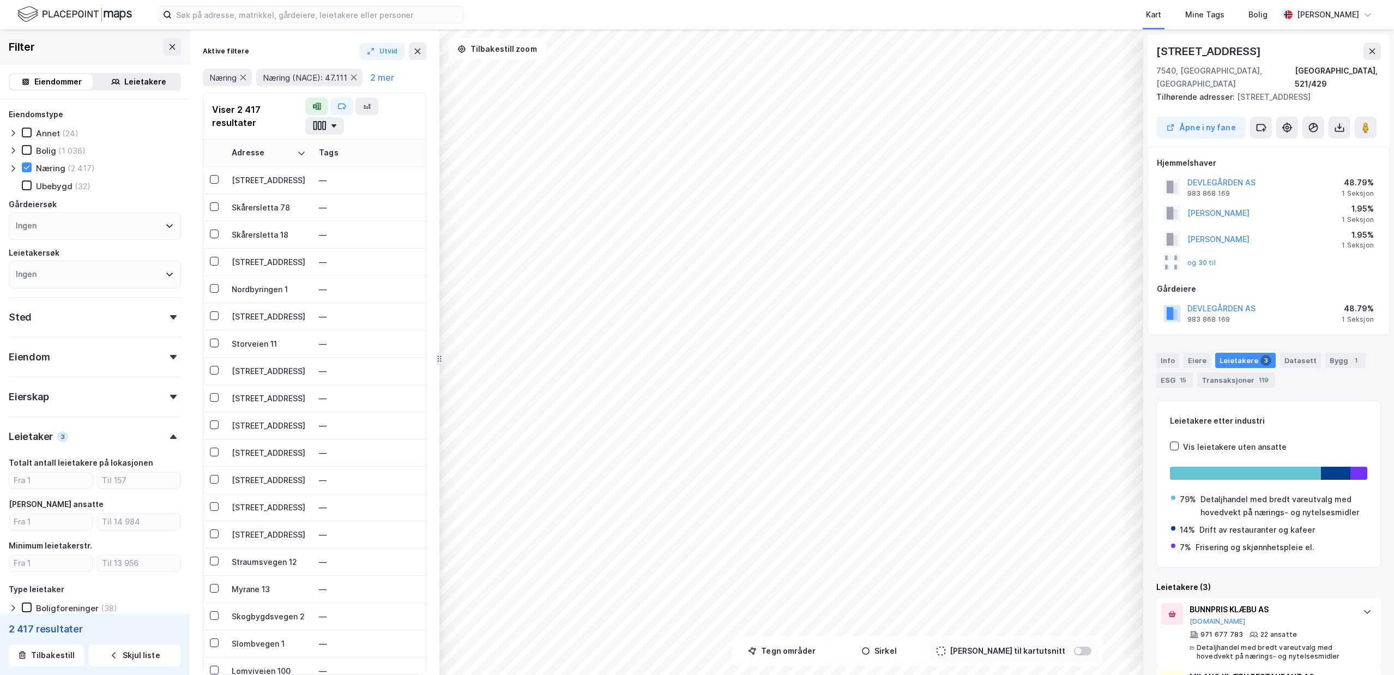
click at [125, 390] on div "Eierskap" at bounding box center [95, 392] width 172 height 31
click at [122, 360] on div "Eiendom" at bounding box center [95, 352] width 172 height 31
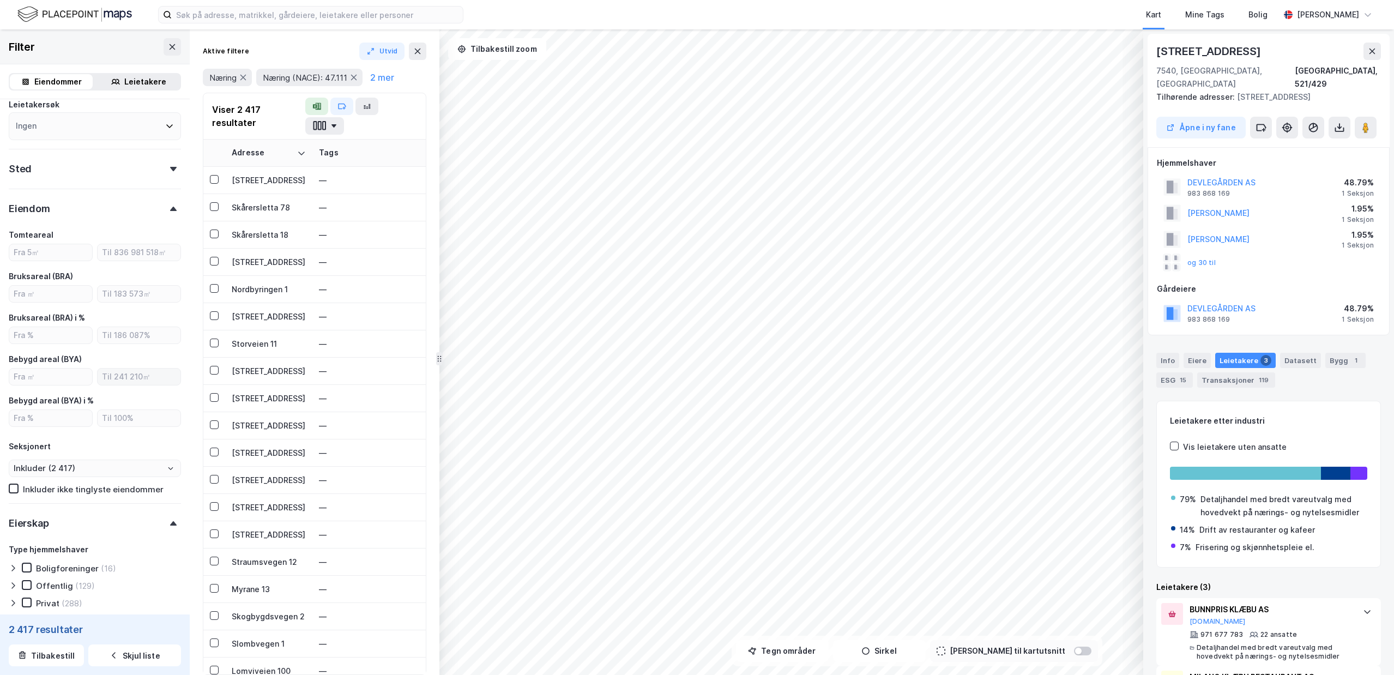
scroll to position [157, 0]
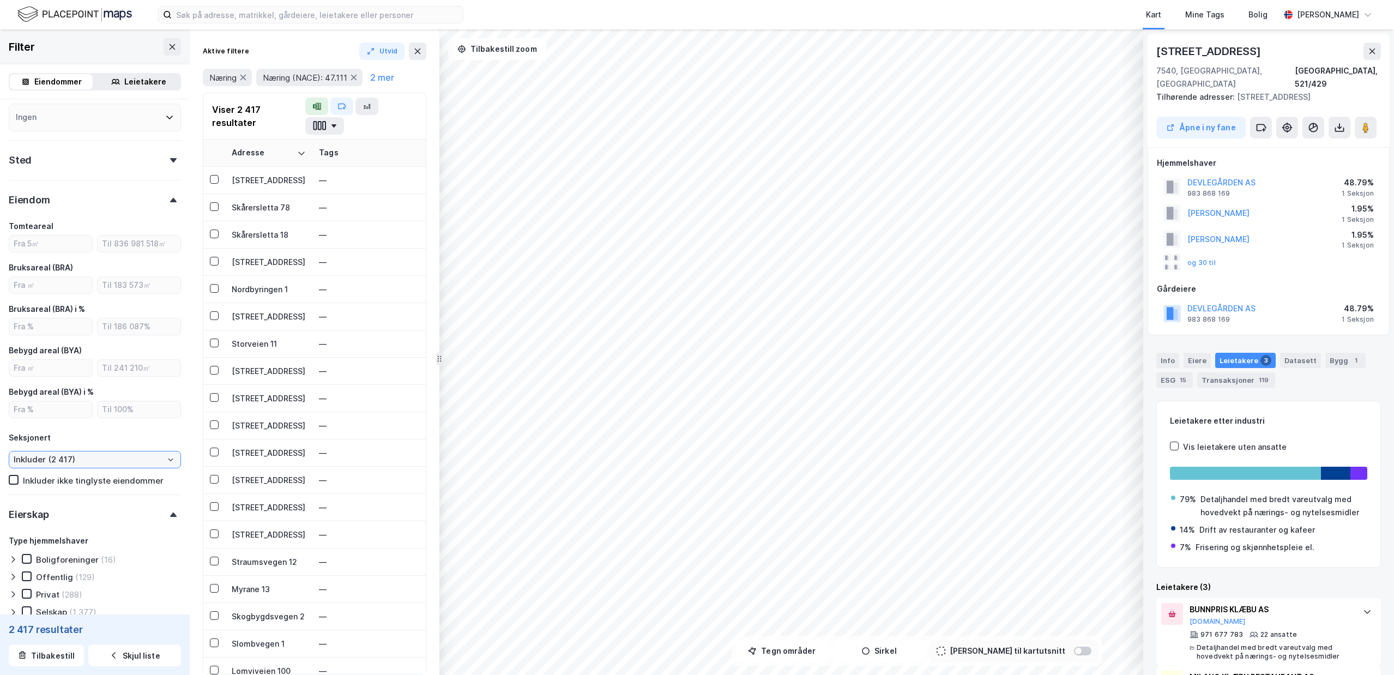
click at [52, 460] on input "Inkluder (2 417)" at bounding box center [94, 460] width 171 height 16
click at [123, 449] on div "Tomteareal Bruksareal (BRA) Bruksareal (BRA) i % Bebygd areal (BYA) Bebygd area…" at bounding box center [95, 353] width 172 height 266
click at [115, 462] on input "Inkluder (2 417)" at bounding box center [94, 460] width 171 height 16
click at [153, 436] on div "Seksjonert" at bounding box center [95, 437] width 172 height 13
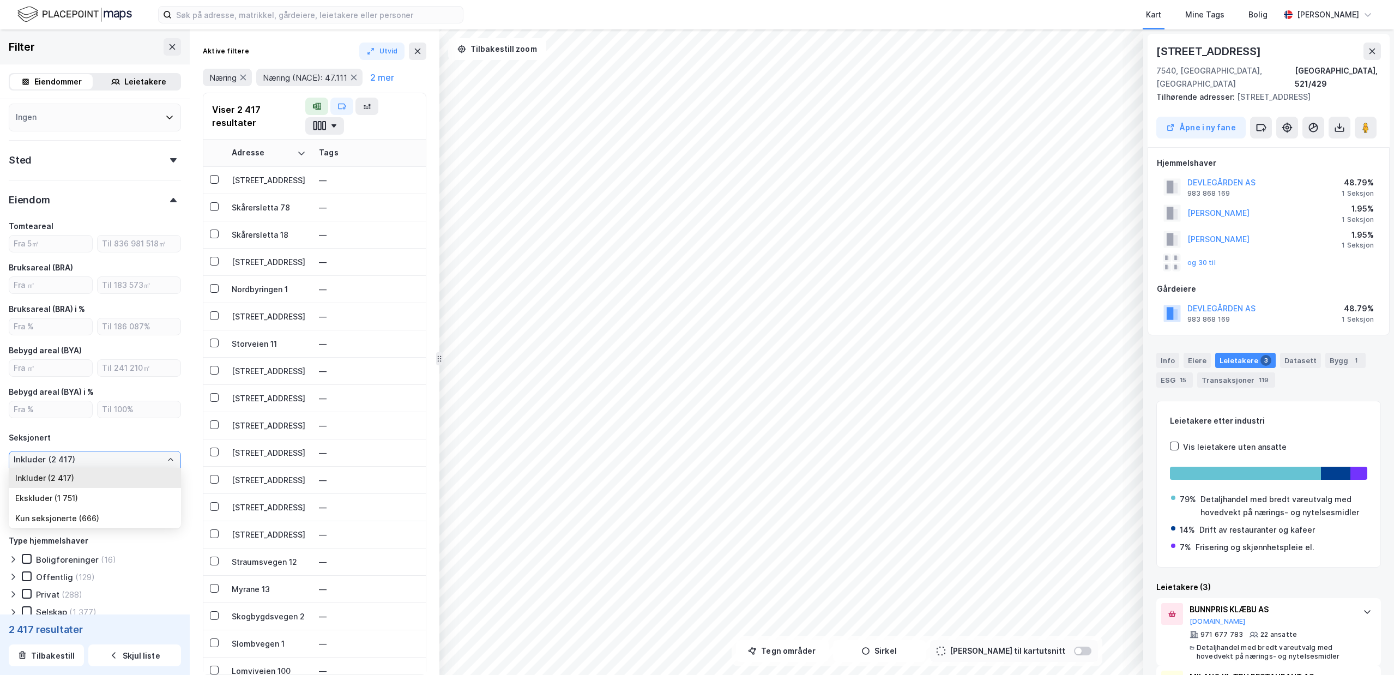
click at [139, 461] on input "Inkluder (2 417)" at bounding box center [94, 460] width 171 height 16
click at [124, 525] on li "Kun seksjonerte (666)" at bounding box center [95, 518] width 172 height 20
type input "Kun seksjonerte (666)"
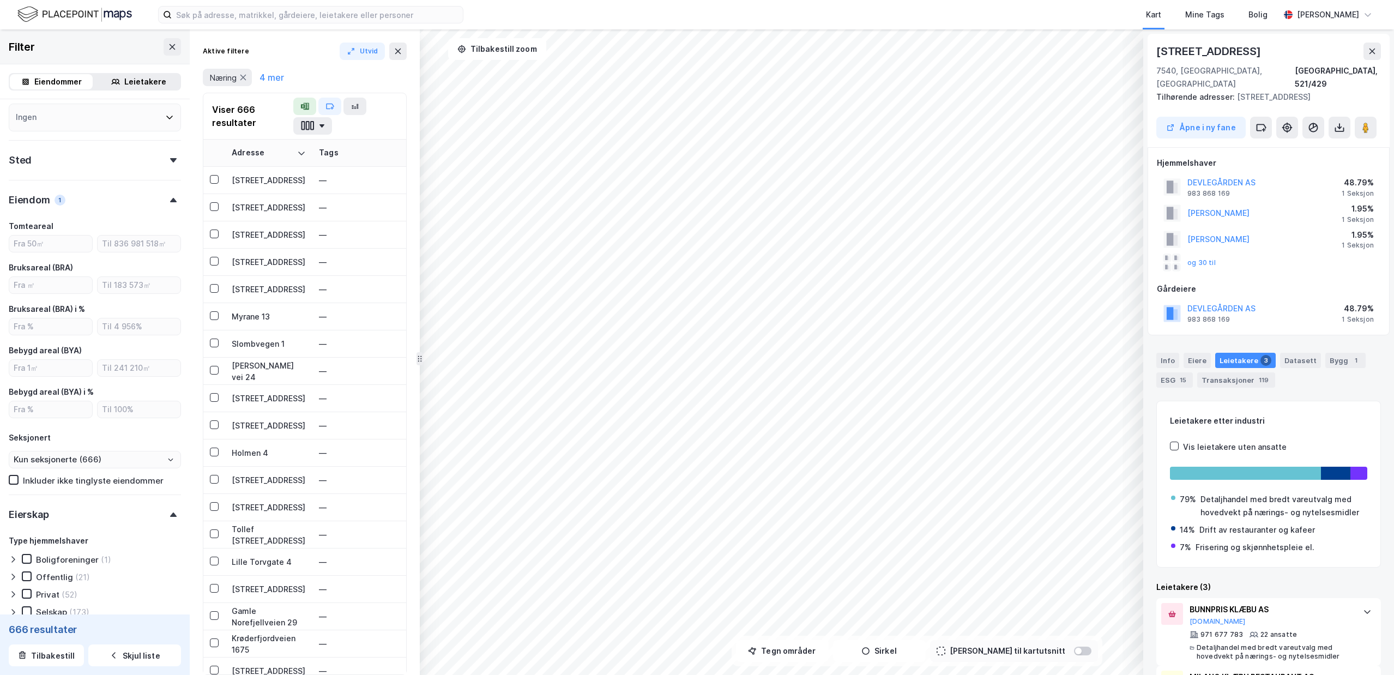
drag, startPoint x: 437, startPoint y: 363, endPoint x: 411, endPoint y: 370, distance: 27.3
click at [411, 370] on div "Aktive filtere Utvid Næring 4 mer Viser 666 resultater Adresse Tags Eiendom Tom…" at bounding box center [305, 352] width 230 height 646
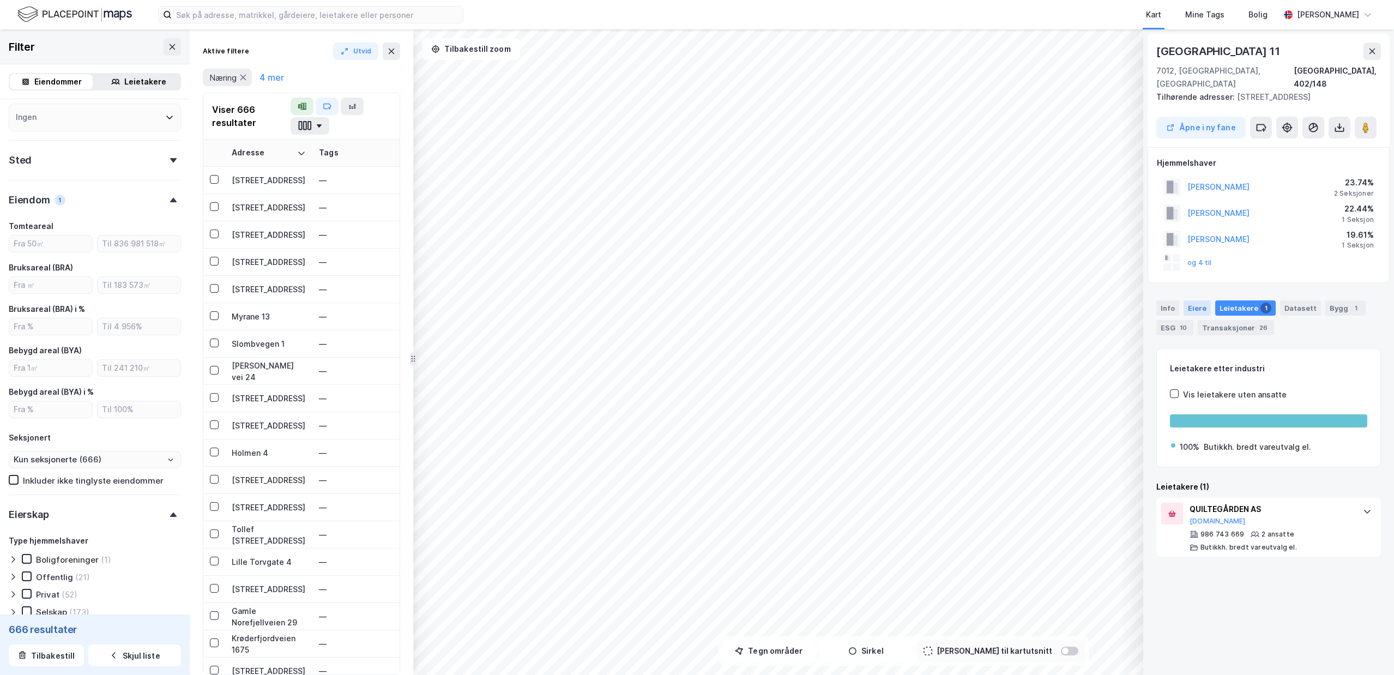
click at [1203, 300] on div "Eiere" at bounding box center [1197, 307] width 27 height 15
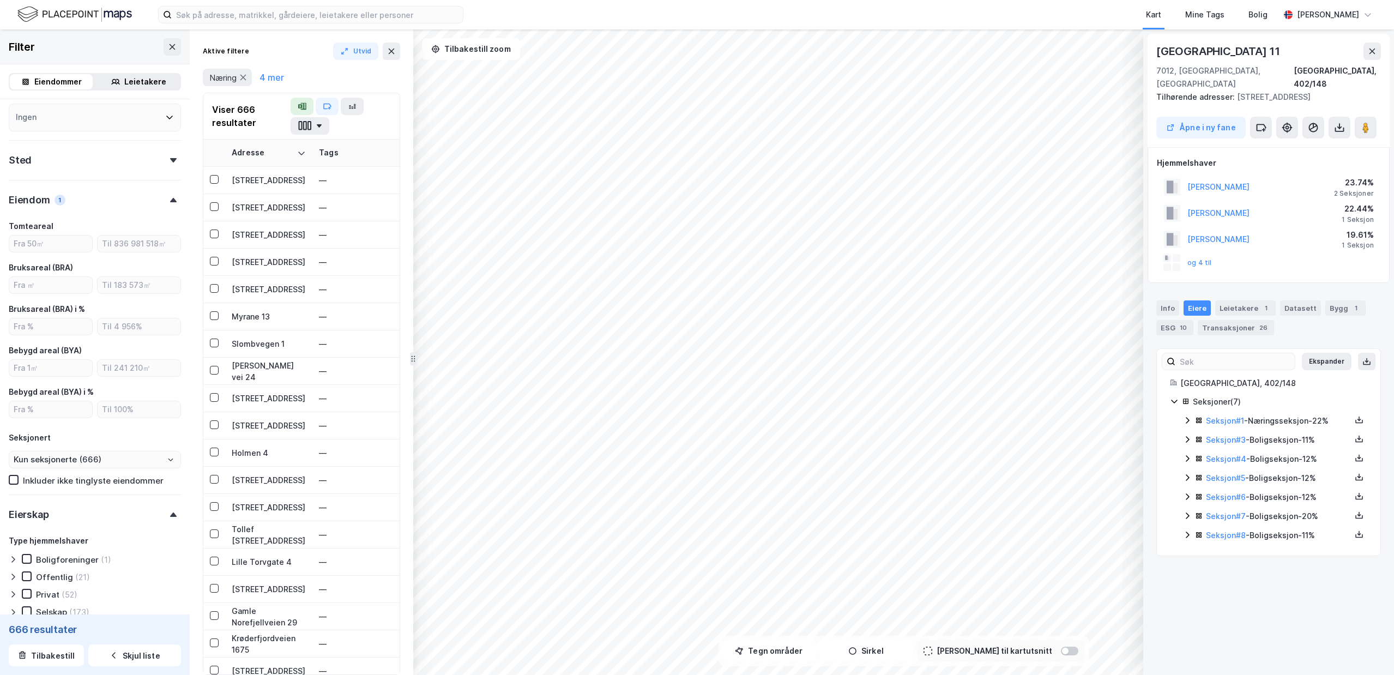
click at [1187, 416] on icon at bounding box center [1187, 420] width 9 height 9
drag, startPoint x: 1323, startPoint y: 449, endPoint x: 1255, endPoint y: 449, distance: 68.7
click at [1255, 452] on div "100% - [PERSON_NAME]" at bounding box center [1295, 458] width 146 height 13
click at [1189, 473] on icon at bounding box center [1188, 476] width 4 height 7
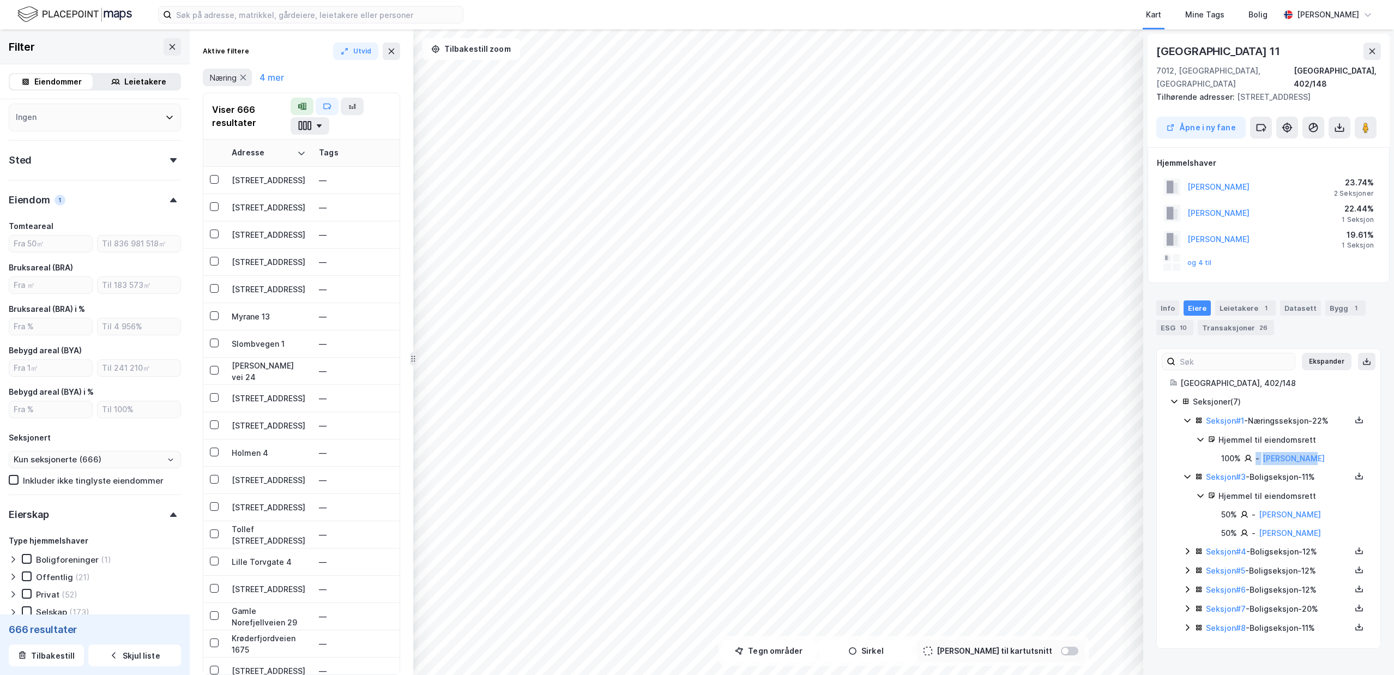
copy div "- [PERSON_NAME]"
click at [1247, 300] on div "Leietakere 1" at bounding box center [1246, 307] width 61 height 15
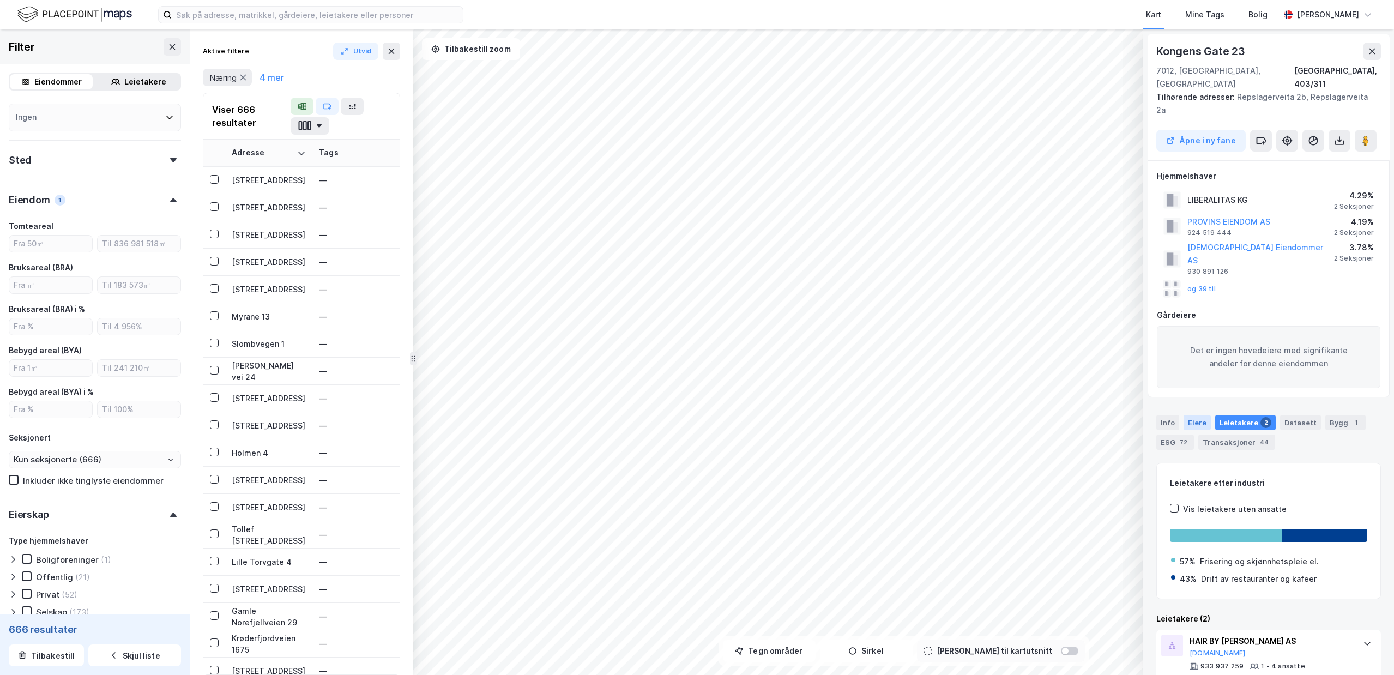
click at [1197, 415] on div "Eiere" at bounding box center [1197, 422] width 27 height 15
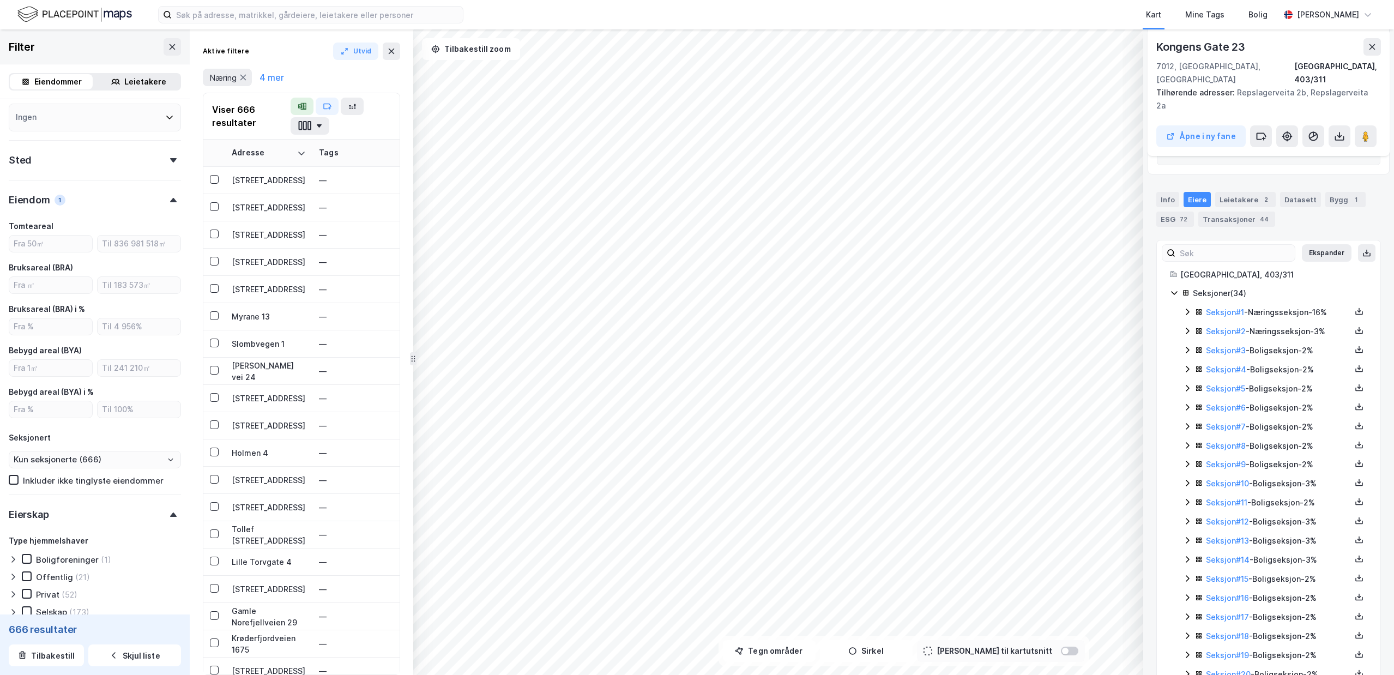
scroll to position [157, 0]
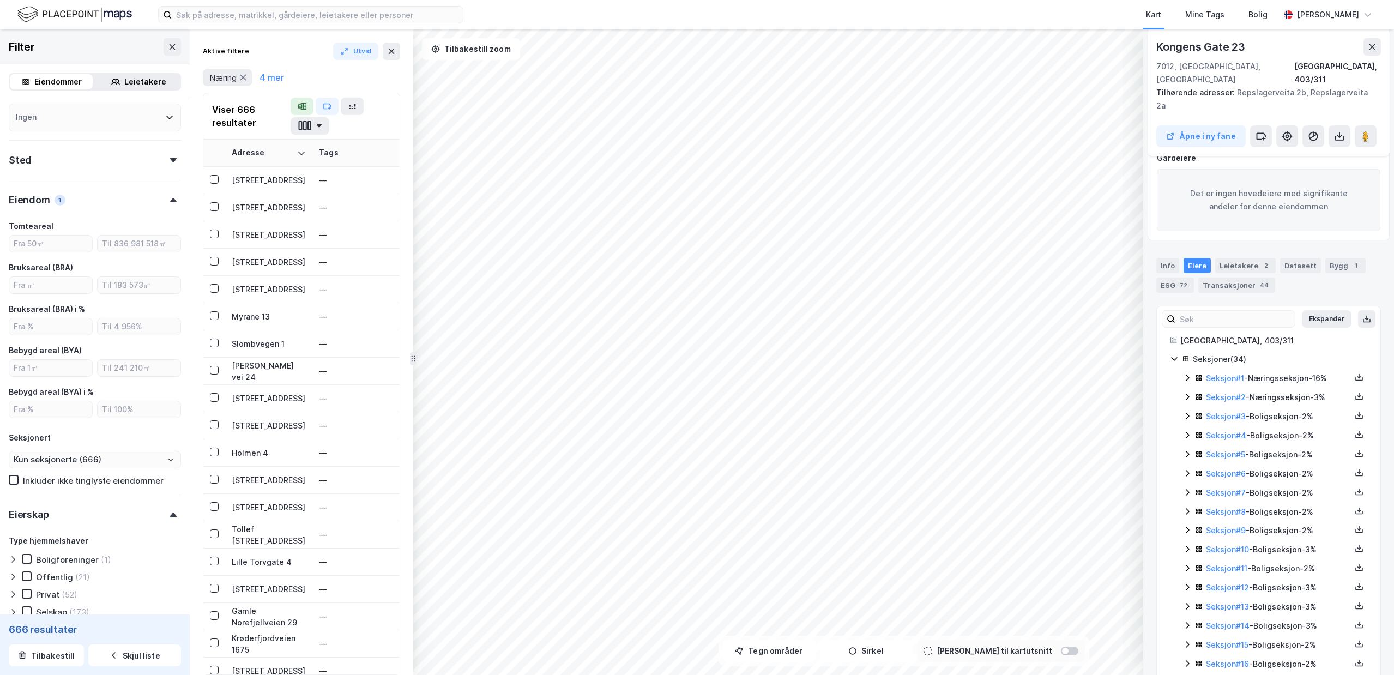
click at [1184, 393] on icon at bounding box center [1187, 397] width 9 height 9
click at [1187, 374] on icon at bounding box center [1187, 378] width 9 height 9
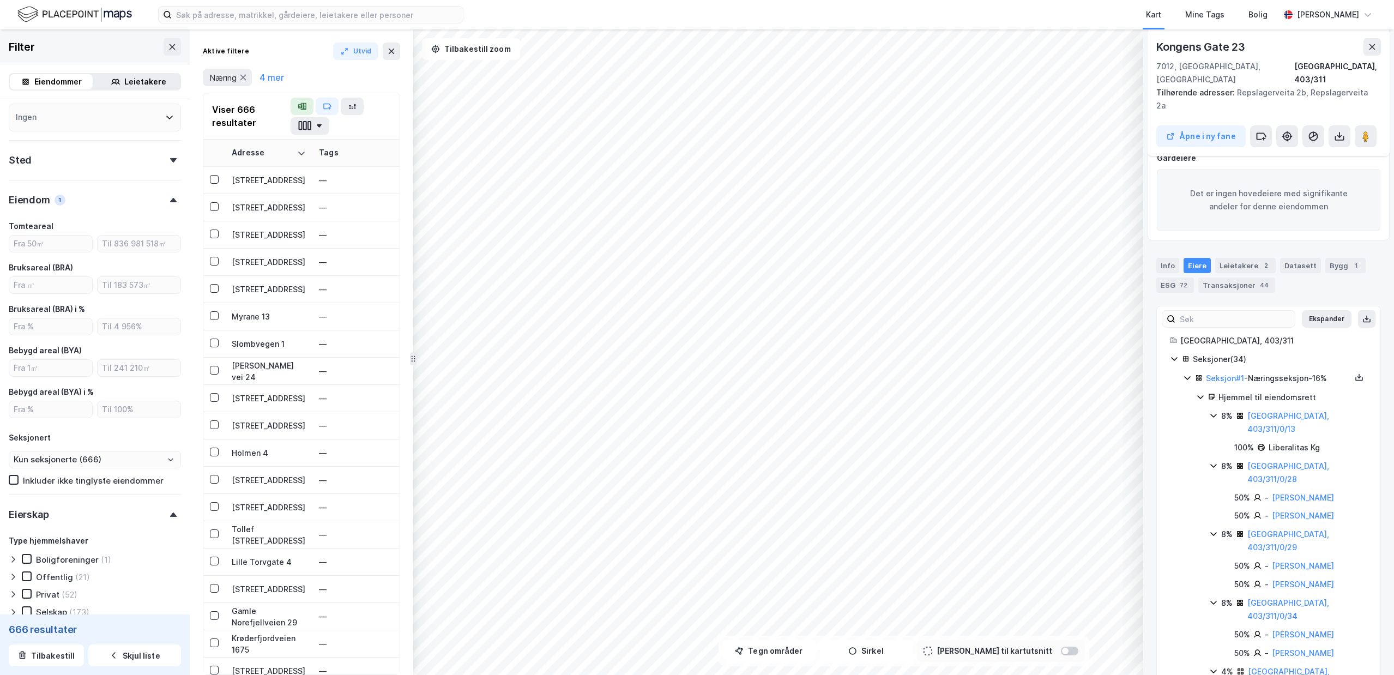
click at [1188, 374] on icon at bounding box center [1187, 378] width 9 height 9
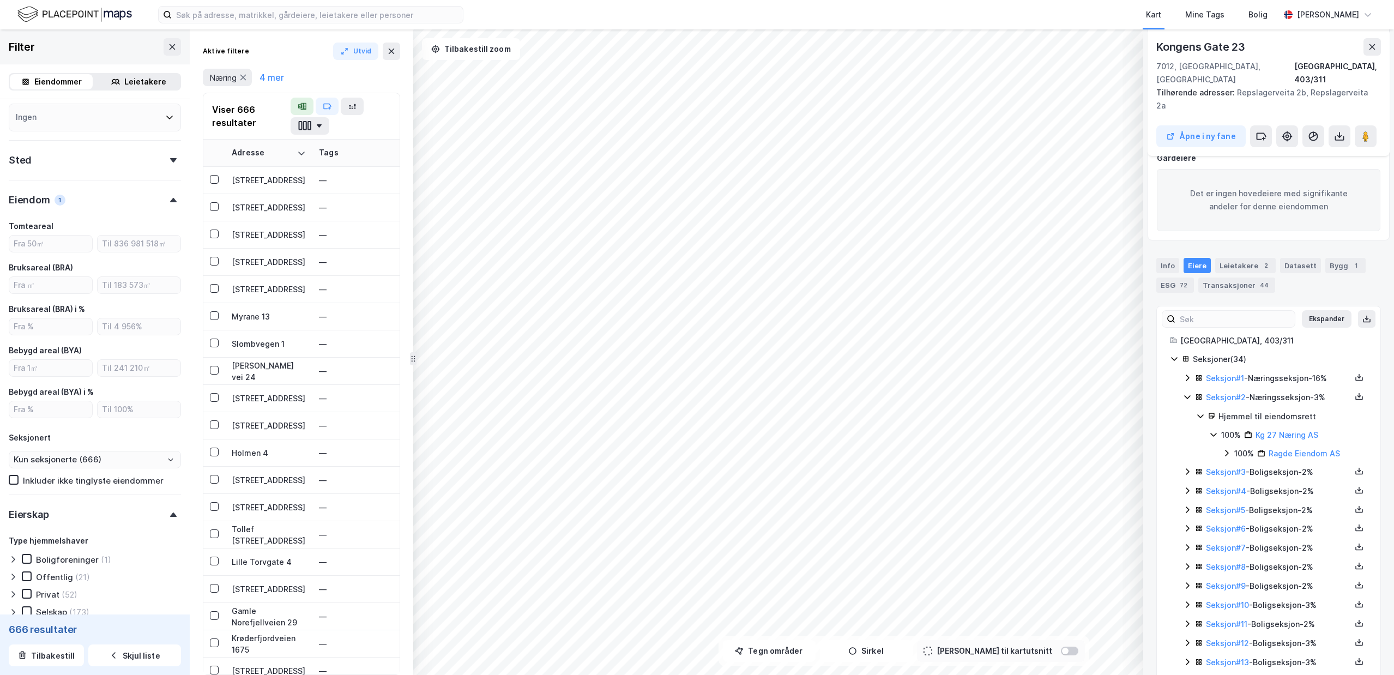
click at [1226, 449] on icon at bounding box center [1227, 453] width 9 height 9
click at [1216, 430] on icon at bounding box center [1214, 434] width 9 height 9
click at [1279, 430] on link "Kg 27 Næring AS" at bounding box center [1287, 434] width 63 height 9
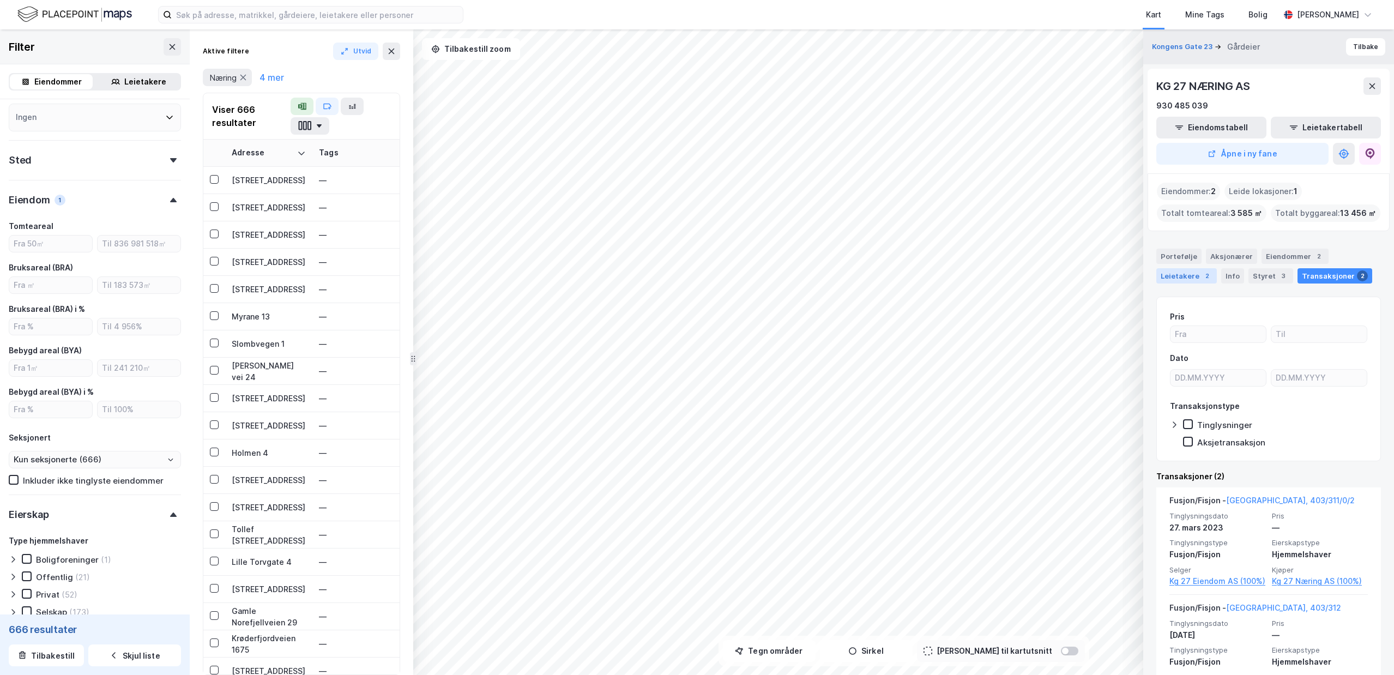
click at [1193, 272] on div "Leietakere 2" at bounding box center [1187, 275] width 61 height 15
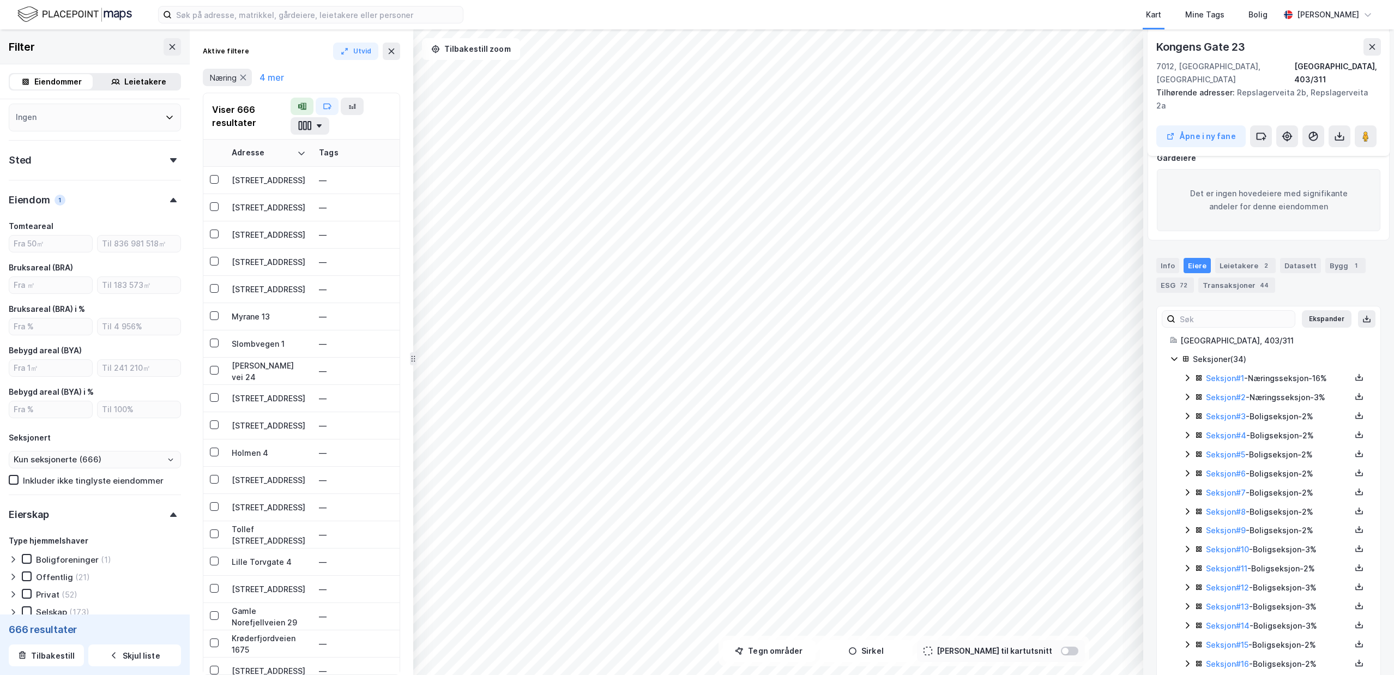
click at [1186, 374] on icon at bounding box center [1187, 378] width 9 height 9
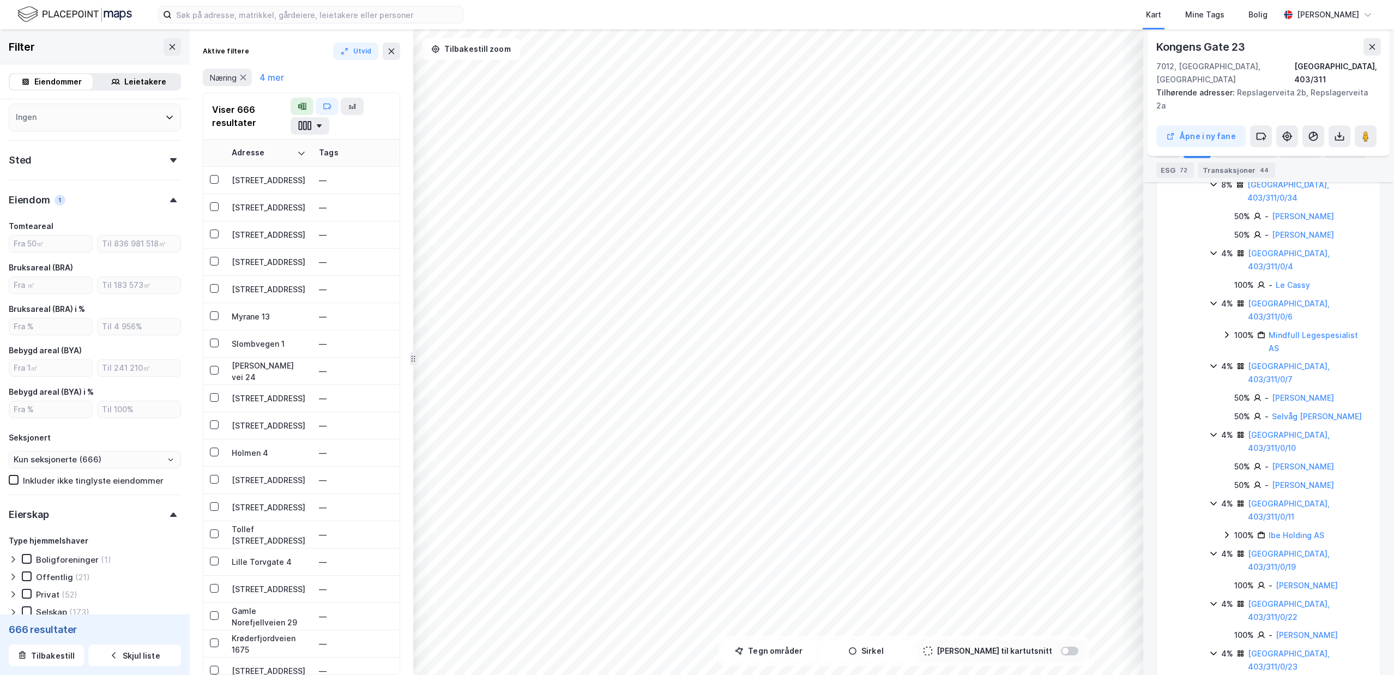
scroll to position [589, 0]
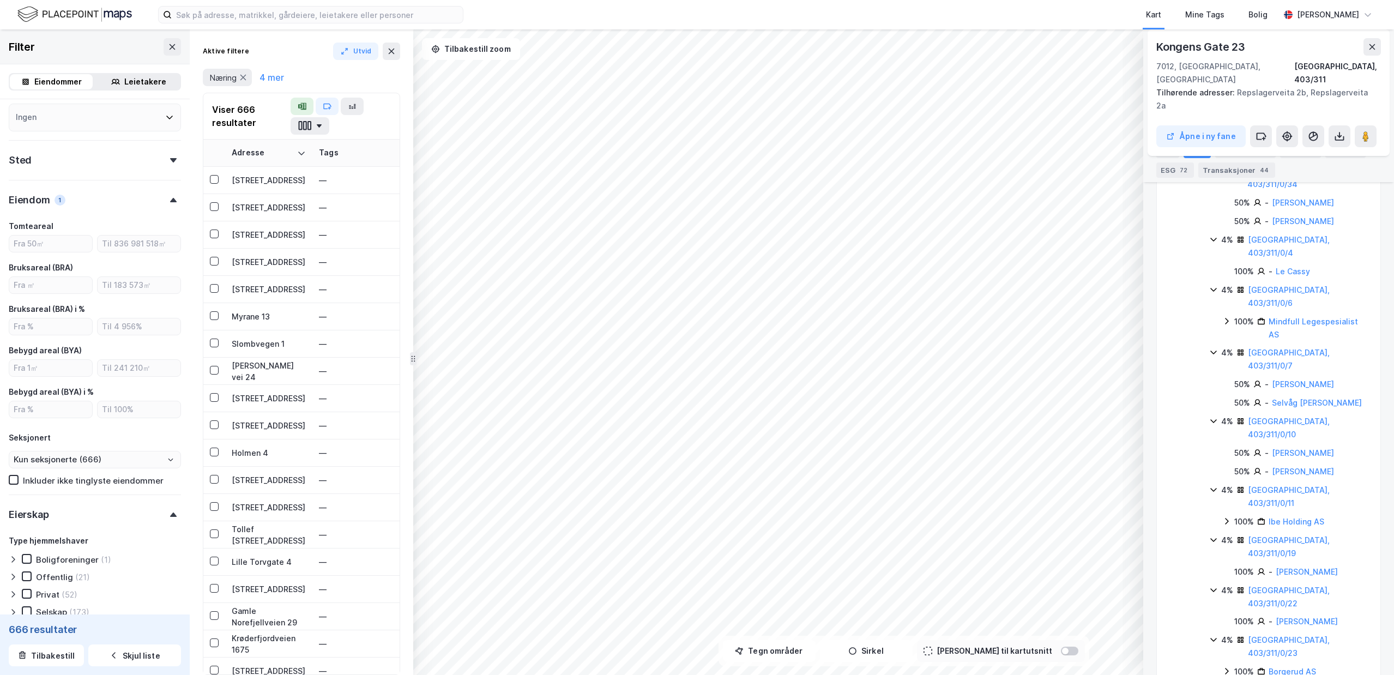
click at [1216, 536] on icon at bounding box center [1214, 540] width 9 height 9
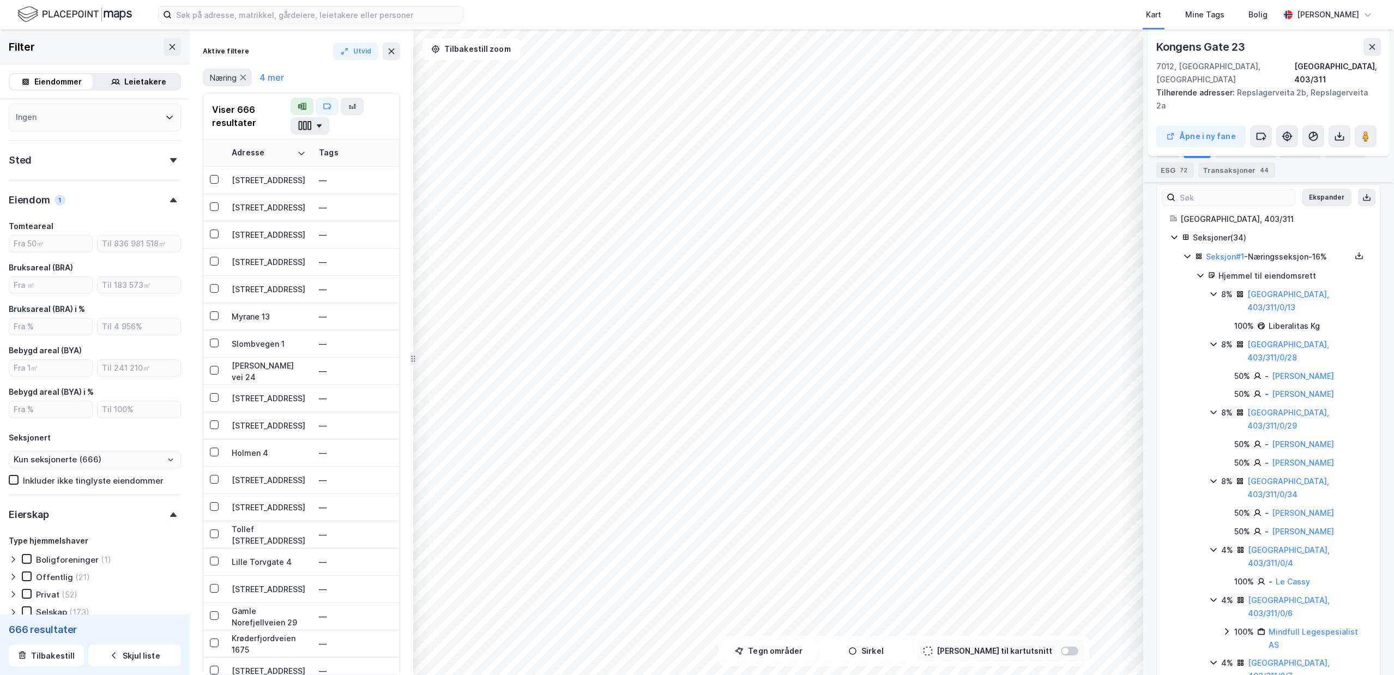
scroll to position [275, 0]
click at [1243, 153] on div "Leietakere 2" at bounding box center [1246, 150] width 61 height 15
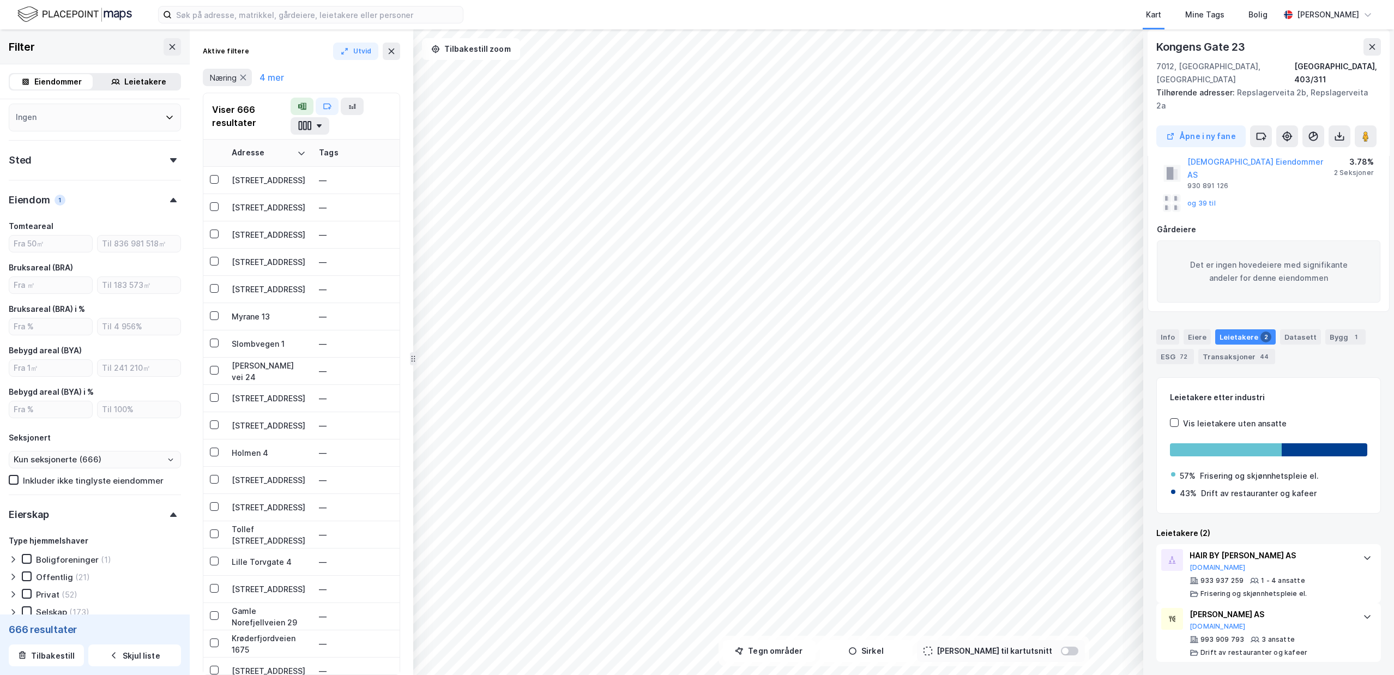
scroll to position [0, 0]
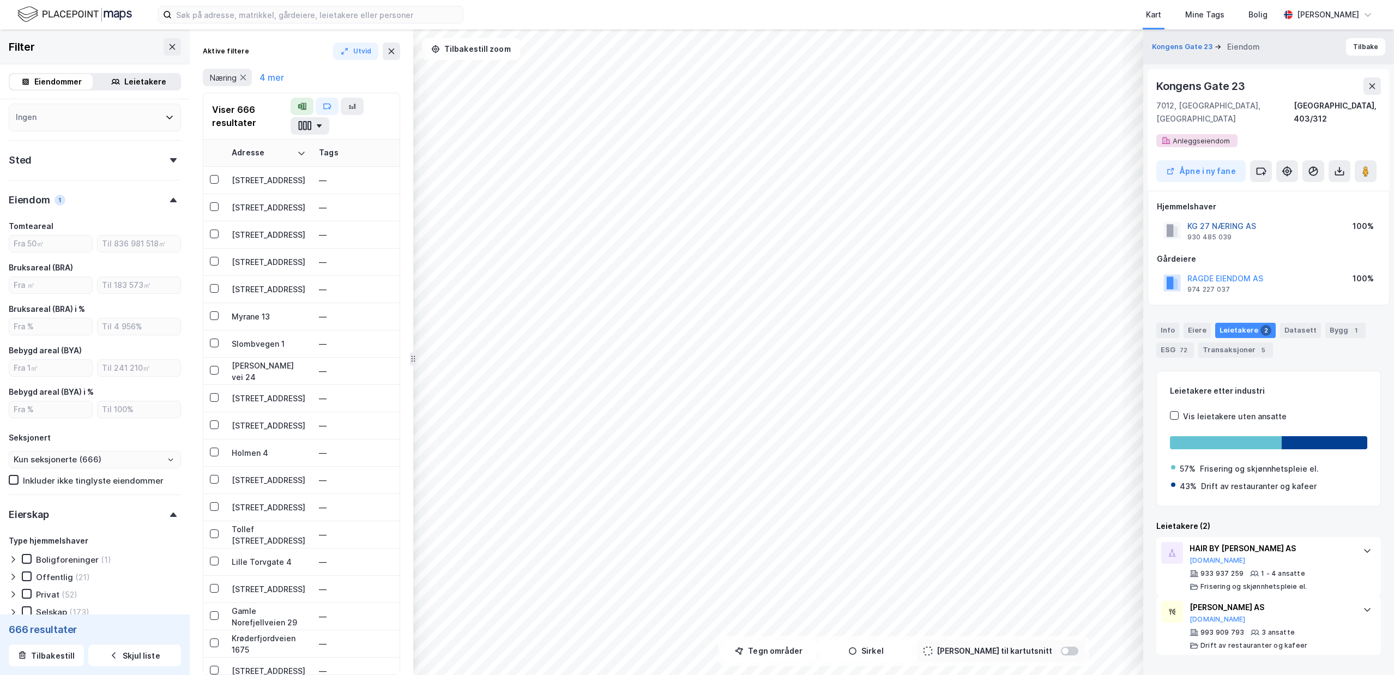
click at [0, 0] on button "KG 27 NÆRING AS" at bounding box center [0, 0] width 0 height 0
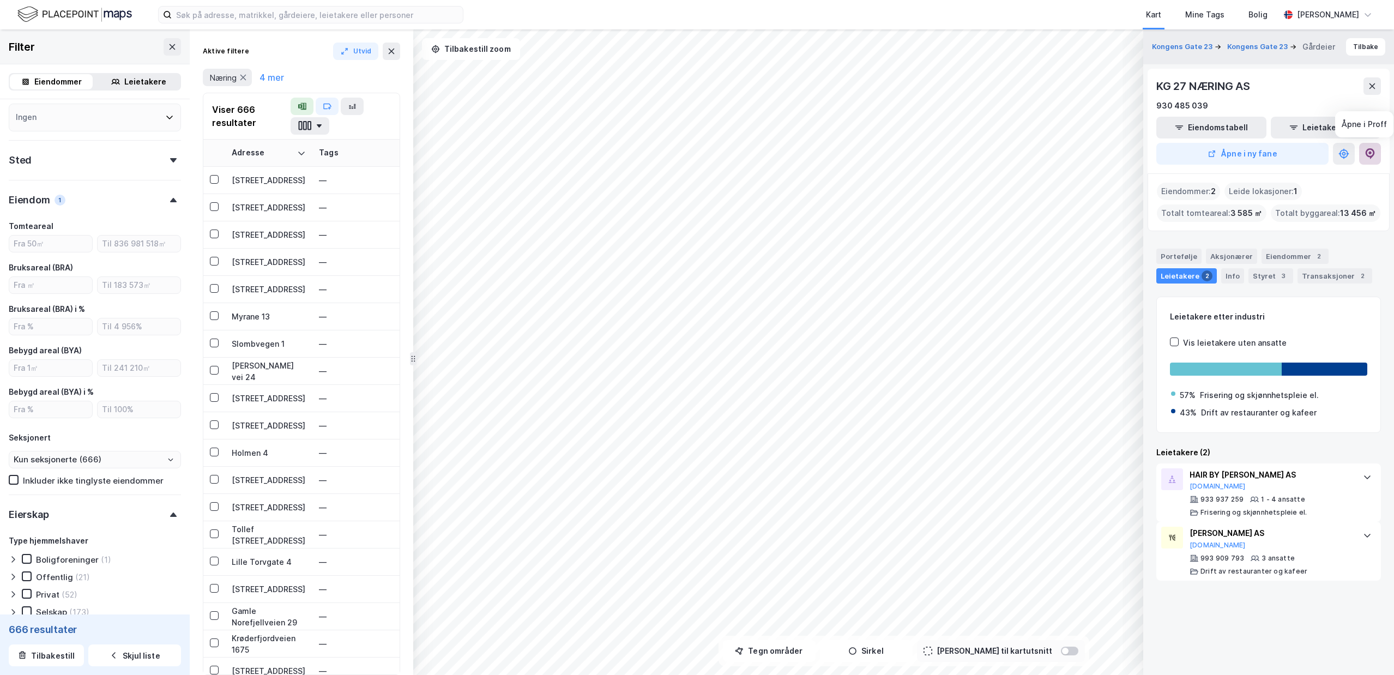
click at [1377, 153] on button at bounding box center [1370, 154] width 22 height 22
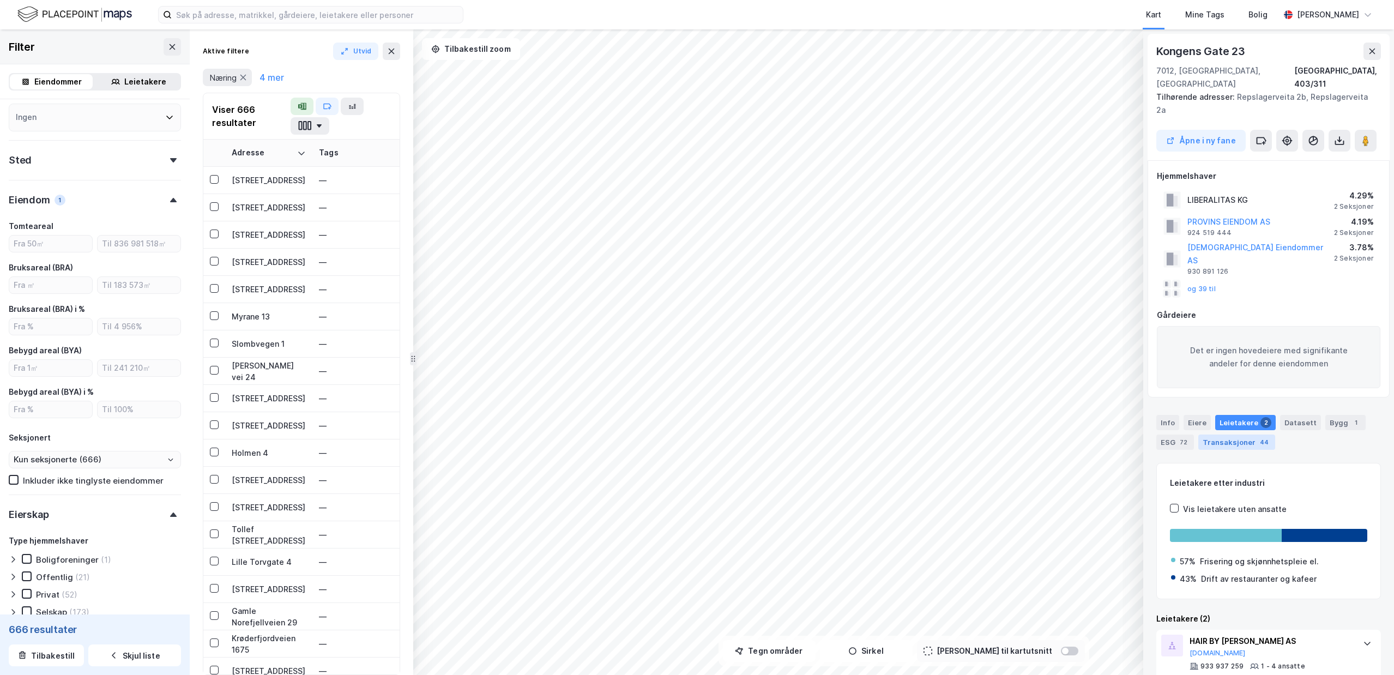
click at [1258, 437] on div "44" at bounding box center [1264, 442] width 13 height 11
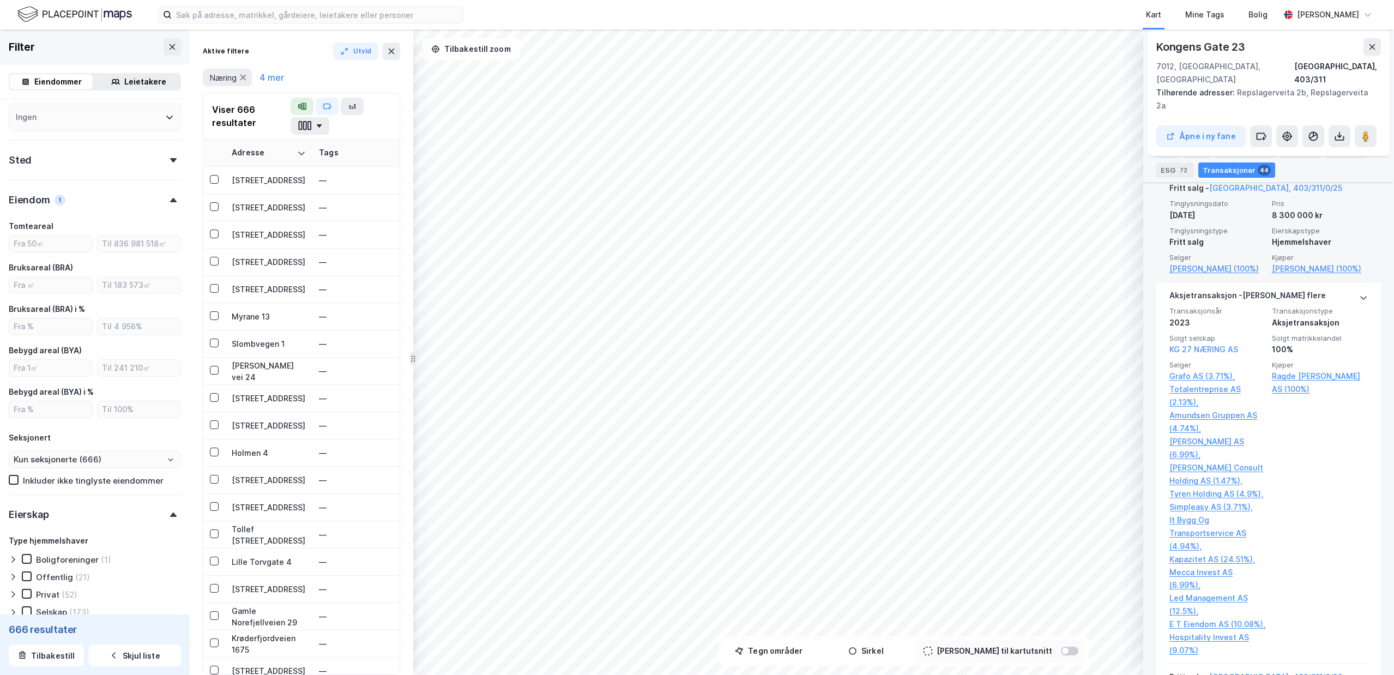
scroll to position [785, 0]
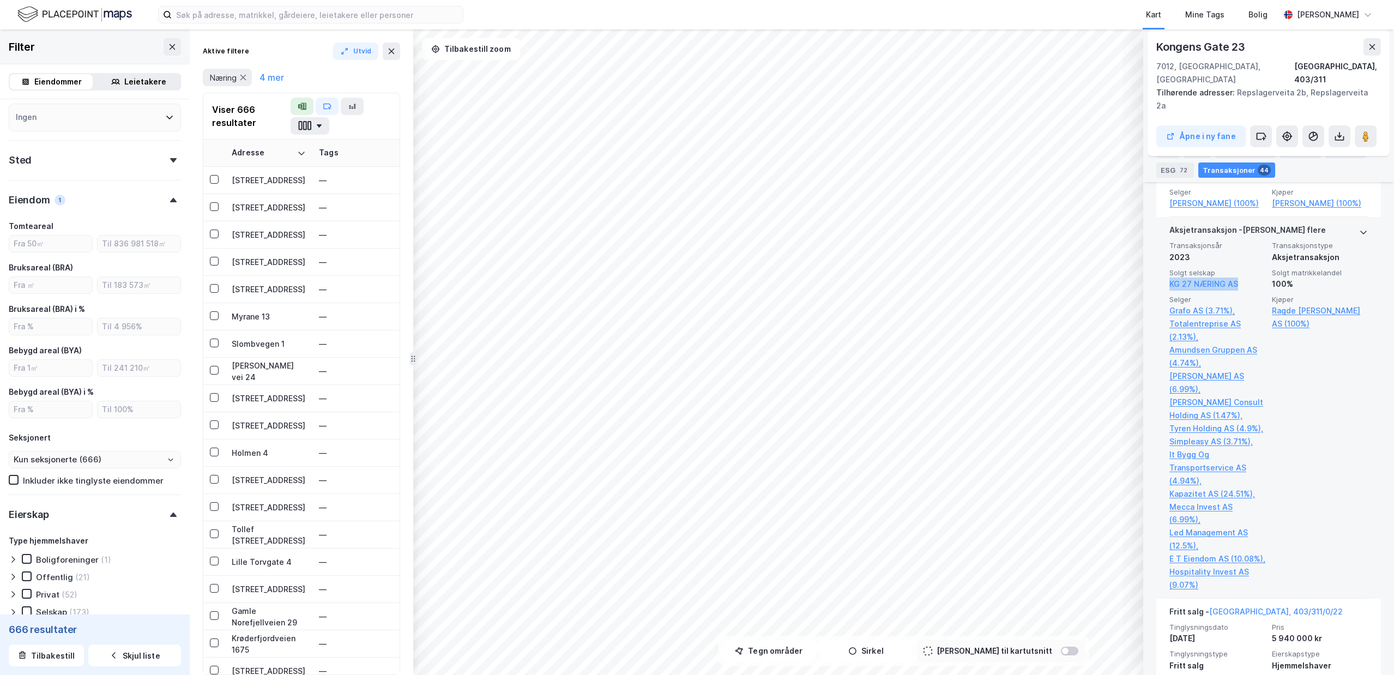
drag, startPoint x: 1254, startPoint y: 254, endPoint x: 1168, endPoint y: 255, distance: 86.7
click at [1168, 255] on div "Aksjetransaksjon - Gjelder flere Transaksjonsår 2023 Transaksjonstype Aksjetran…" at bounding box center [1269, 408] width 225 height 382
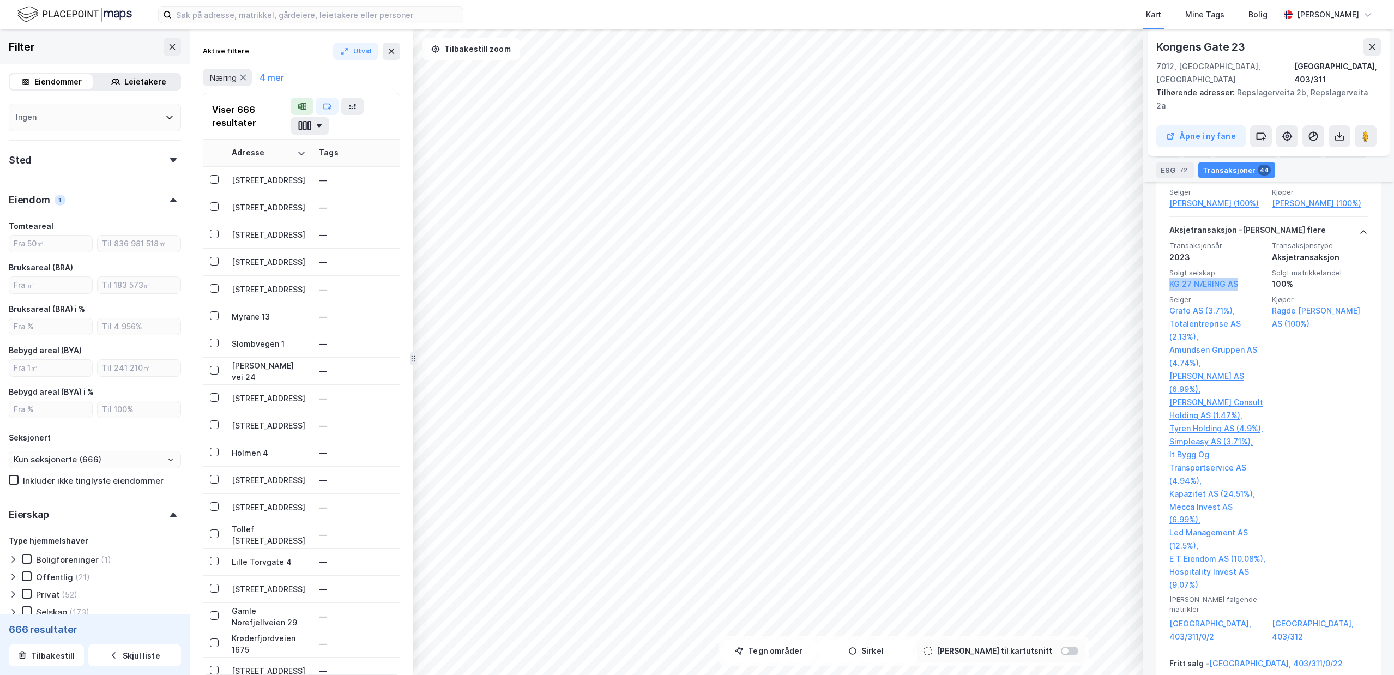
copy link "KG 27 NÆRING AS"
click at [1291, 149] on div "Datasett" at bounding box center [1300, 150] width 41 height 15
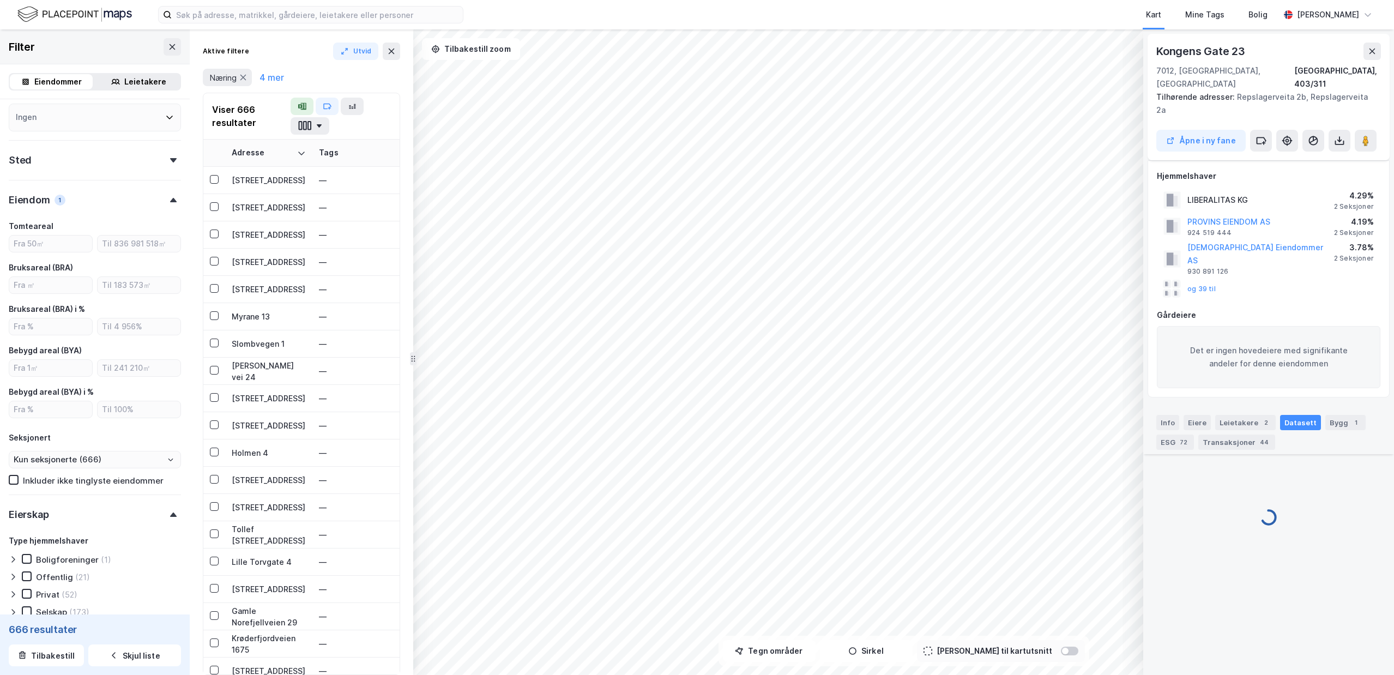
scroll to position [0, 0]
click at [0, 0] on button "og 39 til" at bounding box center [0, 0] width 0 height 0
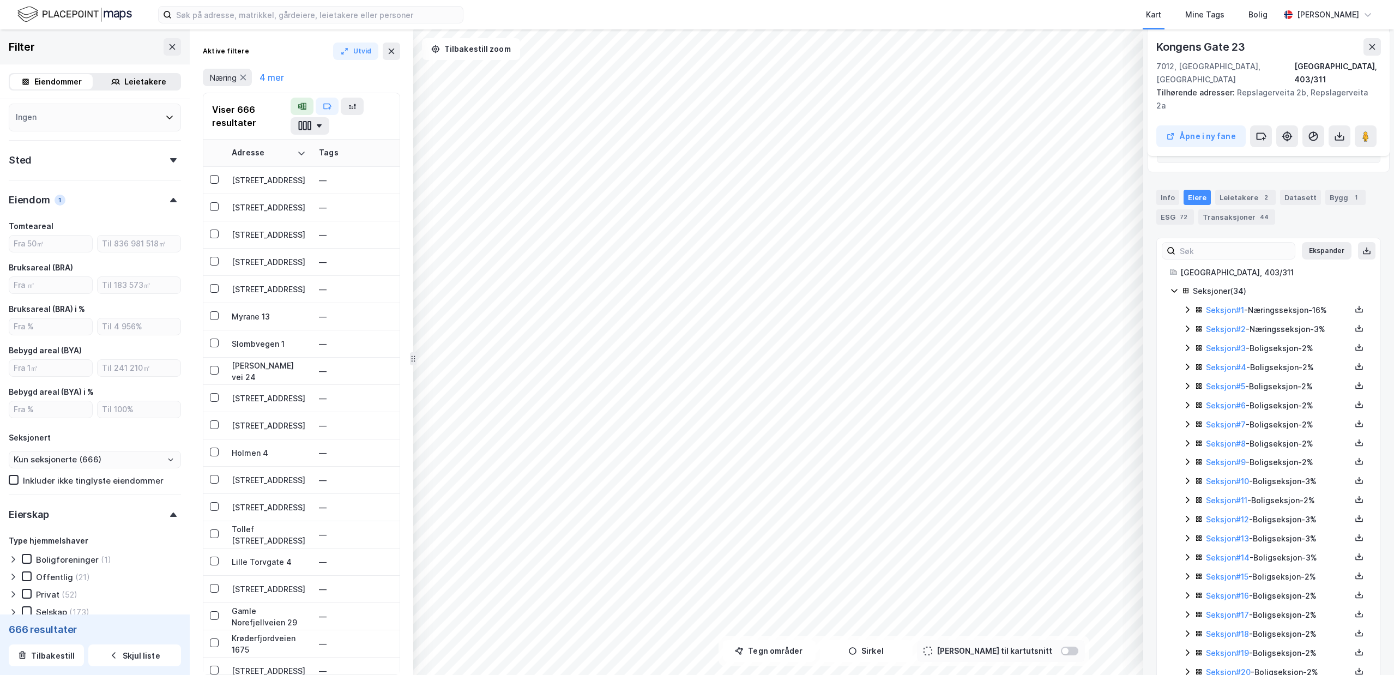
click at [1184, 305] on icon at bounding box center [1187, 309] width 9 height 9
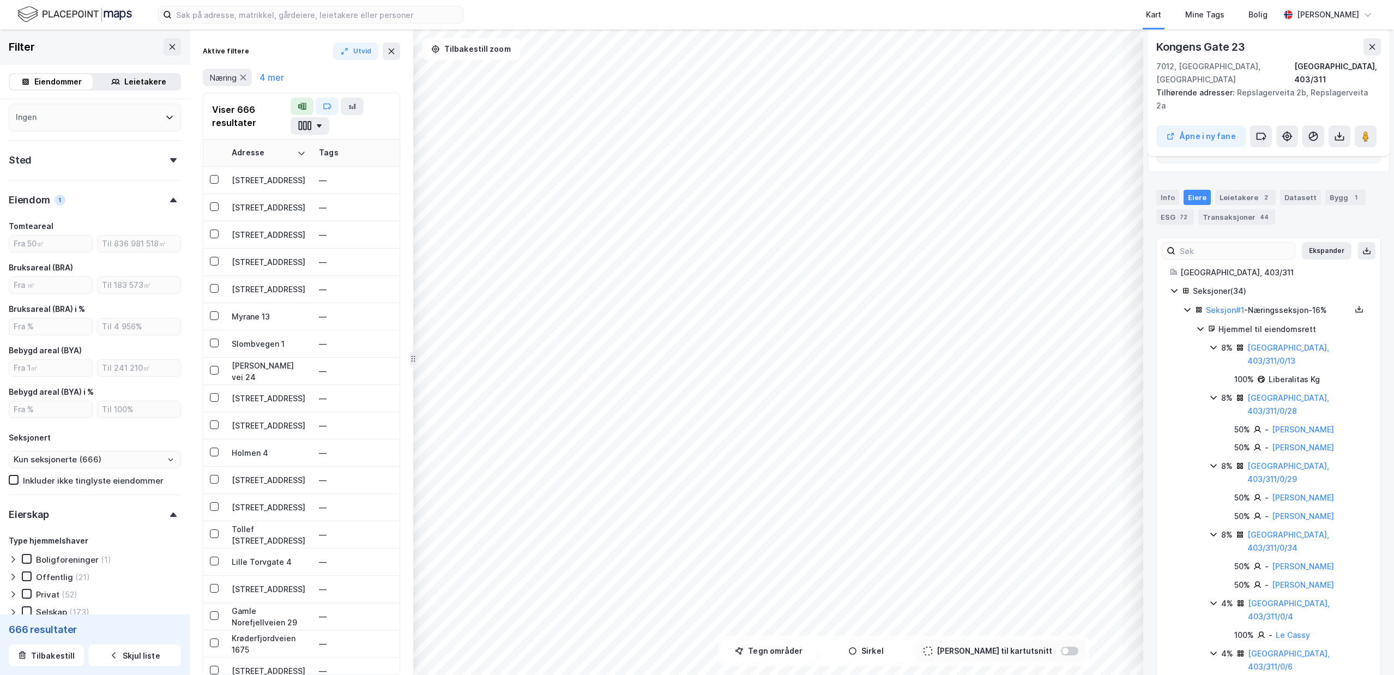
click at [1187, 305] on icon at bounding box center [1187, 309] width 9 height 9
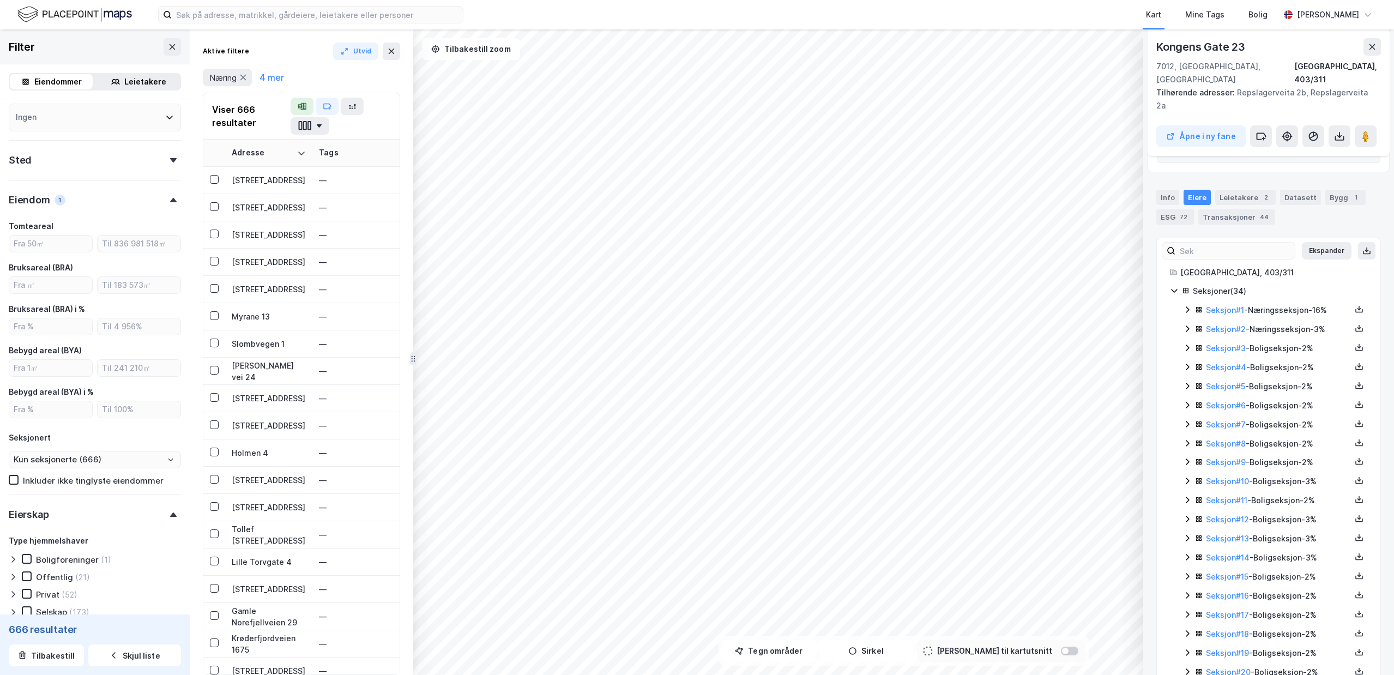
click at [1188, 326] on icon at bounding box center [1188, 329] width 4 height 7
click at [1215, 362] on icon at bounding box center [1214, 366] width 9 height 9
click at [1213, 362] on icon at bounding box center [1214, 366] width 9 height 9
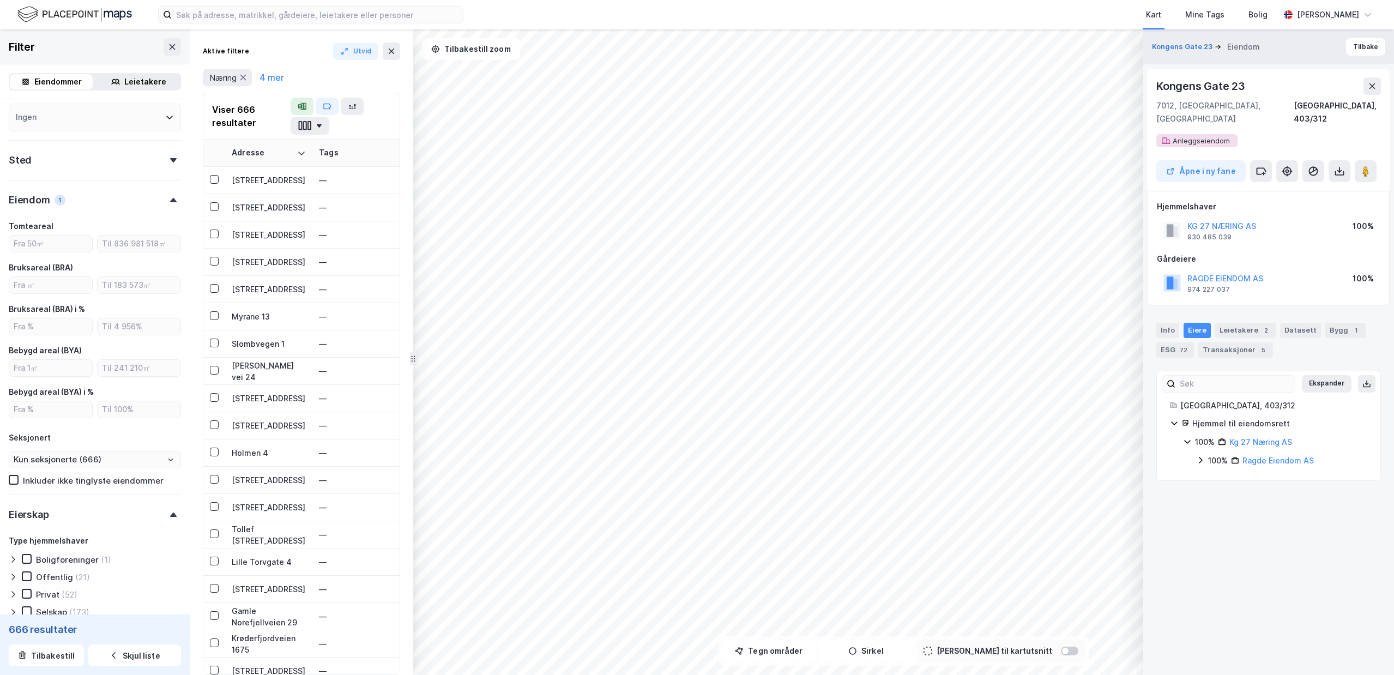
scroll to position [0, 0]
click at [1242, 328] on div "Info [PERSON_NAME] 2 Datasett Bygg 1 ESG 72 Transaksjoner 5" at bounding box center [1269, 340] width 225 height 35
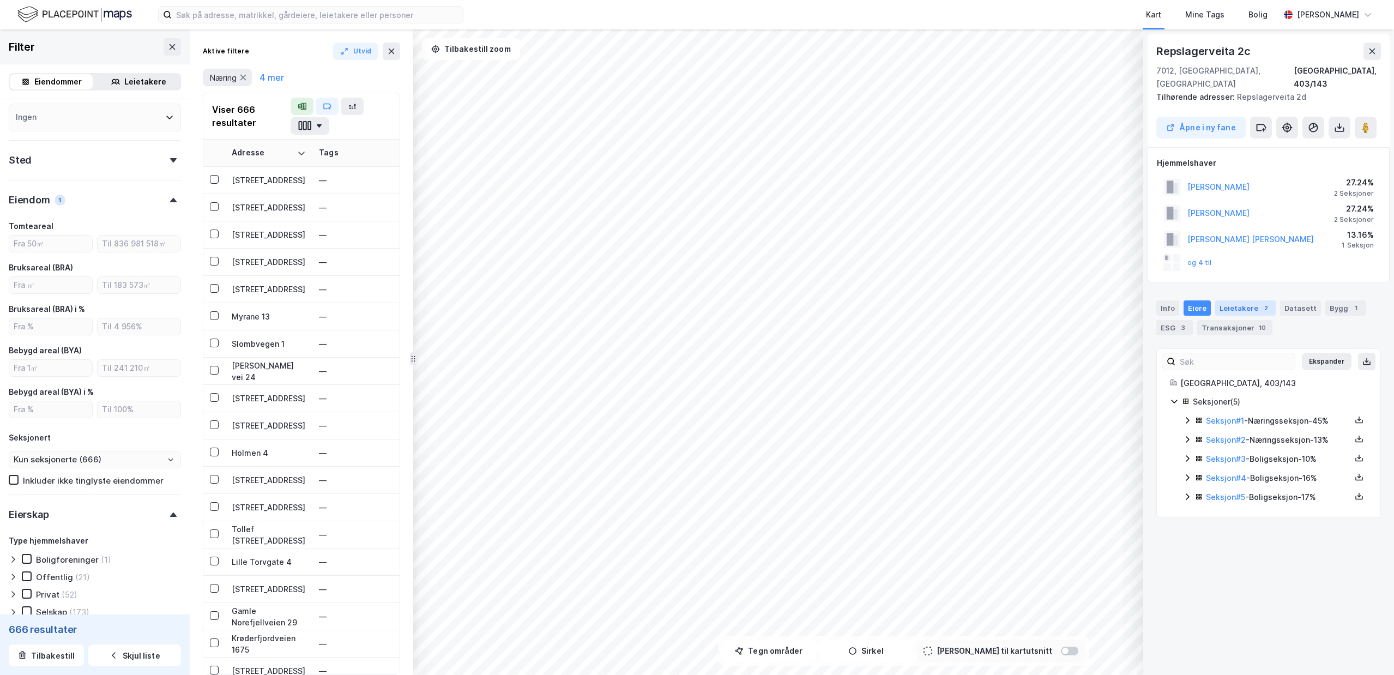
click at [1228, 300] on div "Leietakere 2" at bounding box center [1246, 307] width 61 height 15
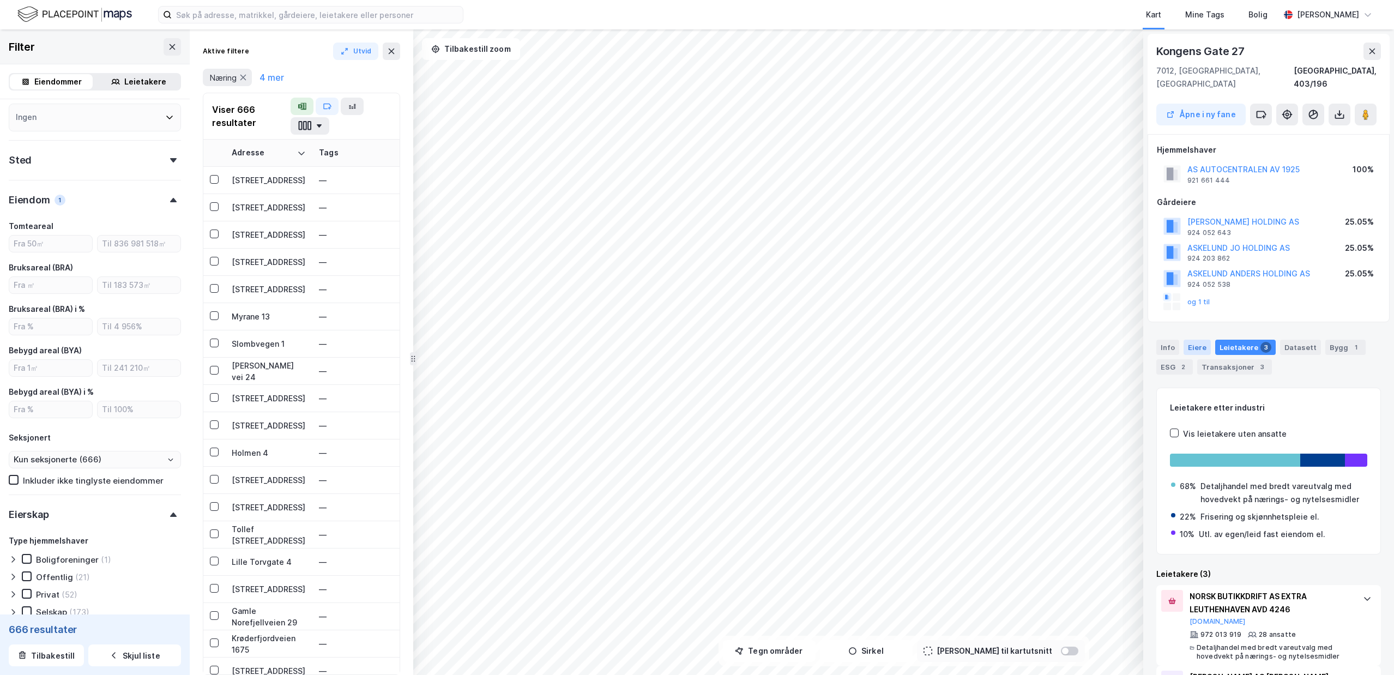
click at [1192, 340] on div "Eiere" at bounding box center [1197, 347] width 27 height 15
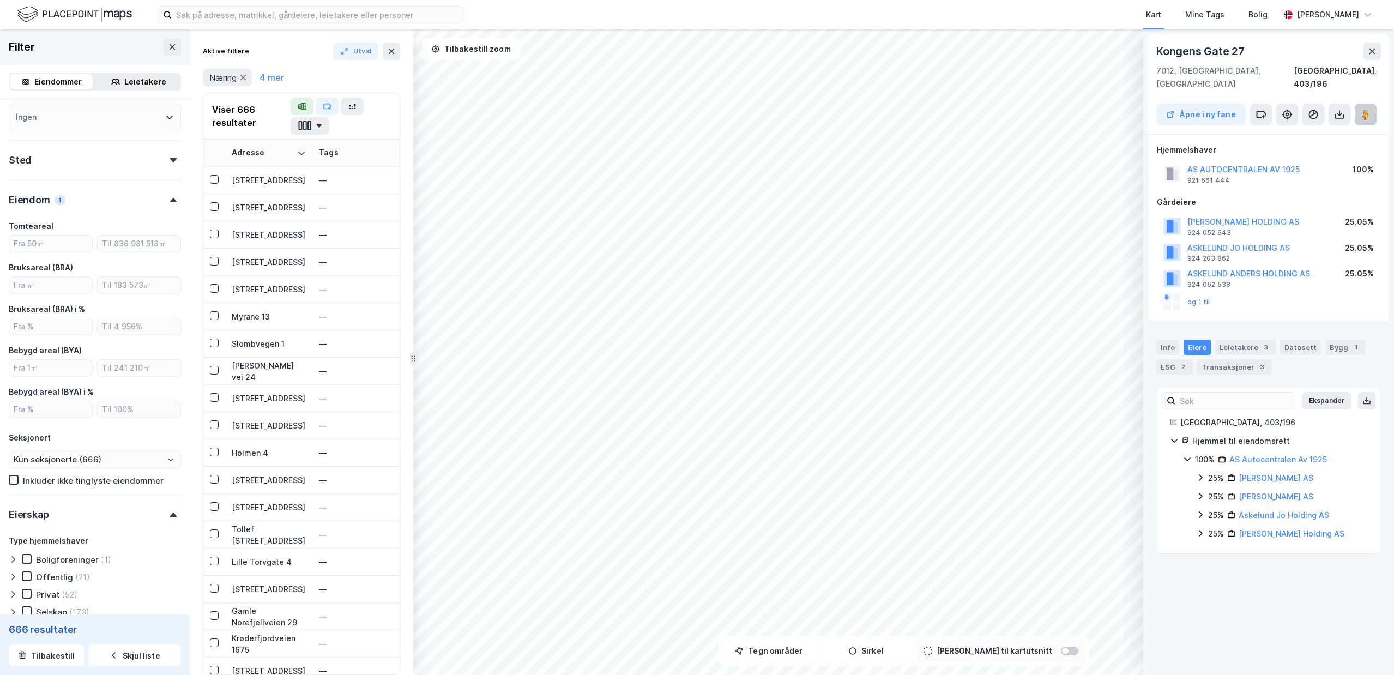
click at [1361, 109] on icon at bounding box center [1366, 114] width 11 height 11
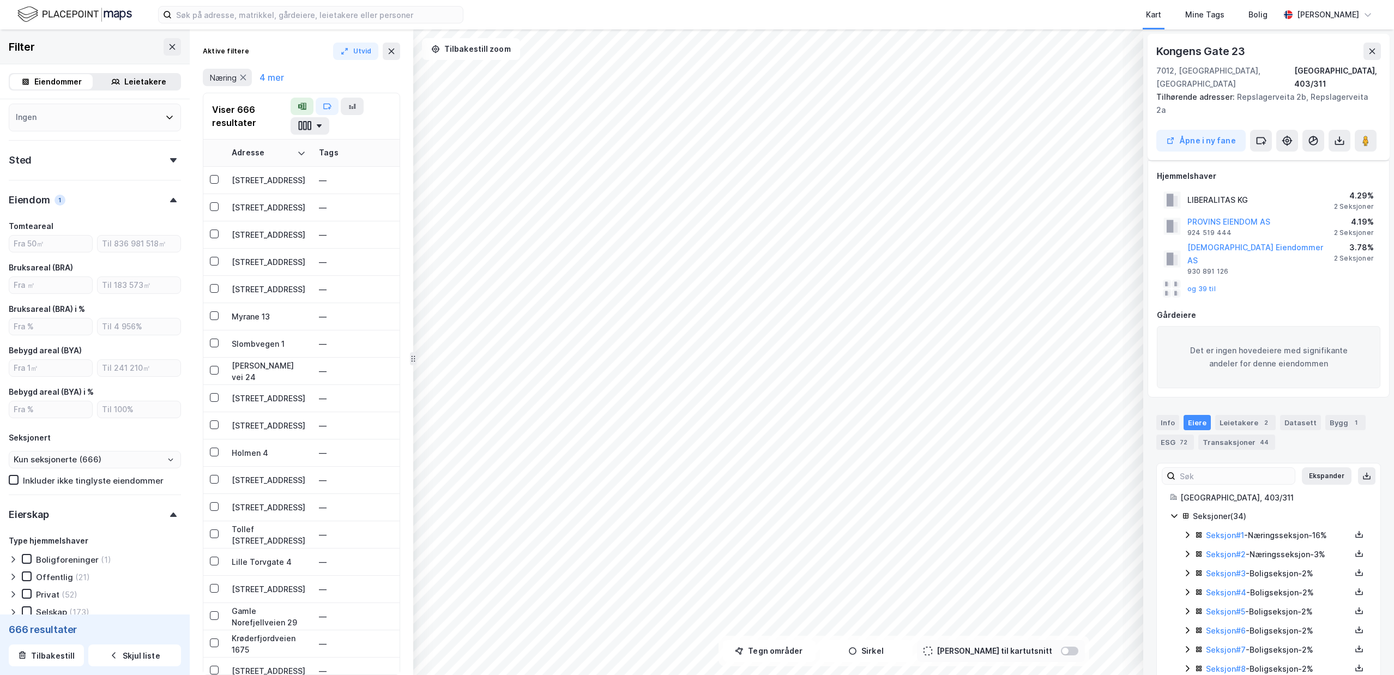
scroll to position [26, 0]
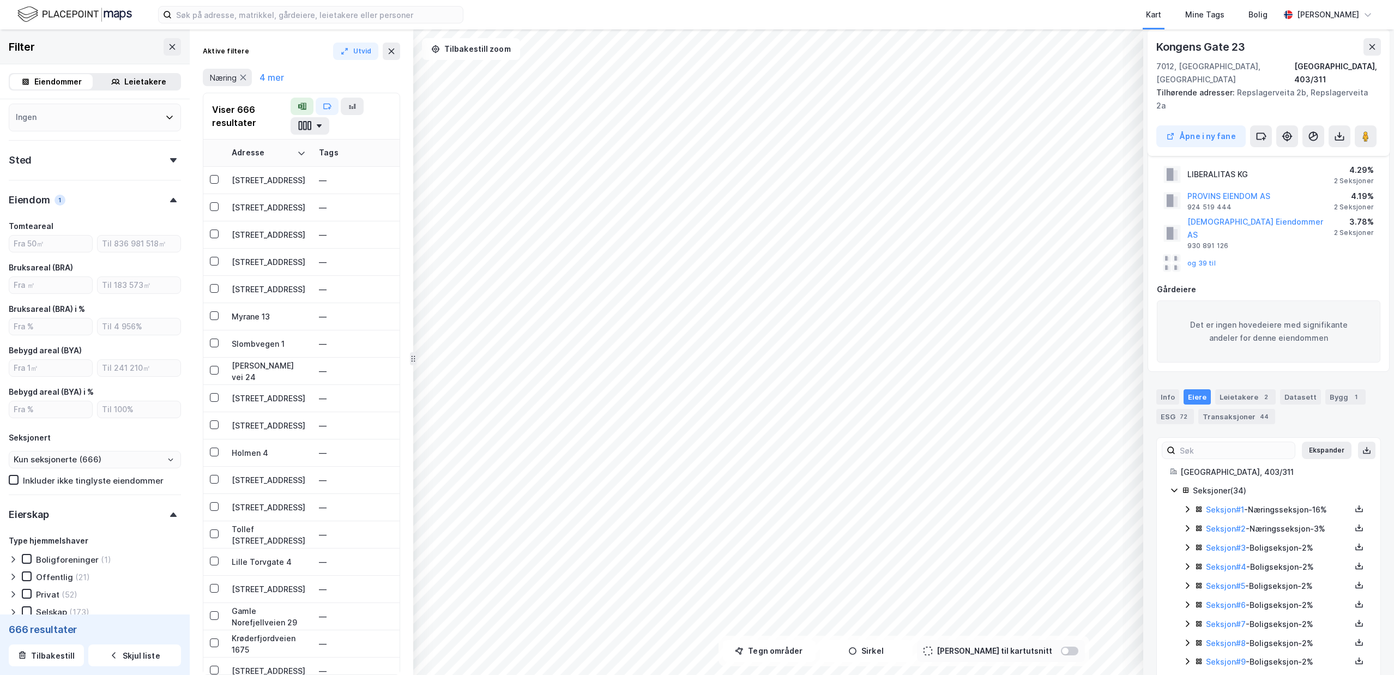
click at [1186, 505] on icon at bounding box center [1187, 509] width 9 height 9
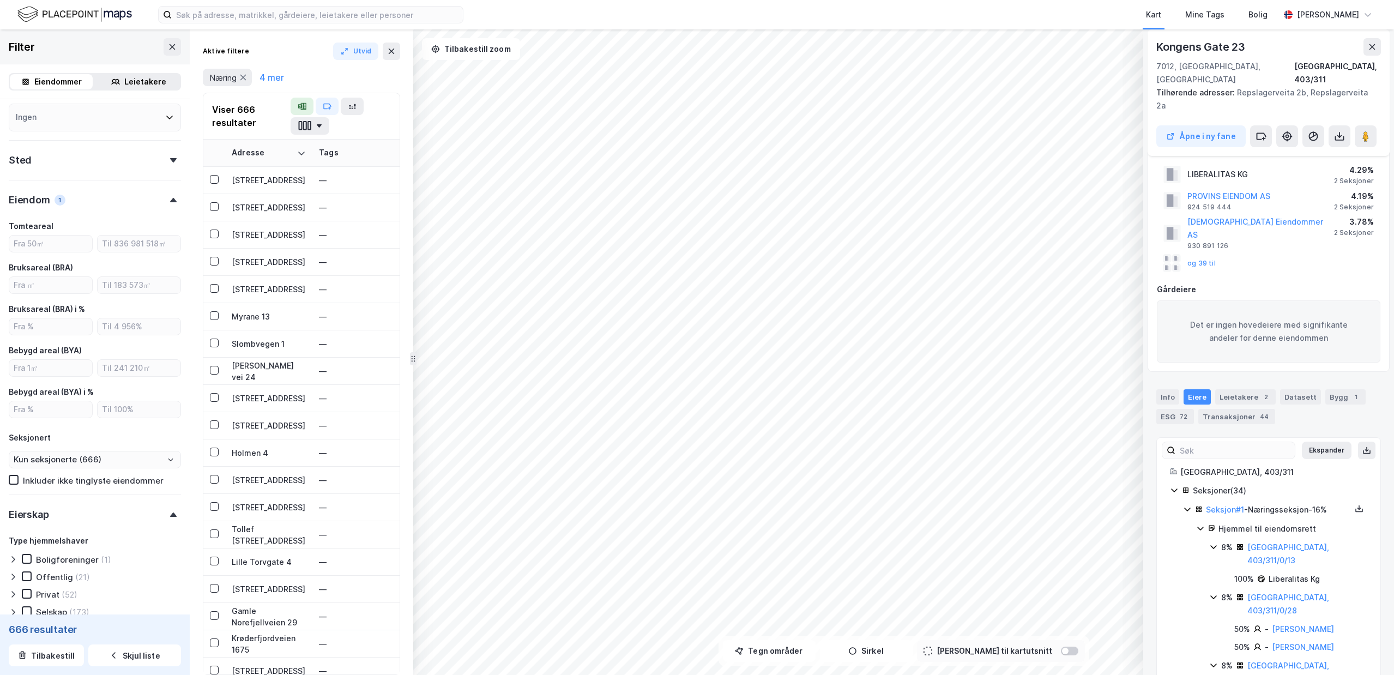
click at [1178, 486] on icon at bounding box center [1174, 490] width 9 height 9
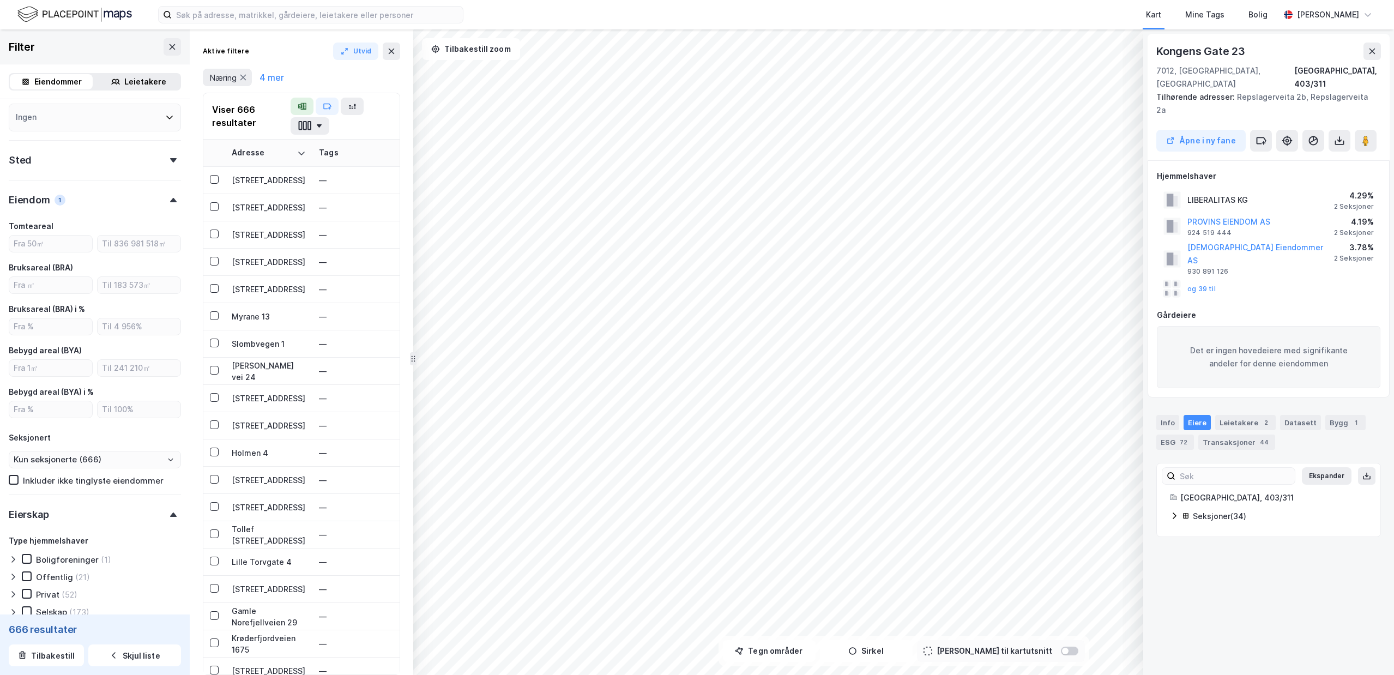
scroll to position [0, 0]
click at [1178, 512] on icon at bounding box center [1174, 516] width 9 height 9
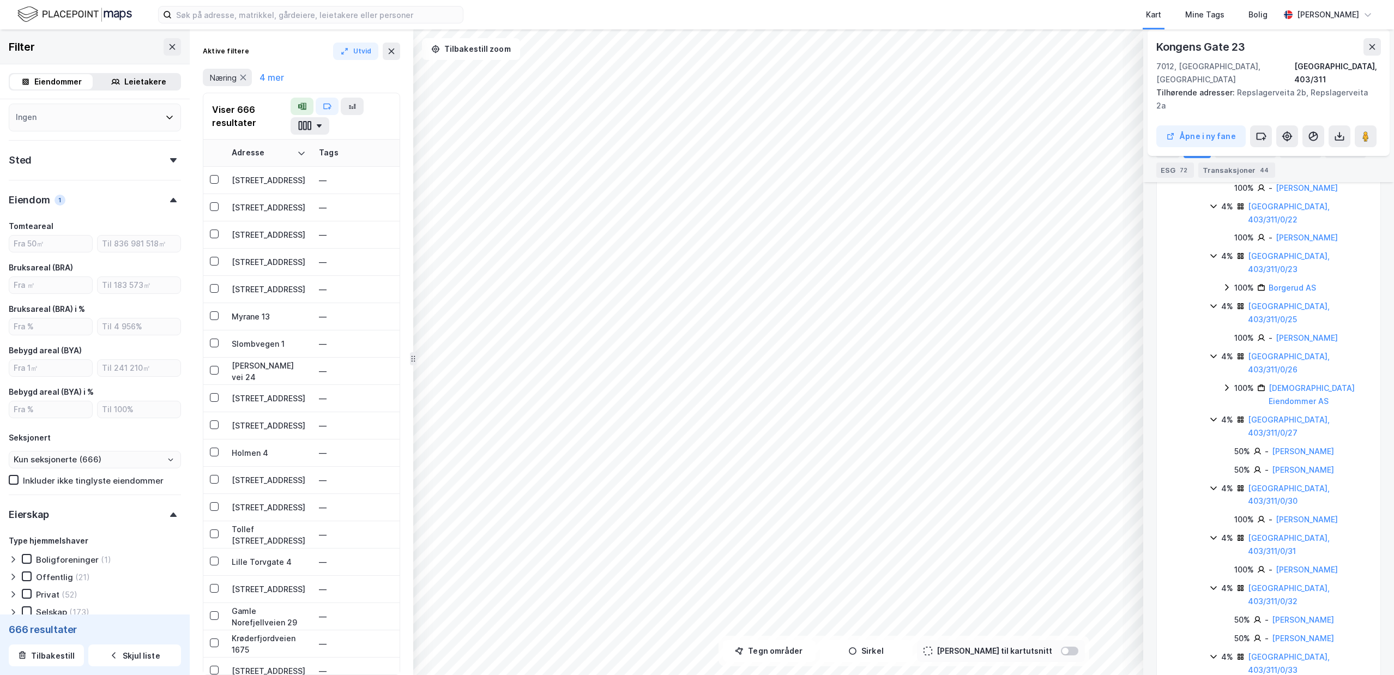
scroll to position [982, 0]
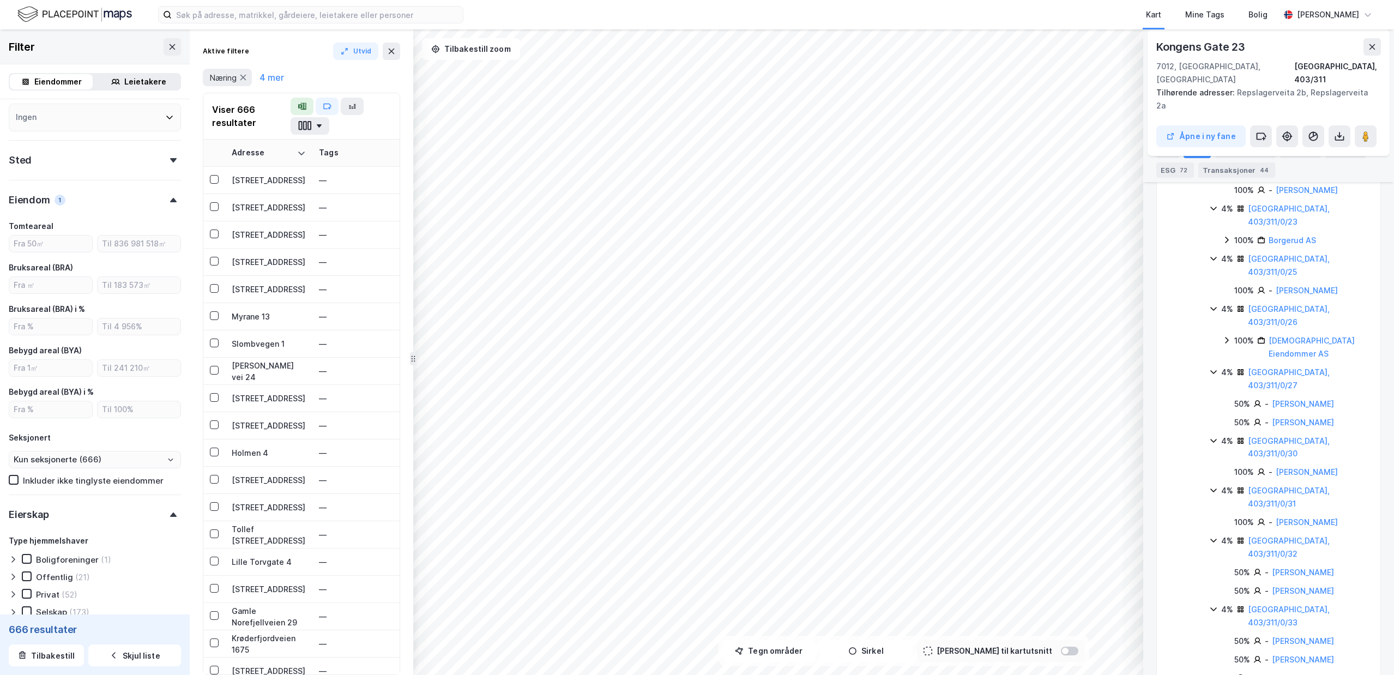
scroll to position [1021, 0]
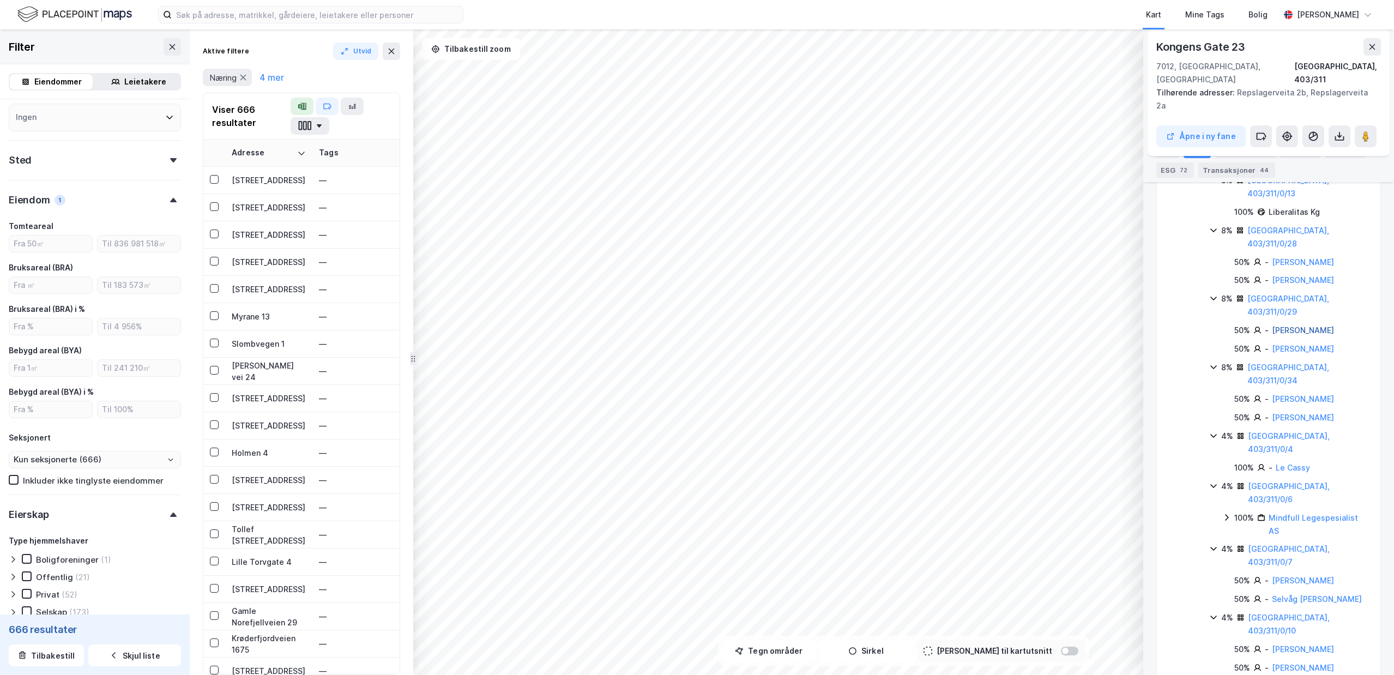
scroll to position [196, 0]
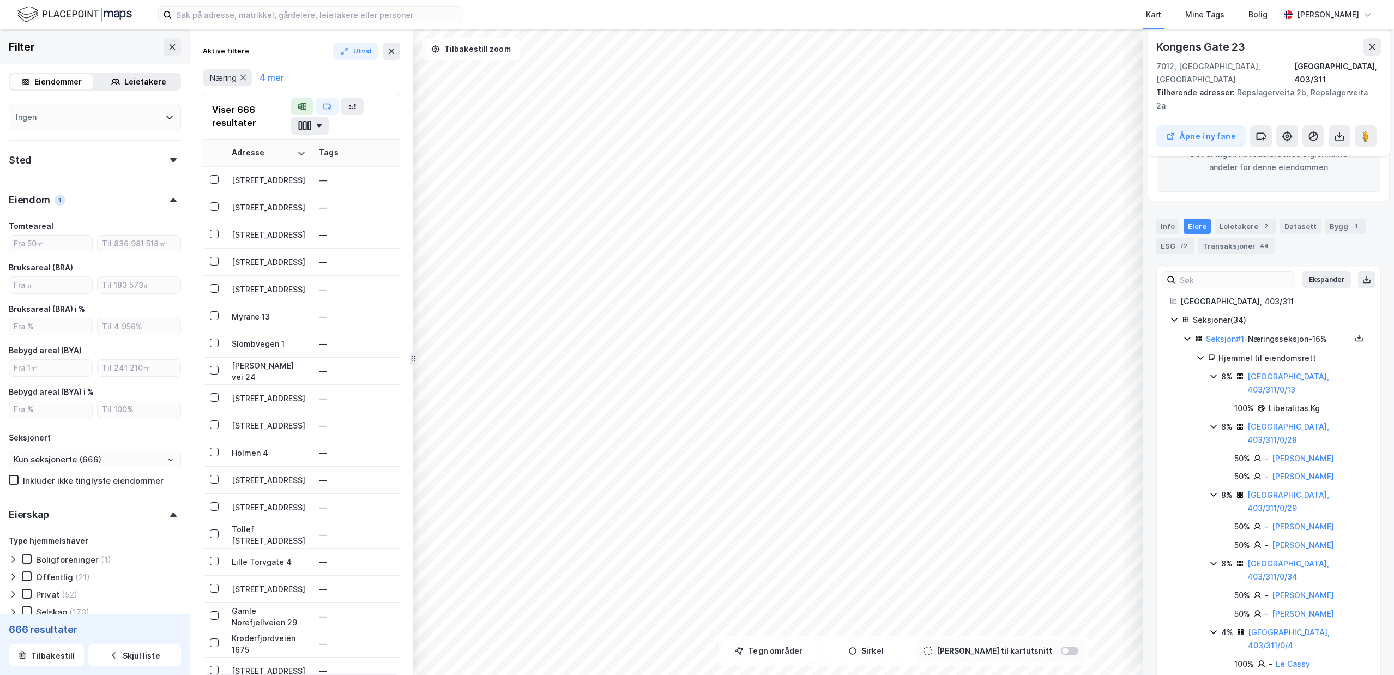
click at [1203, 353] on icon at bounding box center [1200, 357] width 9 height 9
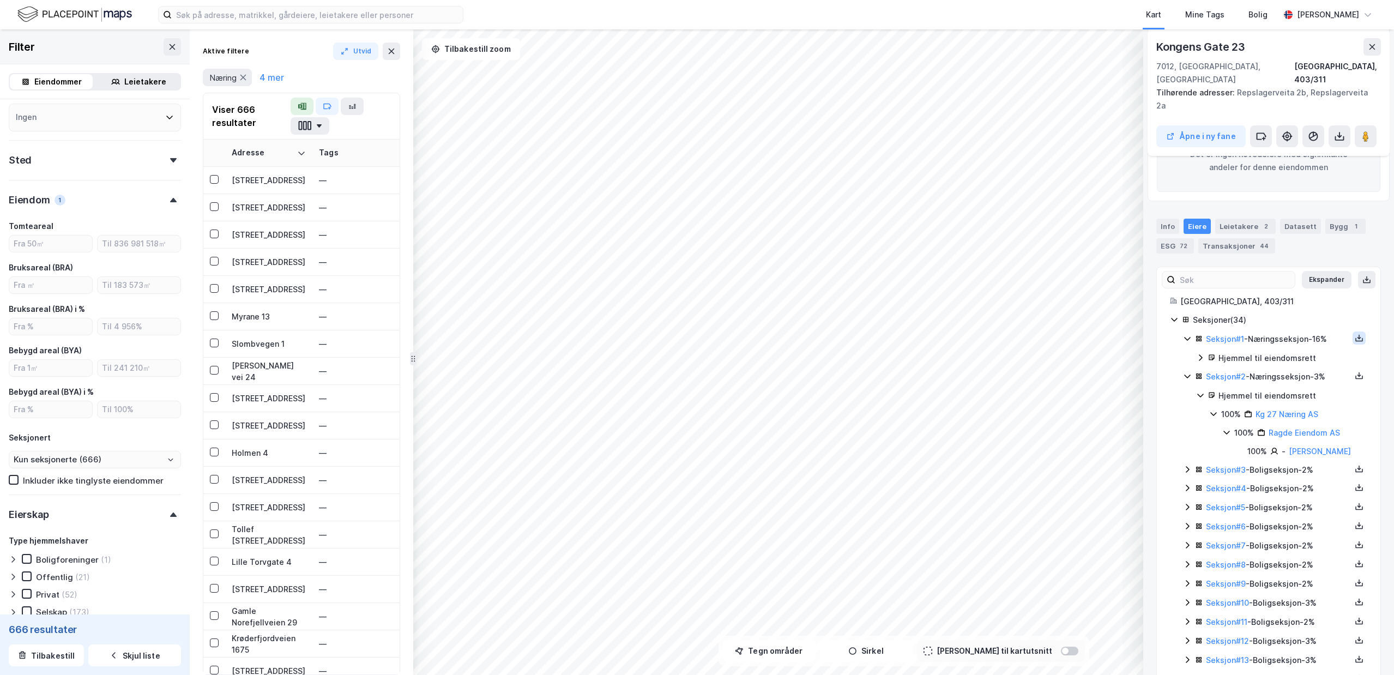
click at [1353, 332] on button at bounding box center [1359, 338] width 13 height 13
click at [1312, 325] on div "Matrikkelrapport" at bounding box center [1307, 331] width 63 height 13
click at [1358, 332] on div at bounding box center [1359, 338] width 14 height 13
click at [1328, 292] on div "Grunnbok" at bounding box center [1298, 305] width 96 height 26
click at [1357, 371] on icon at bounding box center [1359, 375] width 9 height 9
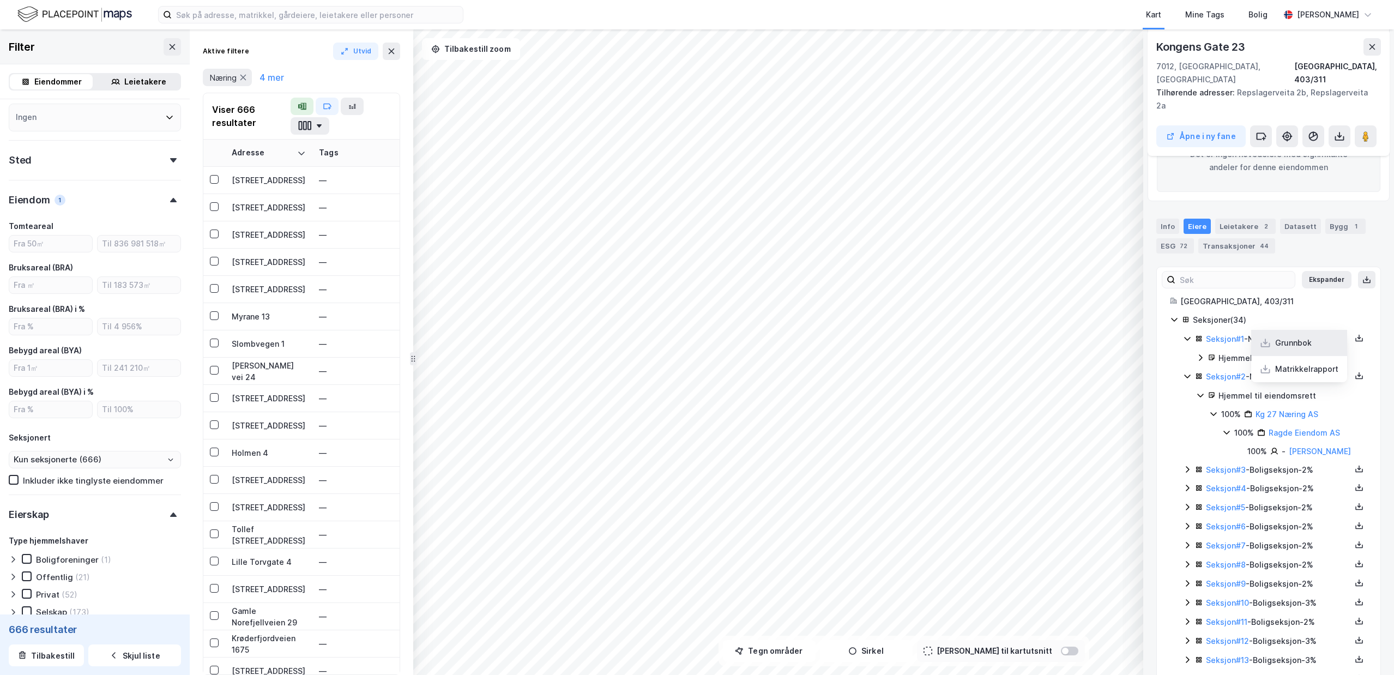
click at [1312, 336] on div "Grunnbok" at bounding box center [1294, 342] width 37 height 13
click at [1227, 238] on div "Transaksjoner 44" at bounding box center [1237, 245] width 77 height 15
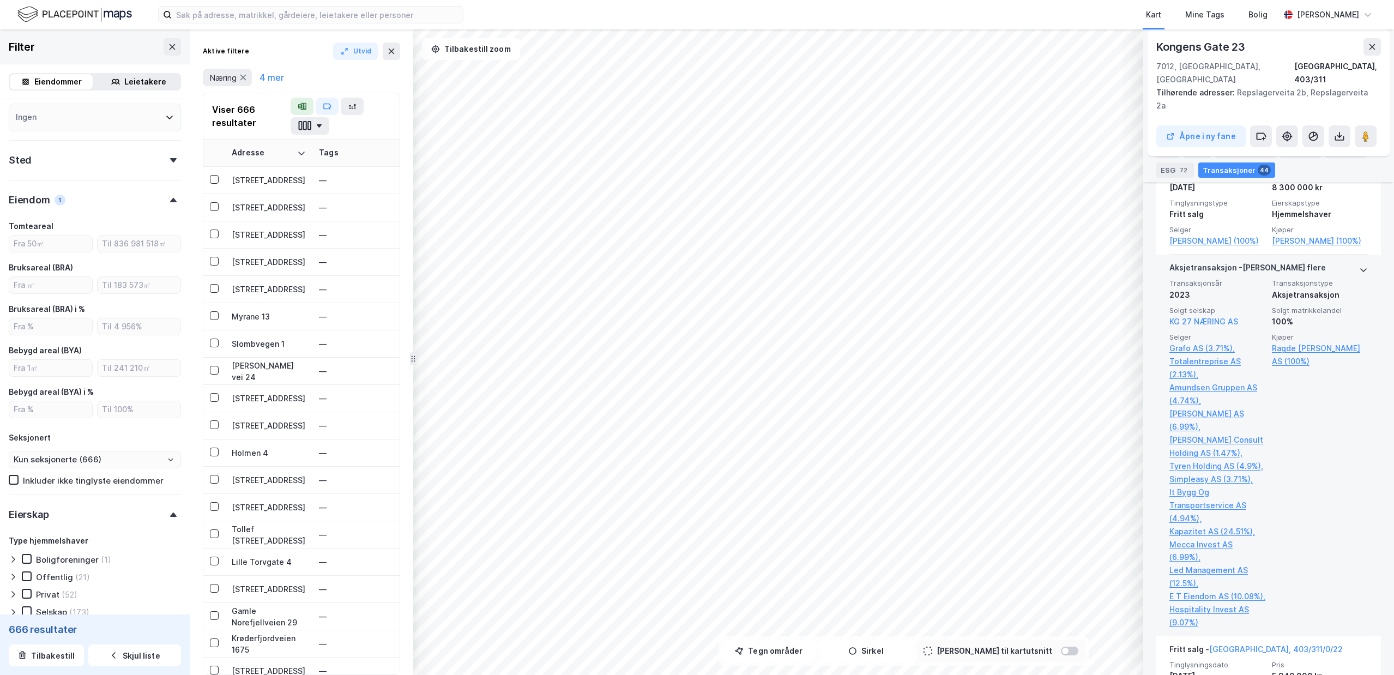
scroll to position [746, 0]
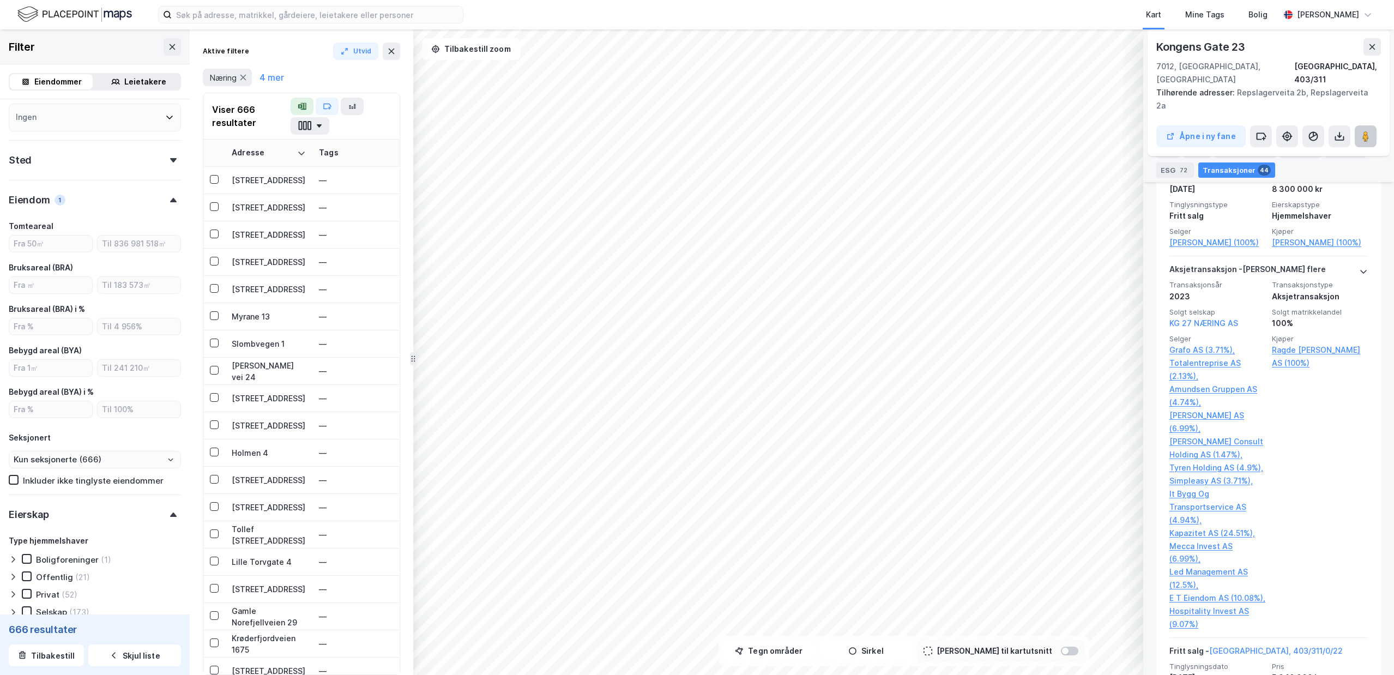
click at [1362, 131] on icon at bounding box center [1366, 136] width 11 height 11
